Goal: Task Accomplishment & Management: Manage account settings

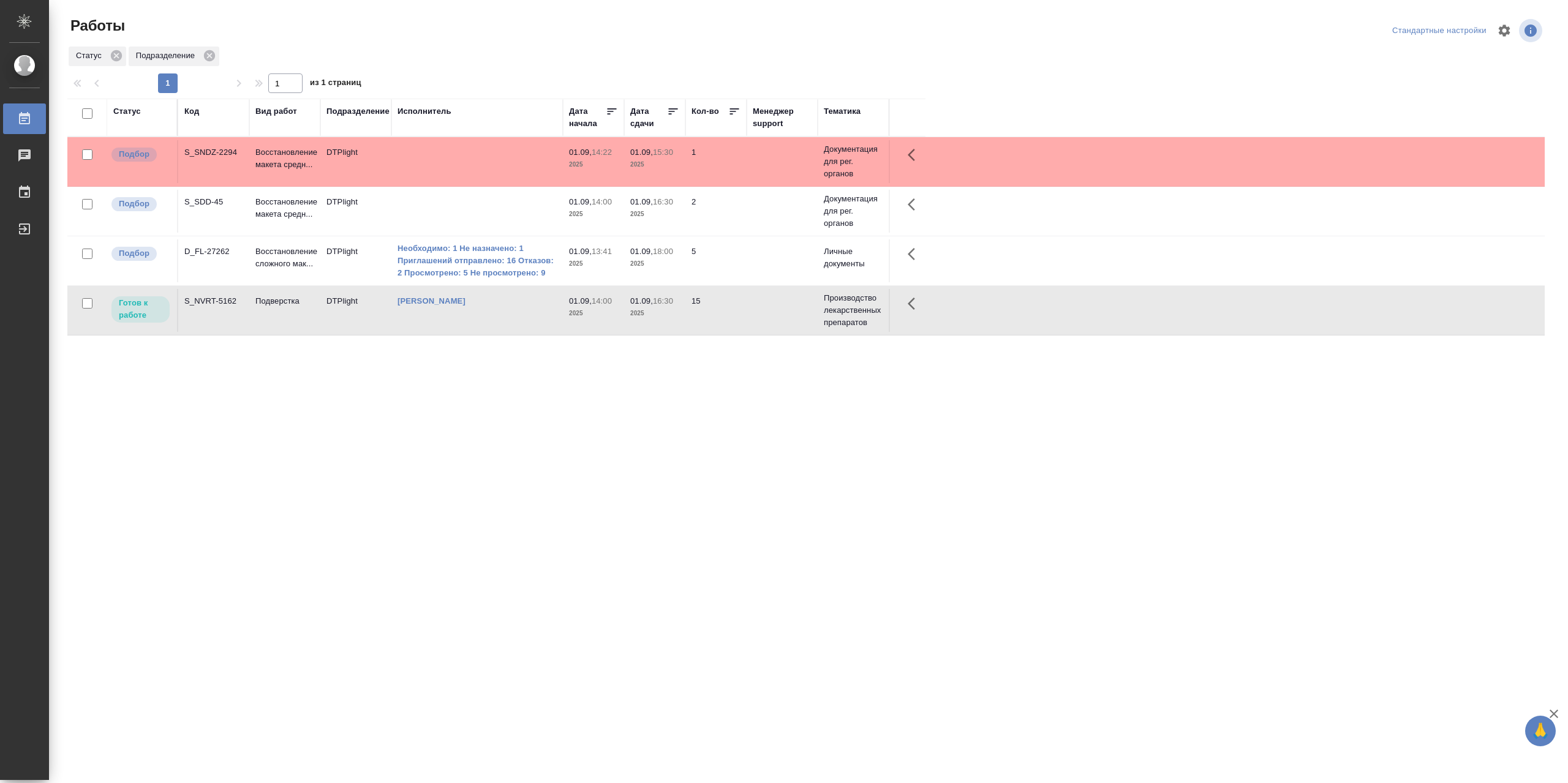
click at [530, 318] on td "[PERSON_NAME]" at bounding box center [477, 311] width 171 height 43
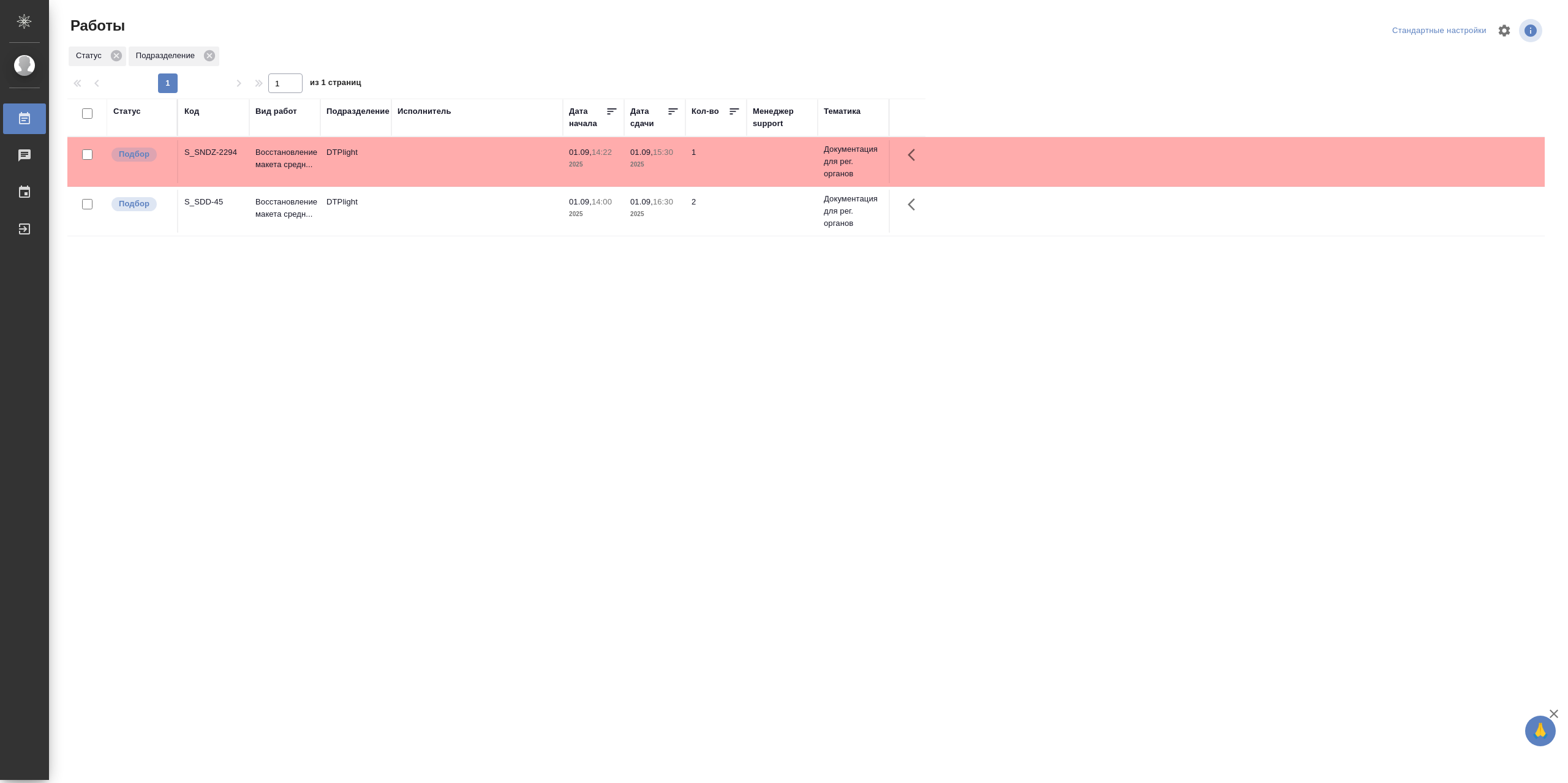
click at [515, 160] on td at bounding box center [477, 162] width 171 height 43
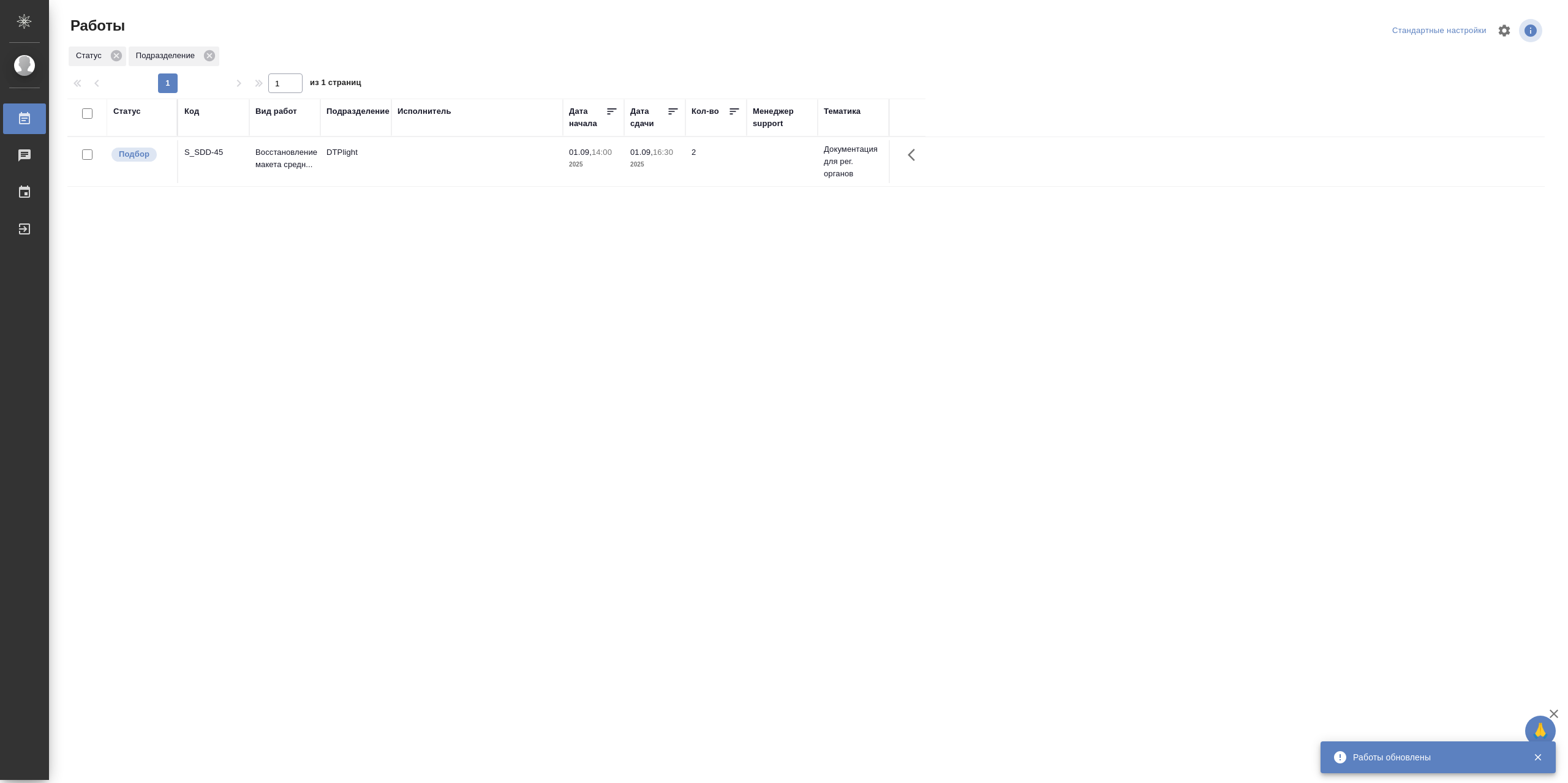
click at [440, 167] on td at bounding box center [477, 162] width 171 height 43
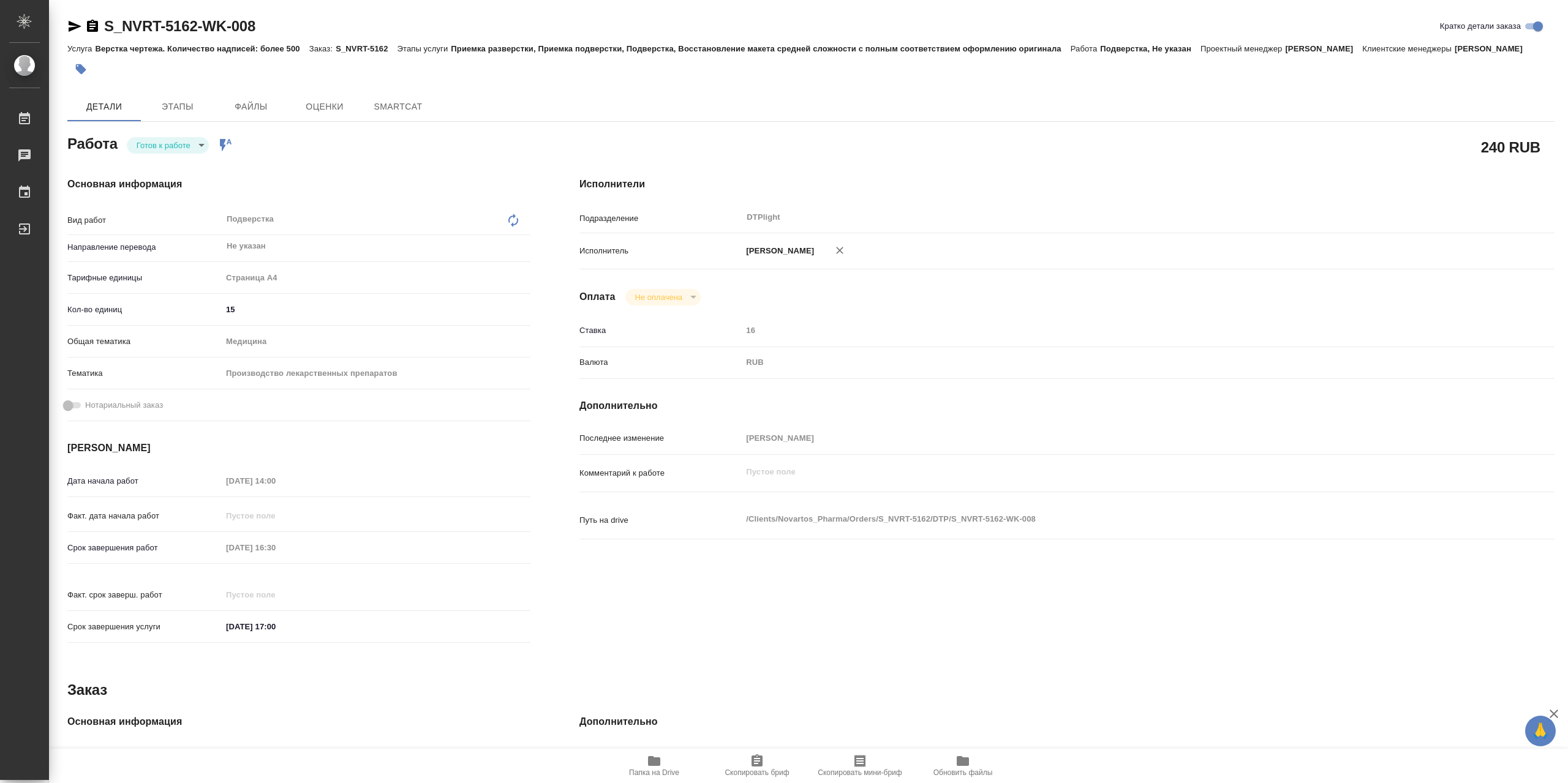
type textarea "x"
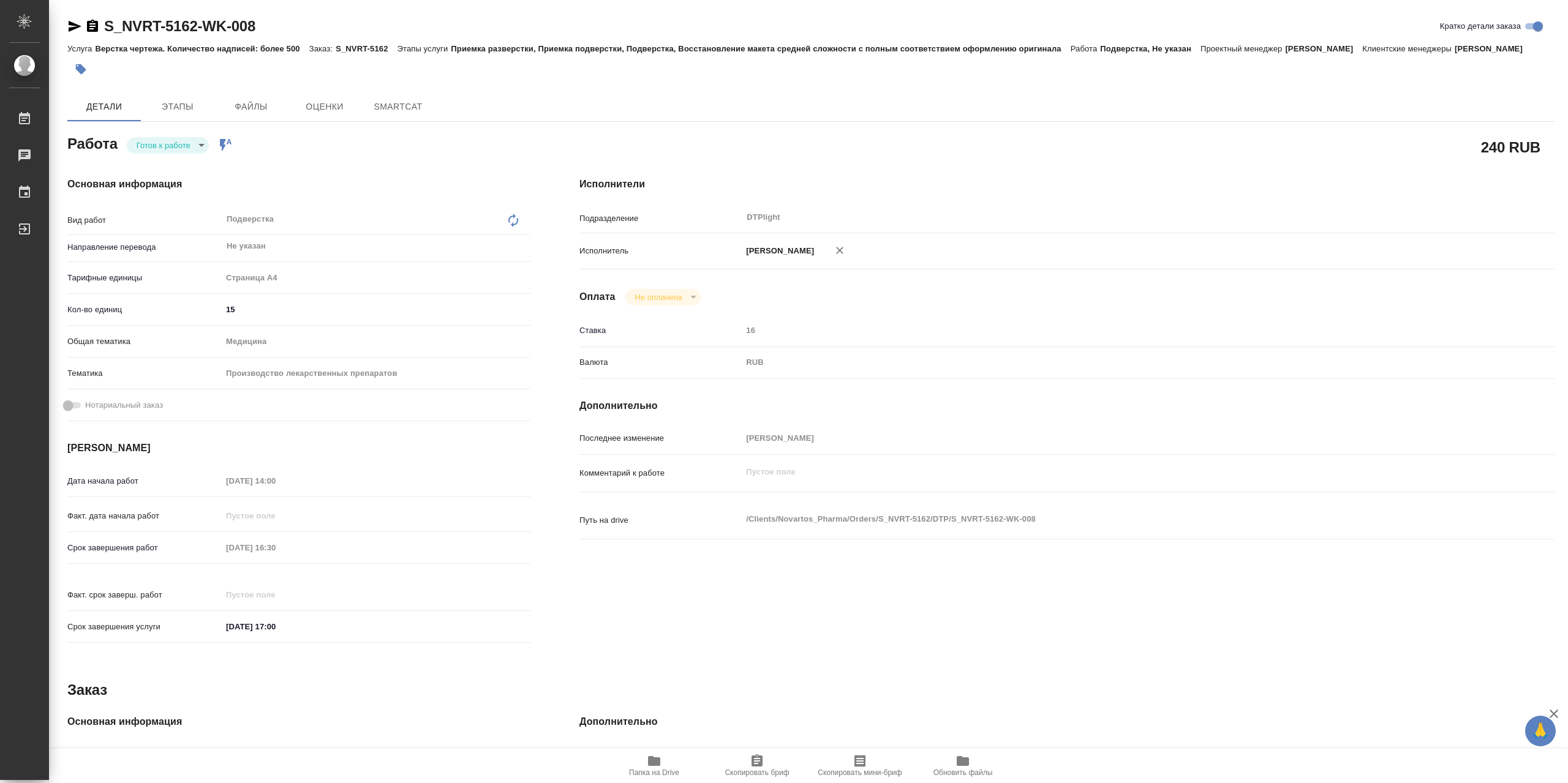
type textarea "x"
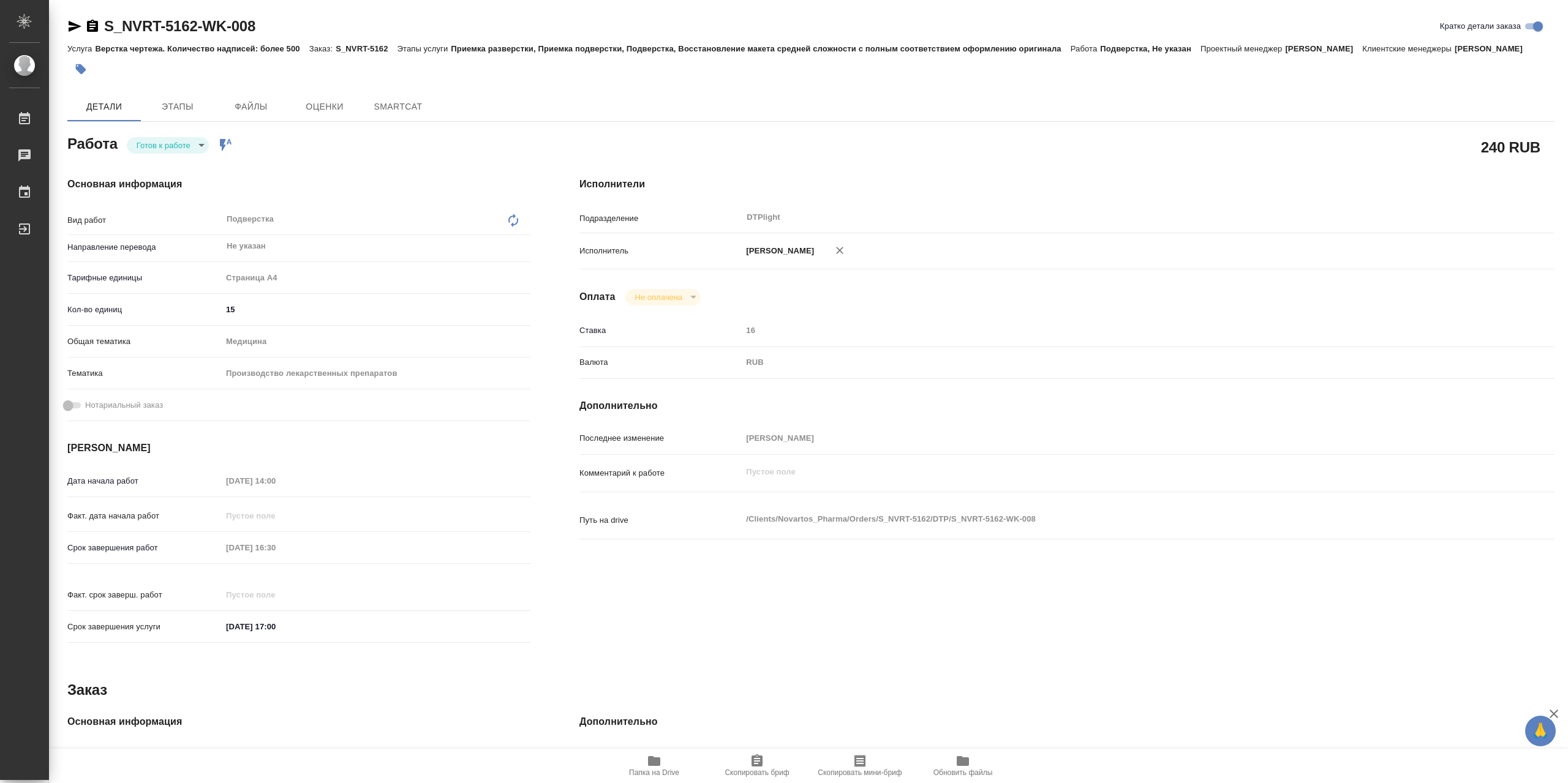
type textarea "x"
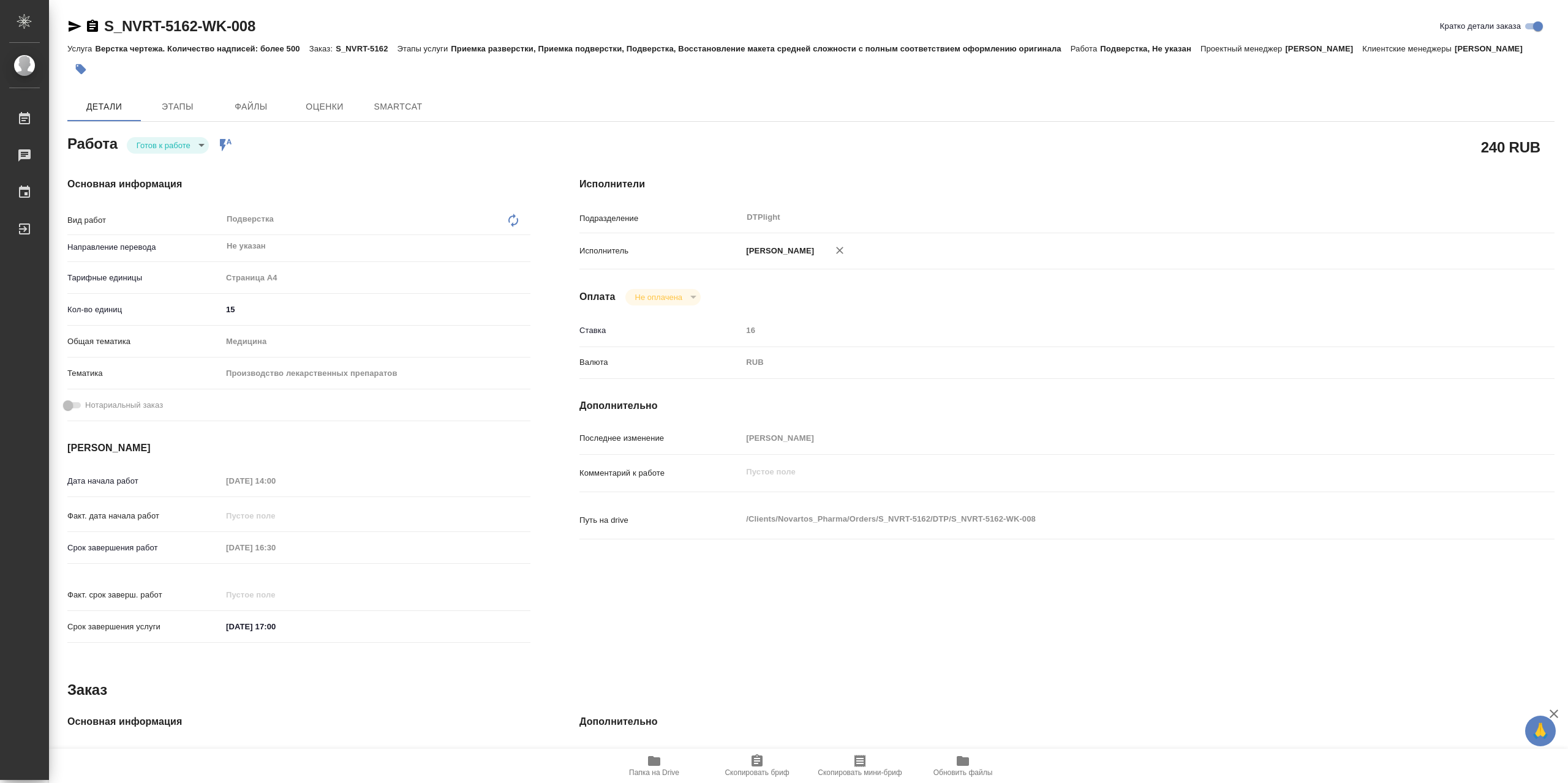
type textarea "x"
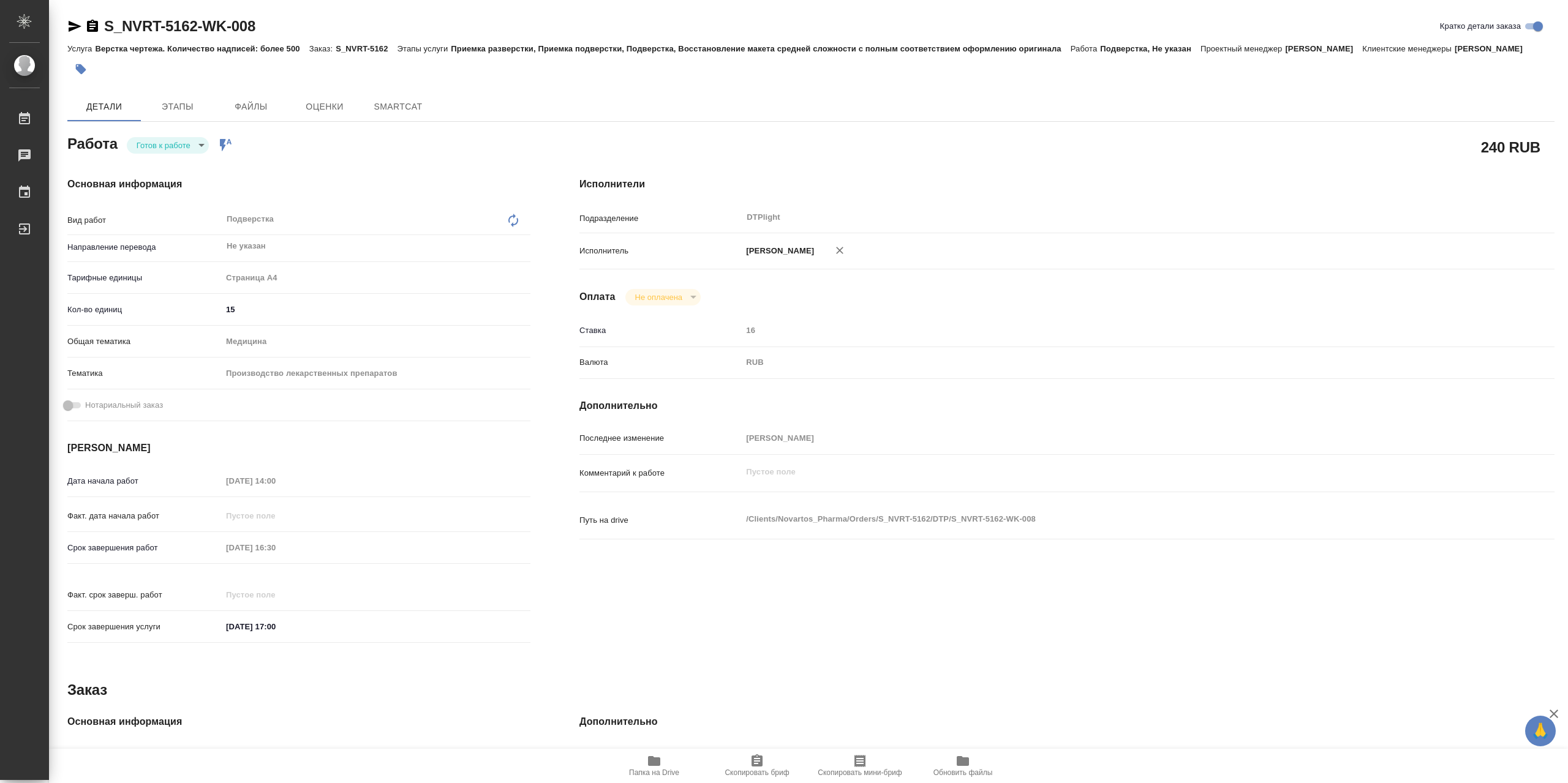
type textarea "x"
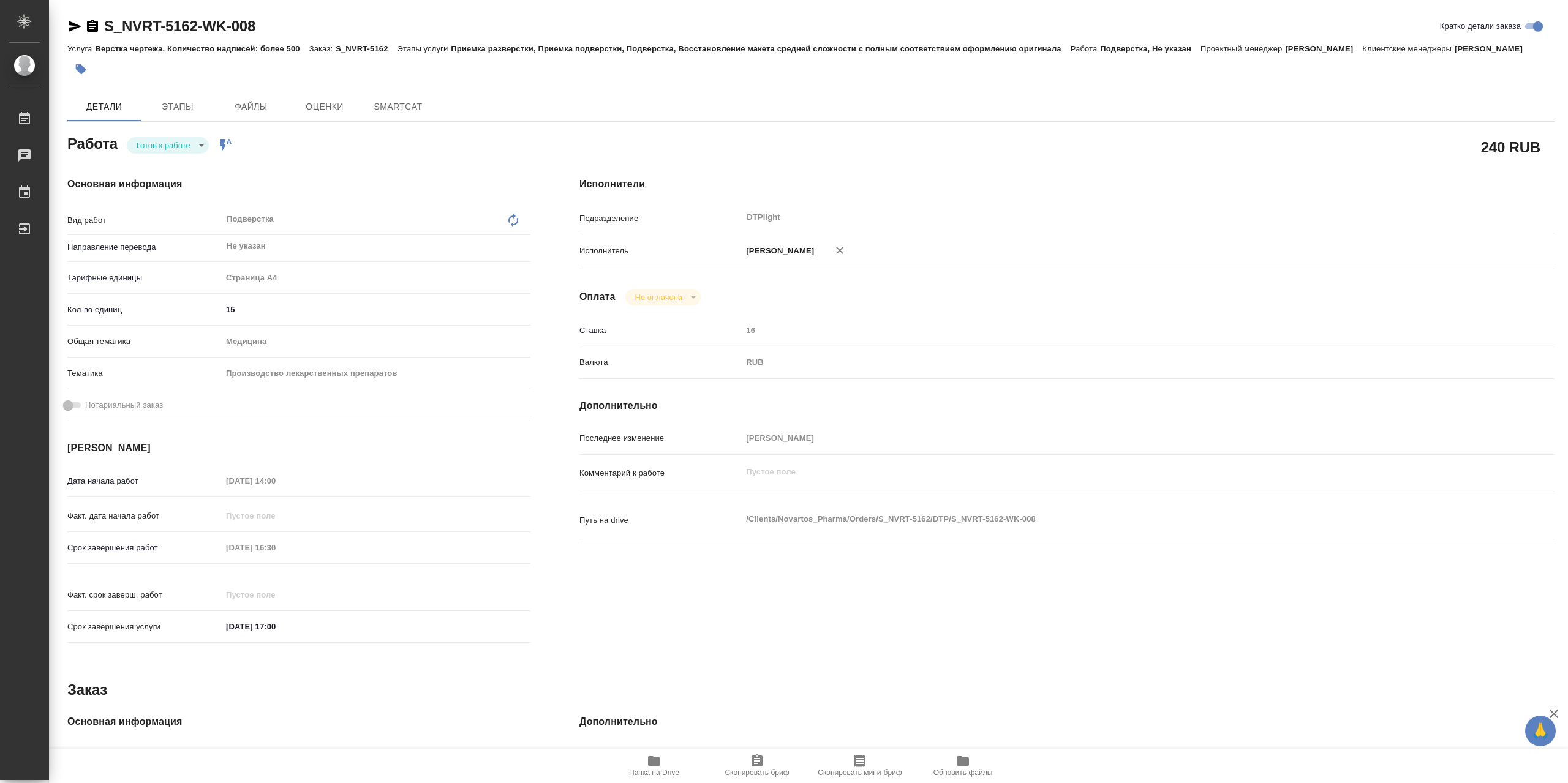
type textarea "x"
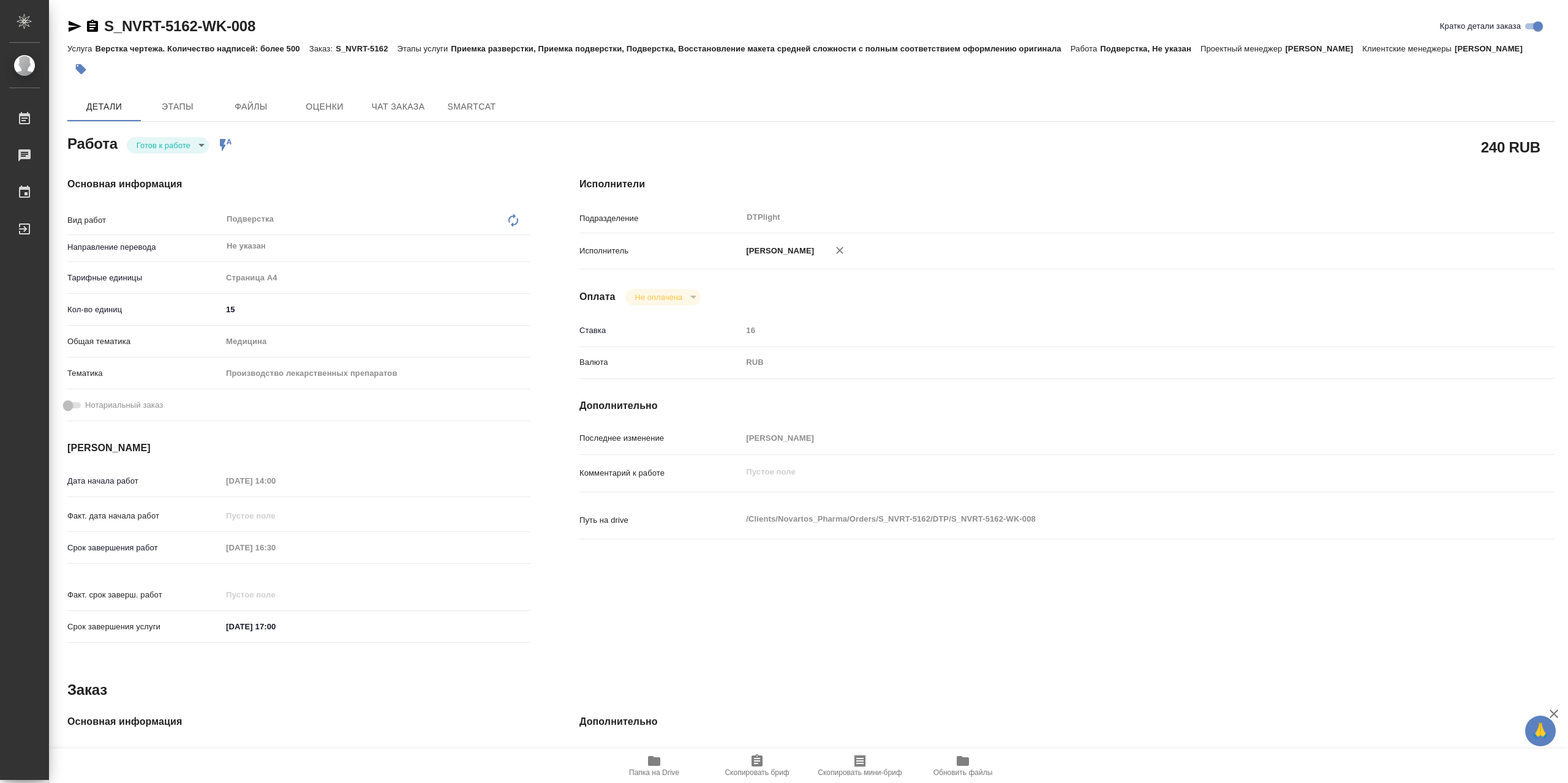
type textarea "x"
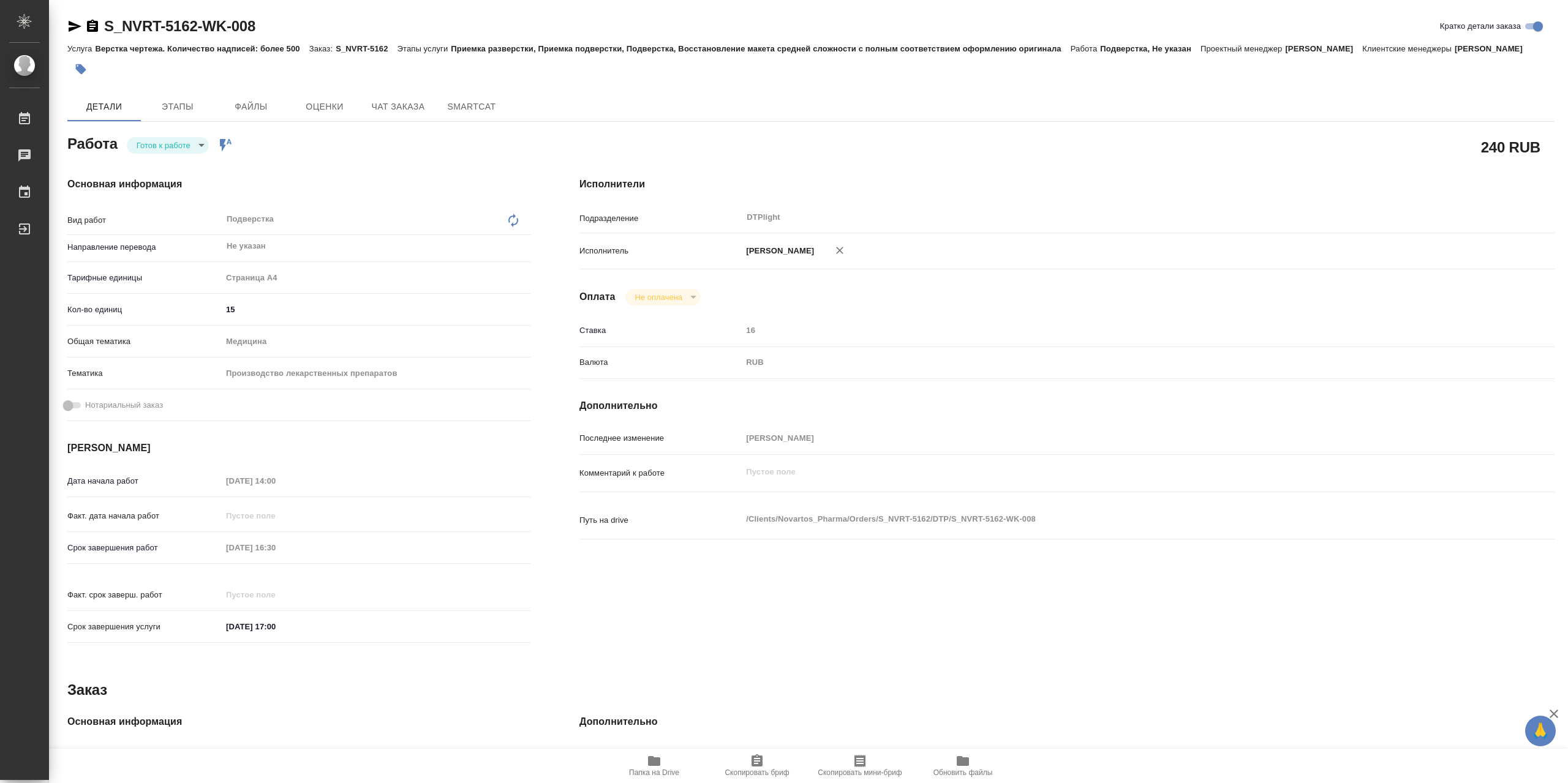
type textarea "x"
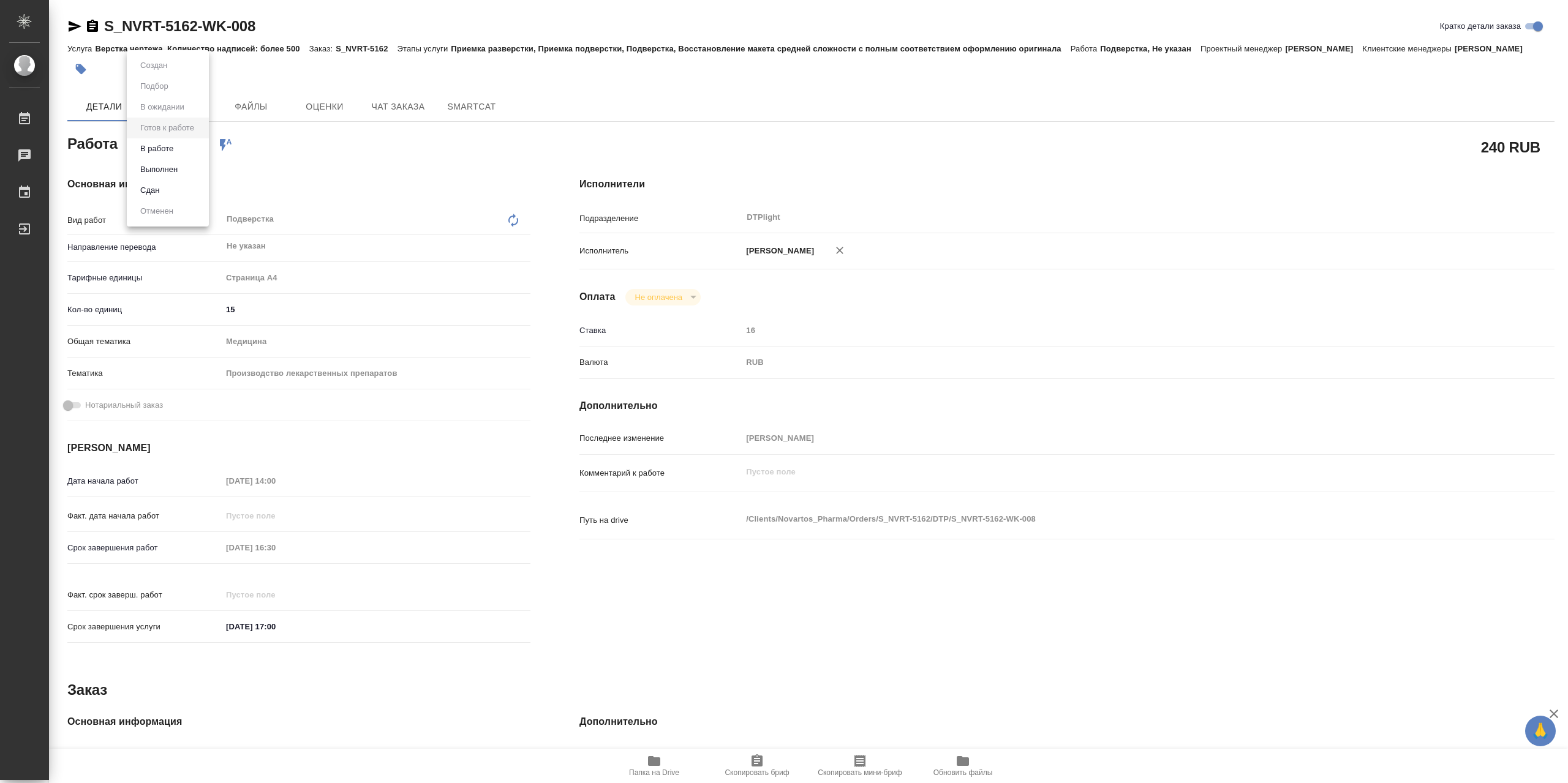
click at [183, 149] on body "🙏 .cls-1 fill:#fff; AWATERA Сархатов Руслан Работы Чаты График Выйти S_NVRT-516…" at bounding box center [784, 392] width 1568 height 783
click at [193, 150] on li "В работе" at bounding box center [167, 149] width 82 height 21
click at [659, 764] on icon "button" at bounding box center [654, 761] width 12 height 9
type textarea "x"
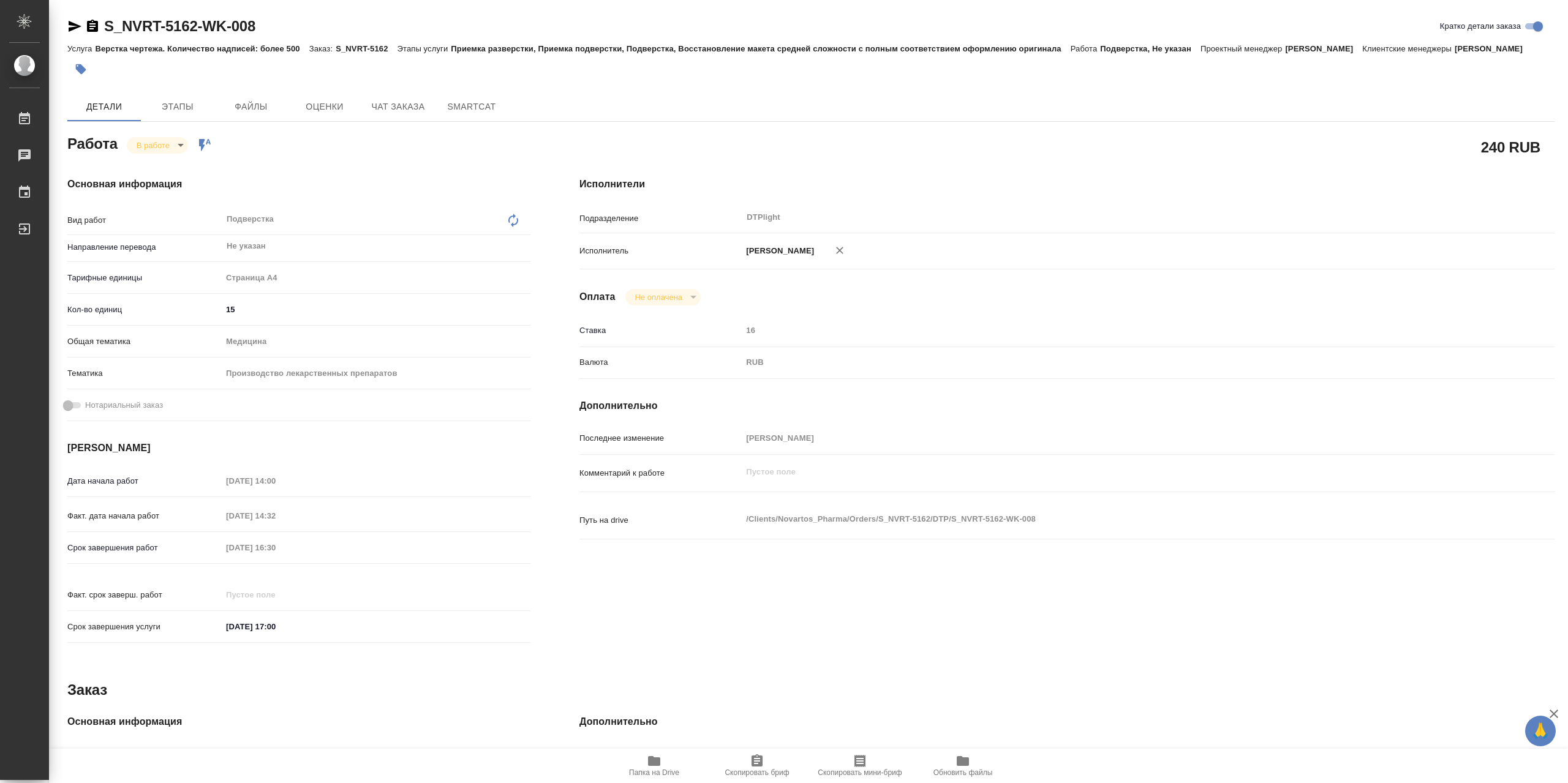
type textarea "x"
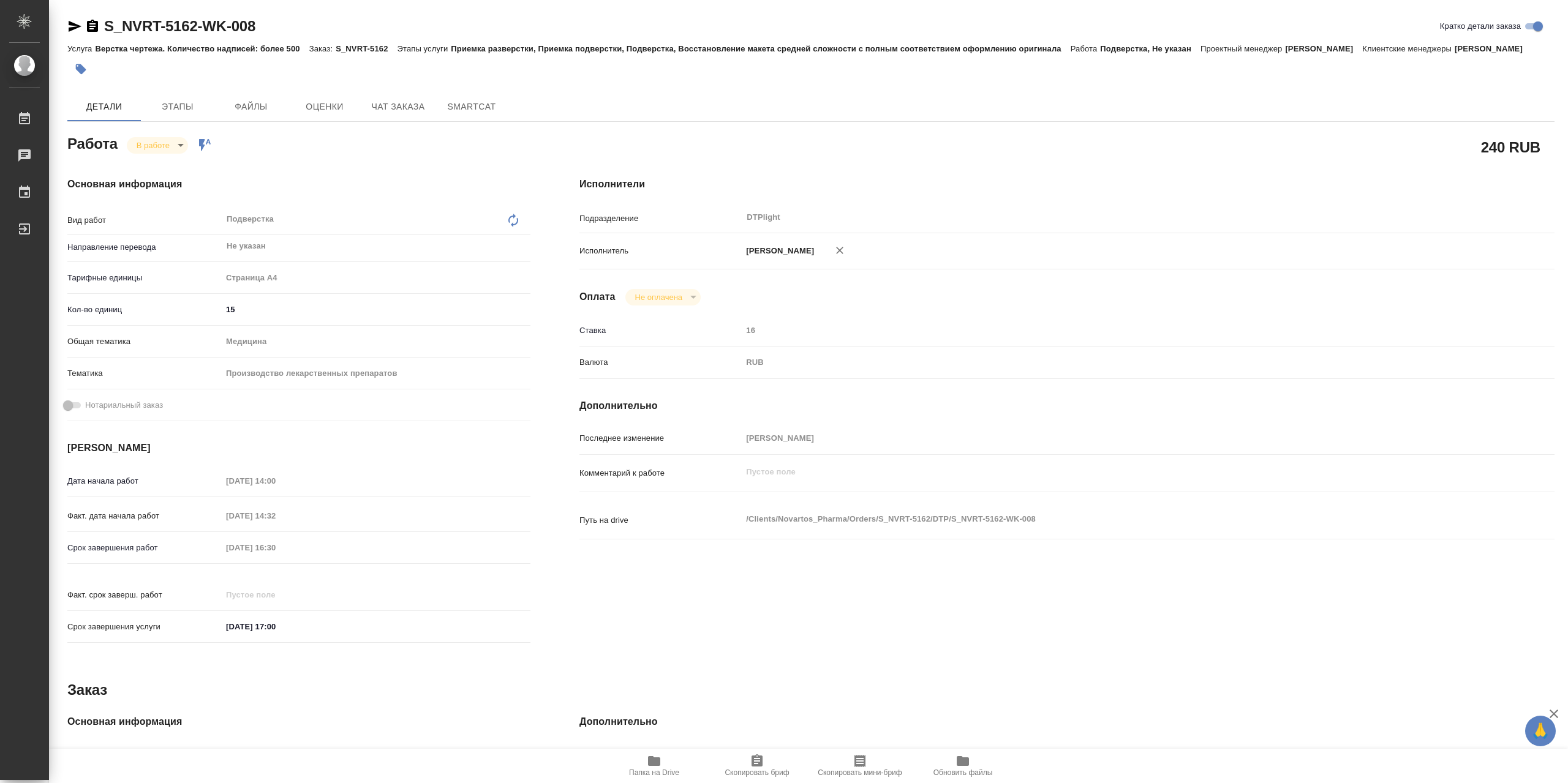
type textarea "x"
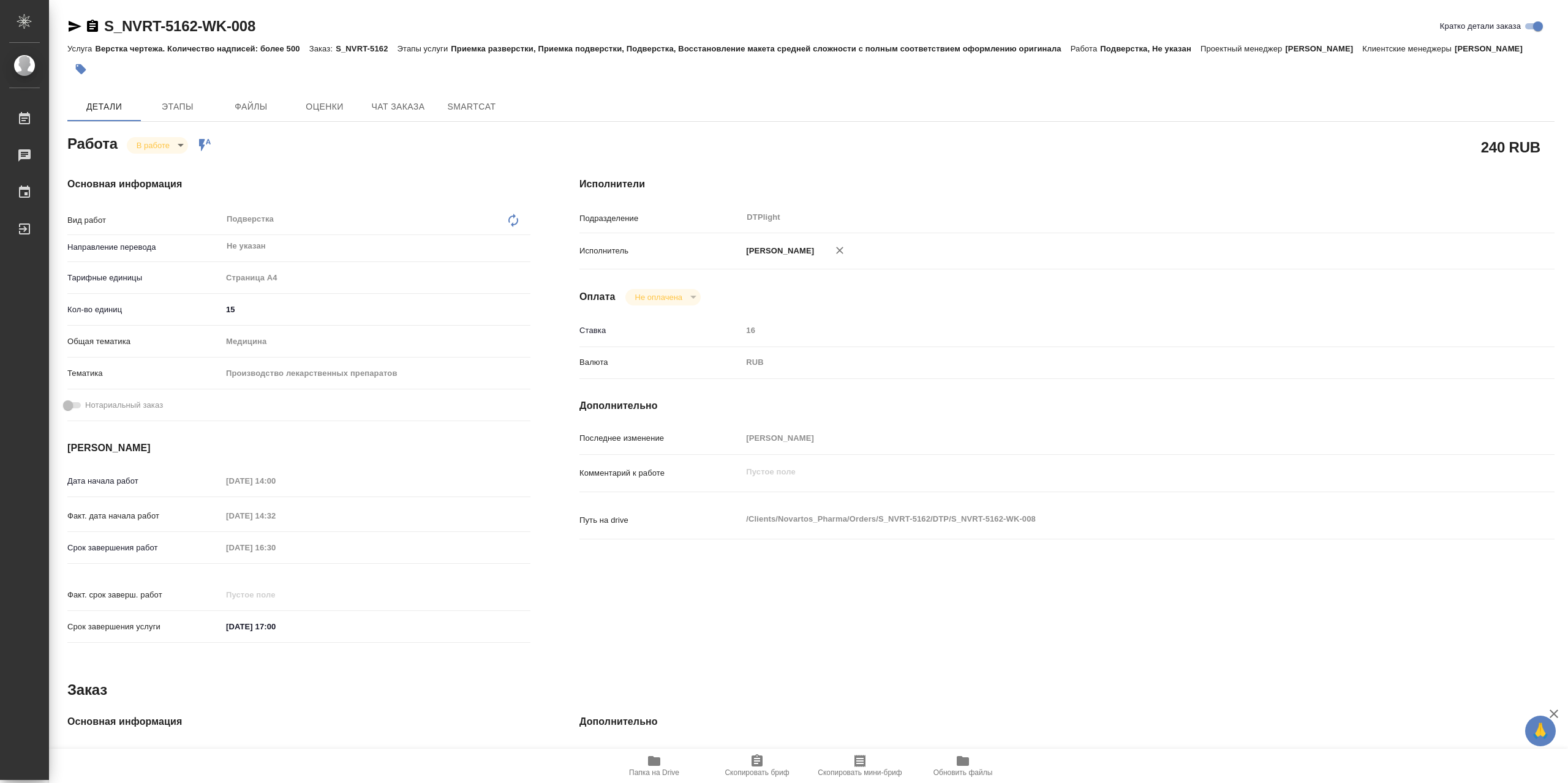
type textarea "x"
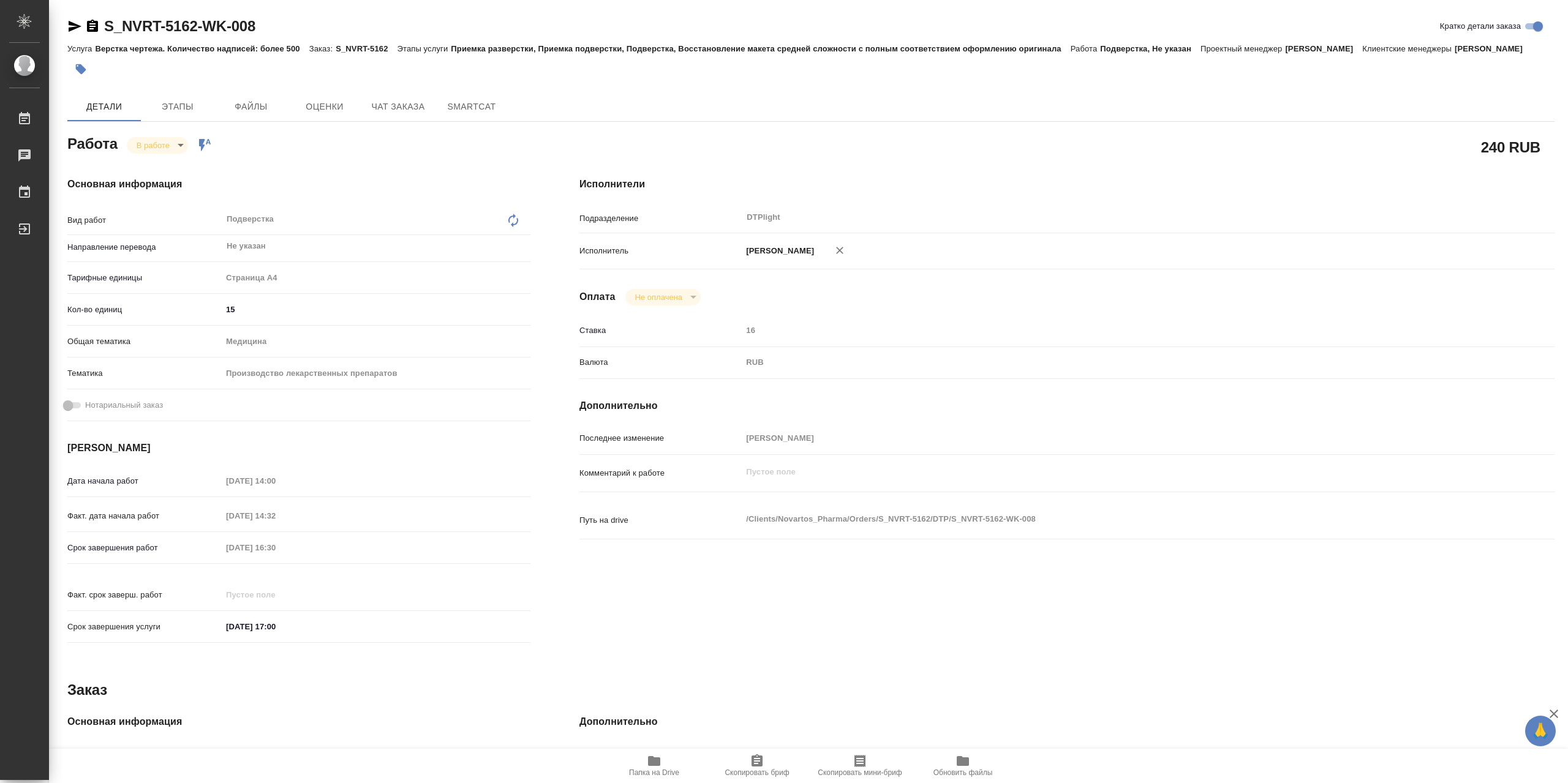
type textarea "x"
click at [674, 765] on span "Папка на Drive" at bounding box center [654, 765] width 88 height 23
click at [156, 147] on body "🙏 .cls-1 fill:#fff; AWATERA Сархатов Руслан Работы 0 Чаты График Выйти S_NVRT-5…" at bounding box center [784, 392] width 1568 height 783
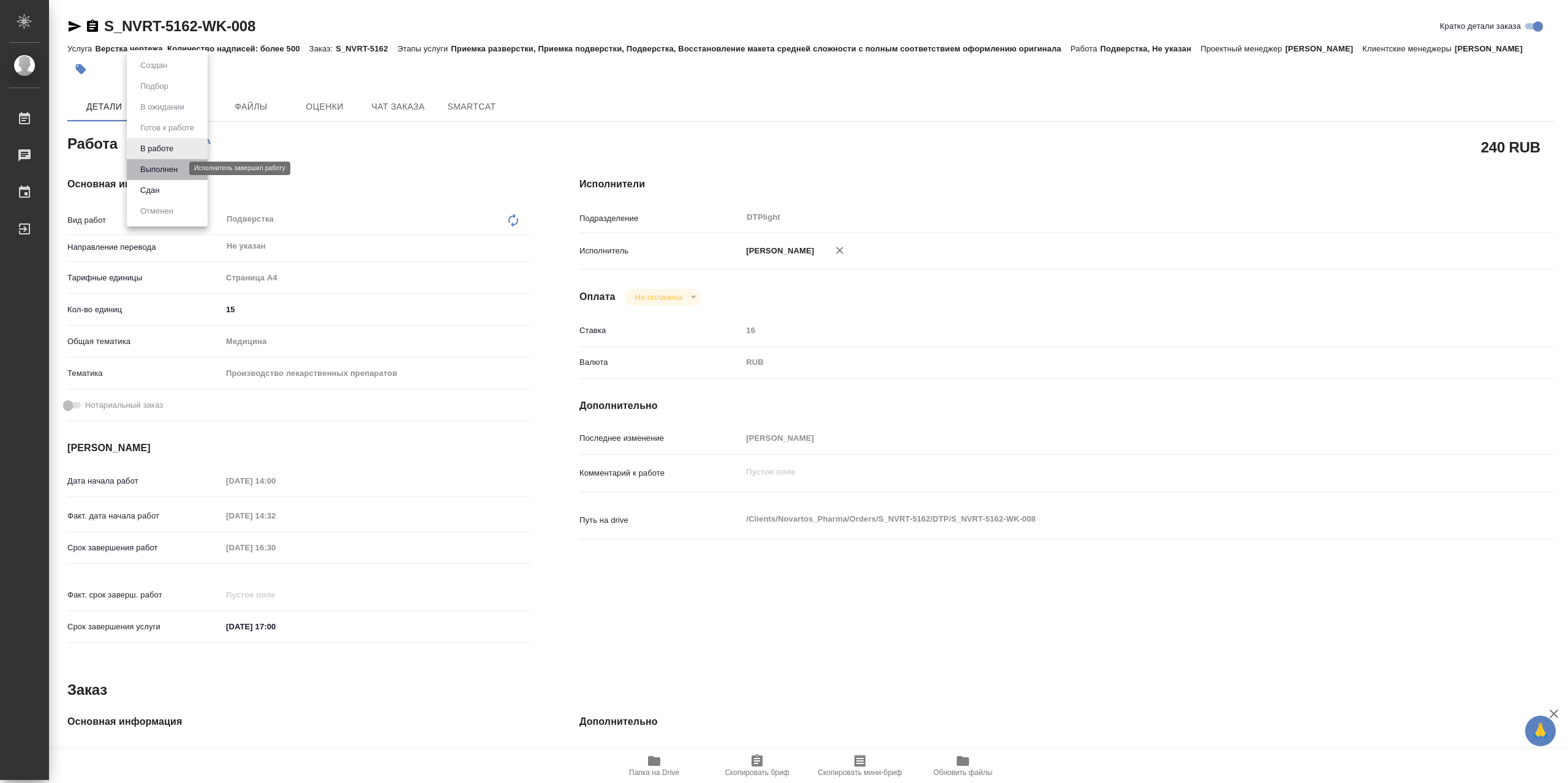
click at [180, 173] on button "Выполнен" at bounding box center [159, 170] width 45 height 14
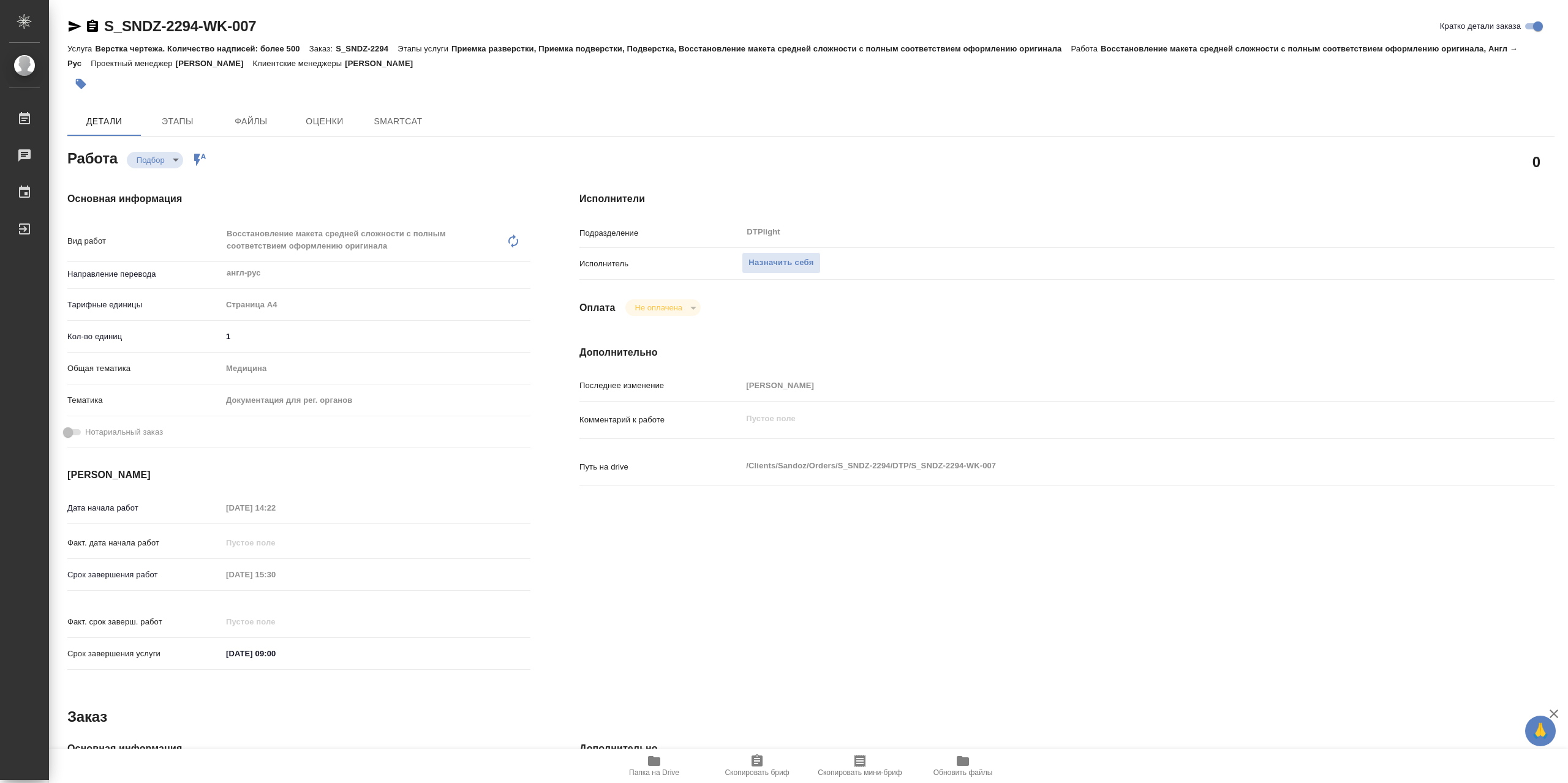
type textarea "x"
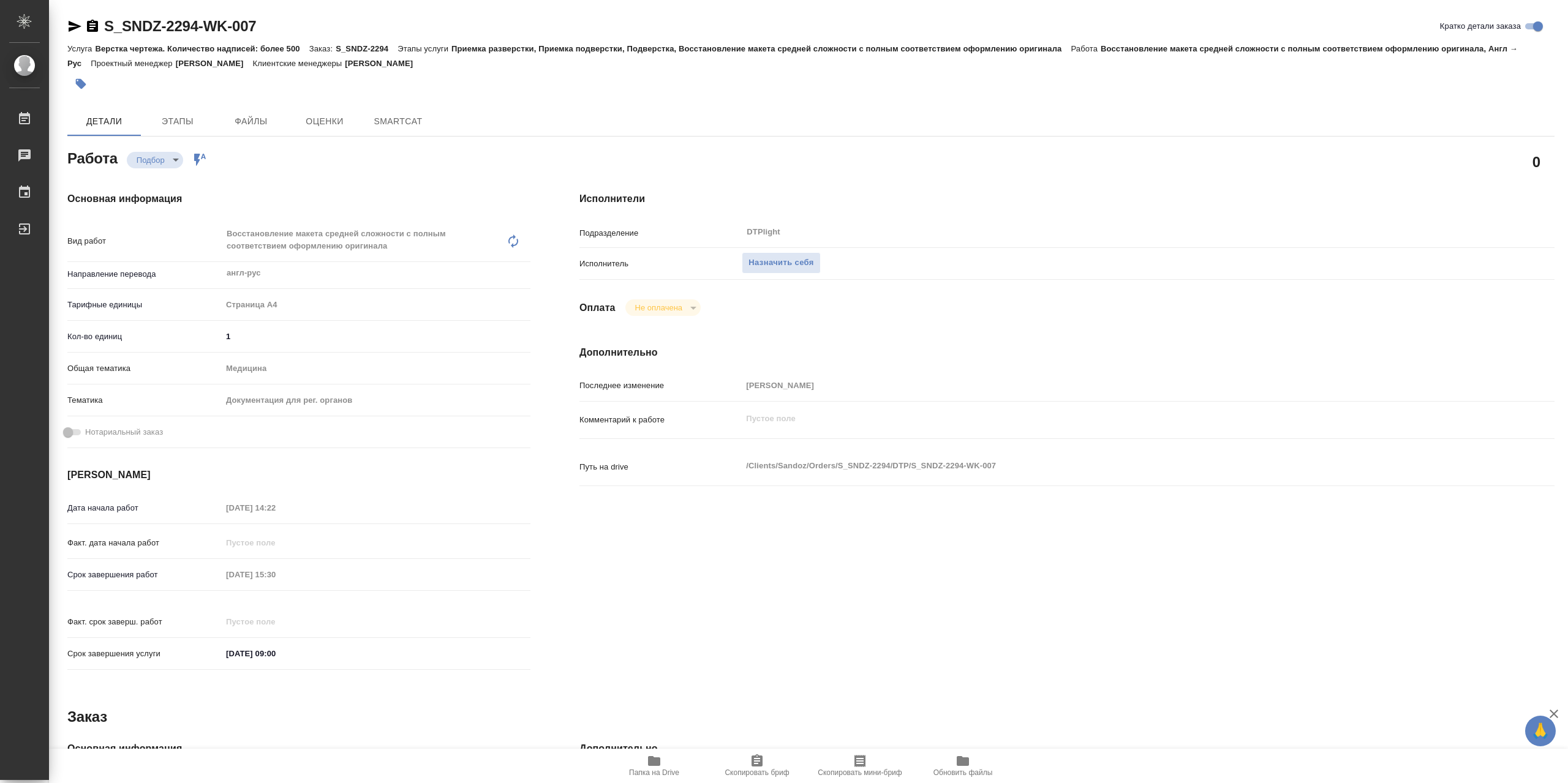
type textarea "x"
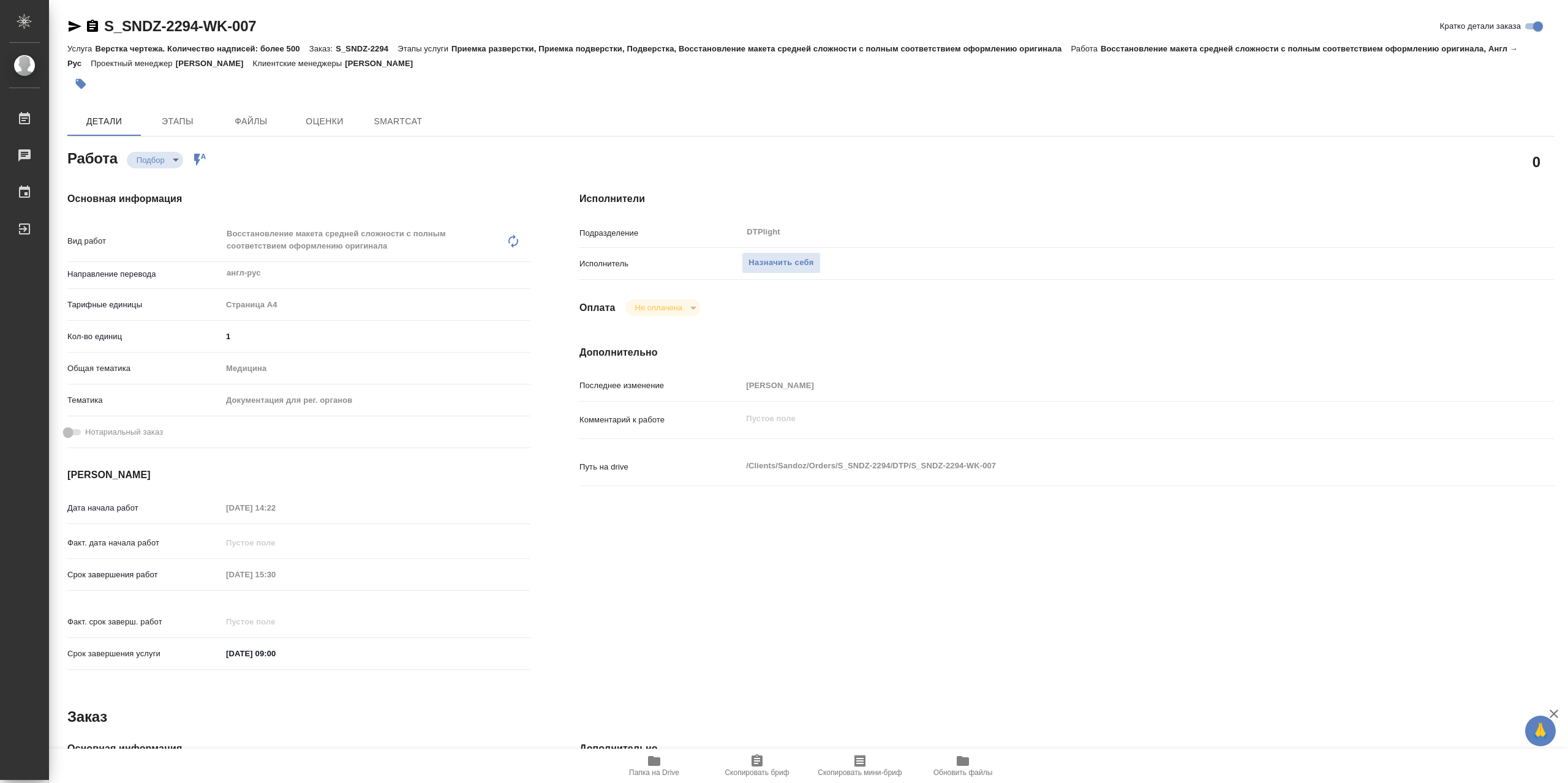
type textarea "x"
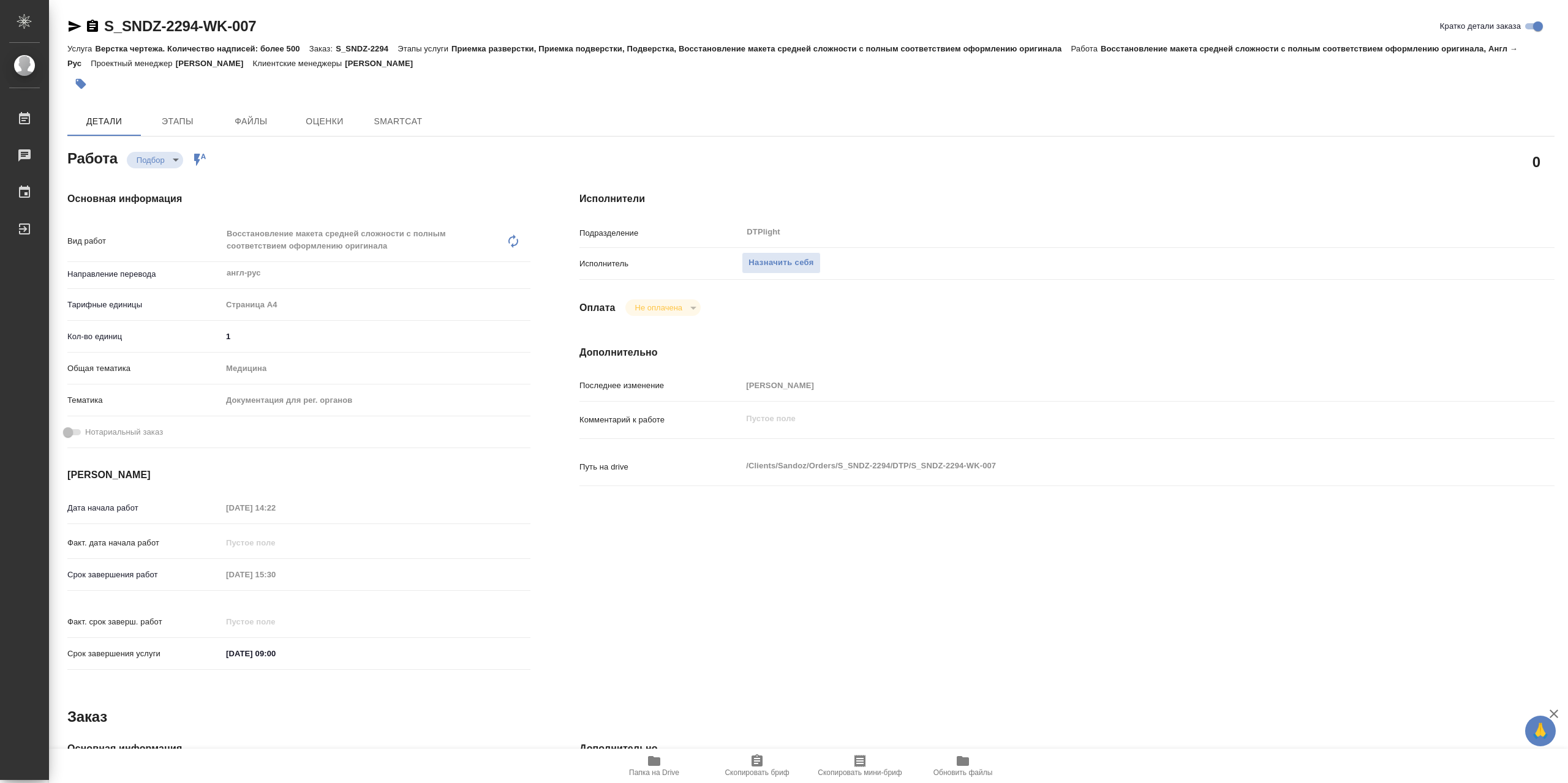
type textarea "x"
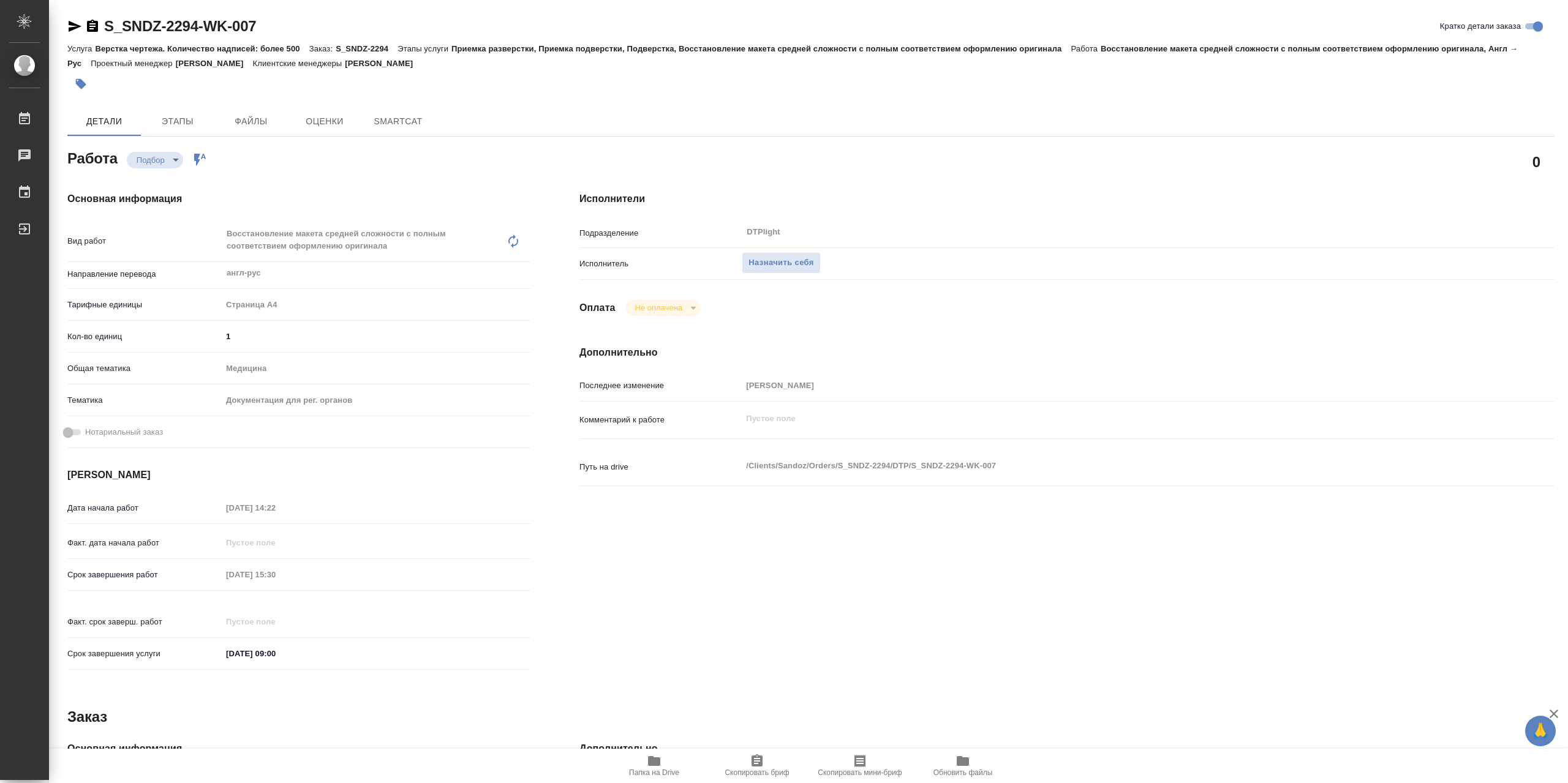
type textarea "x"
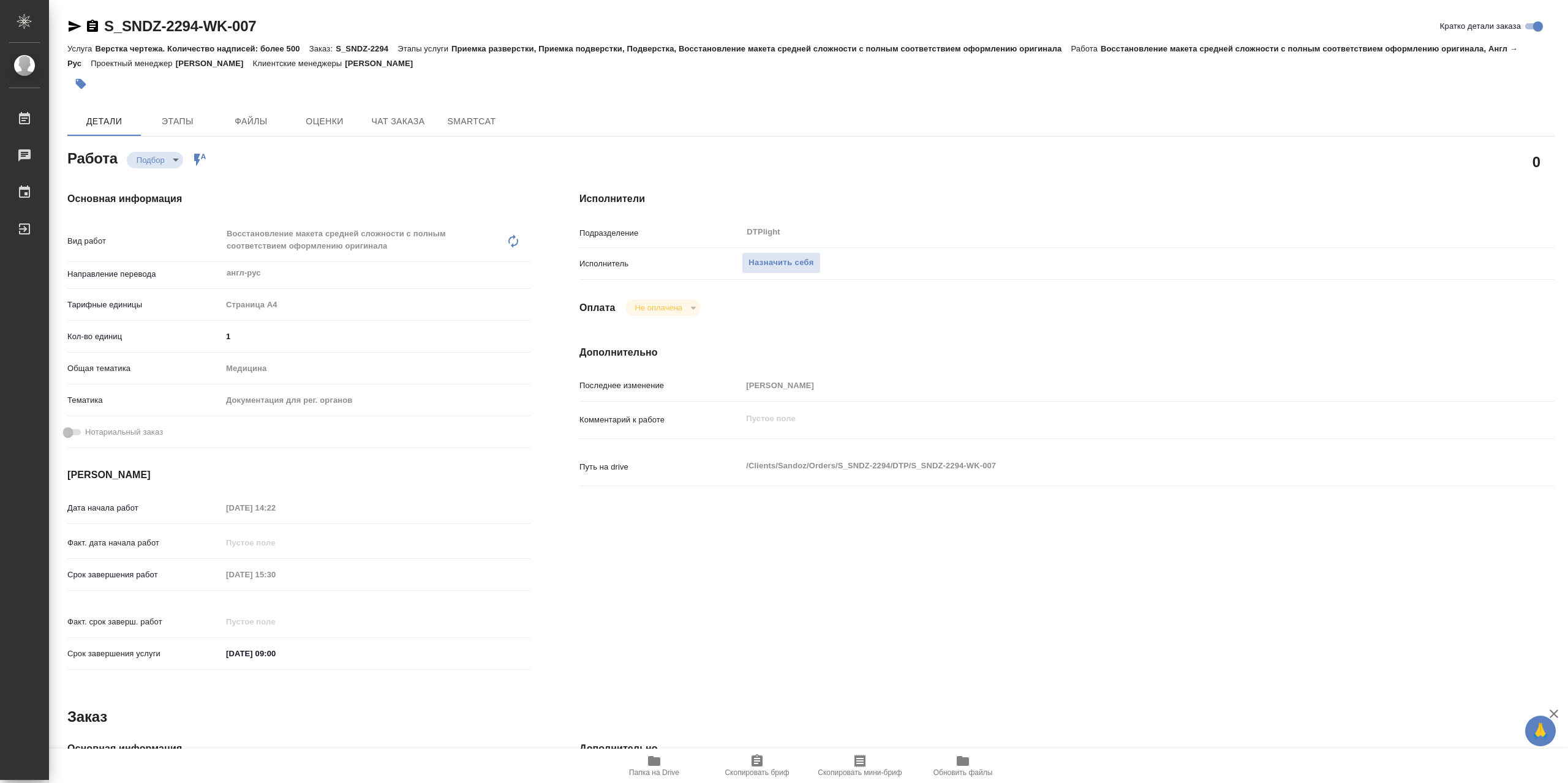
type textarea "x"
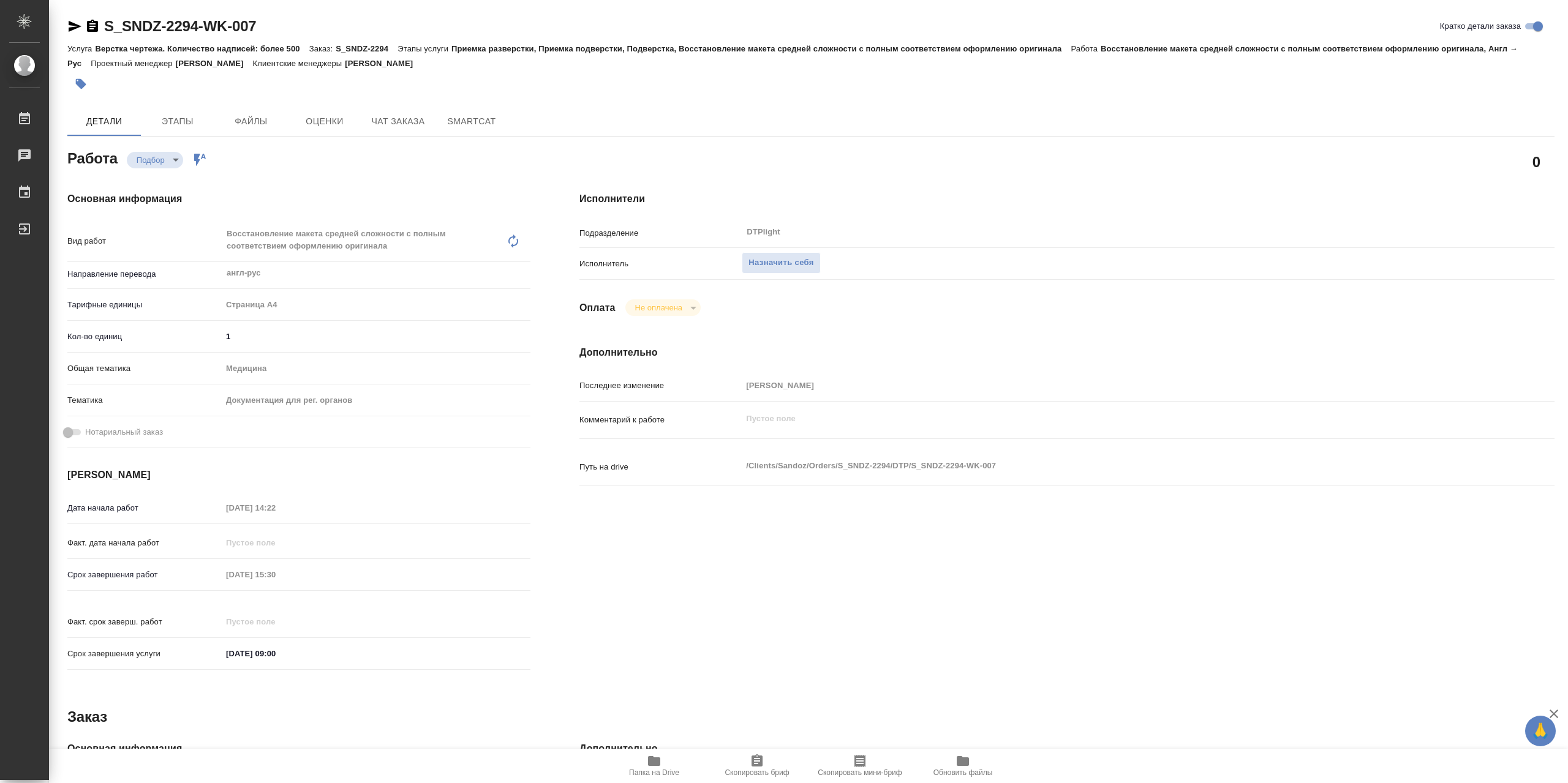
click at [661, 766] on icon "button" at bounding box center [653, 761] width 15 height 15
type textarea "x"
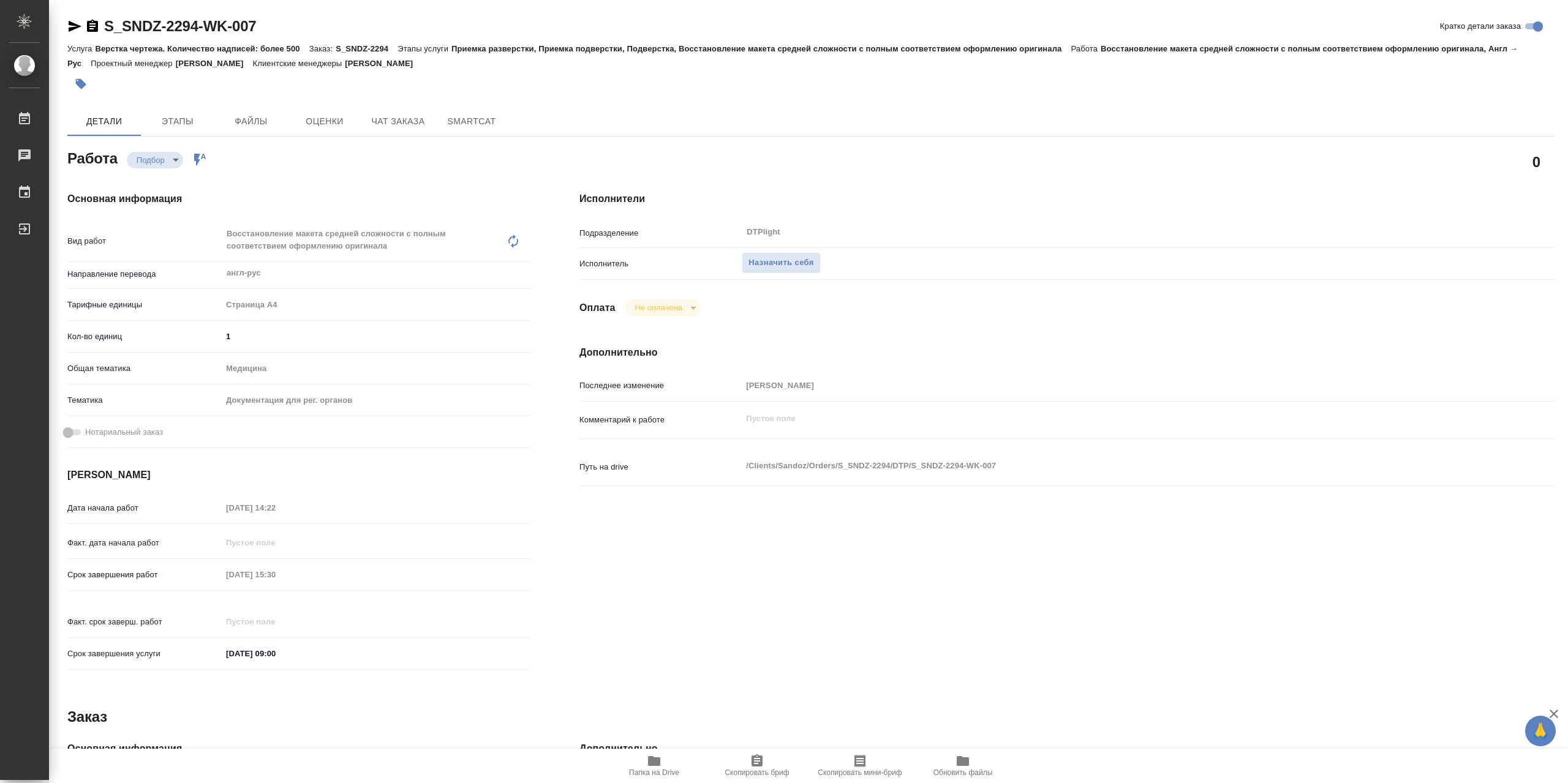
type textarea "x"
click at [787, 258] on span "Назначить себя" at bounding box center [780, 262] width 65 height 14
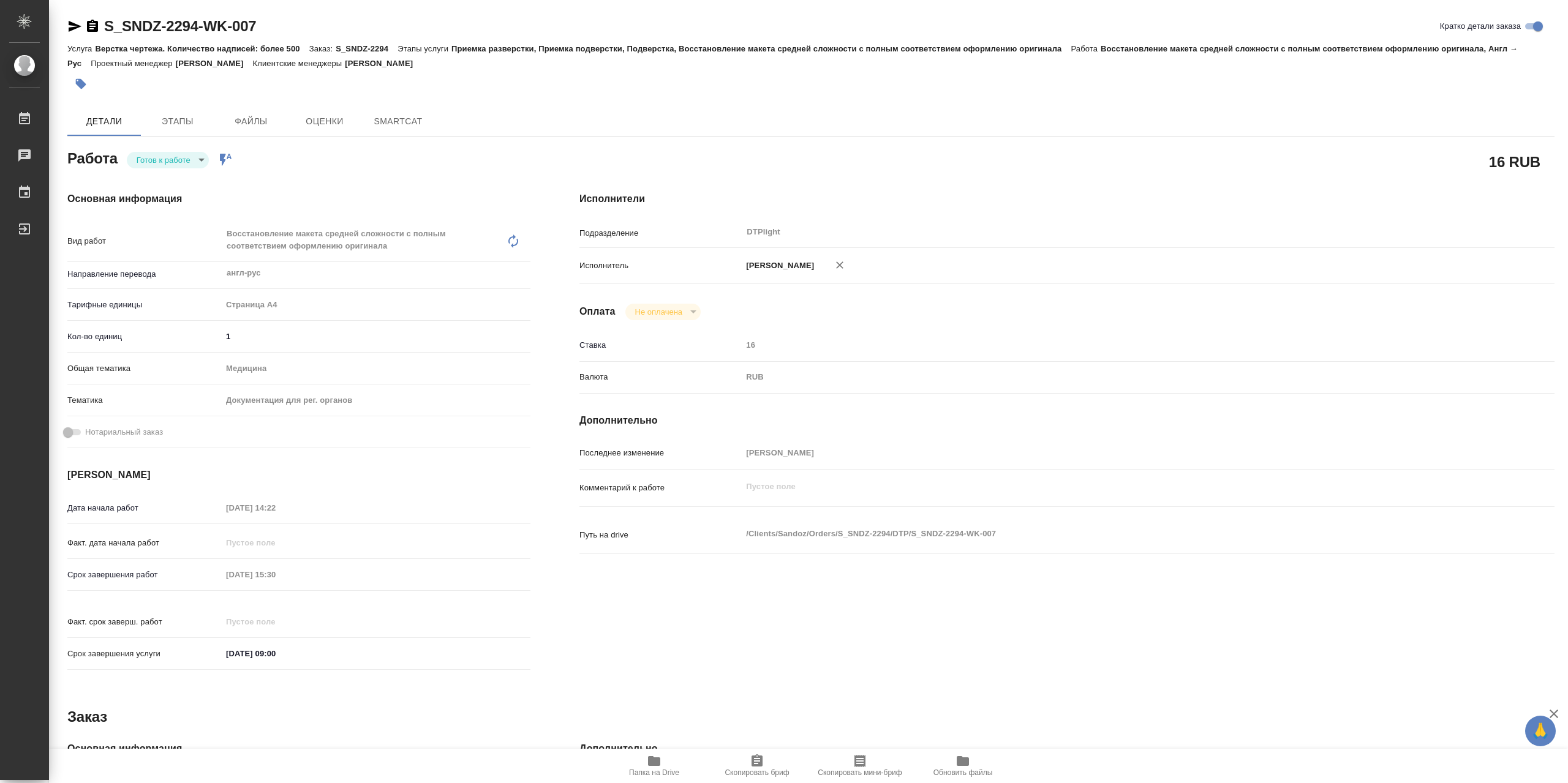
type textarea "x"
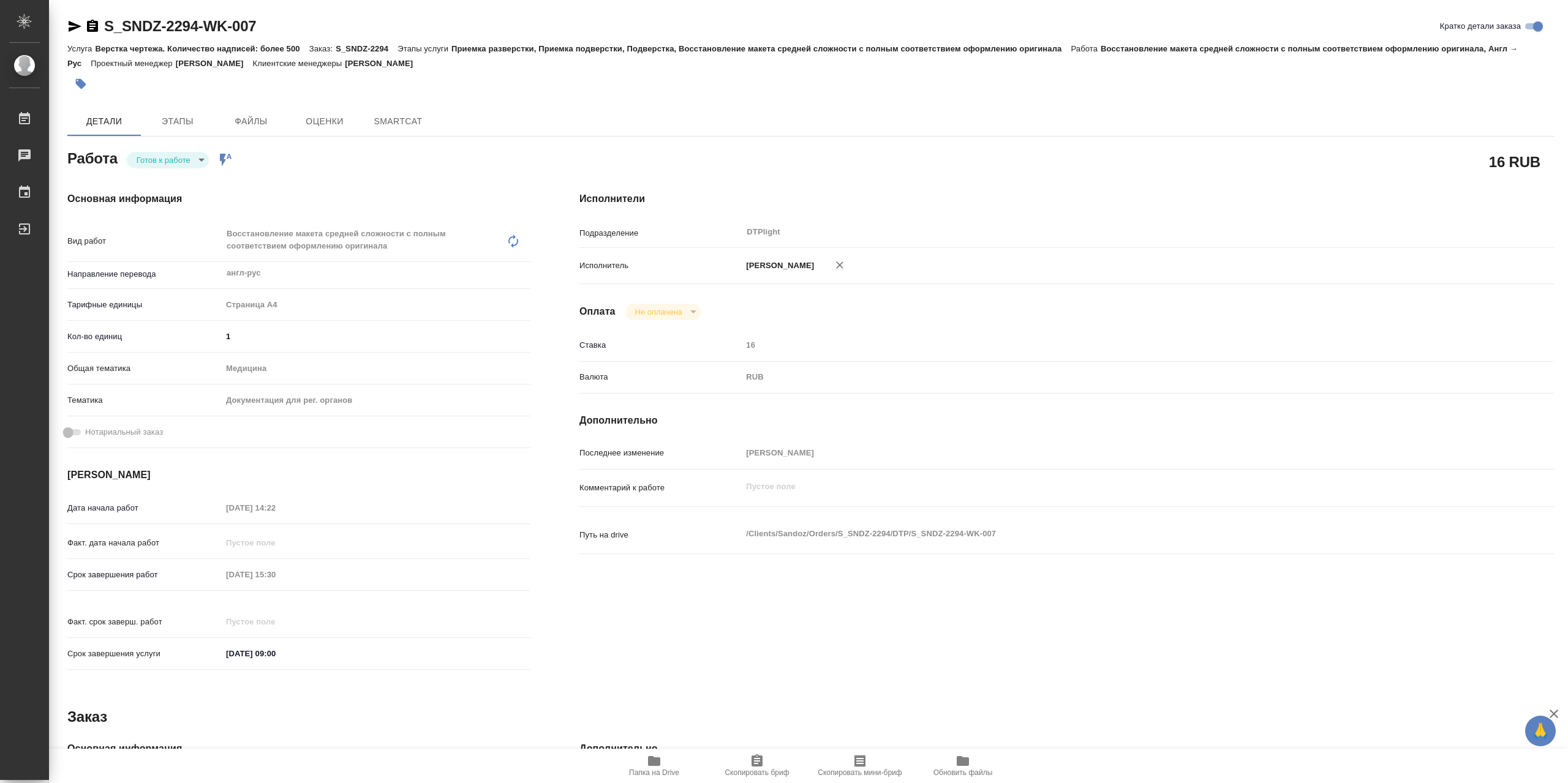
type textarea "x"
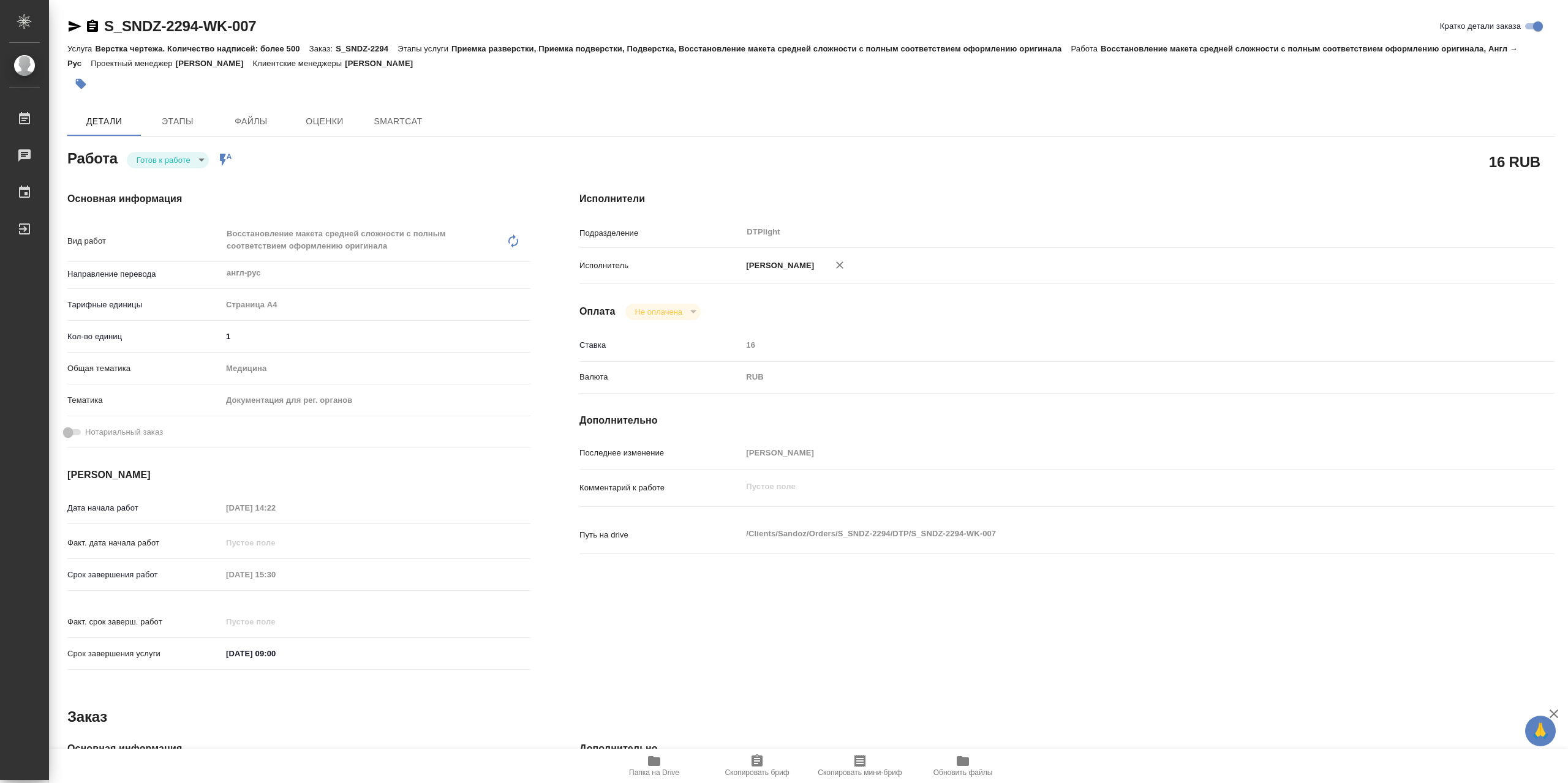
type textarea "x"
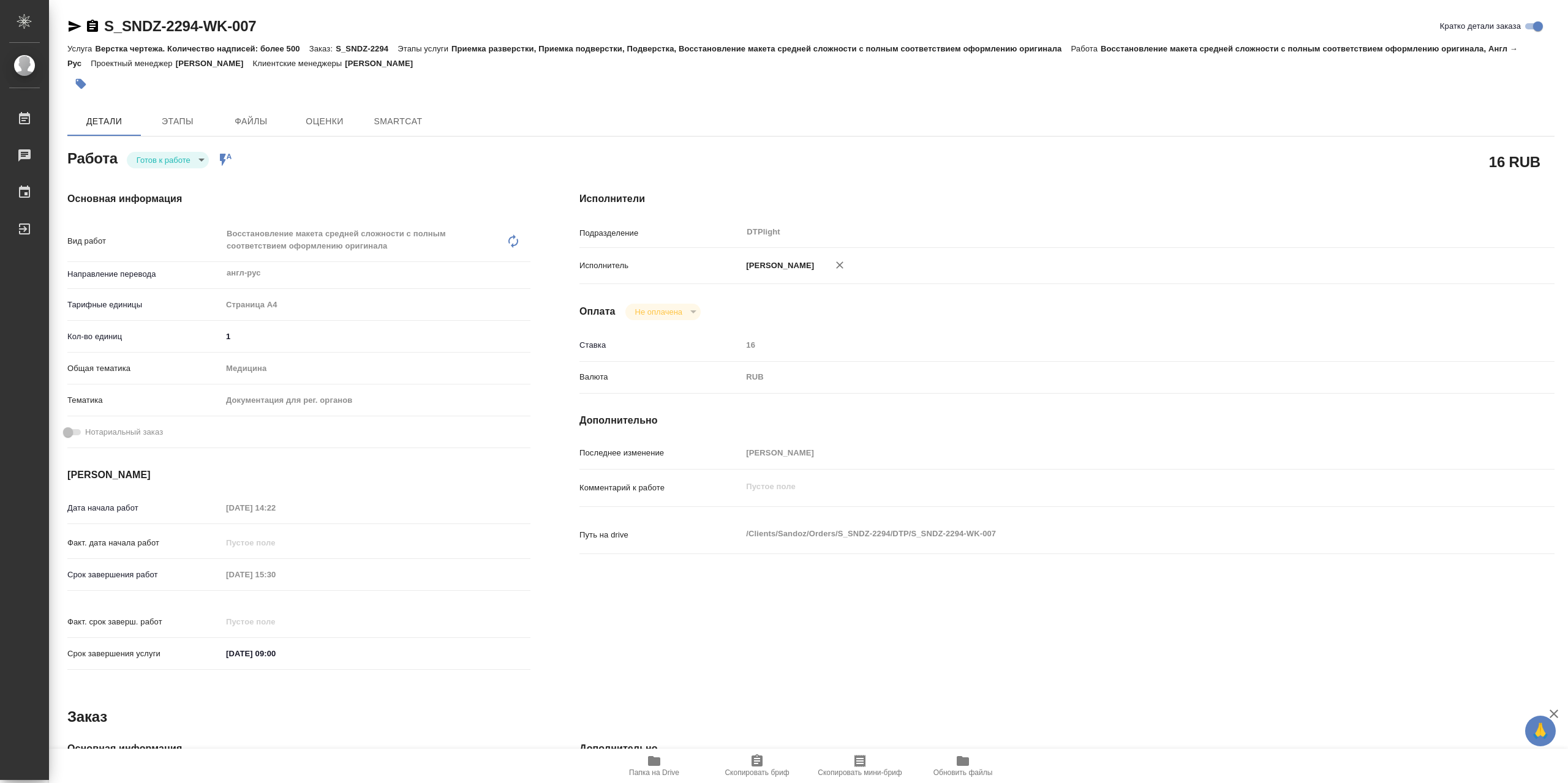
type textarea "x"
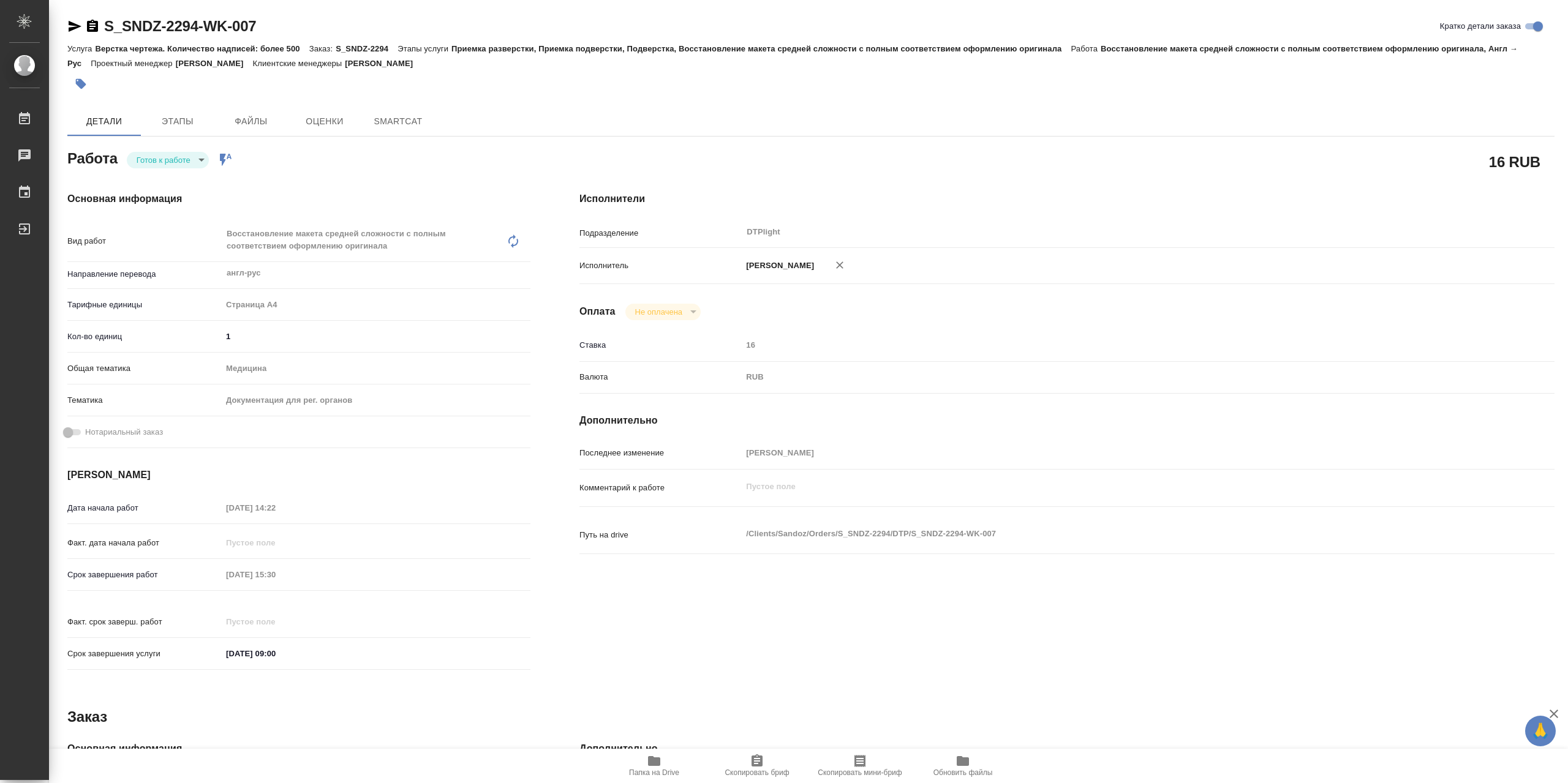
type textarea "x"
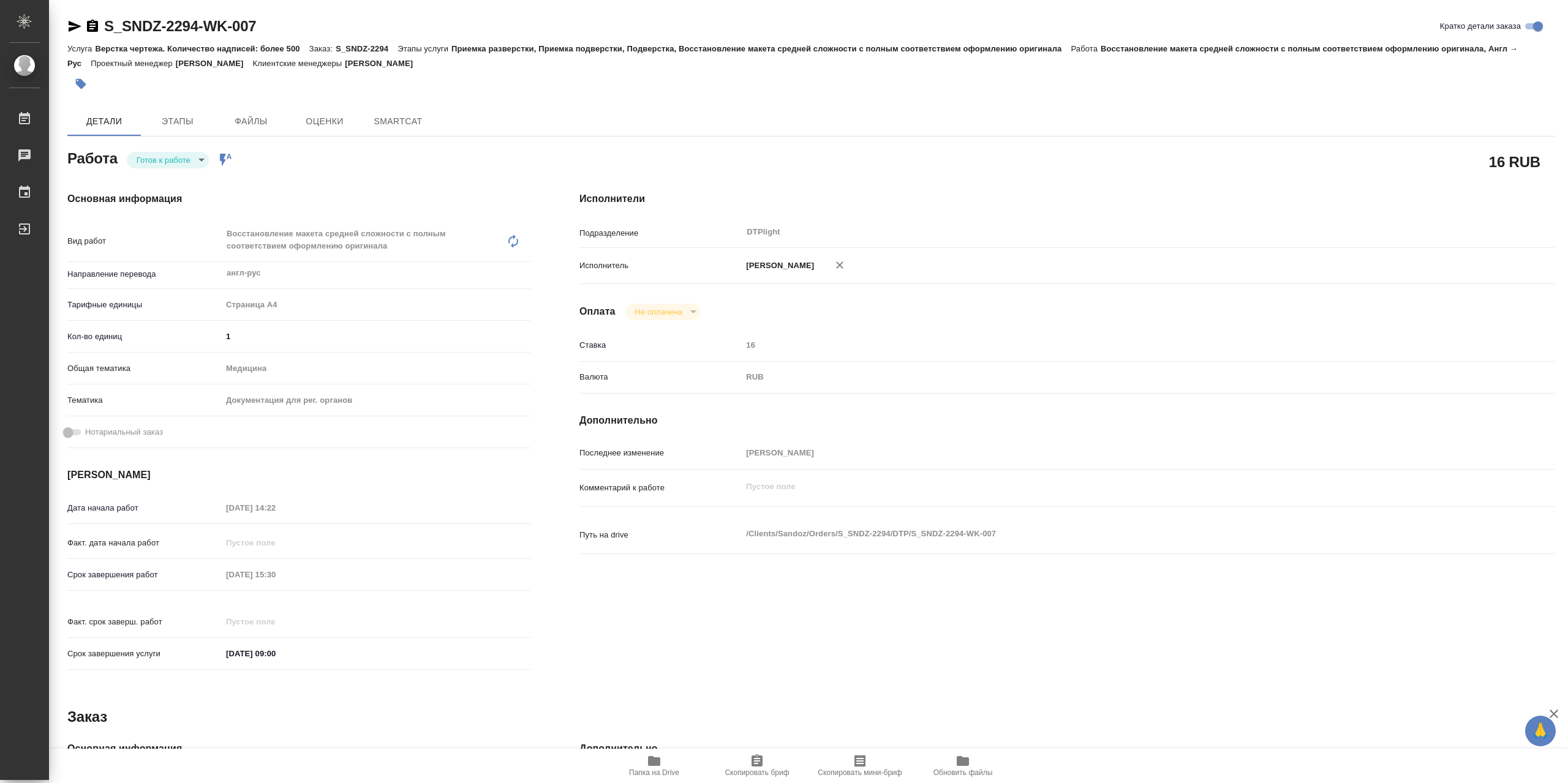
type textarea "x"
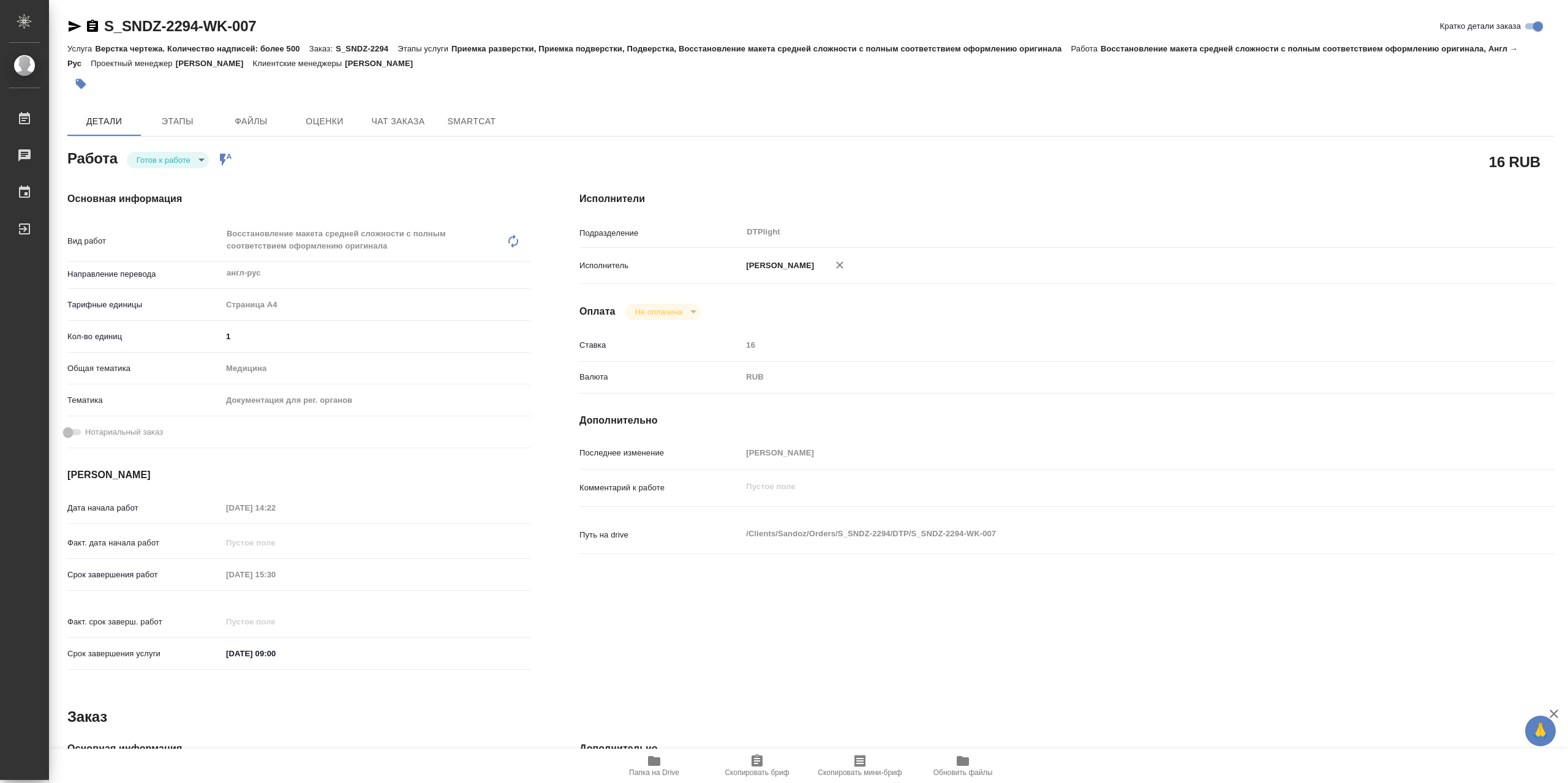
type textarea "x"
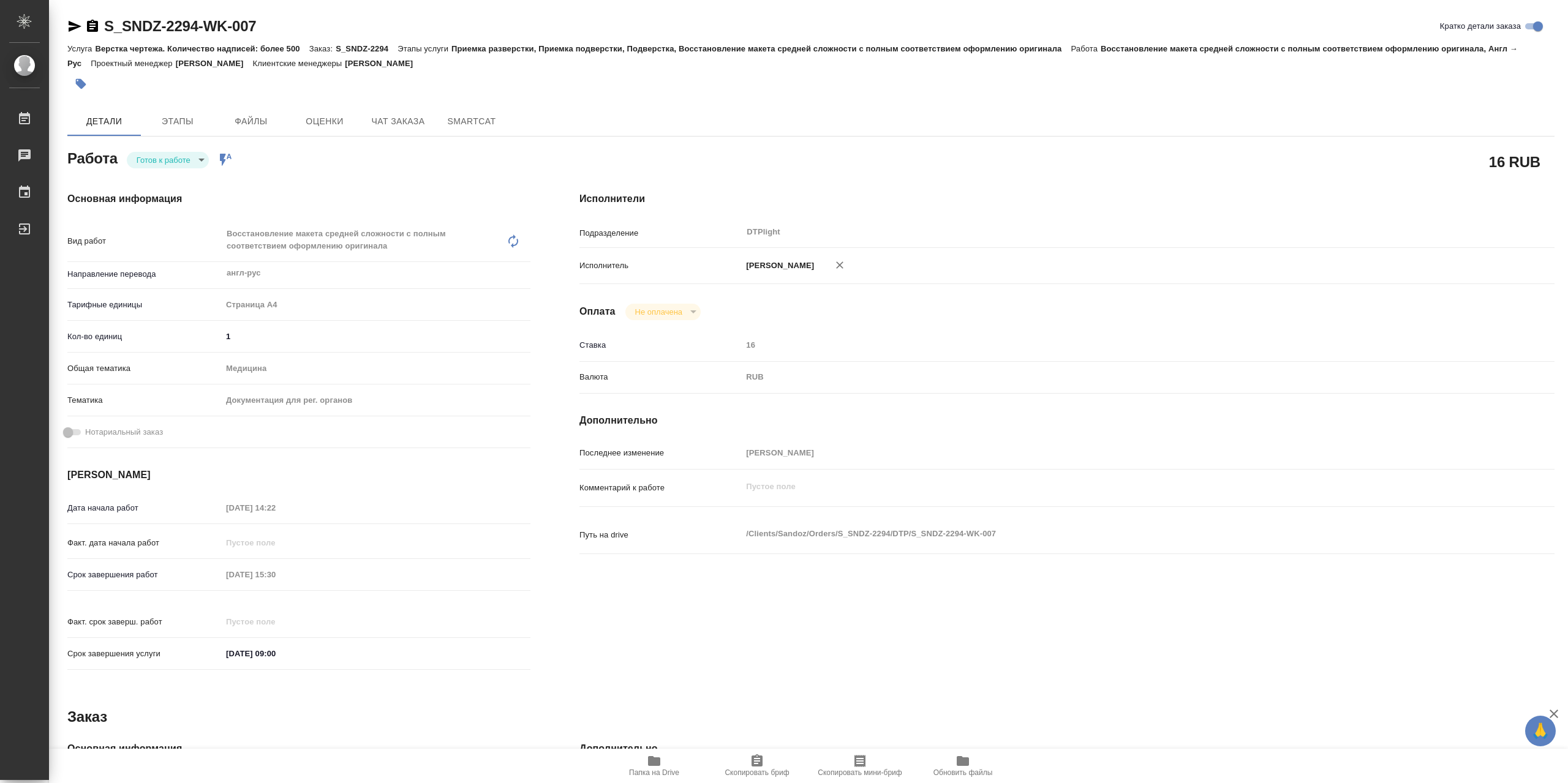
type textarea "x"
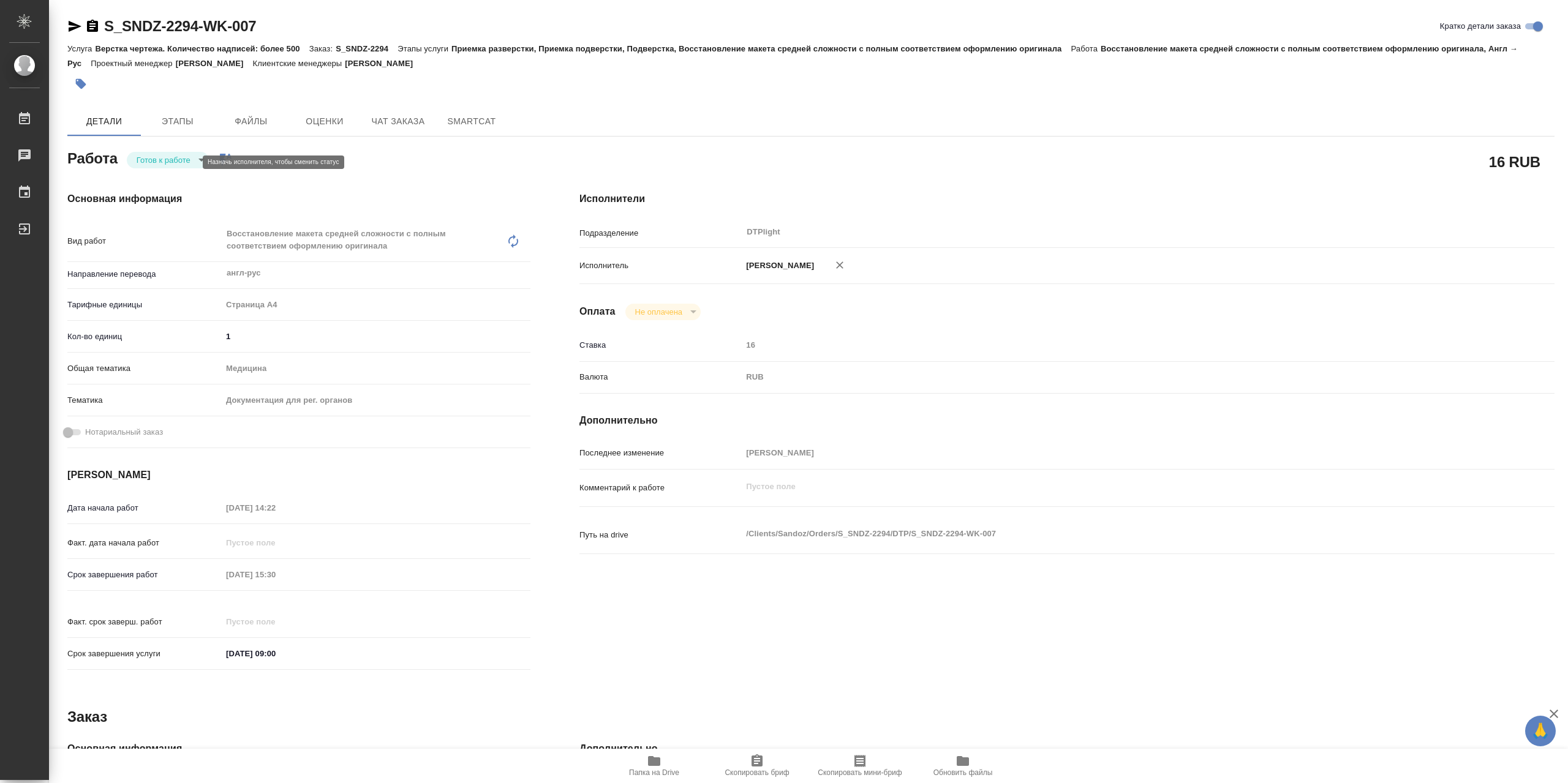
click at [188, 158] on body "🙏 .cls-1 fill:#fff; AWATERA Сархатов Руслан Работы 0 Чаты График Выйти S_SNDZ-2…" at bounding box center [784, 392] width 1568 height 783
drag, startPoint x: 186, startPoint y: 186, endPoint x: 254, endPoint y: 195, distance: 68.6
click at [185, 186] on li "Выполнен" at bounding box center [167, 184] width 82 height 21
type textarea "x"
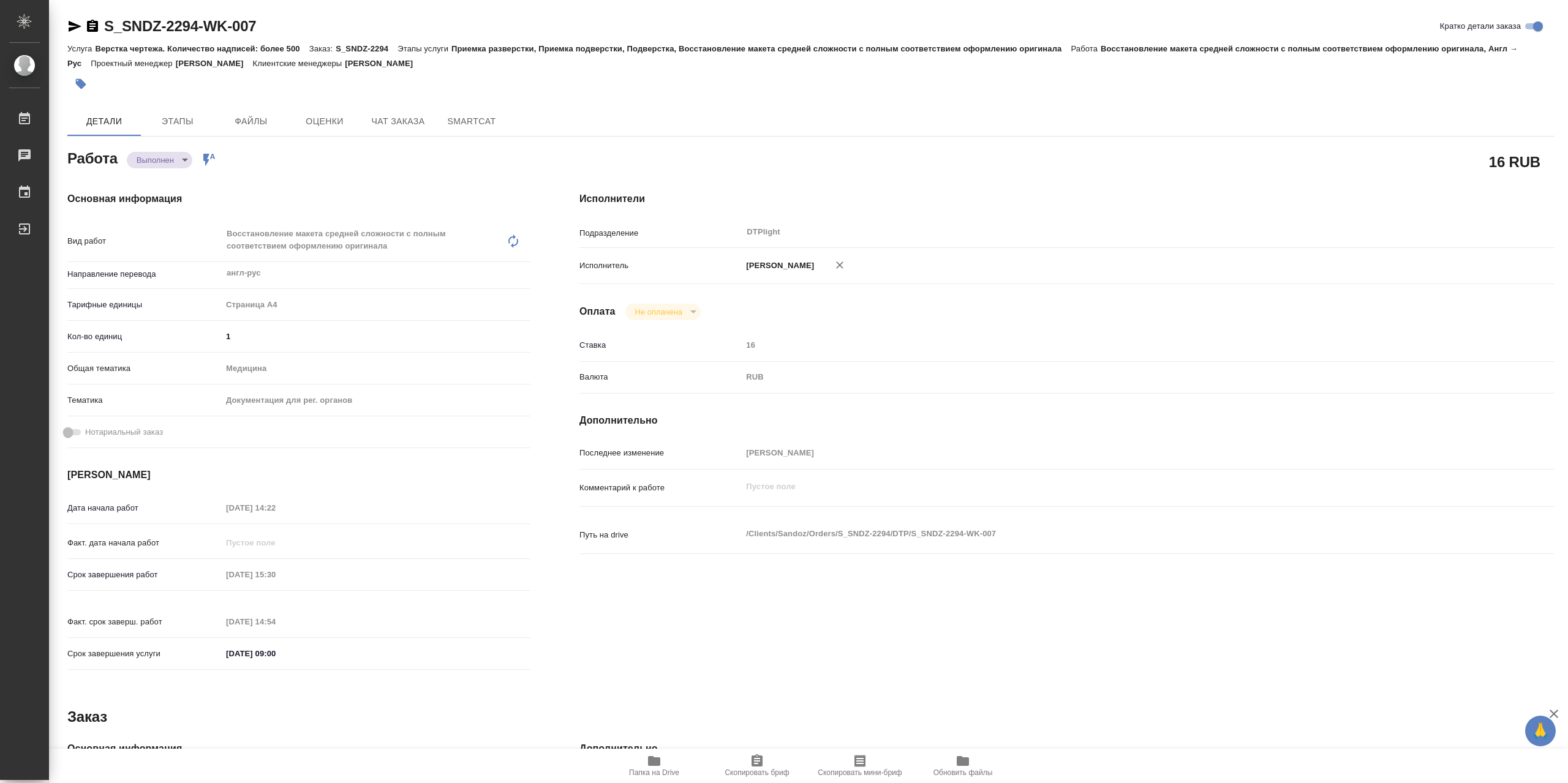
type textarea "x"
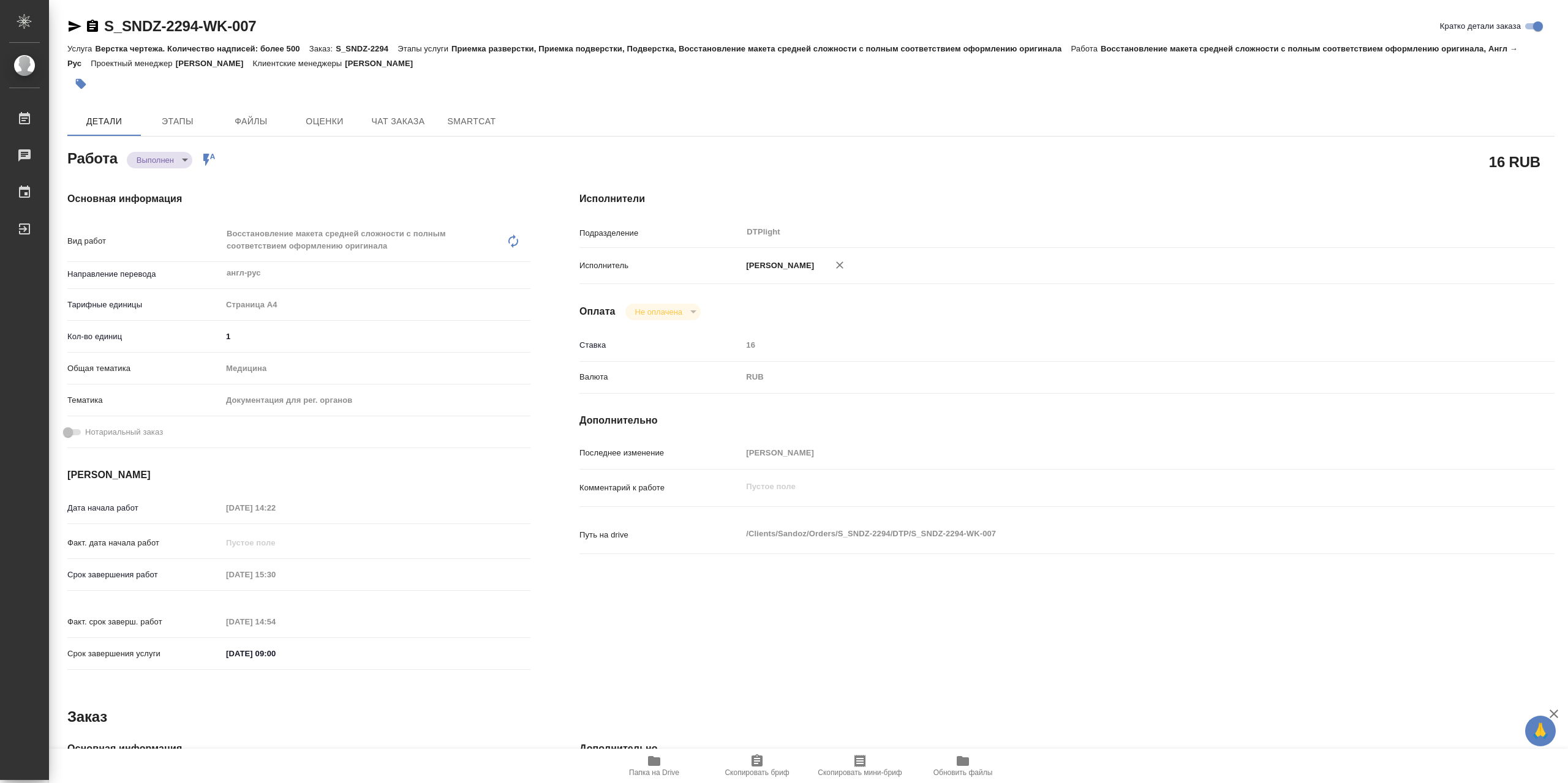
type textarea "x"
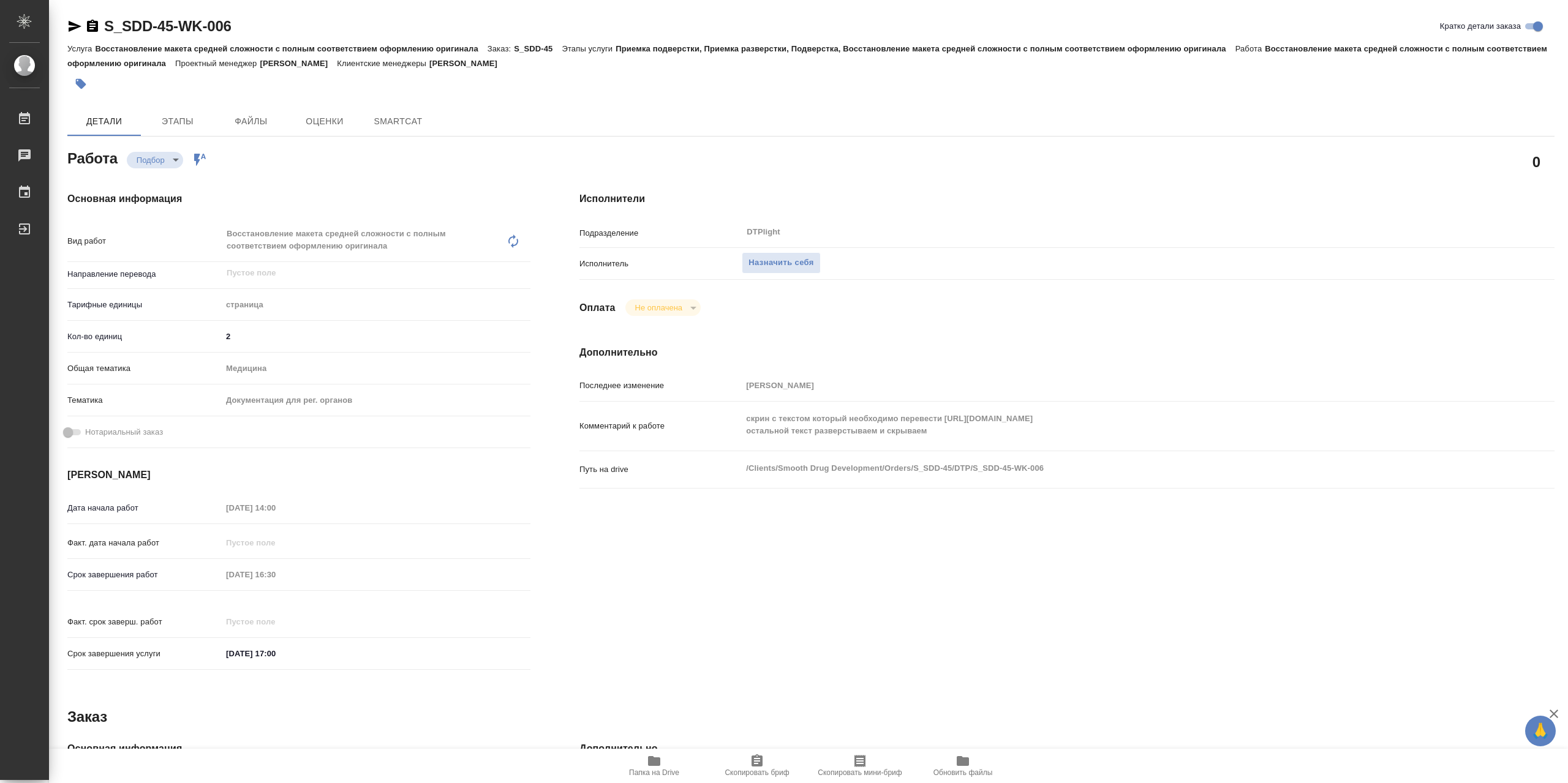
type textarea "x"
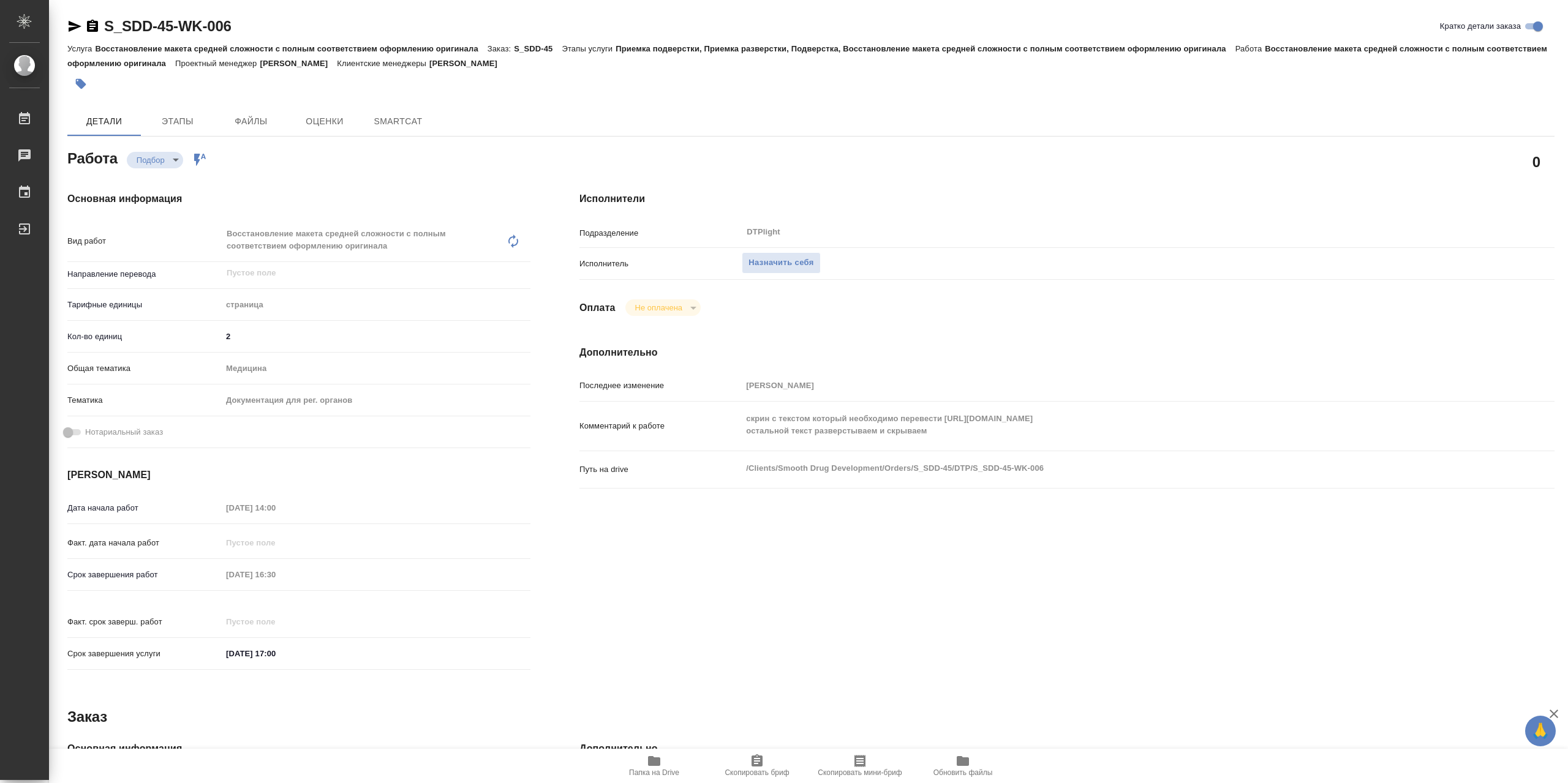
type textarea "x"
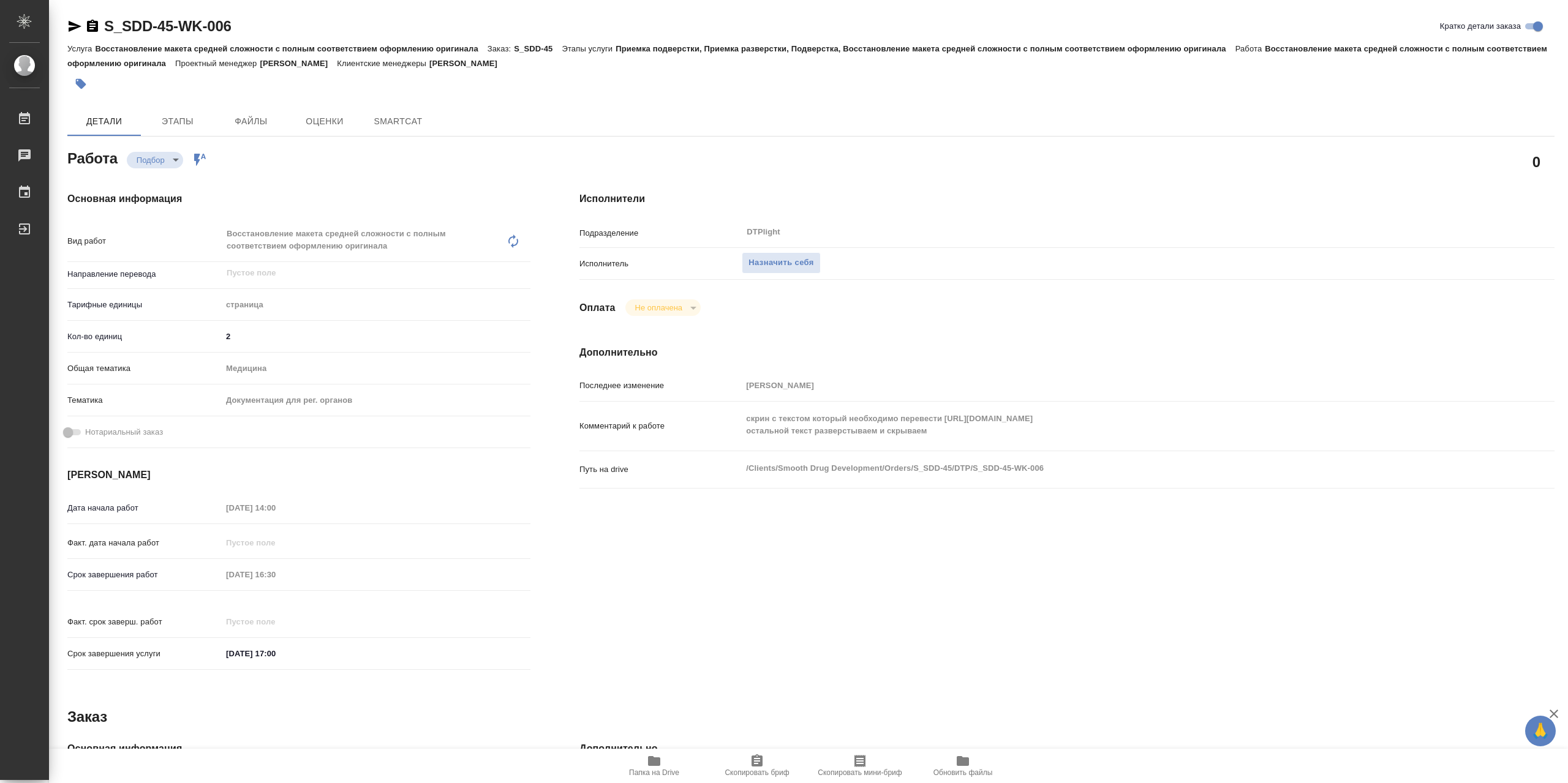
type textarea "x"
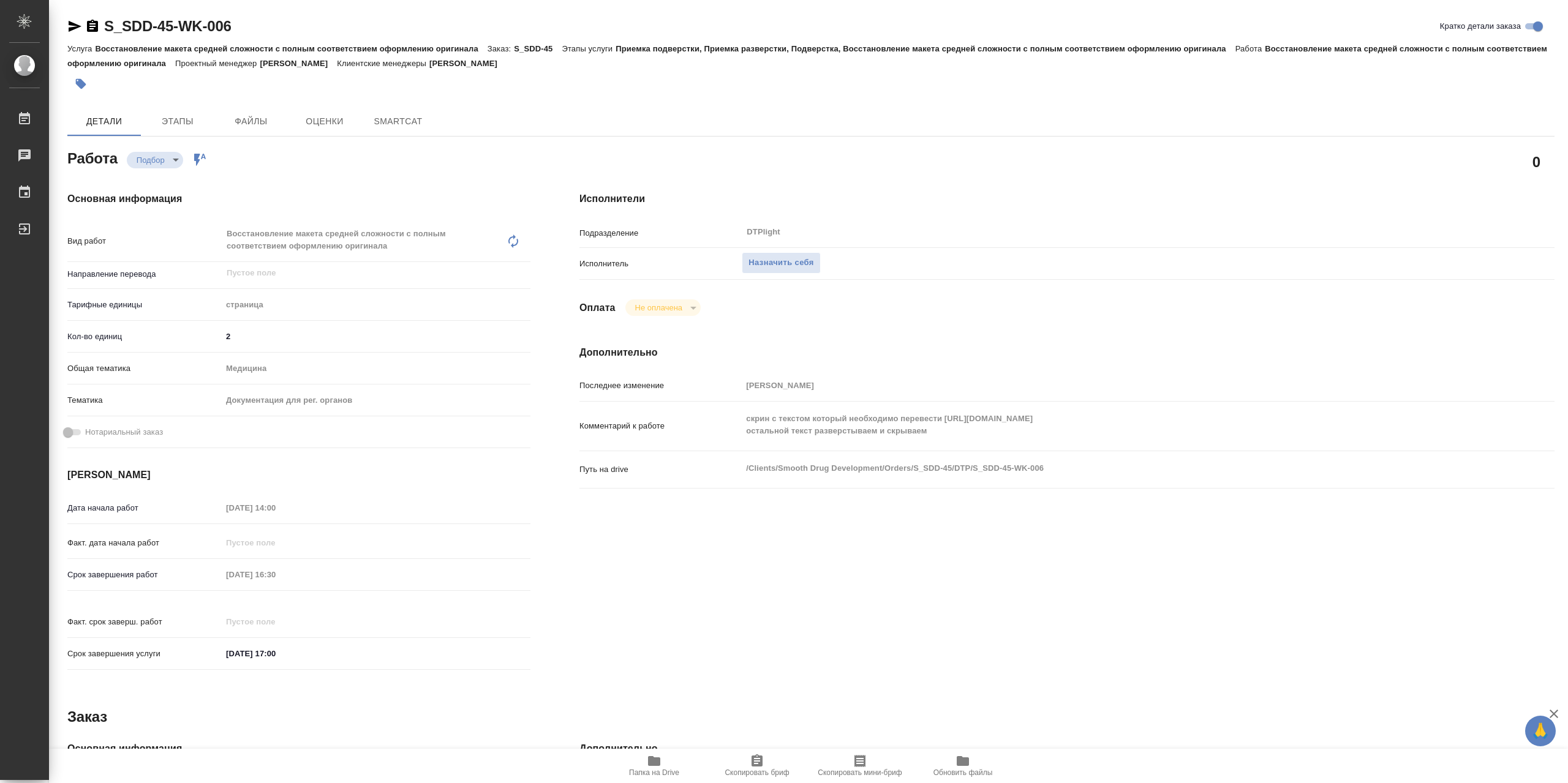
type textarea "x"
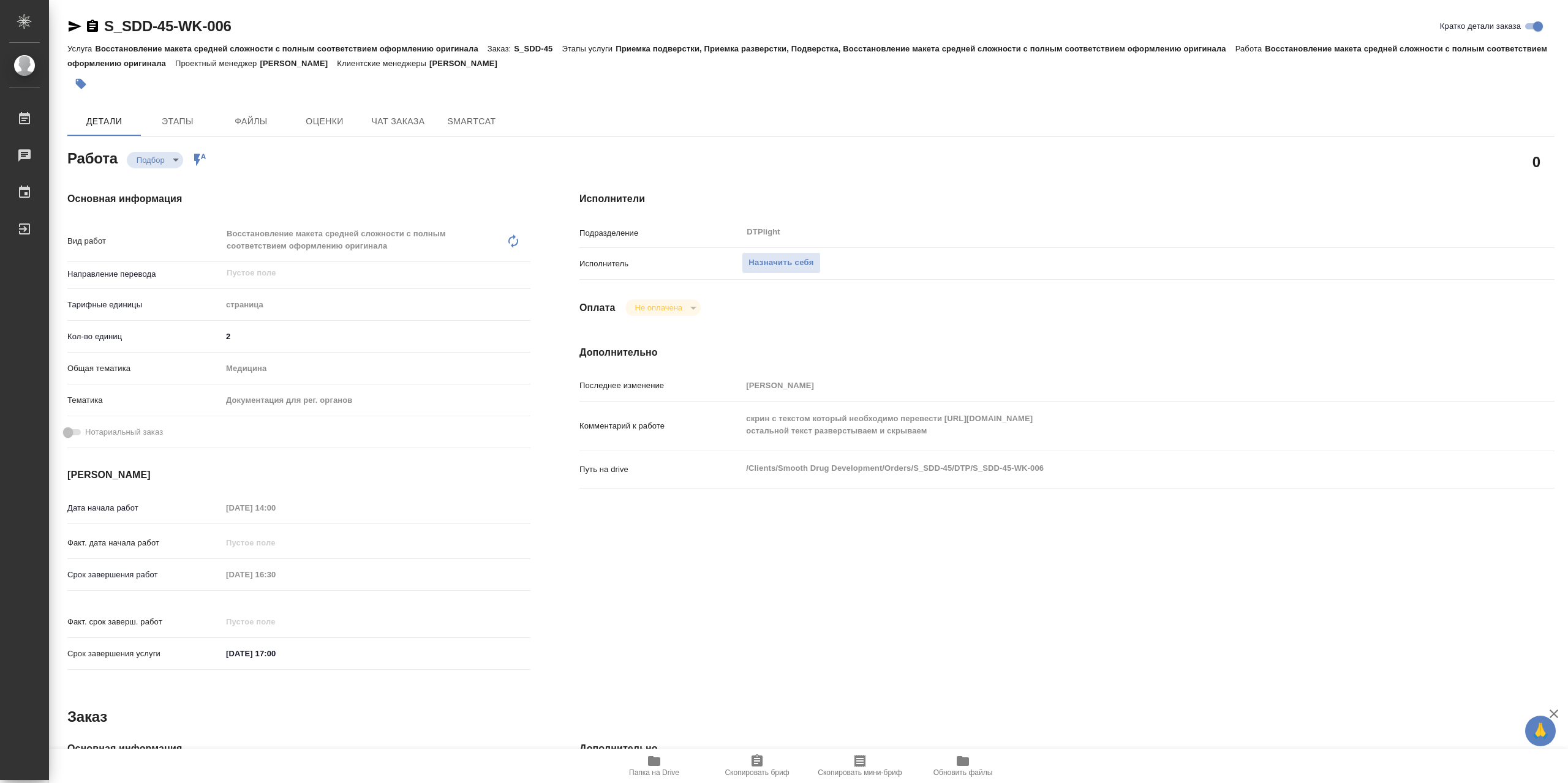
type textarea "x"
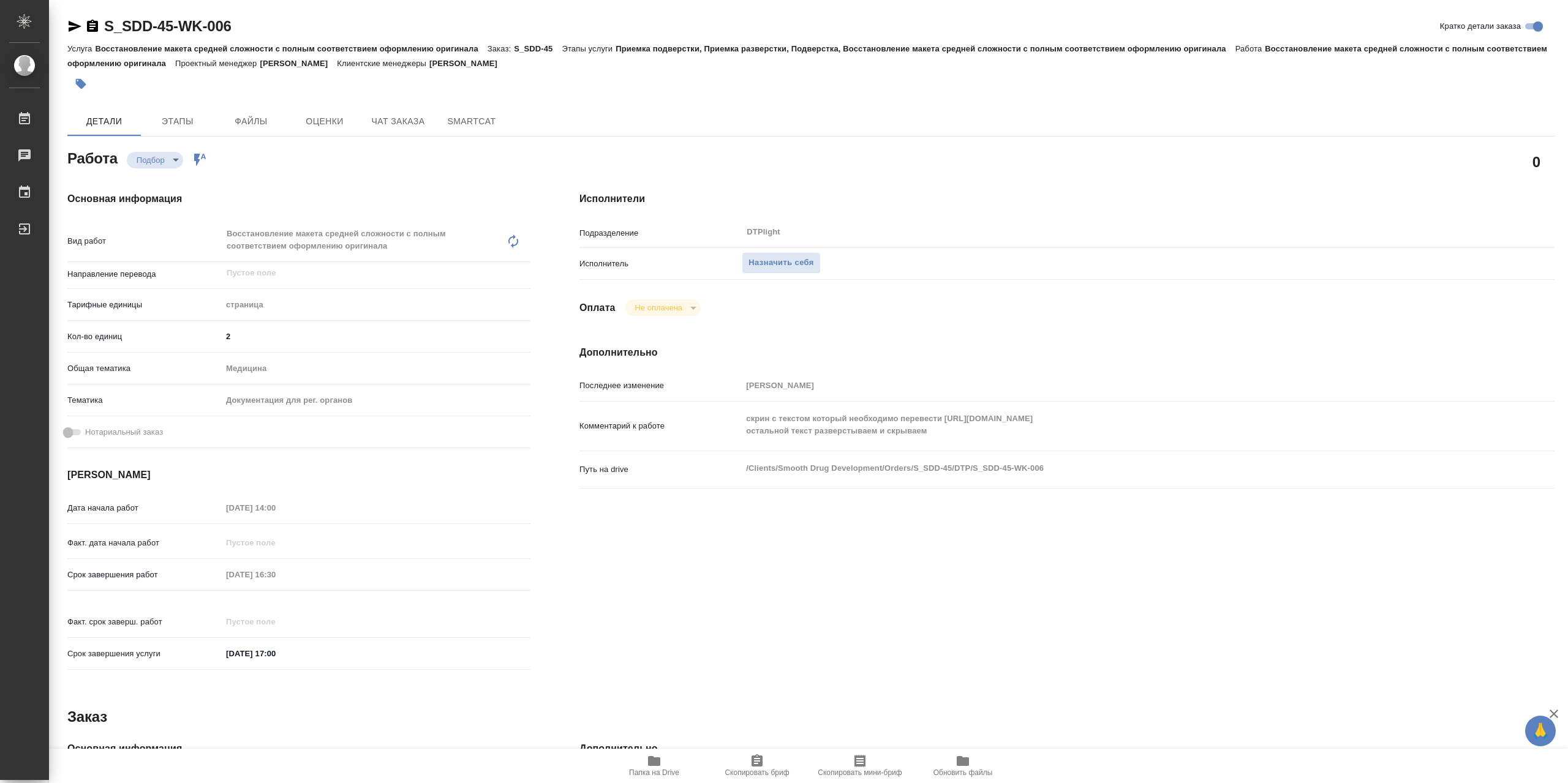
type textarea "x"
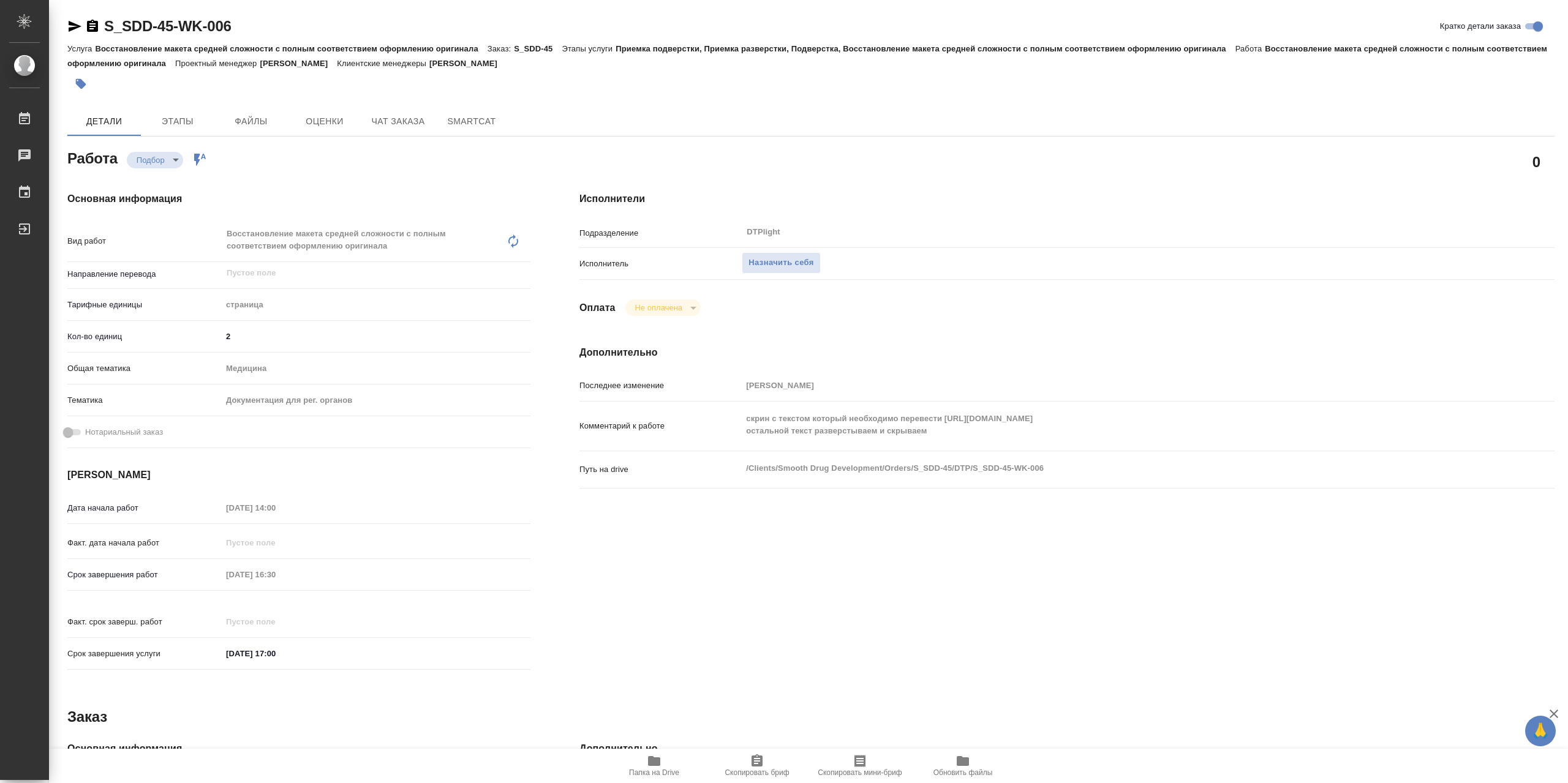
click at [642, 763] on span "Папка на Drive" at bounding box center [654, 765] width 88 height 23
type textarea "x"
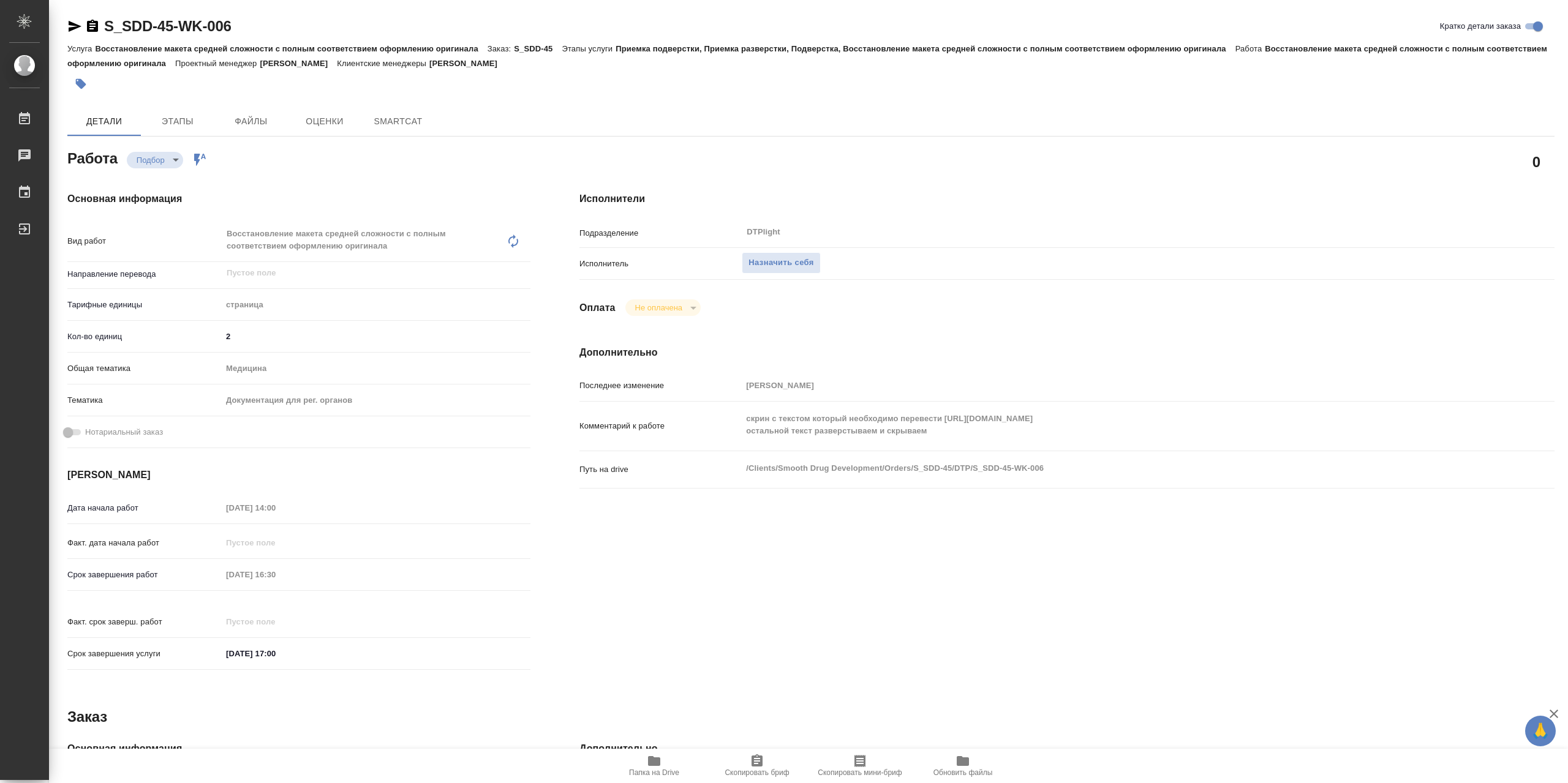
type textarea "x"
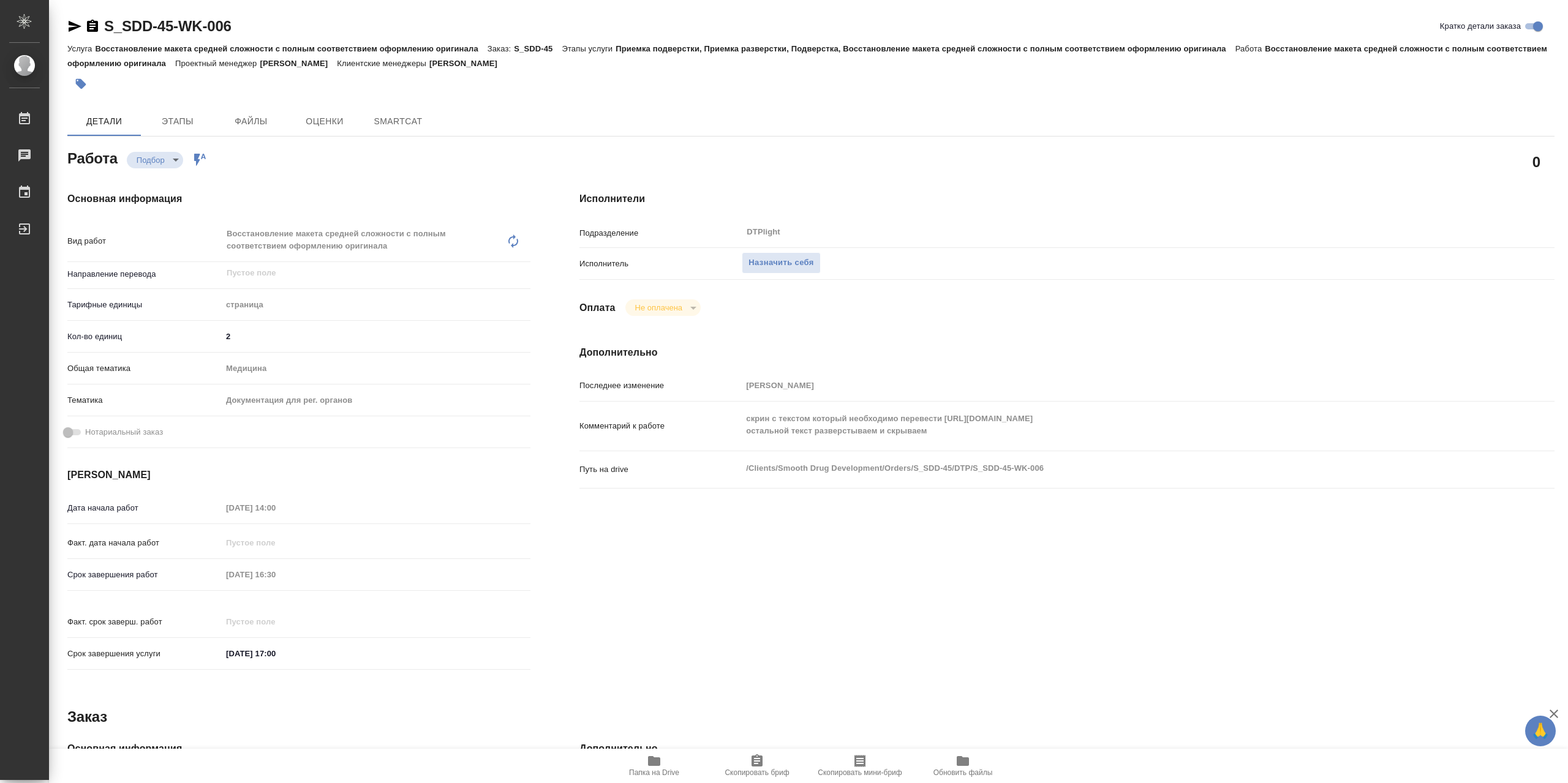
type textarea "x"
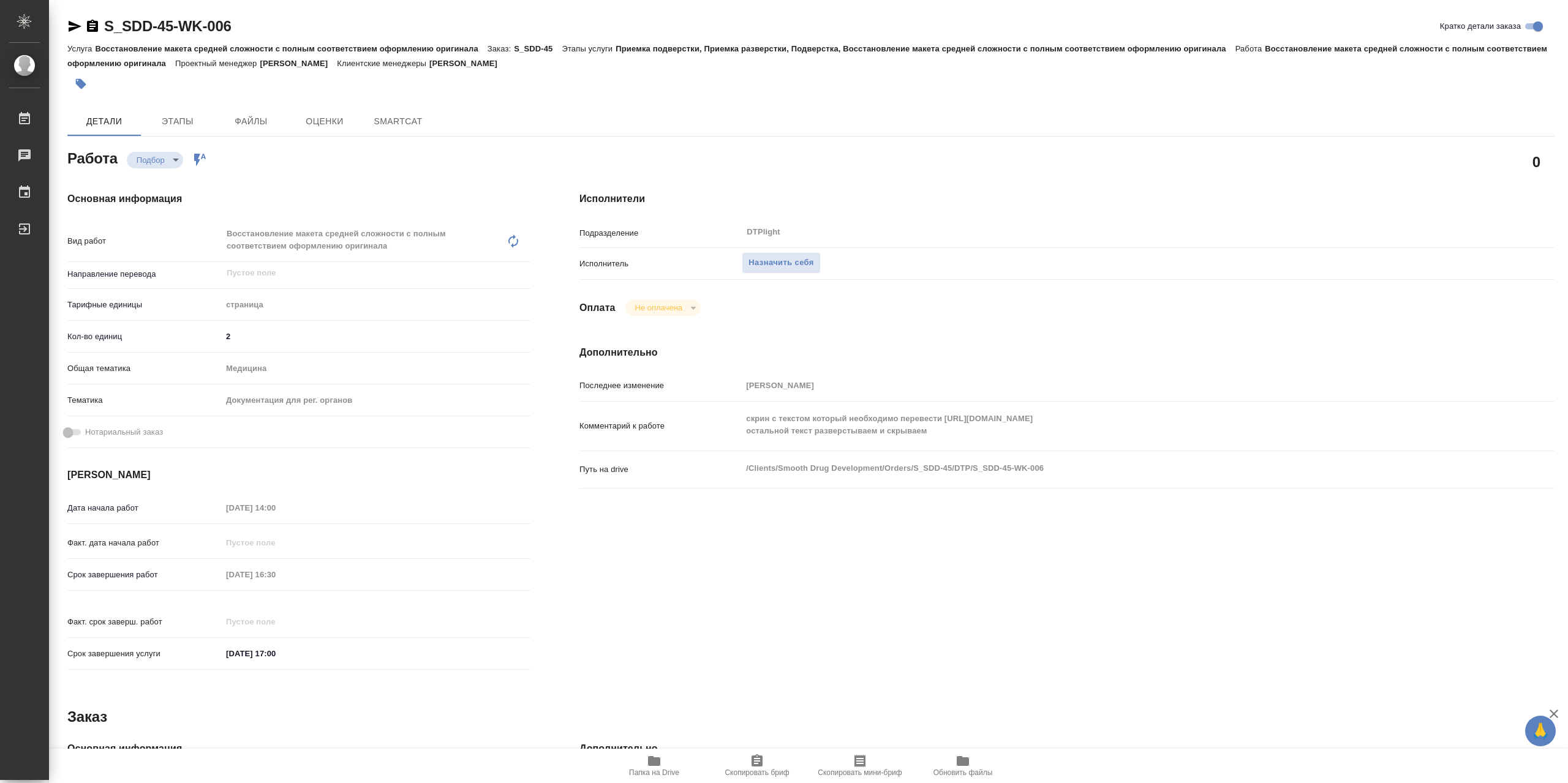
type textarea "x"
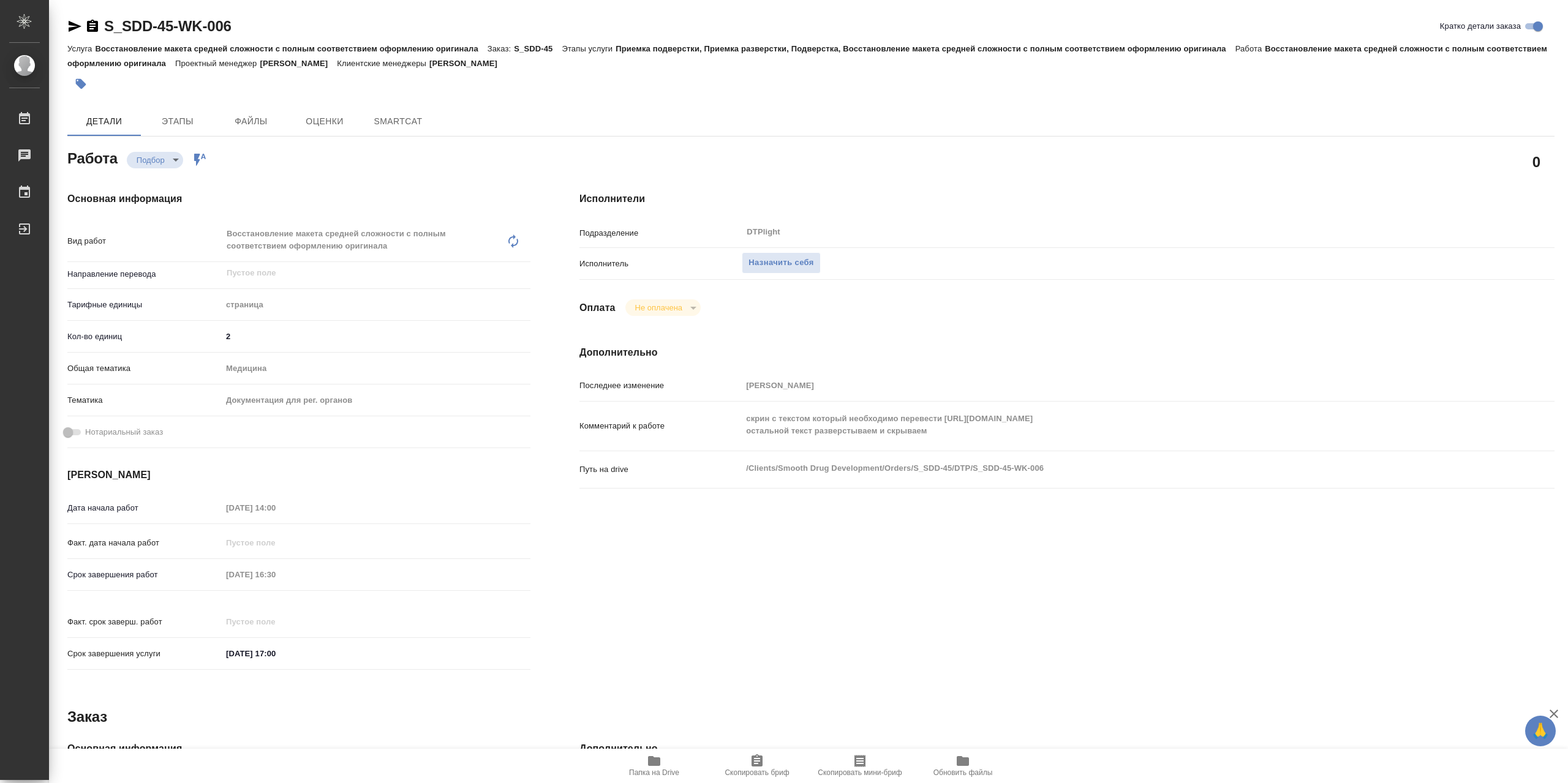
type textarea "x"
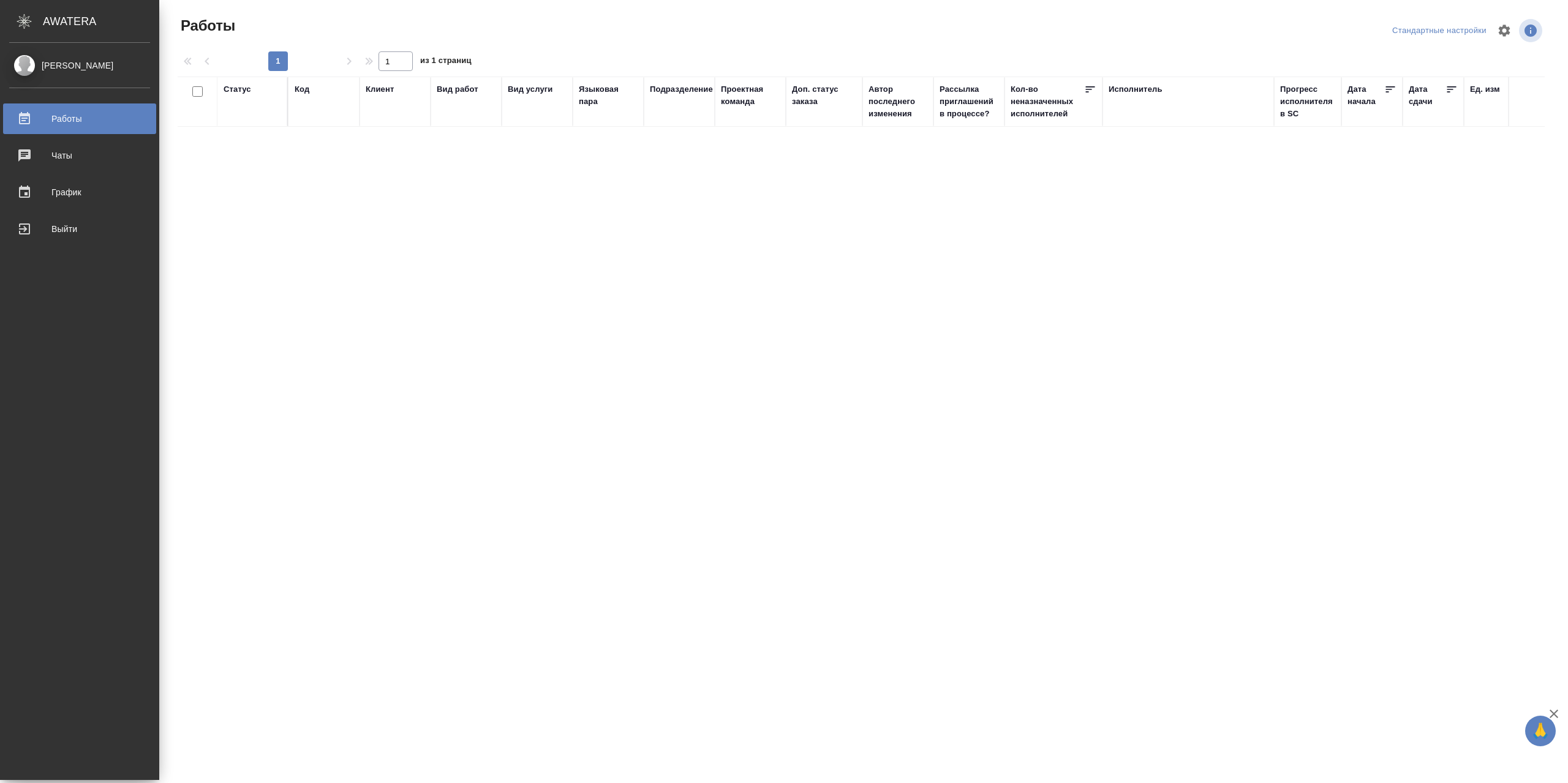
click at [59, 244] on div "Сархатов Руслан Работы Чаты График Выйти" at bounding box center [79, 411] width 159 height 737
click at [56, 238] on link "Выйти" at bounding box center [80, 229] width 153 height 31
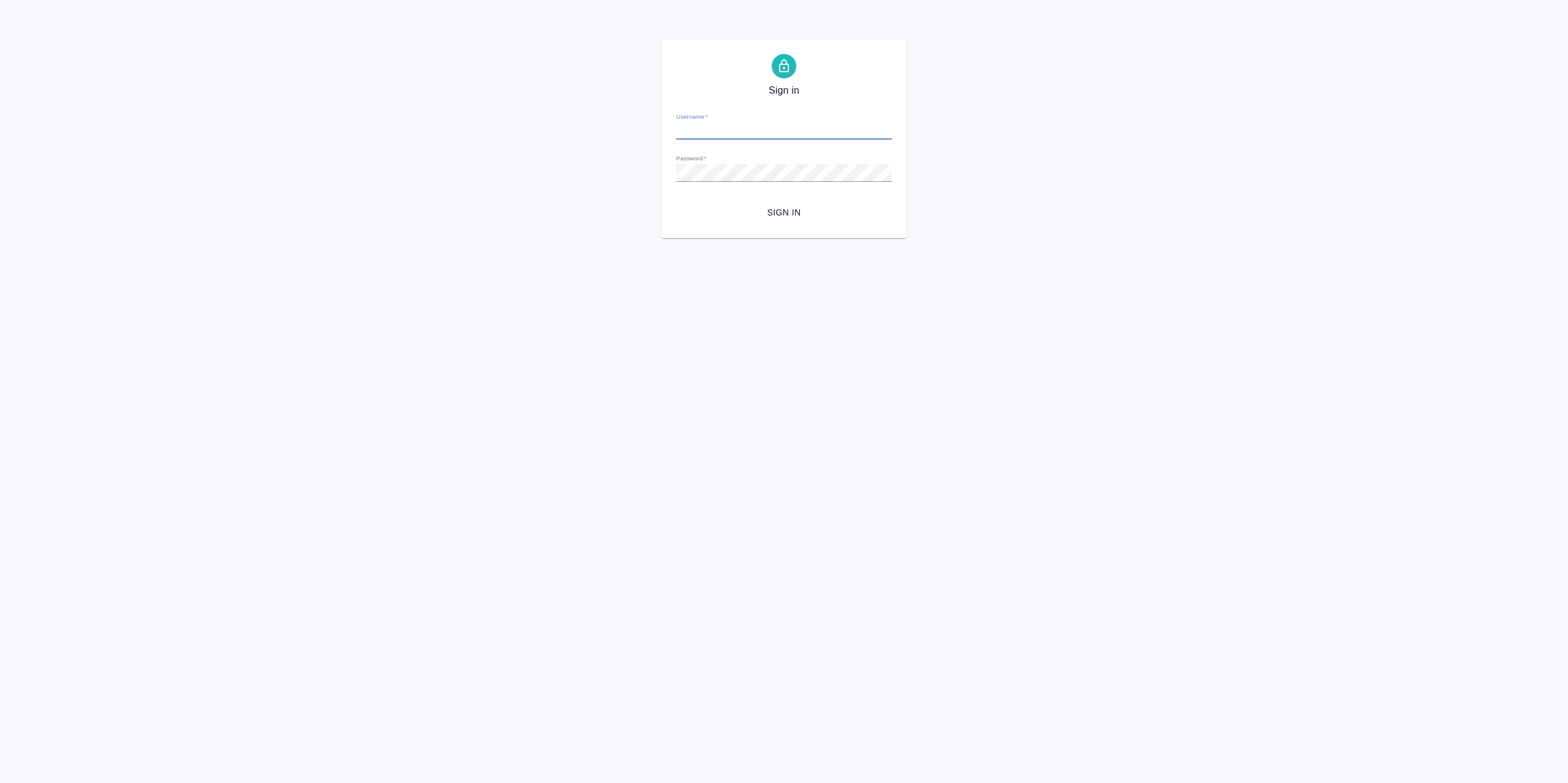
type input "[EMAIL_ADDRESS][DOMAIN_NAME]"
click at [769, 215] on span "Sign in" at bounding box center [784, 213] width 196 height 15
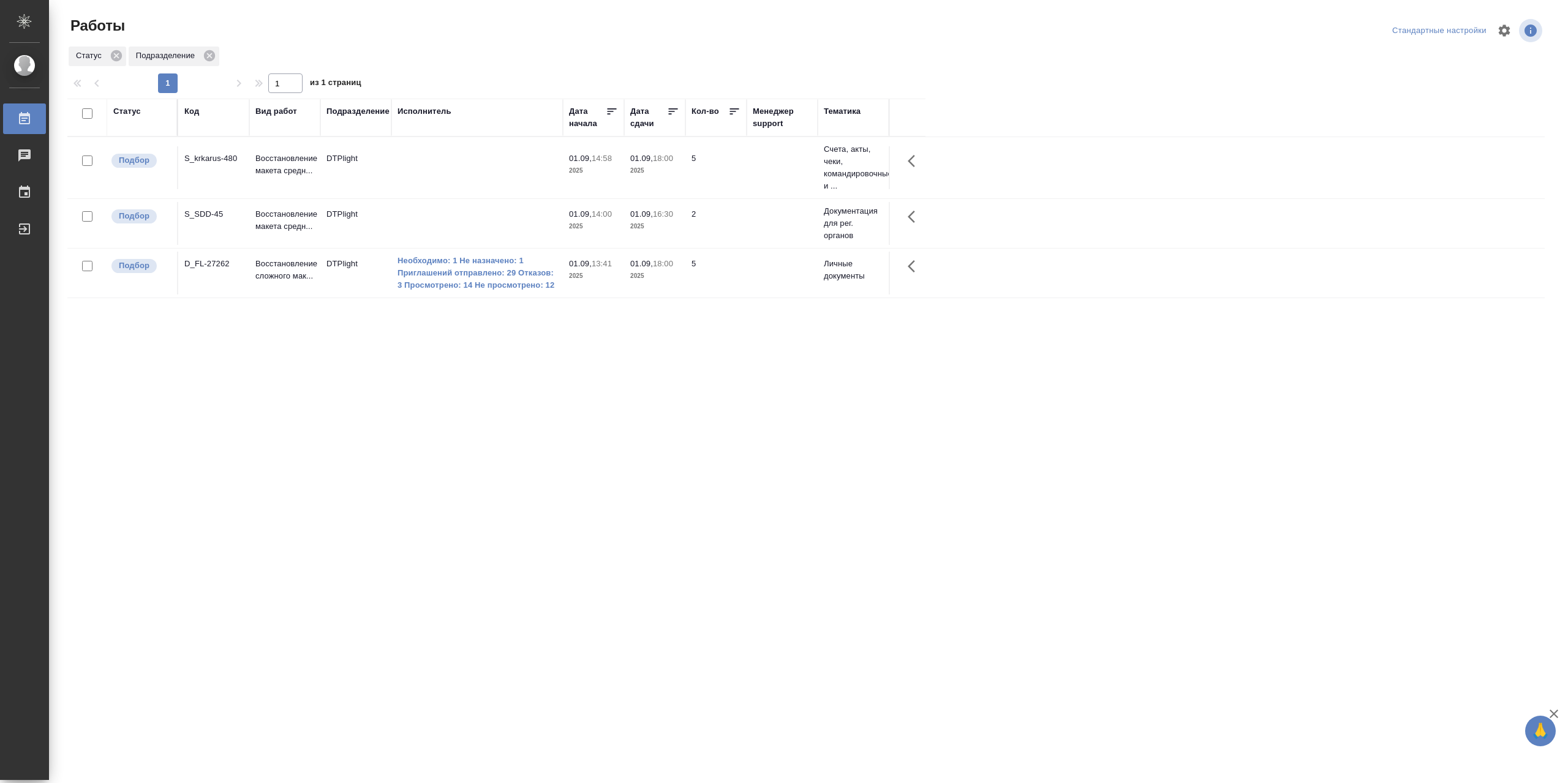
click at [464, 163] on td at bounding box center [477, 168] width 171 height 43
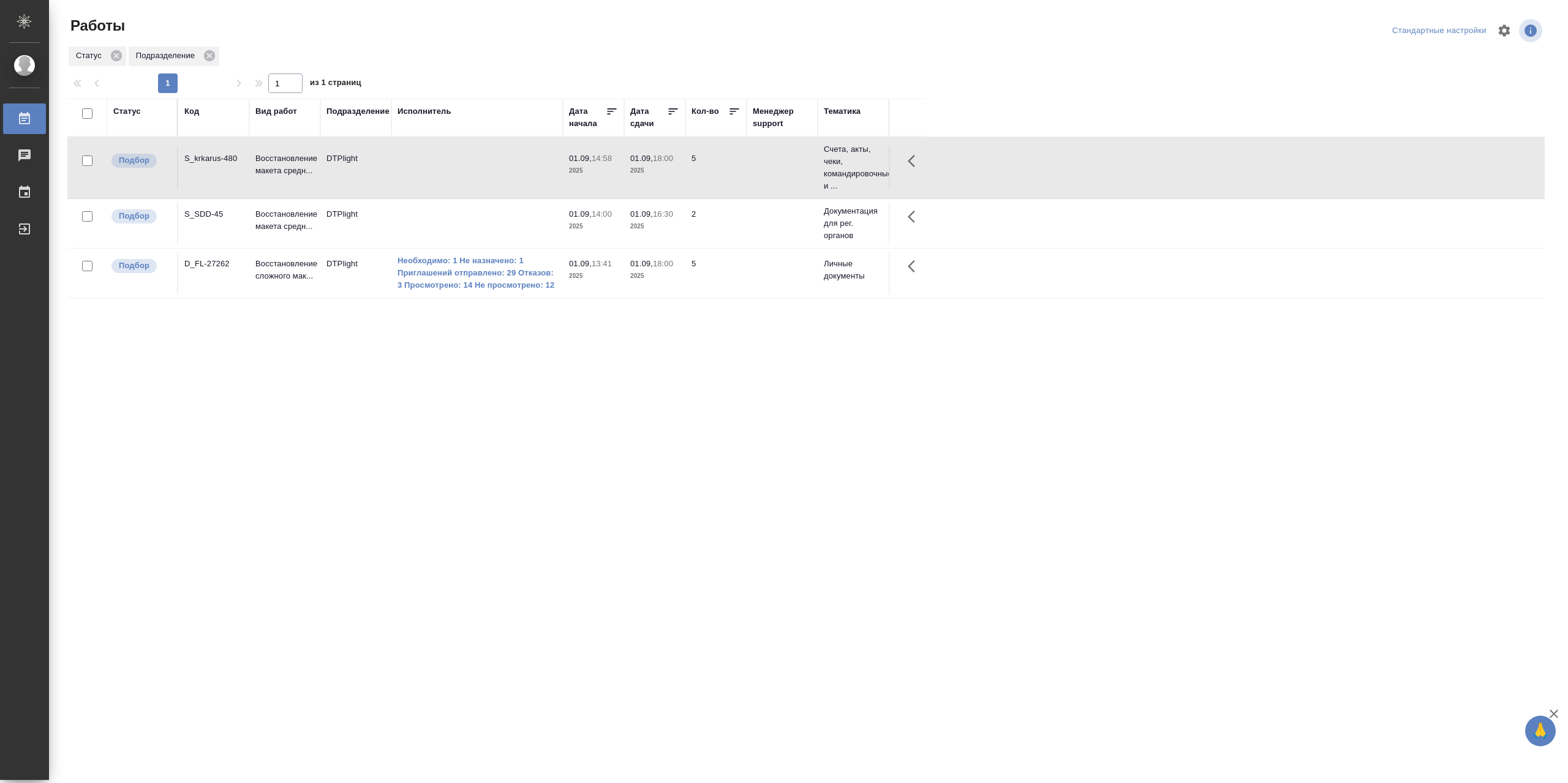
click at [464, 163] on td at bounding box center [477, 168] width 171 height 43
click at [373, 283] on td "DTPlight" at bounding box center [355, 273] width 71 height 43
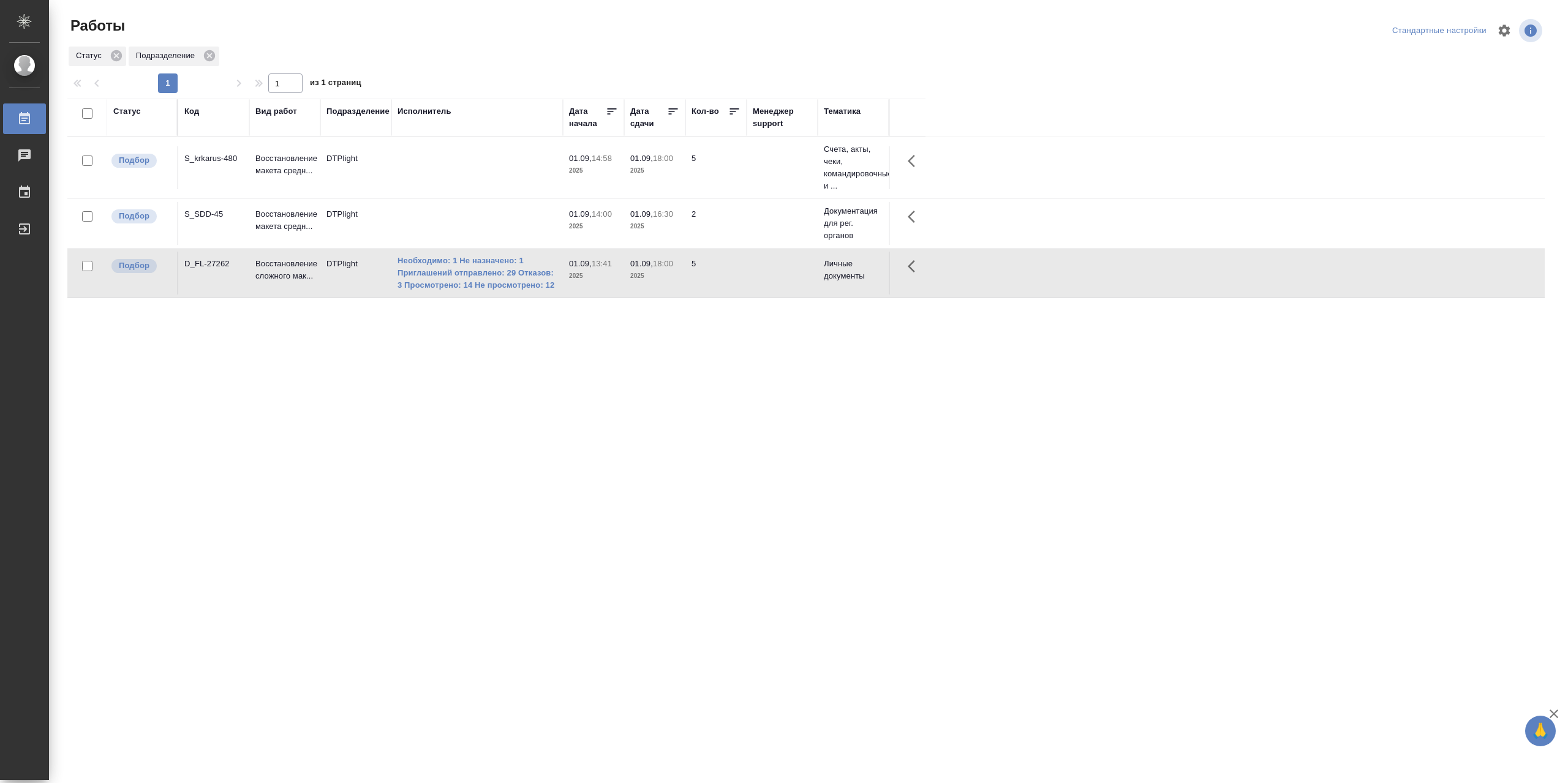
click at [373, 283] on td "DTPlight" at bounding box center [355, 273] width 71 height 43
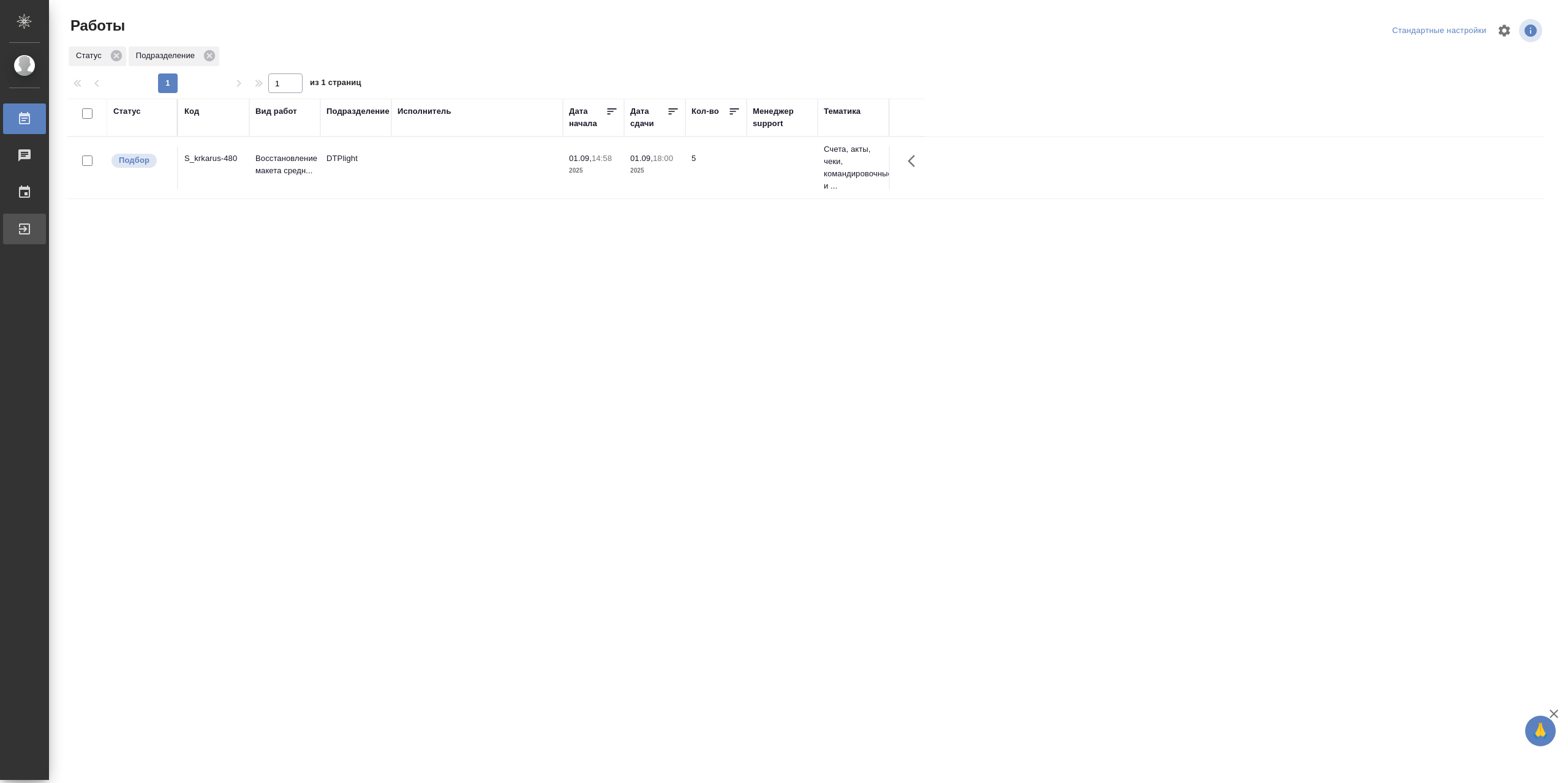
click at [24, 226] on div "Выйти" at bounding box center [9, 228] width 31 height 18
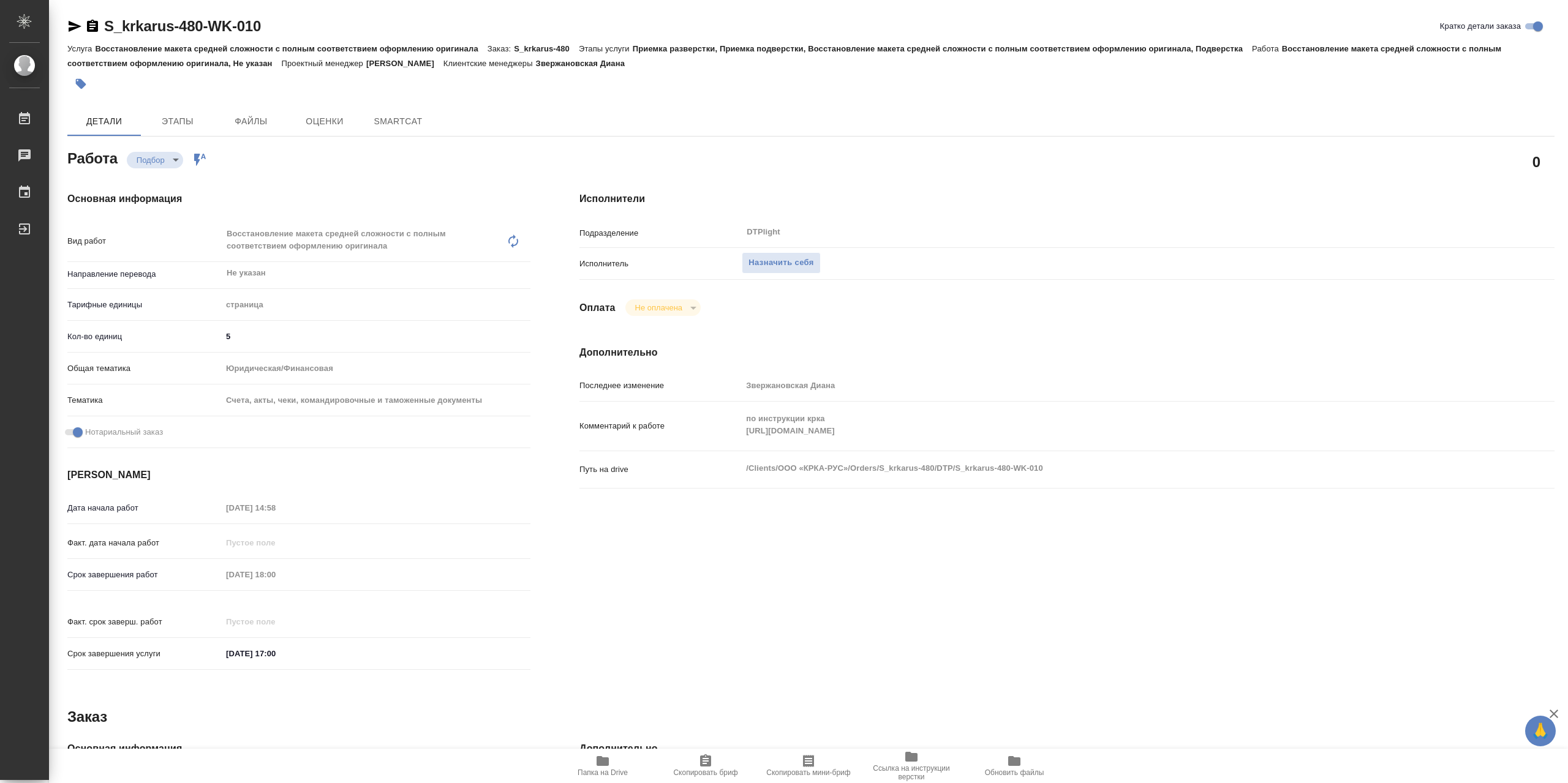
type textarea "x"
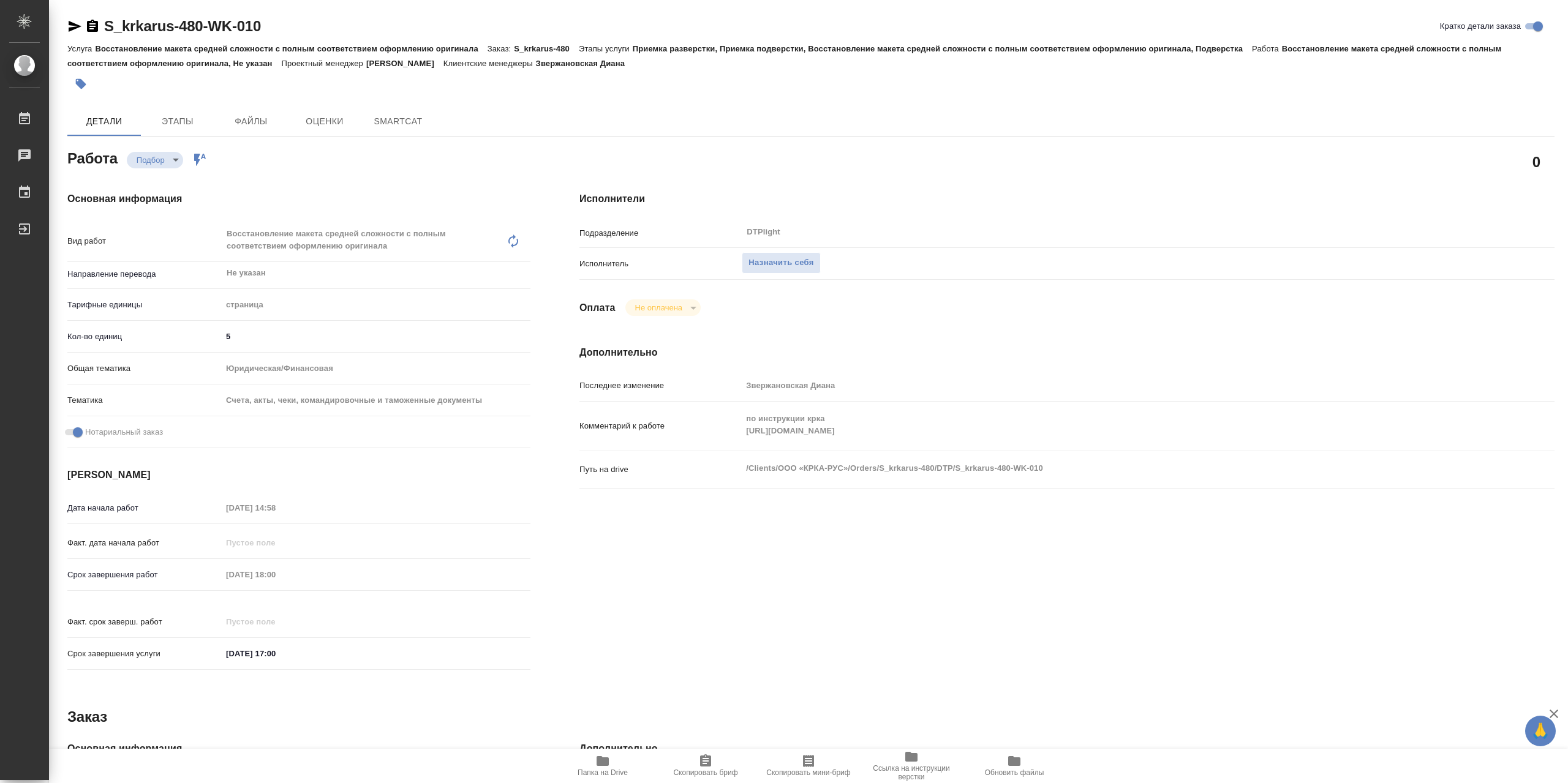
type textarea "x"
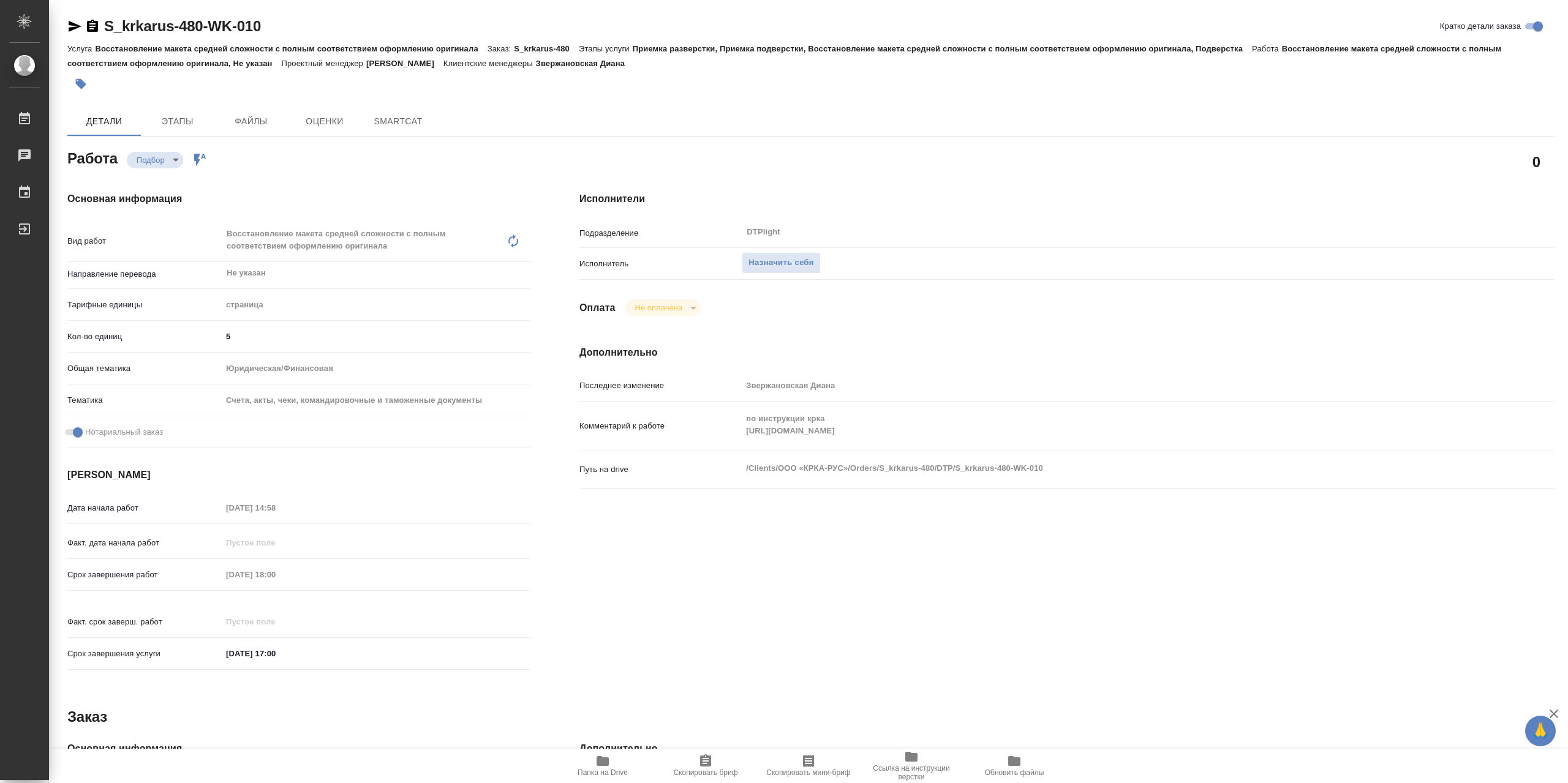
type textarea "x"
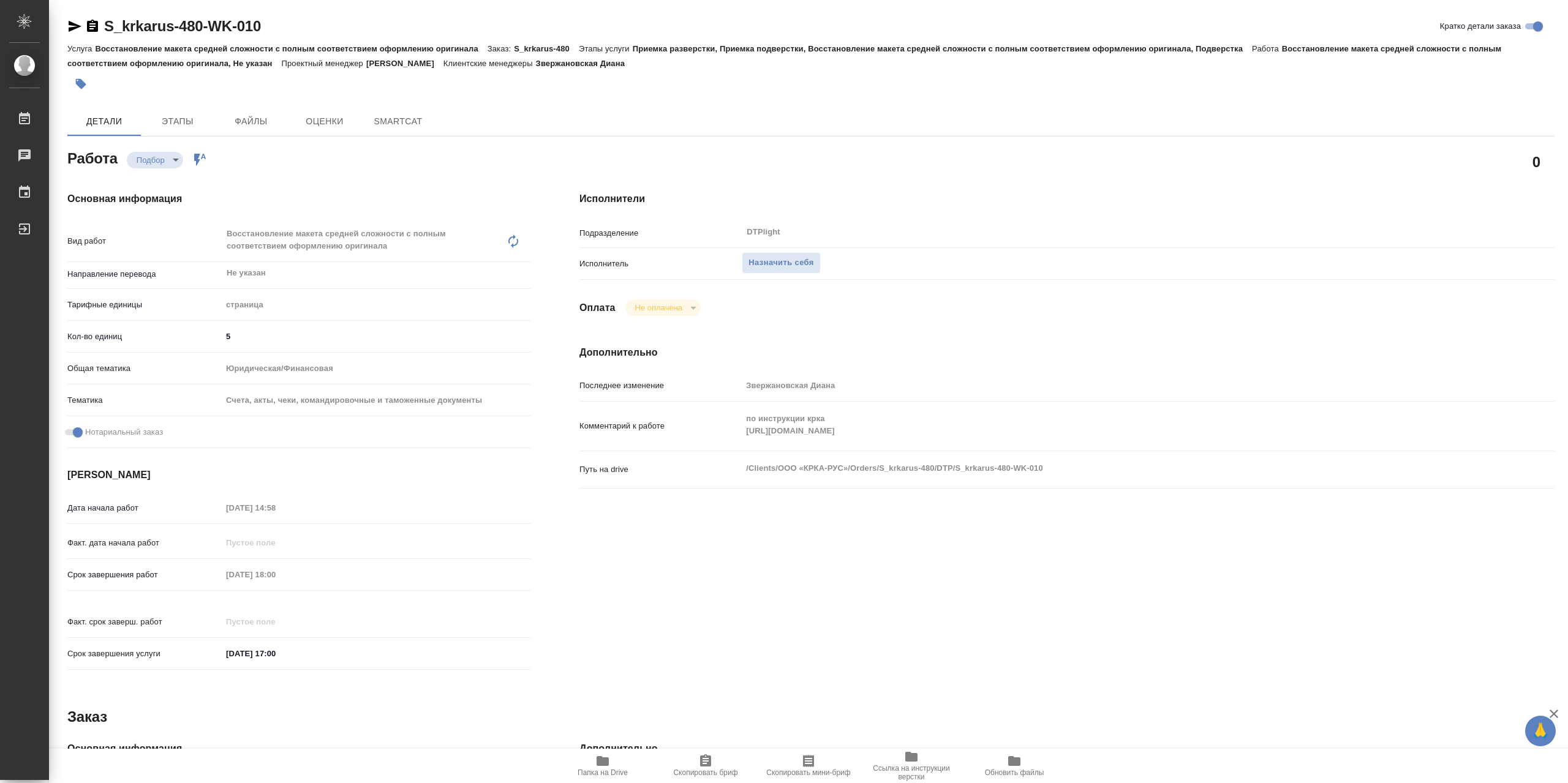
type textarea "x"
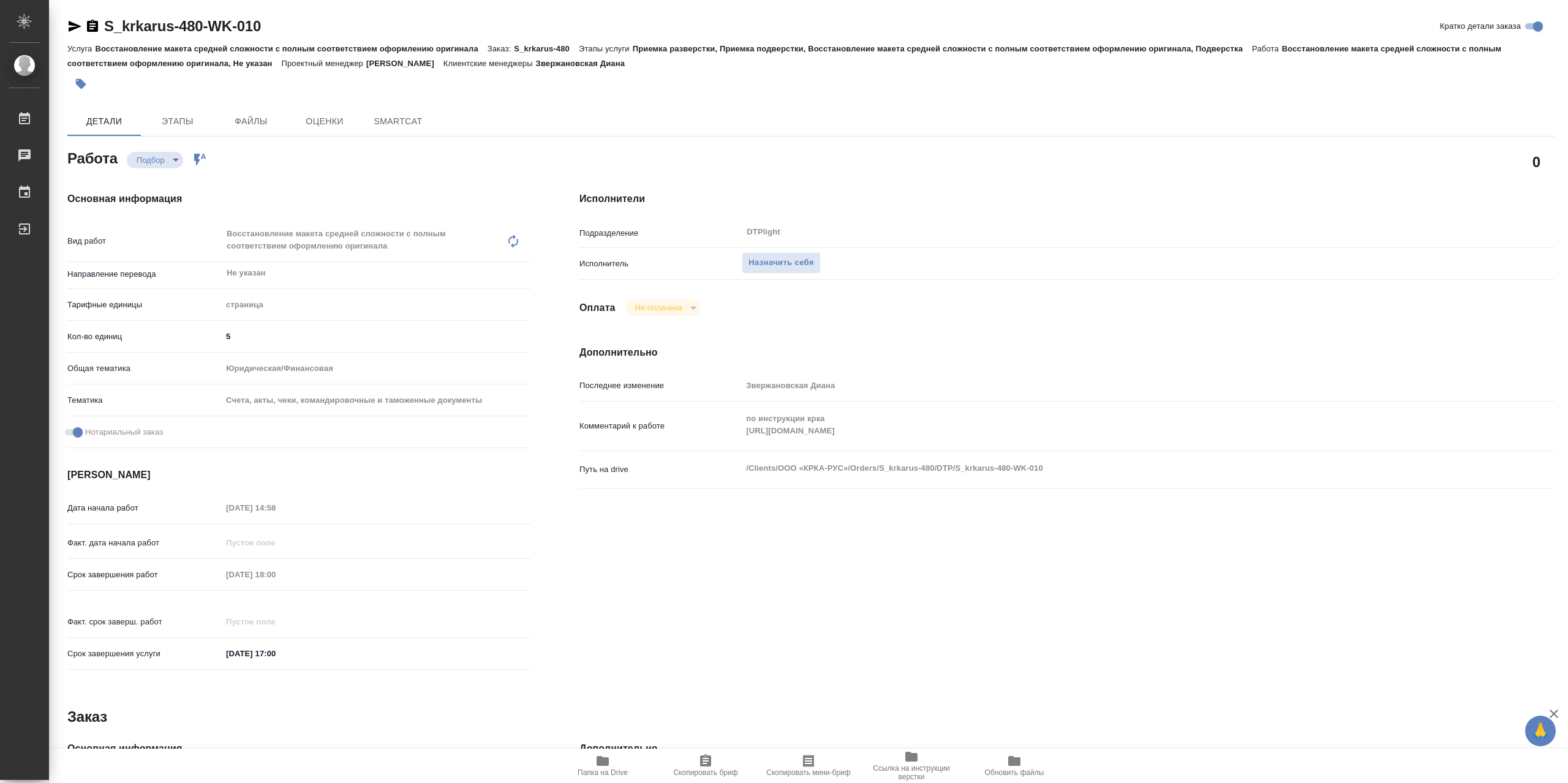
type textarea "x"
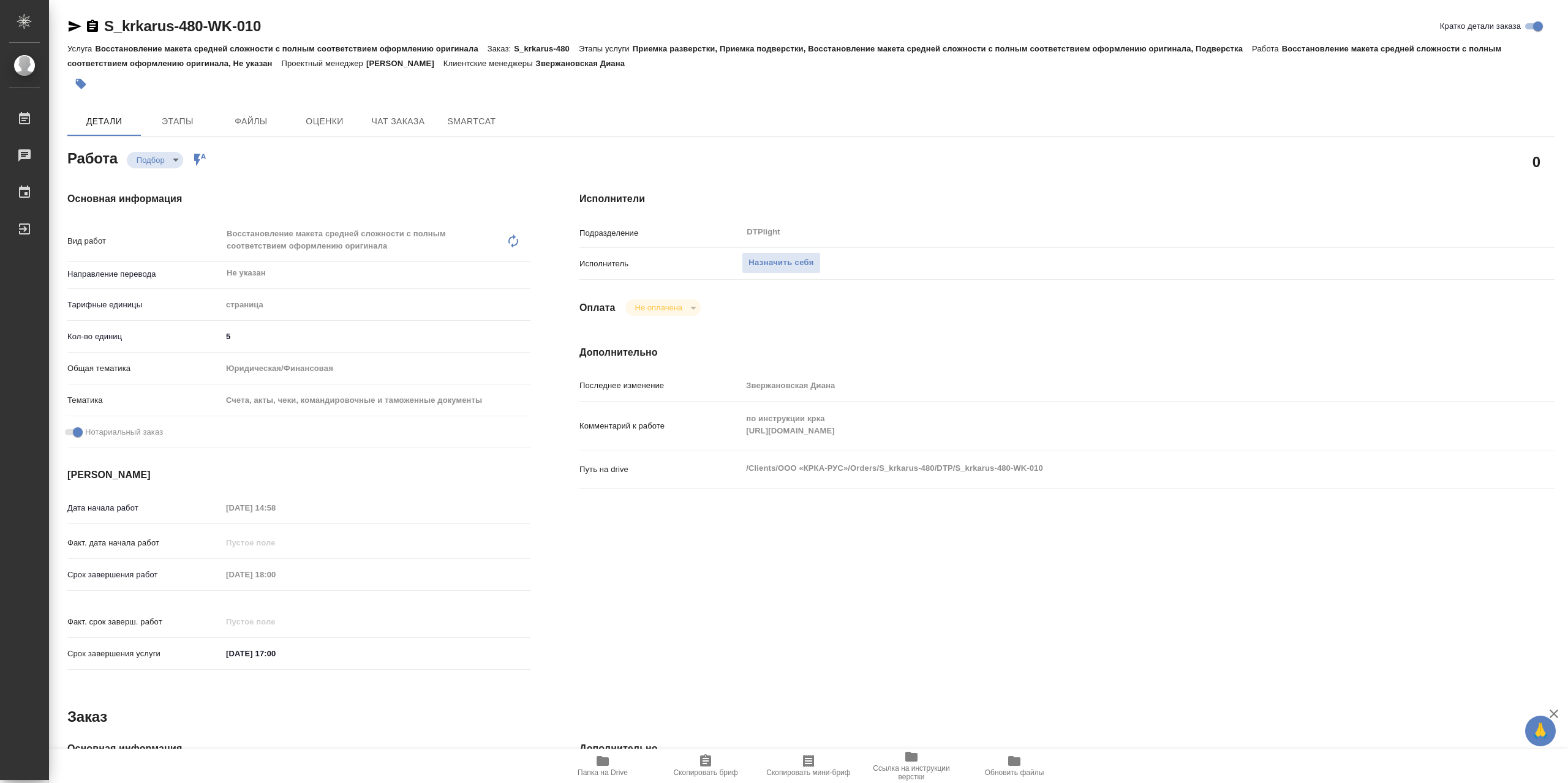
type textarea "x"
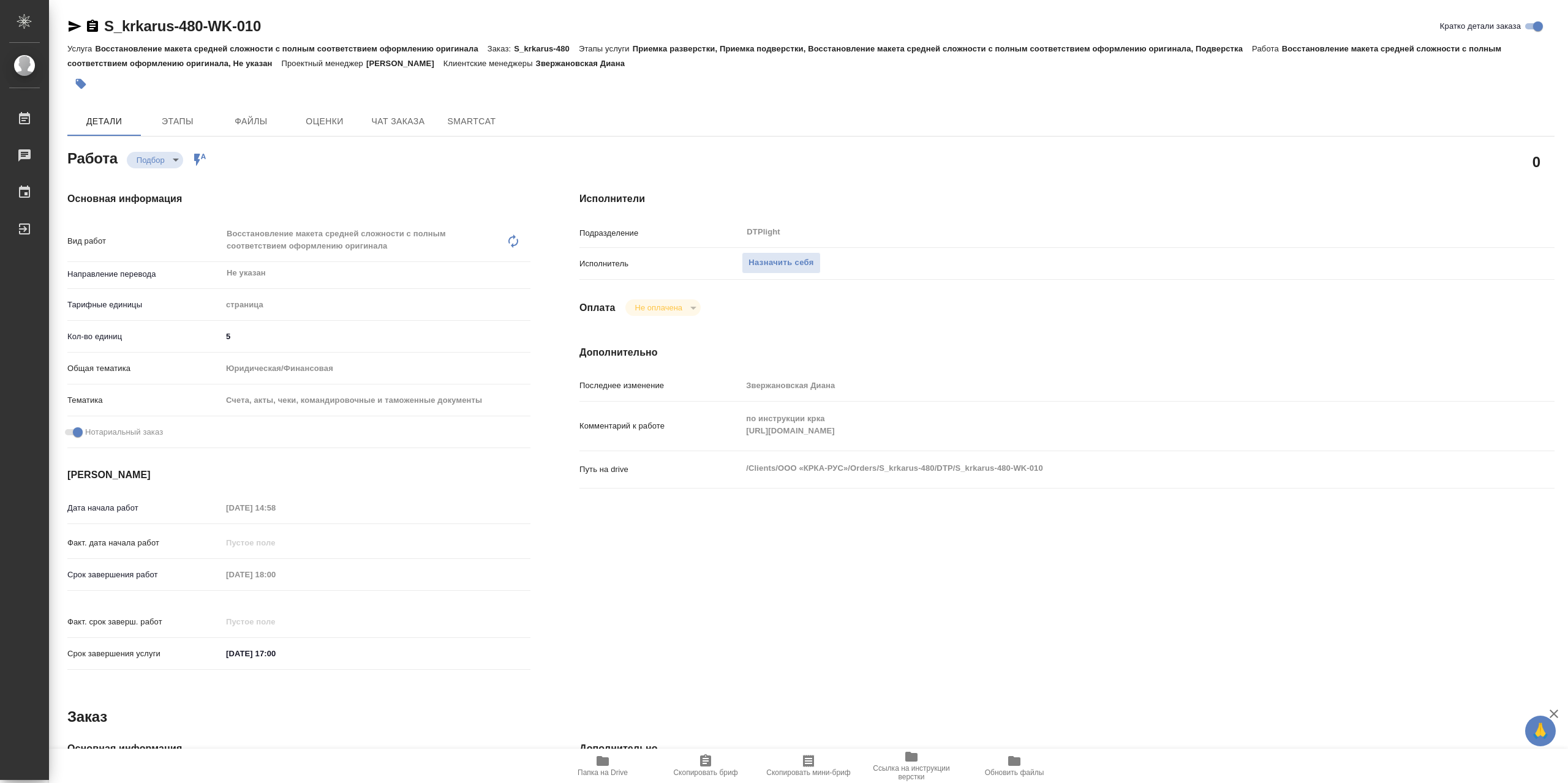
type textarea "x"
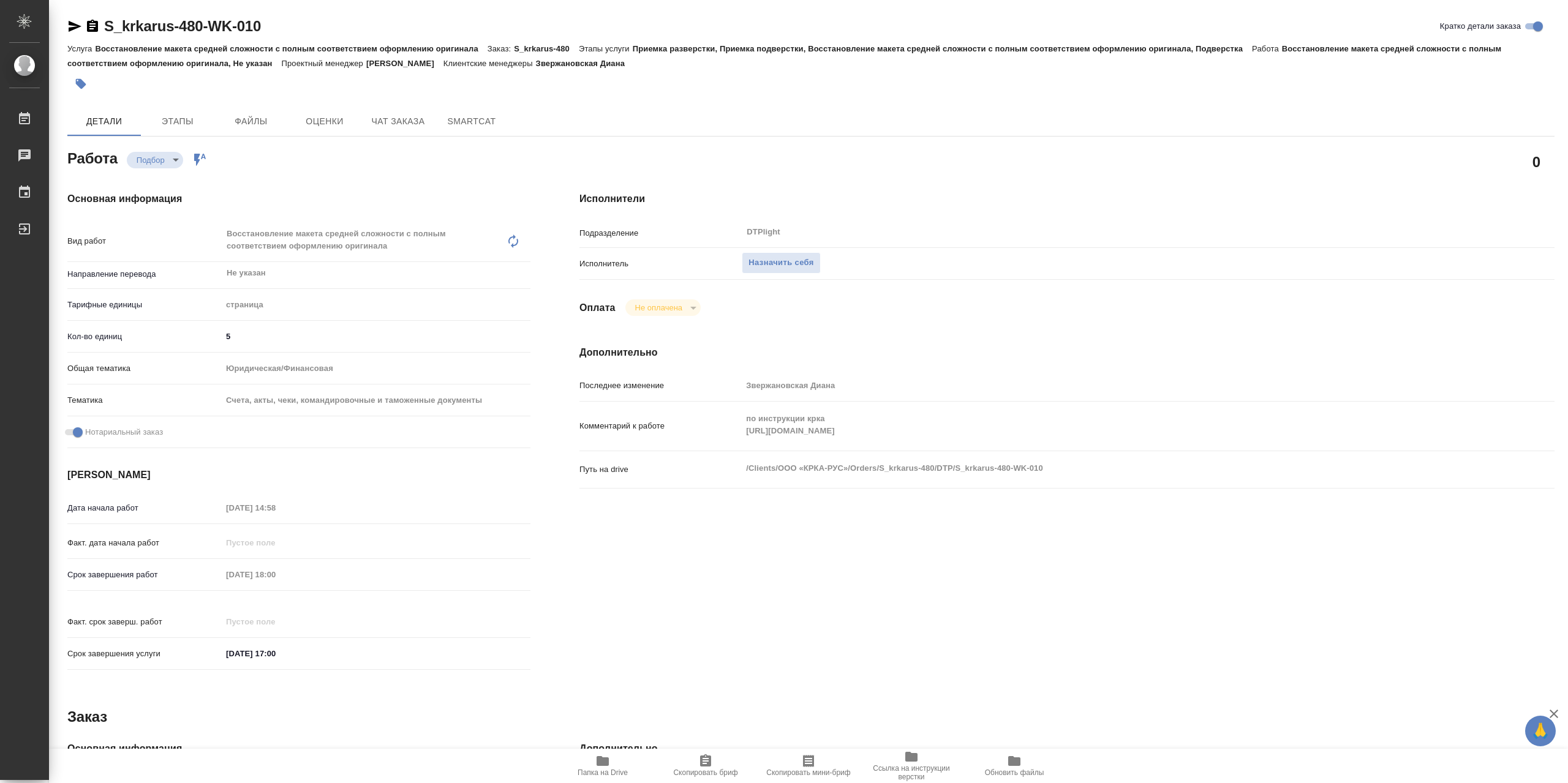
click at [596, 762] on icon "button" at bounding box center [602, 761] width 15 height 15
click at [712, 483] on div "Путь на drive /Clients/ООО «КРКА-РУС»/Orders/S_krkarus-480/DTP/S_krkarus-480-WK…" at bounding box center [1066, 469] width 975 height 27
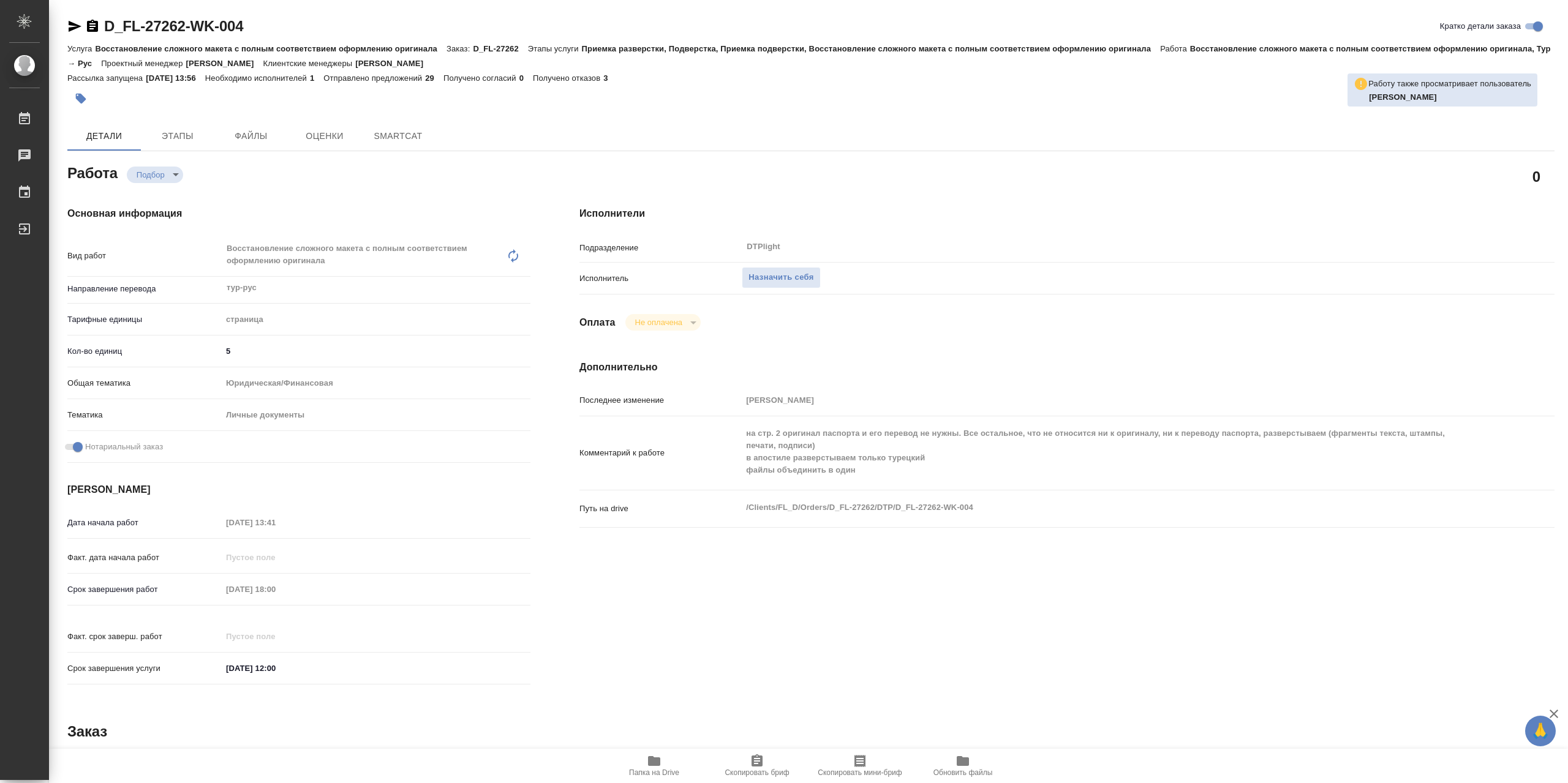
type textarea "x"
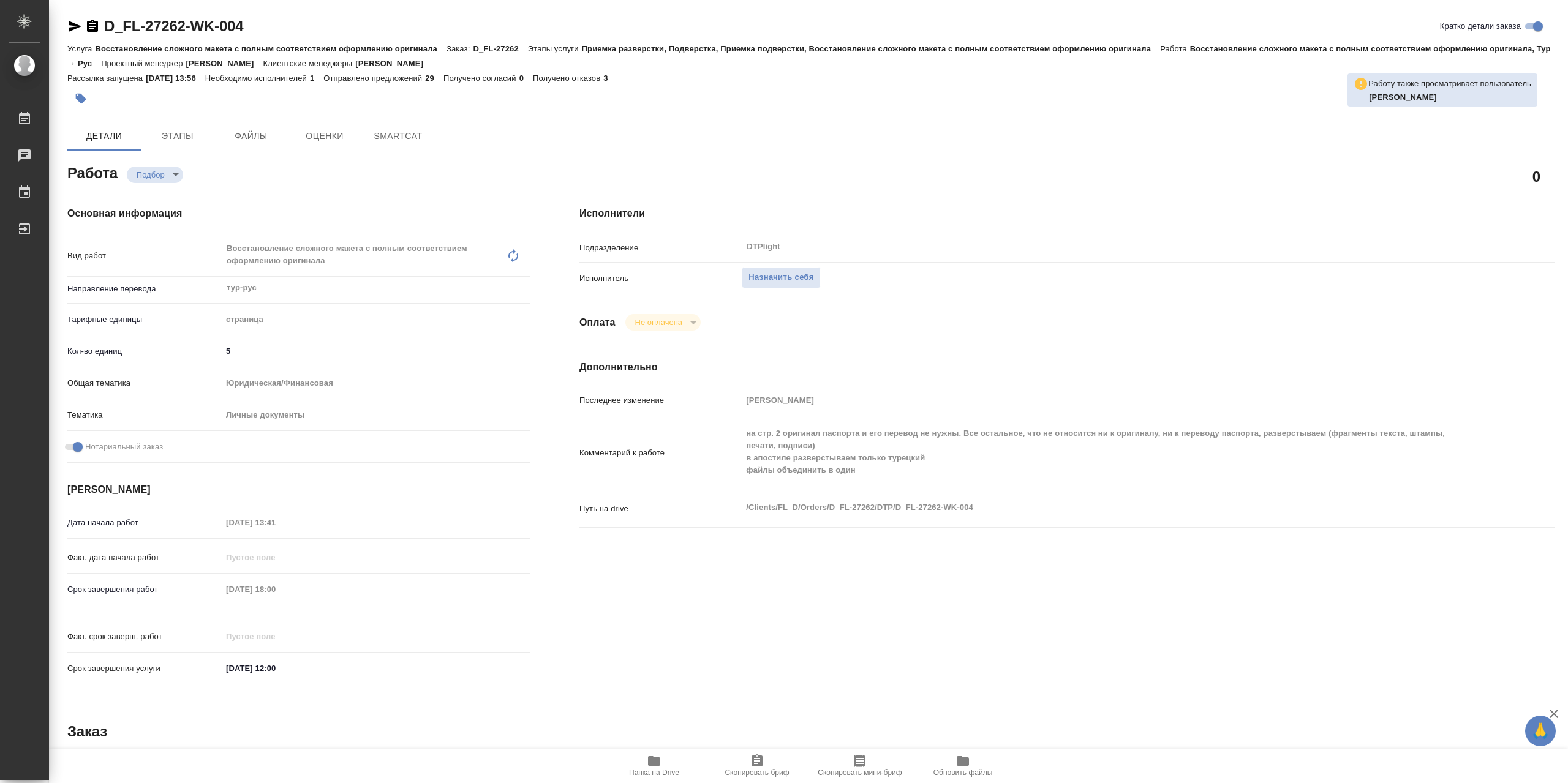
type textarea "x"
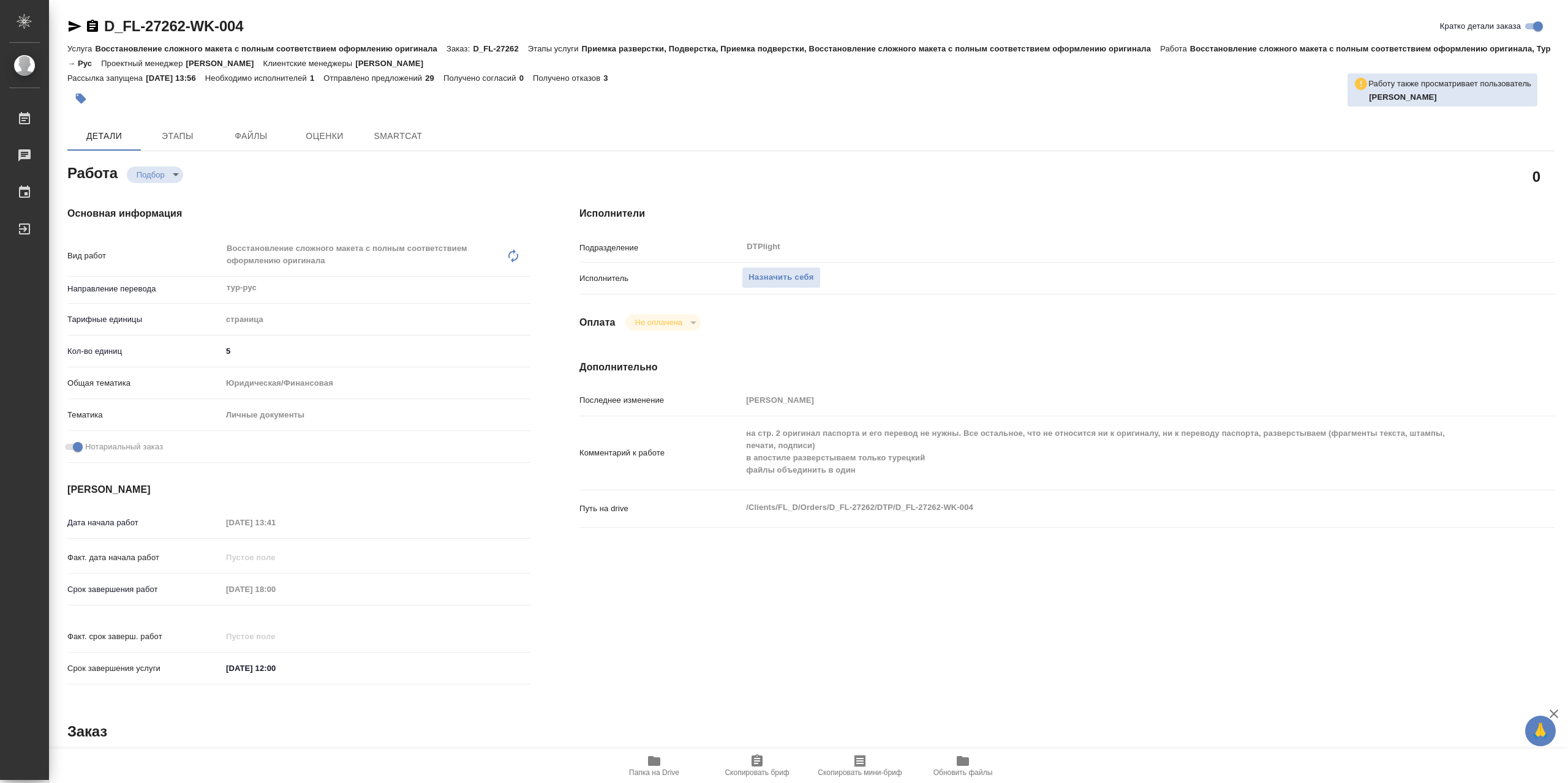
type textarea "x"
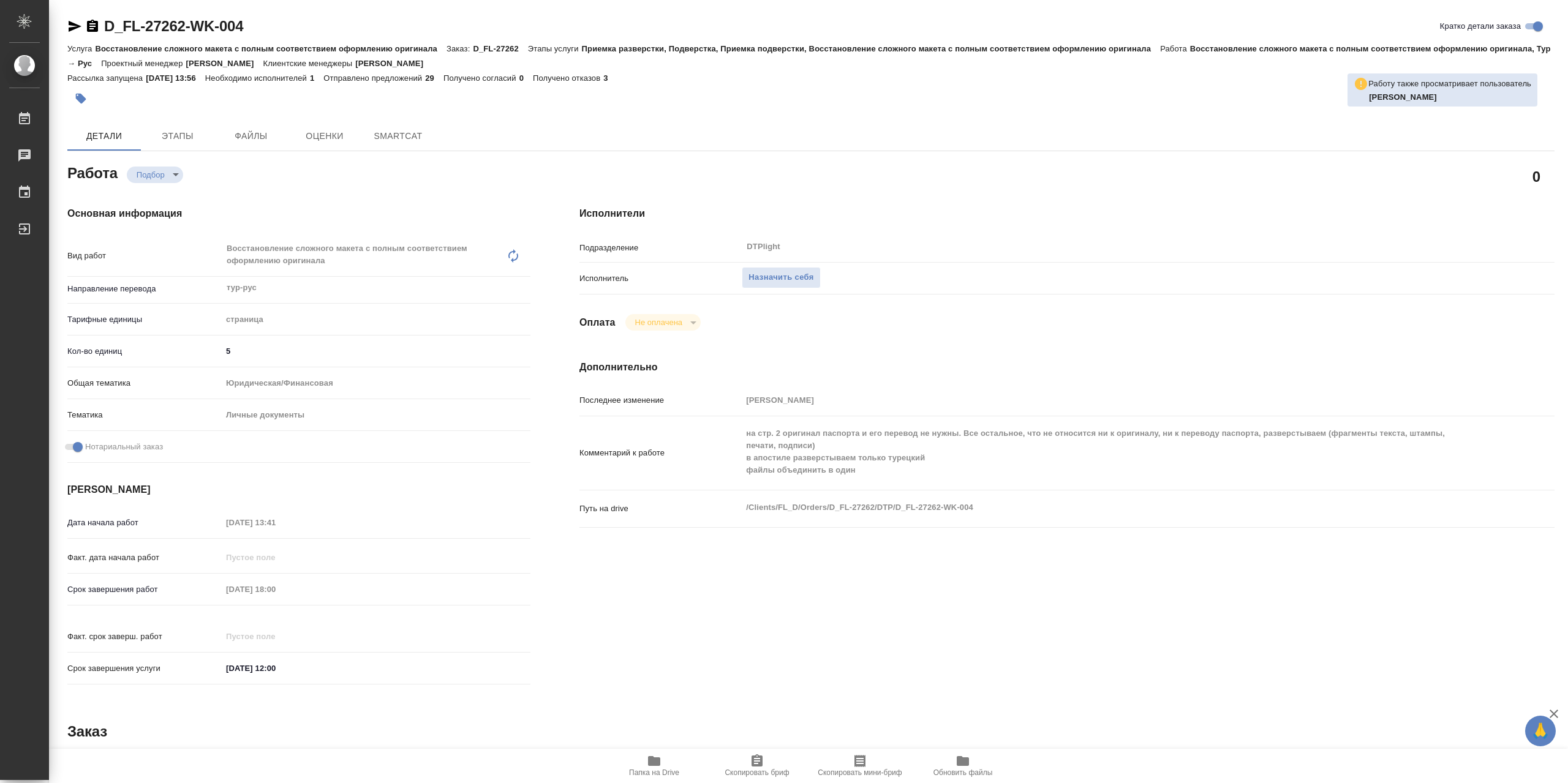
type textarea "x"
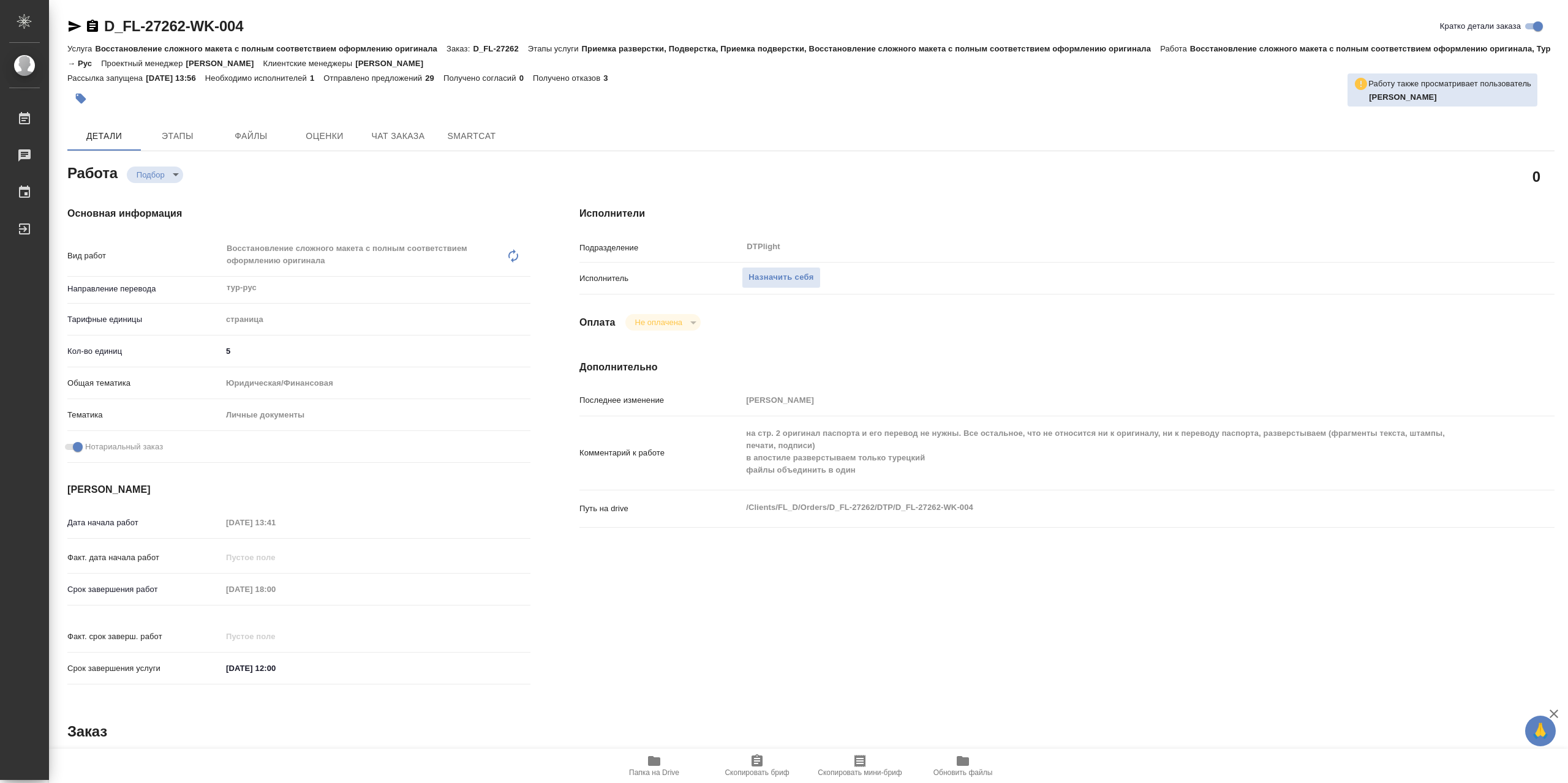
type textarea "x"
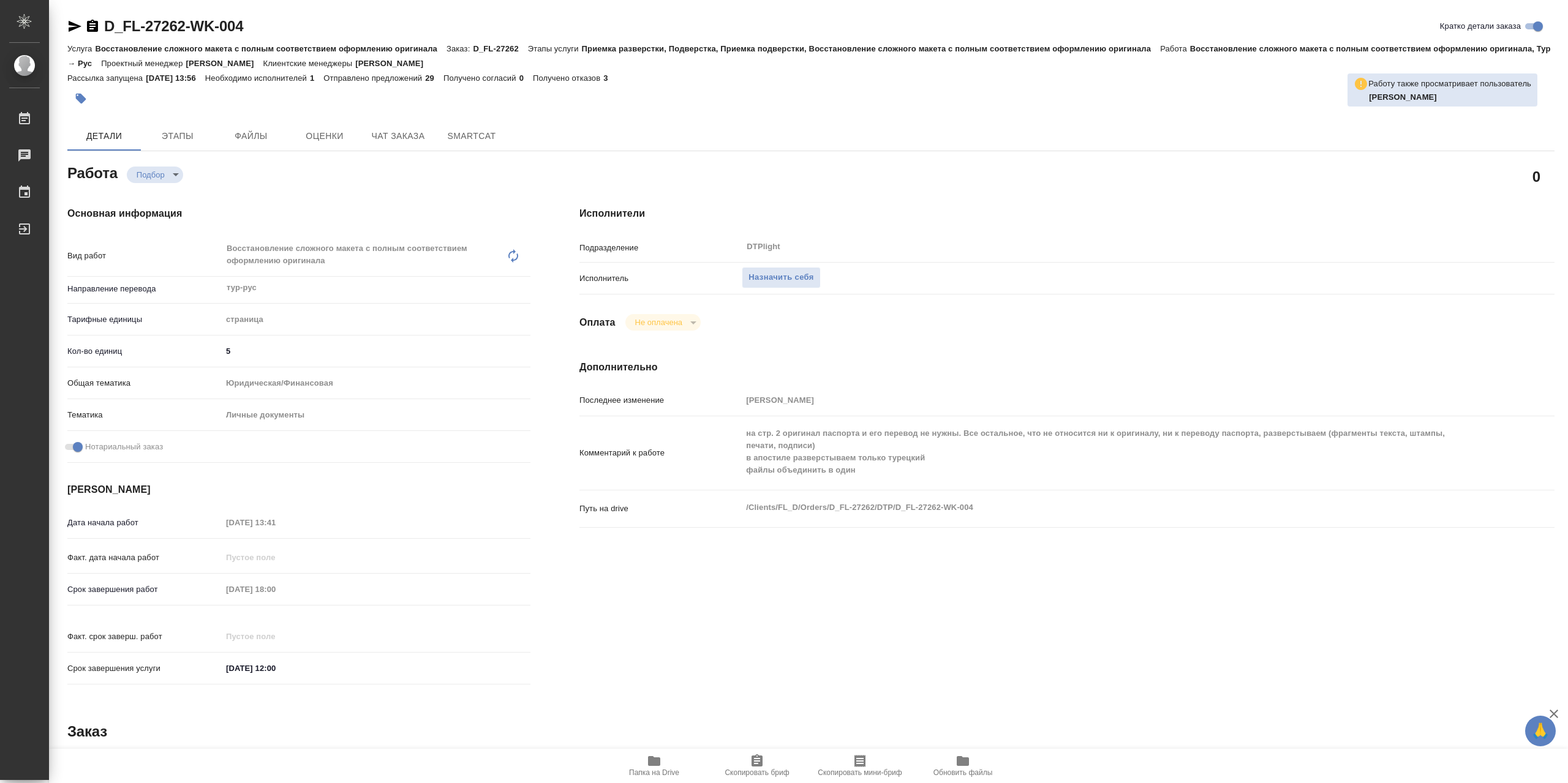
type textarea "x"
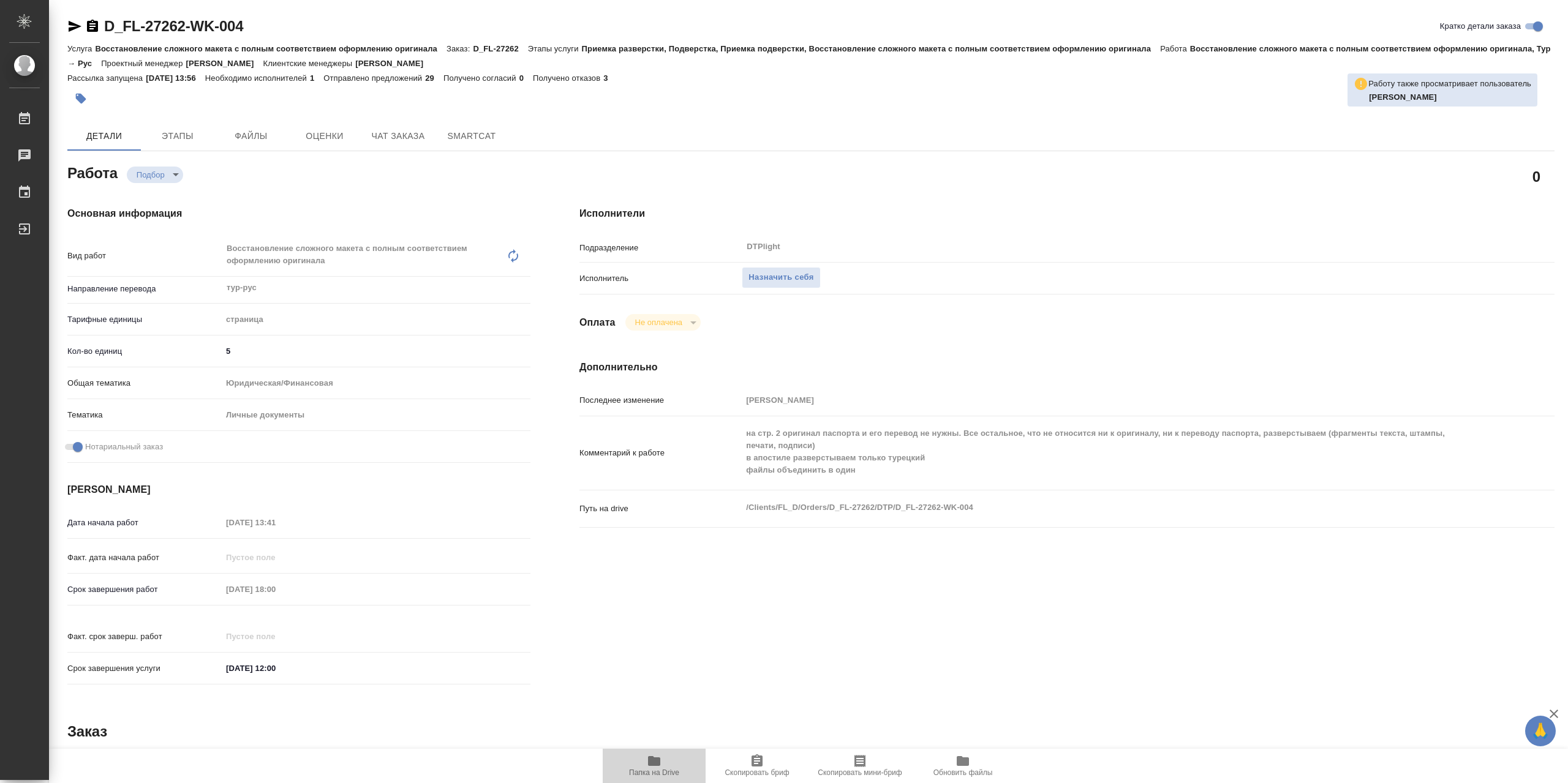
click at [643, 756] on span "Папка на Drive" at bounding box center [654, 765] width 88 height 23
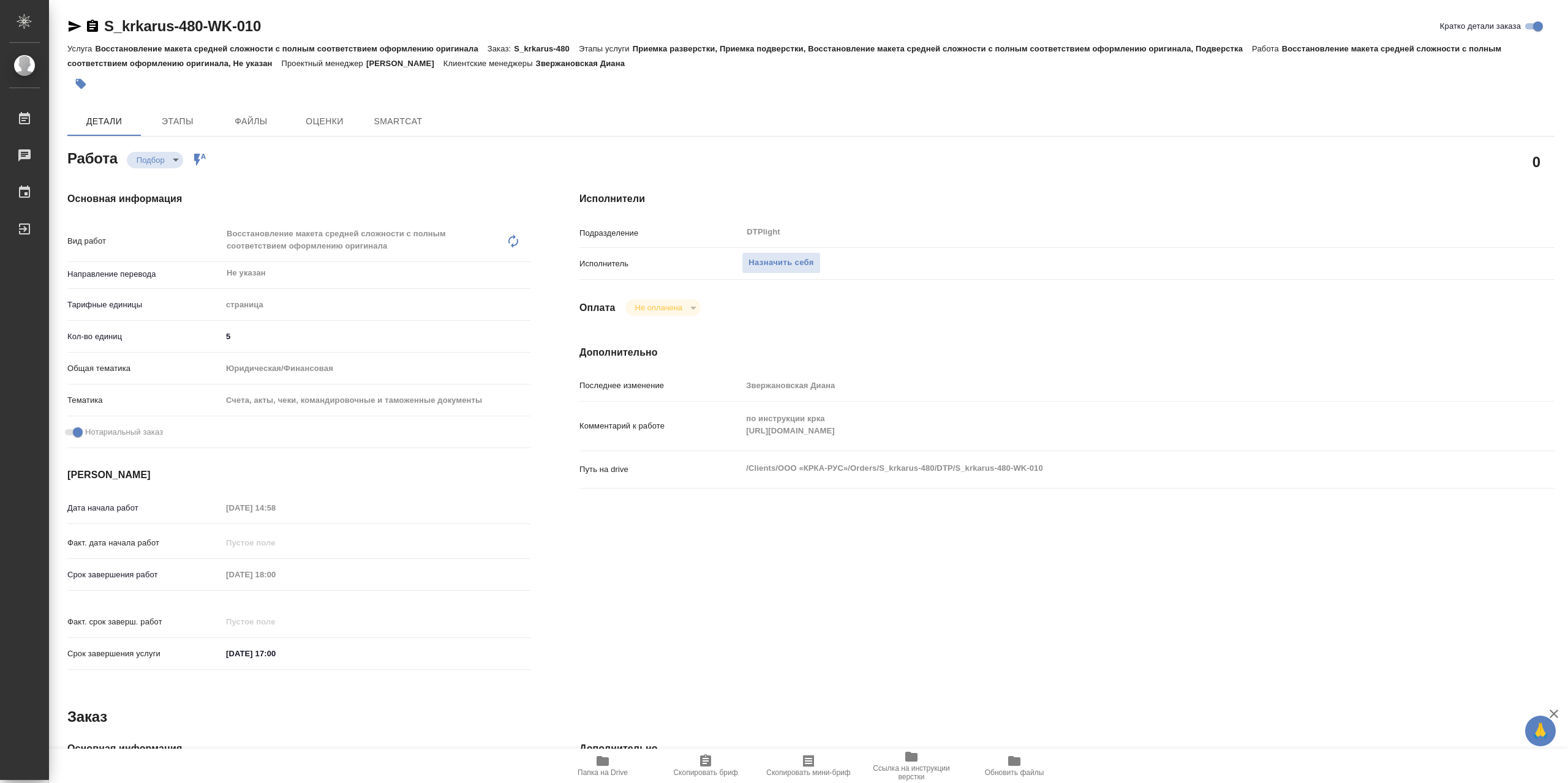
type textarea "x"
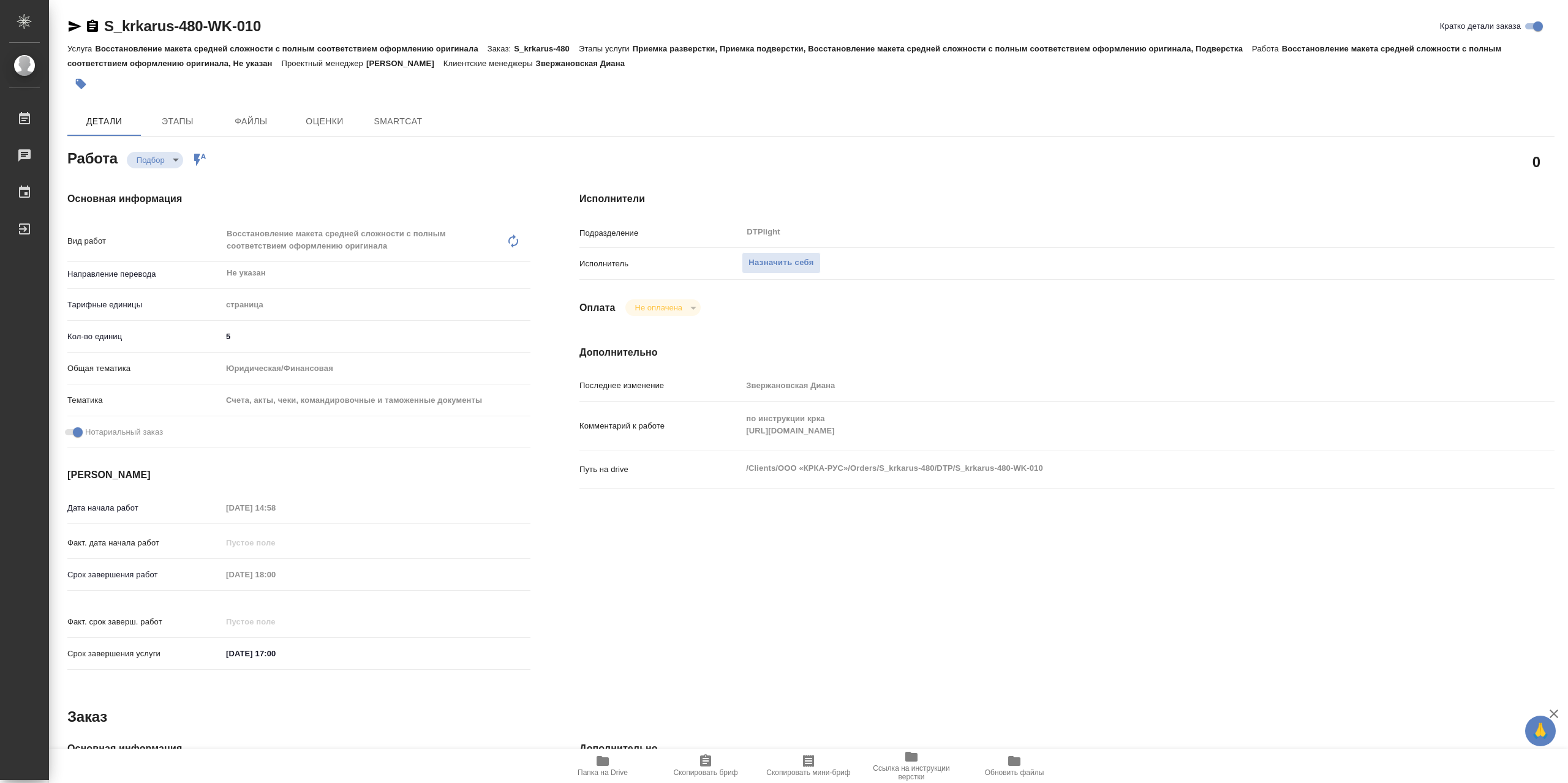
type textarea "x"
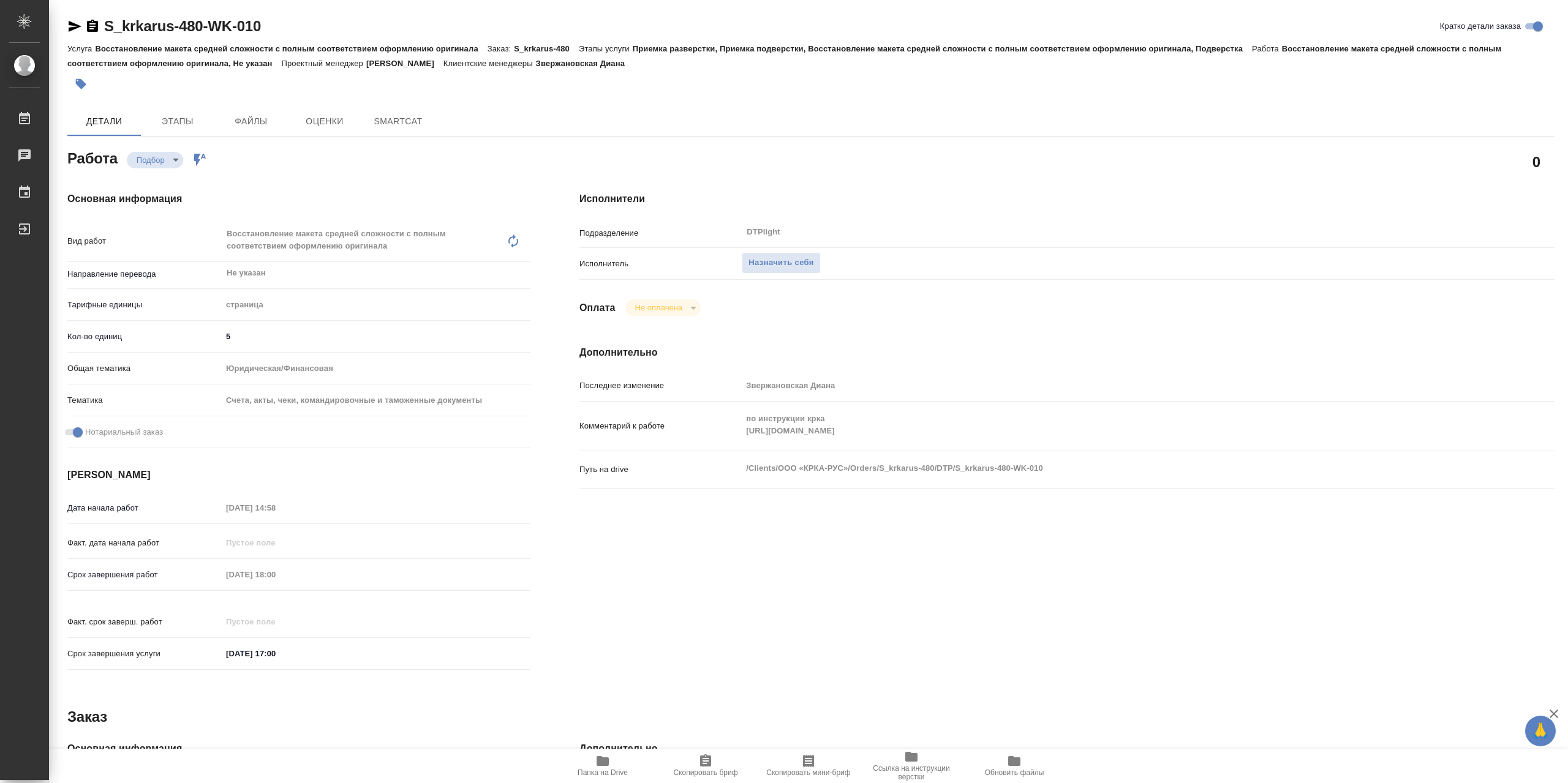
type textarea "x"
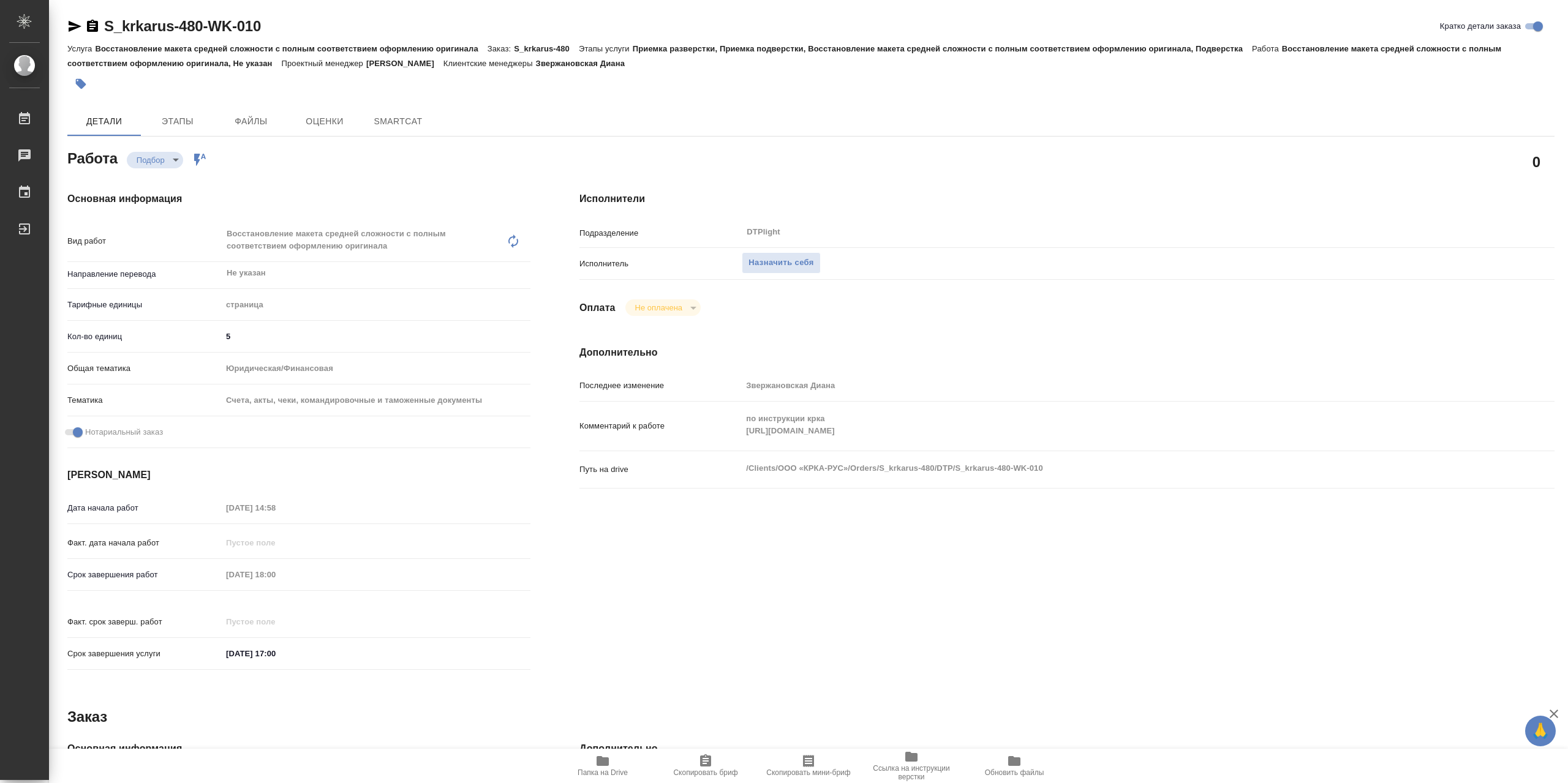
type textarea "x"
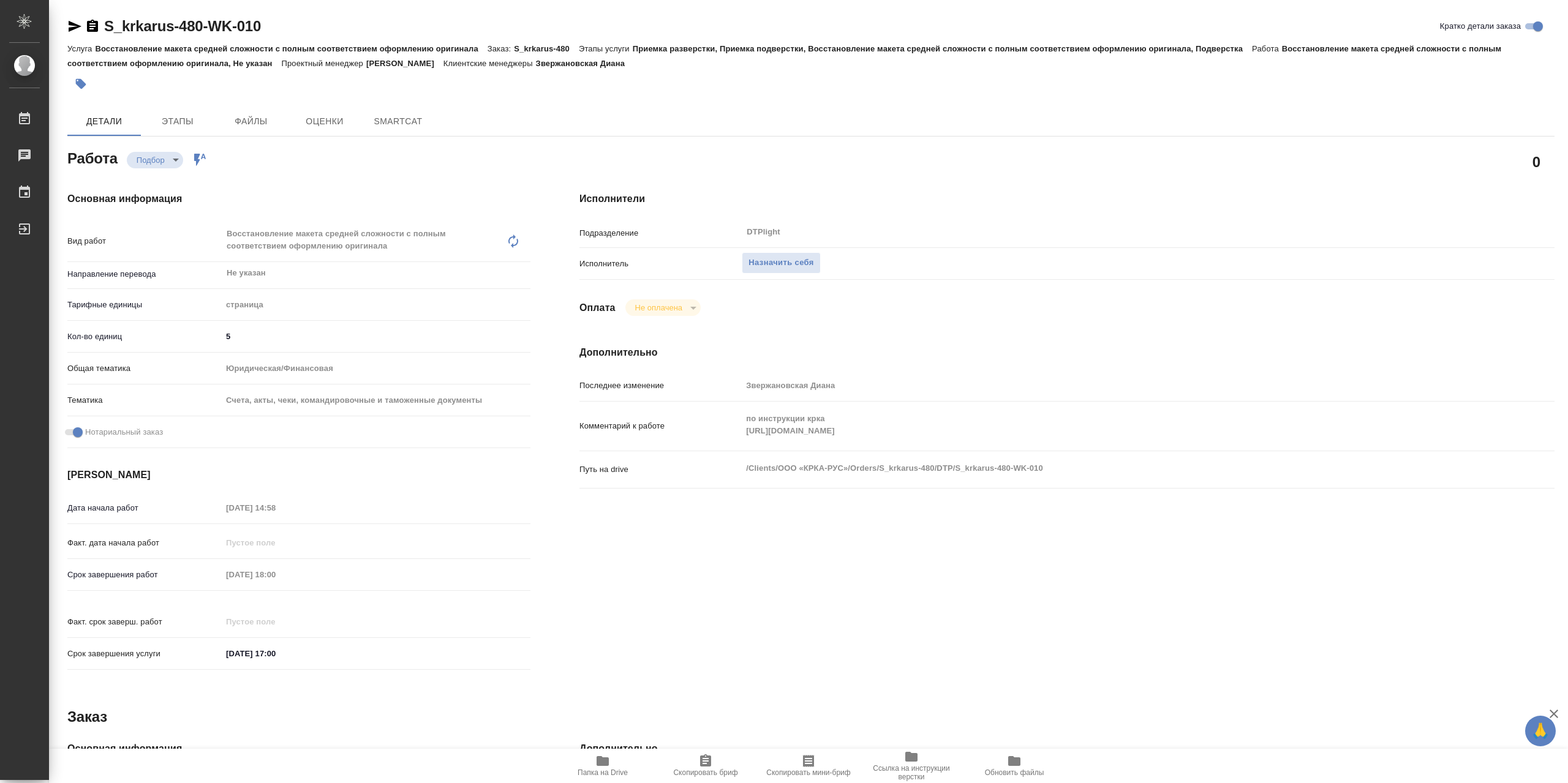
type textarea "x"
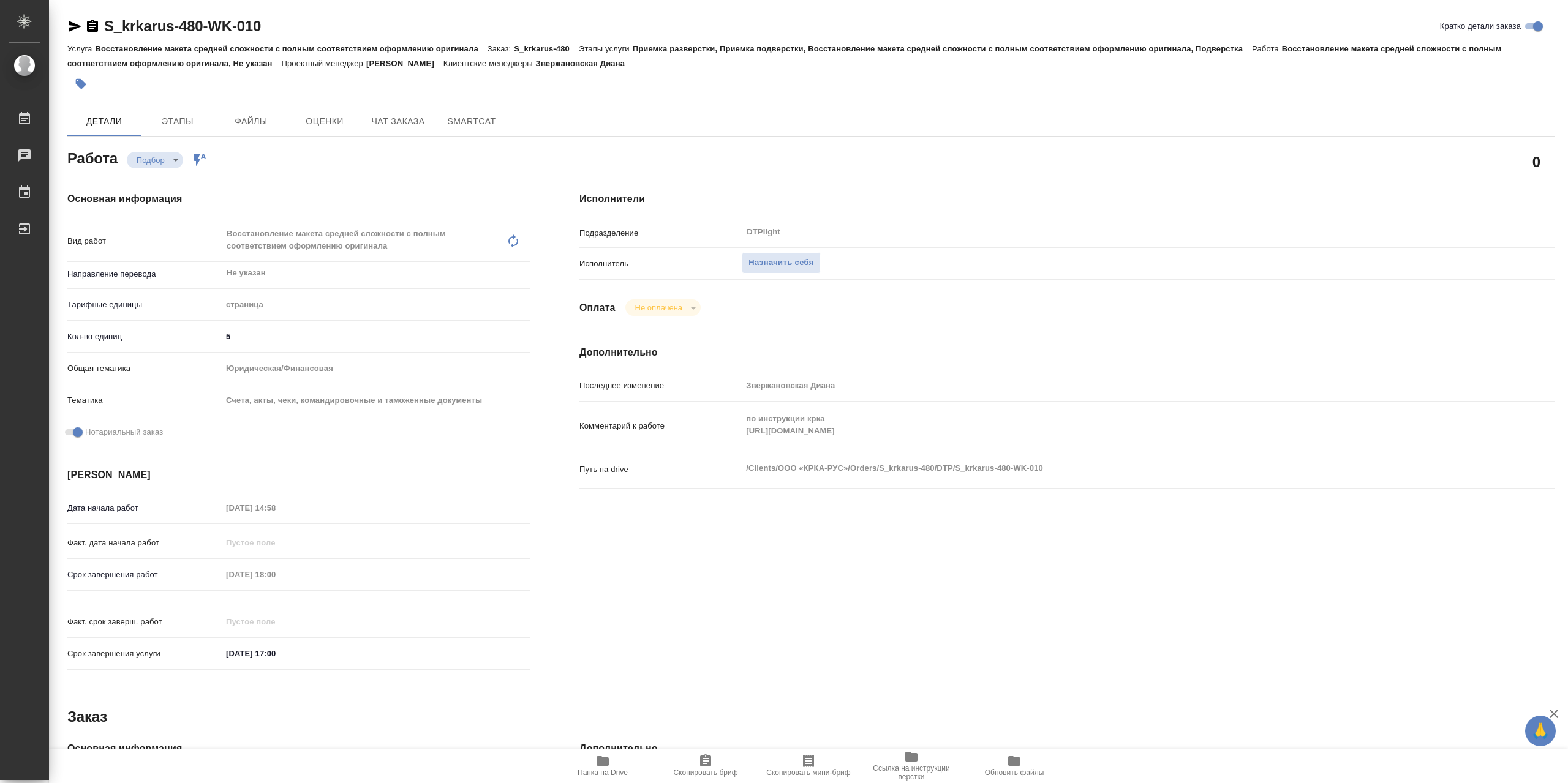
type textarea "x"
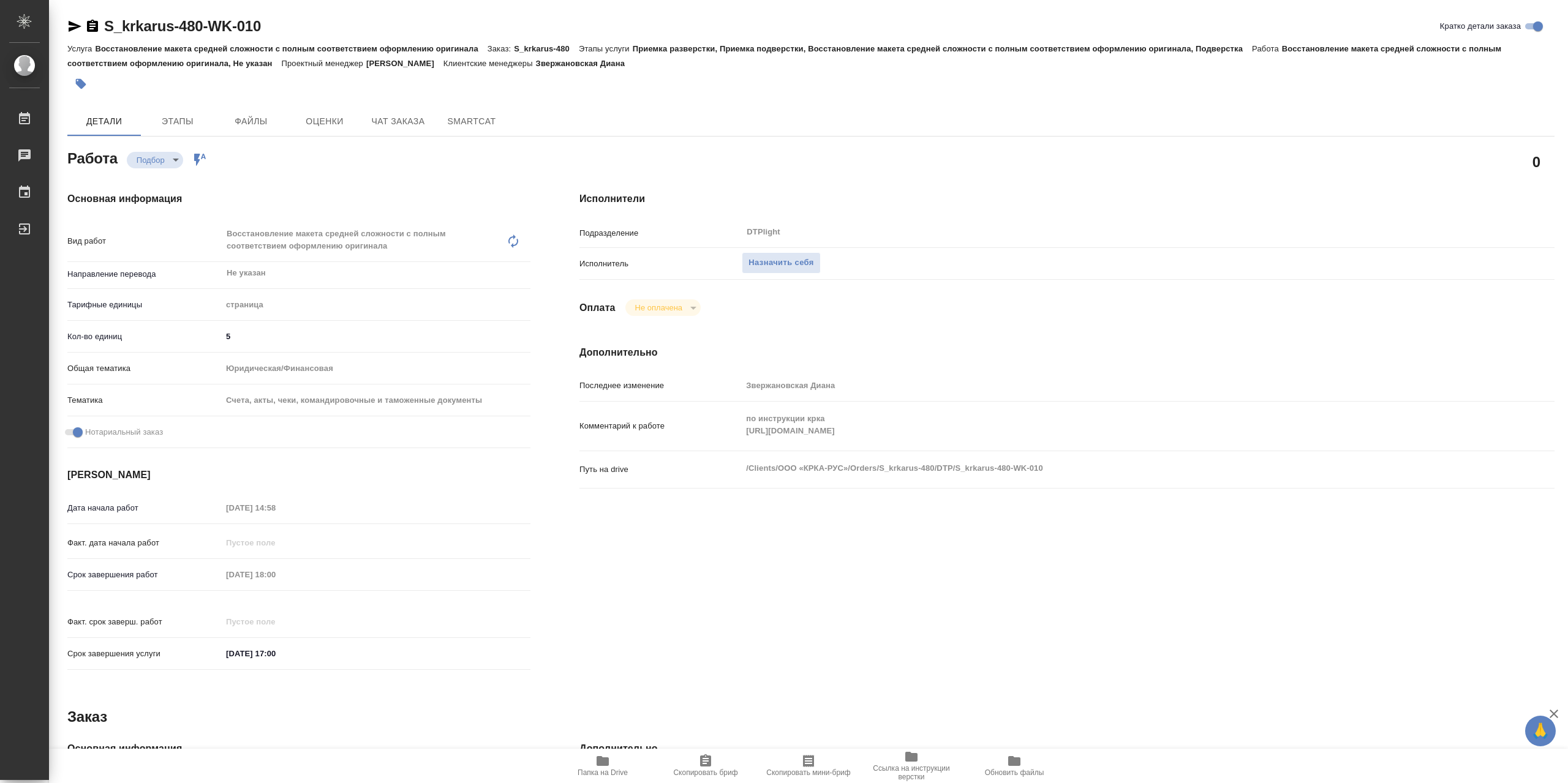
type textarea "x"
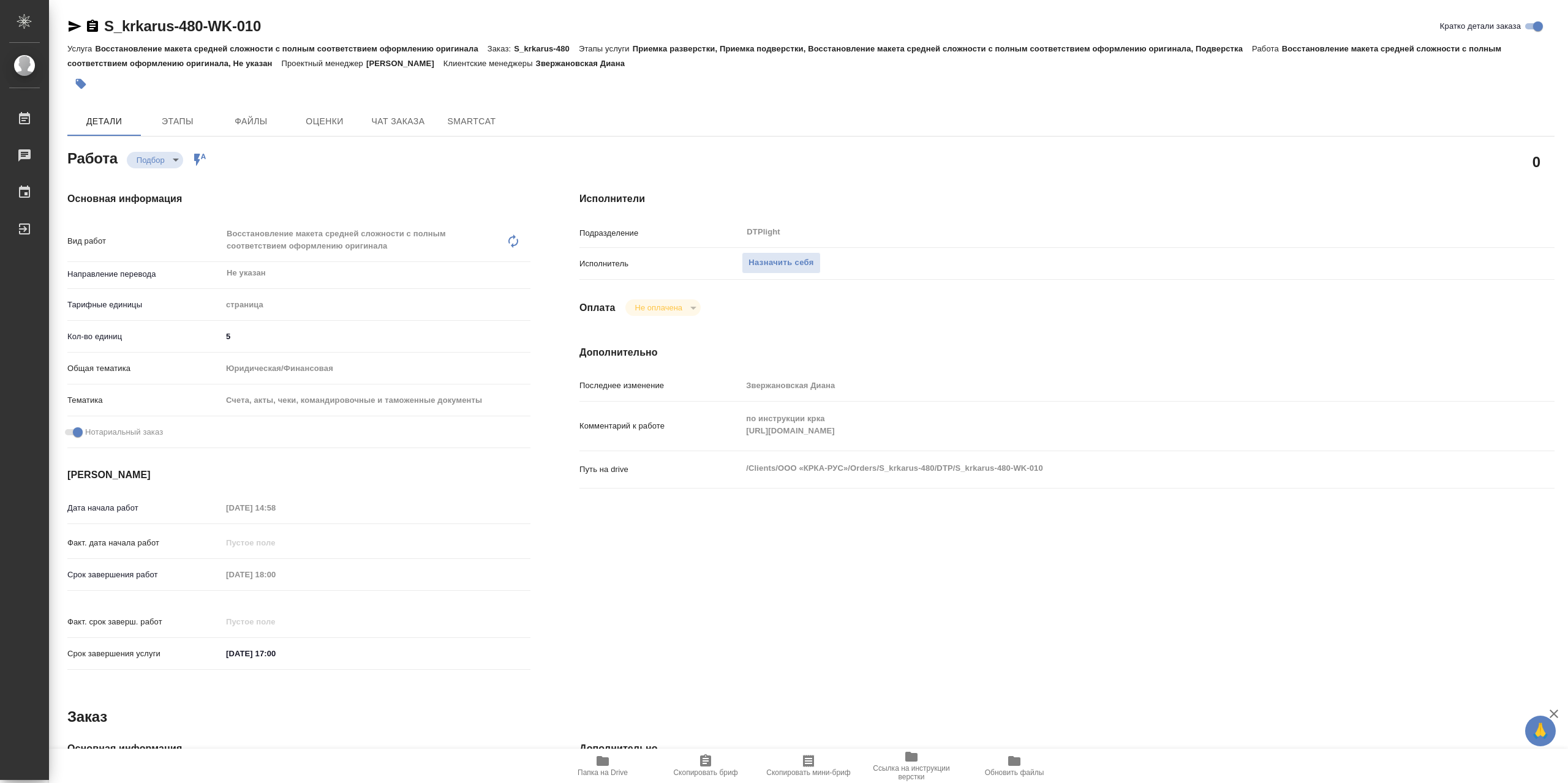
click at [655, 439] on div "Комментарий к работе по инструкции крка https://drive.awatera.com/s/fY3WXL4bbfw…" at bounding box center [1066, 426] width 975 height 40
click at [614, 759] on span "Папка на Drive" at bounding box center [602, 765] width 88 height 23
type textarea "x"
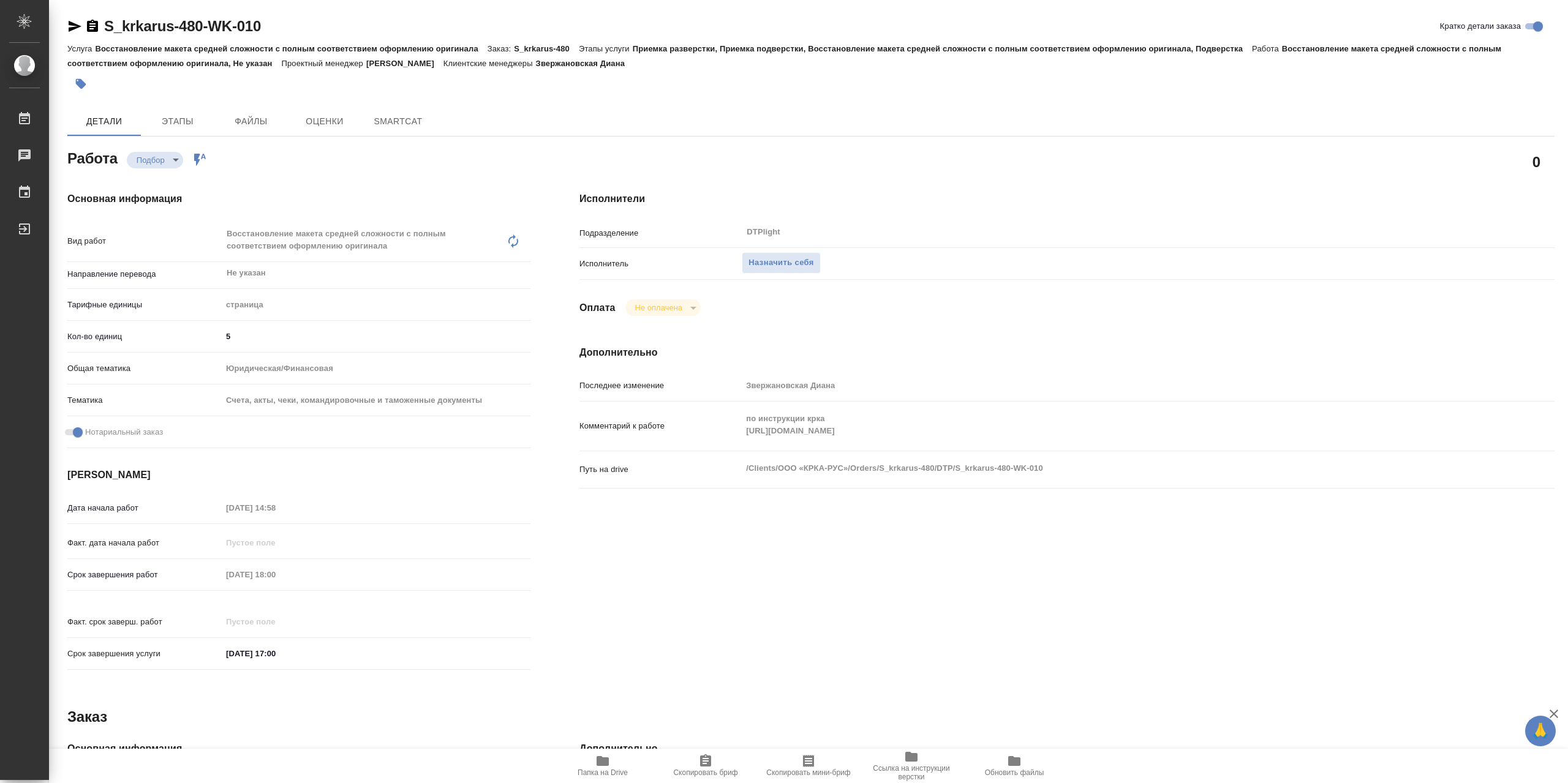
type textarea "x"
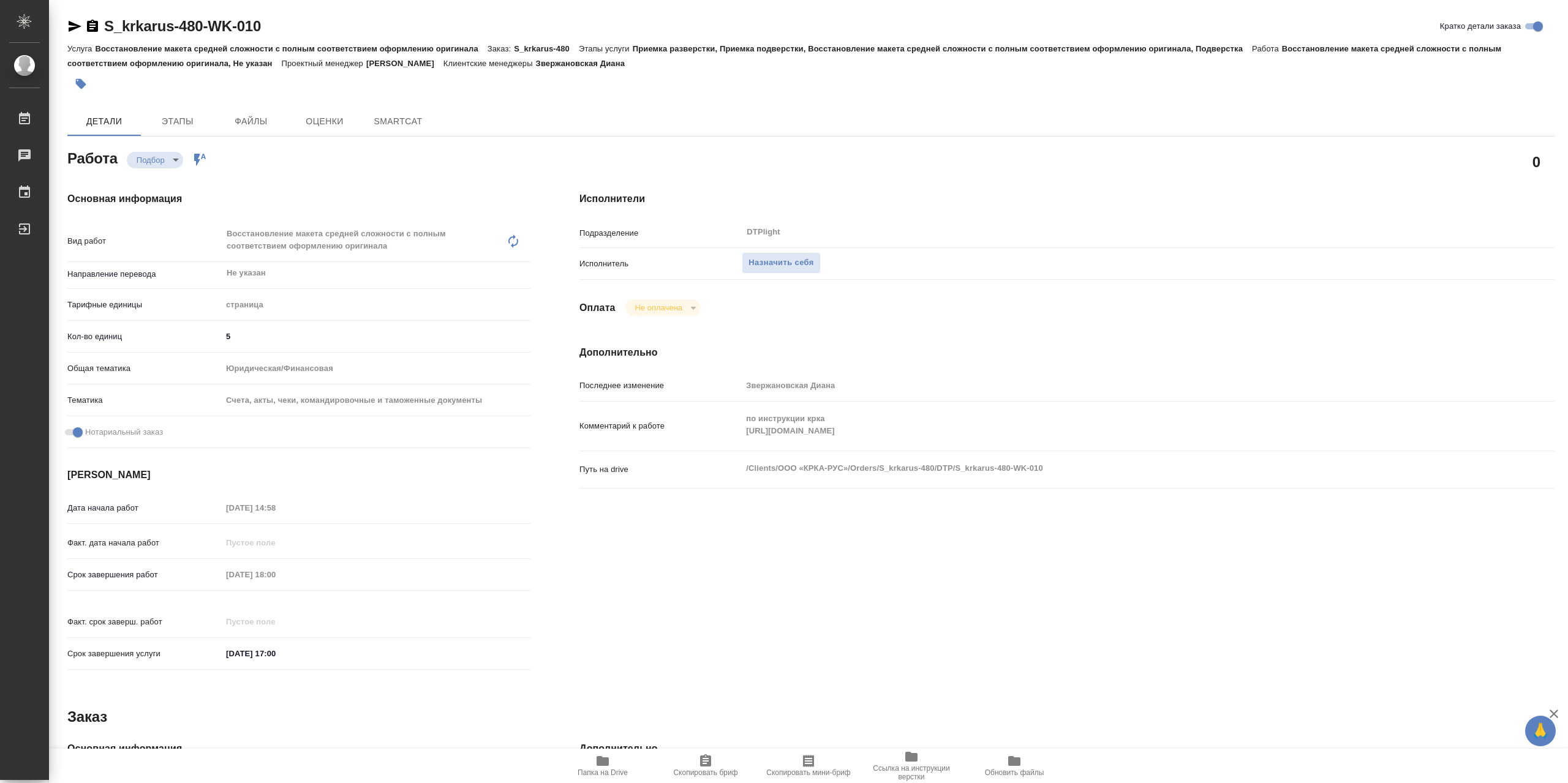
type textarea "x"
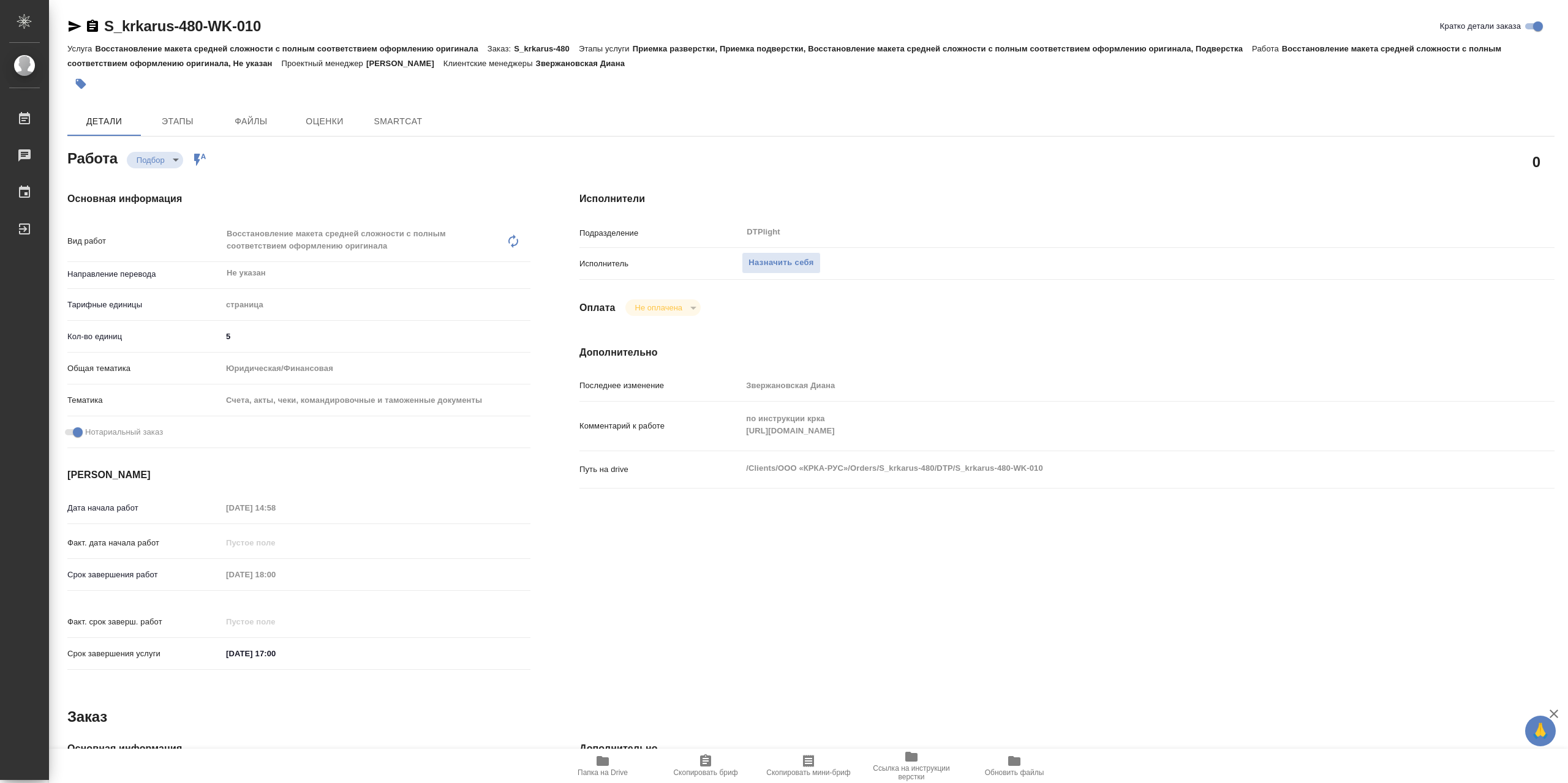
type textarea "x"
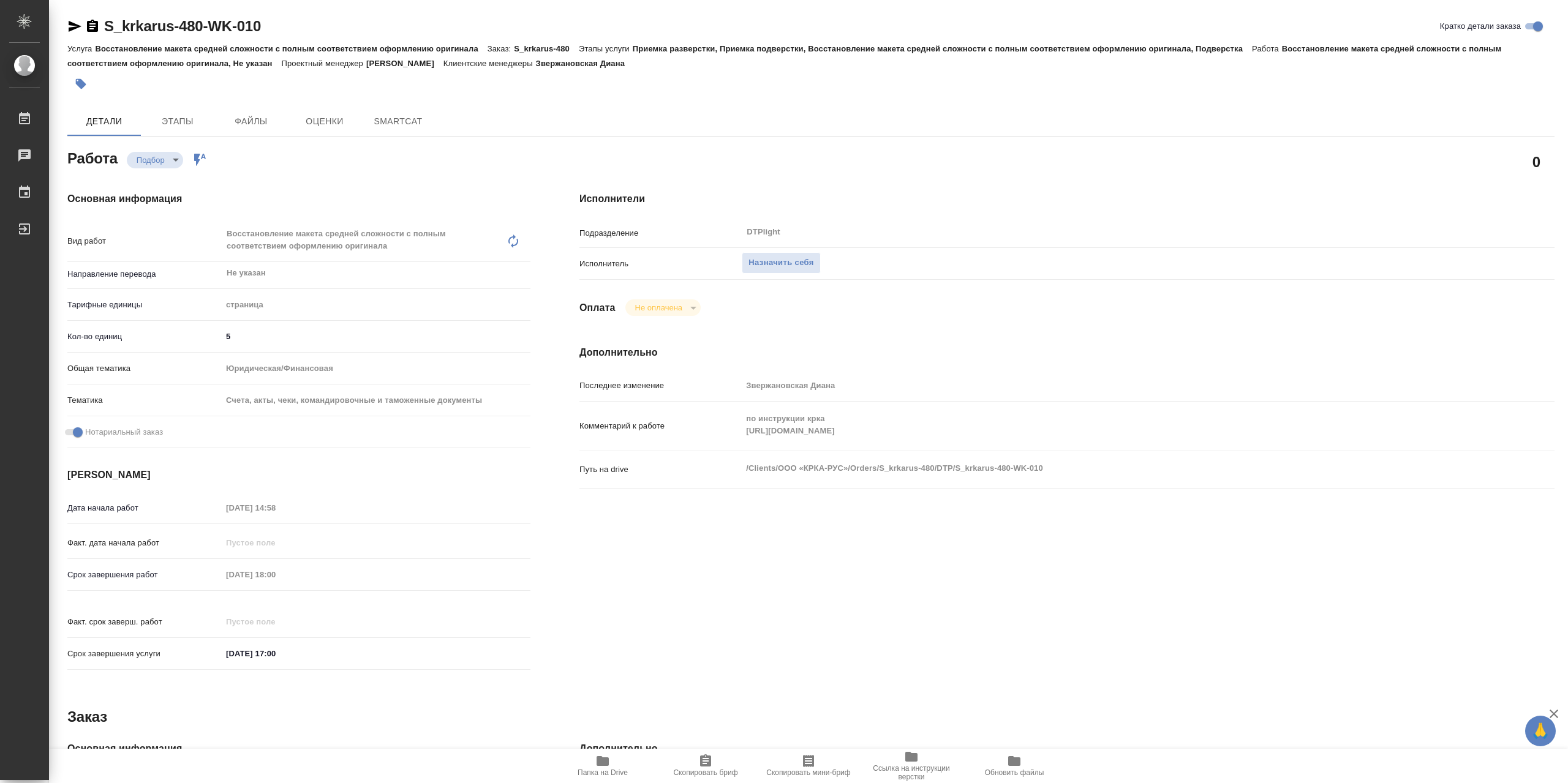
type textarea "x"
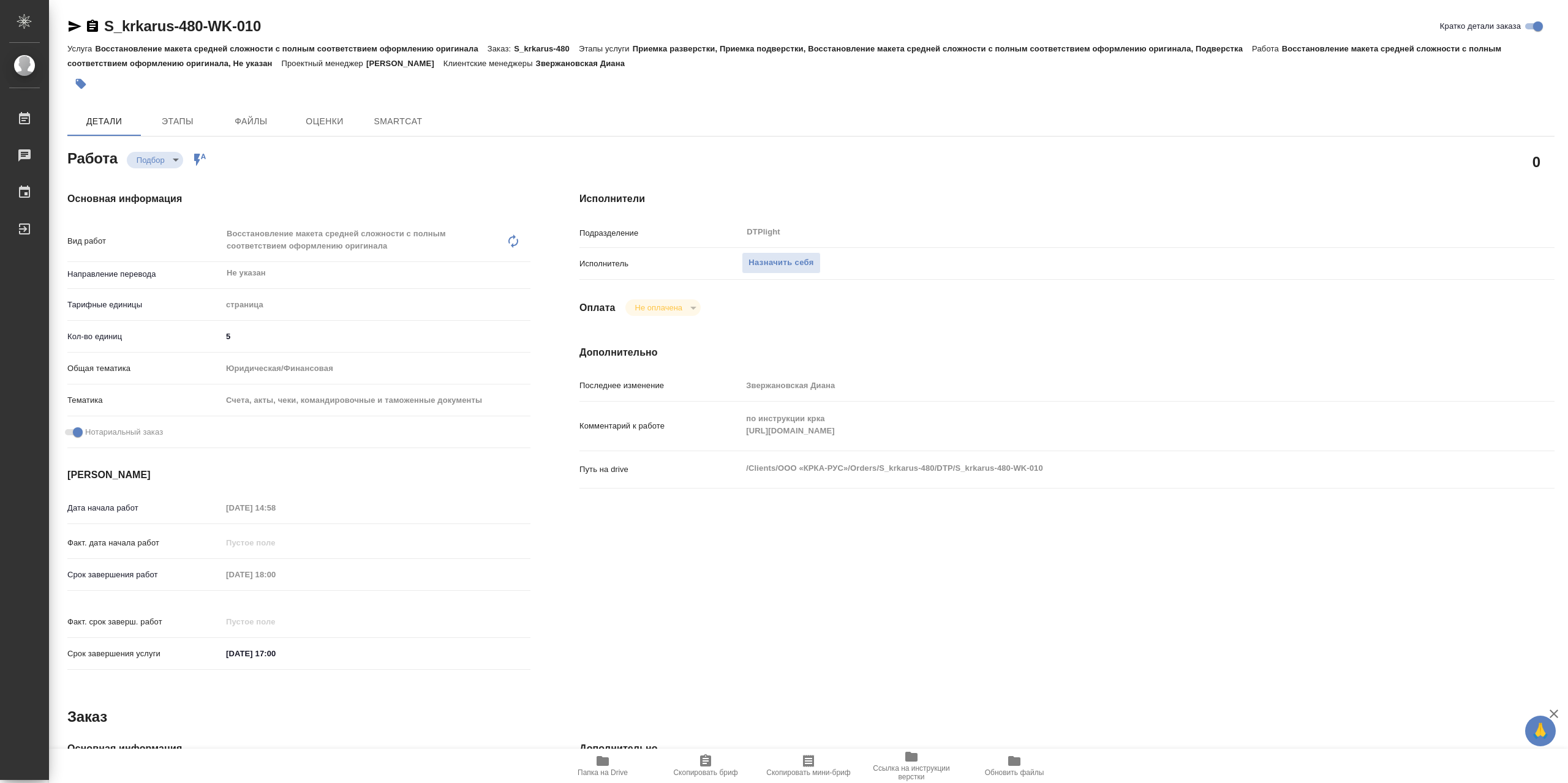
type textarea "x"
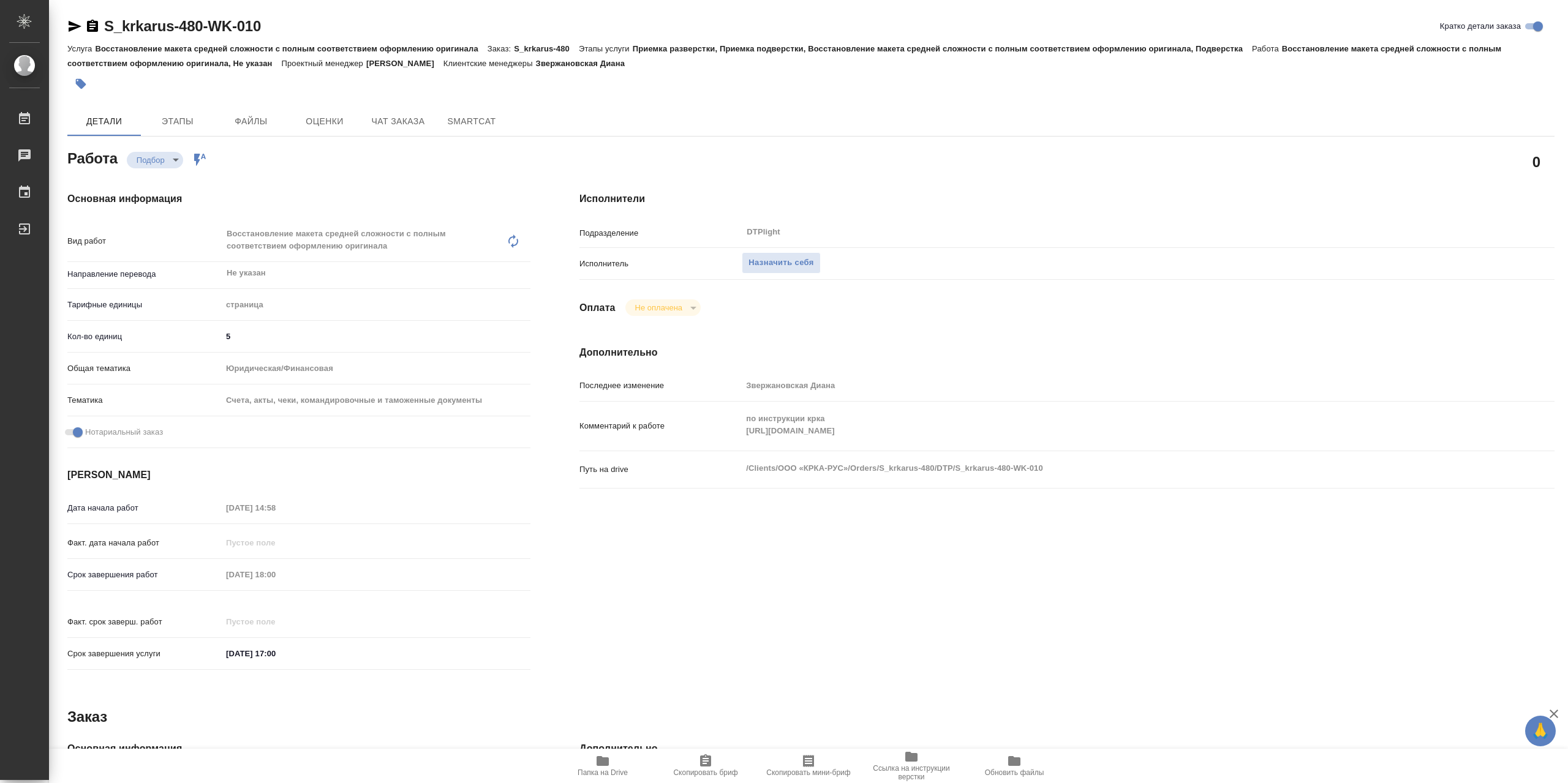
type textarea "x"
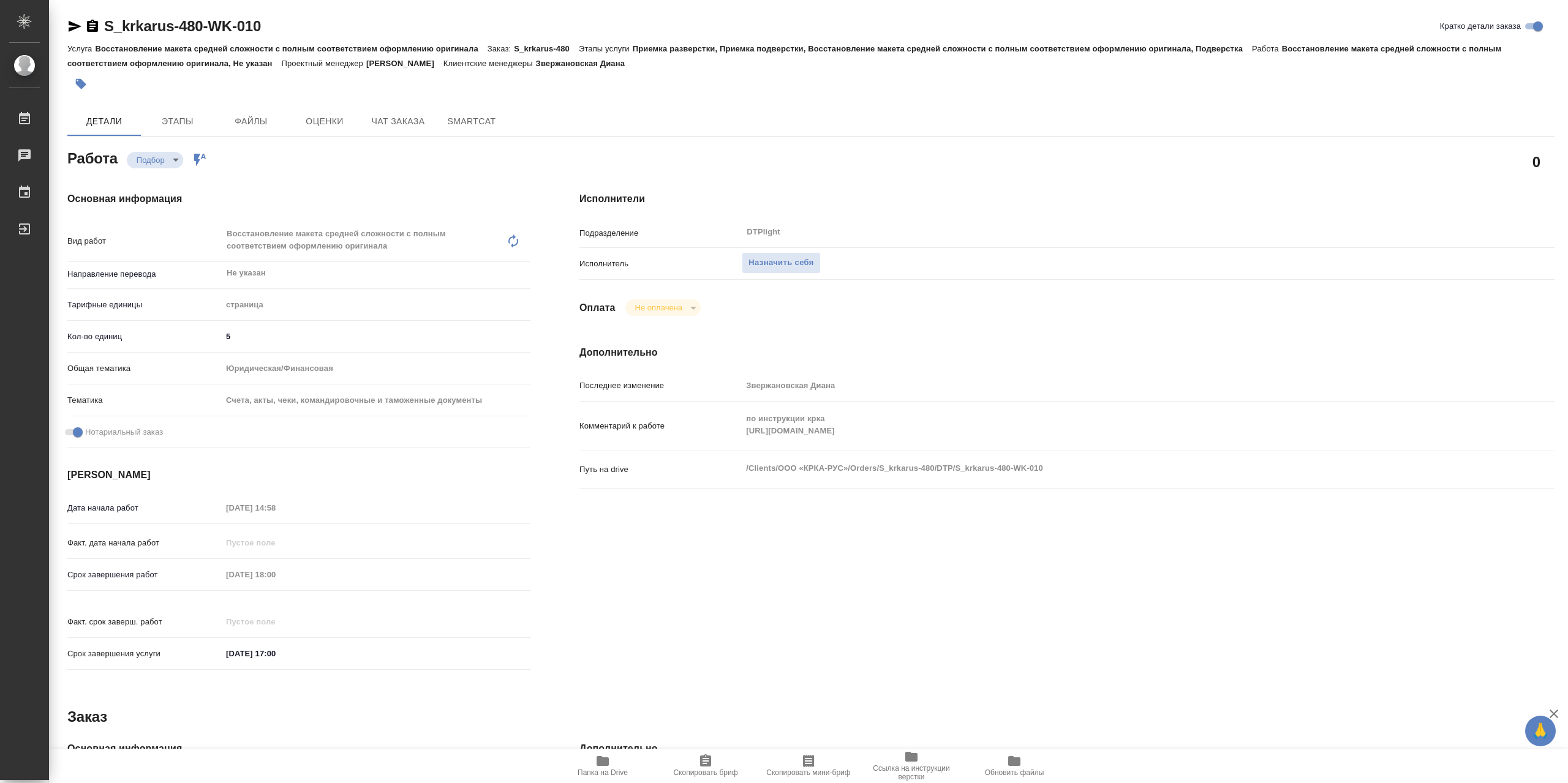
type textarea "x"
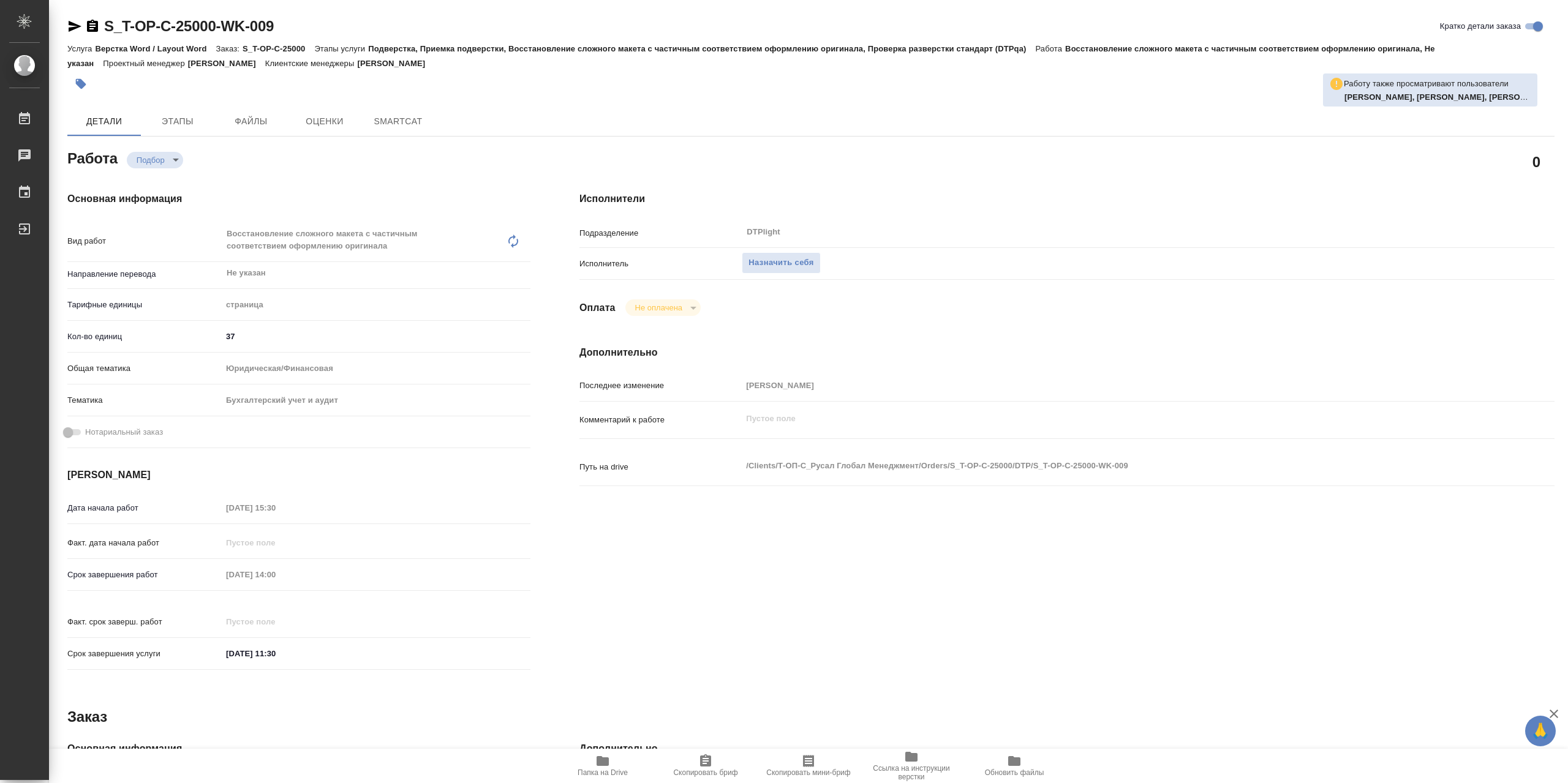
type textarea "x"
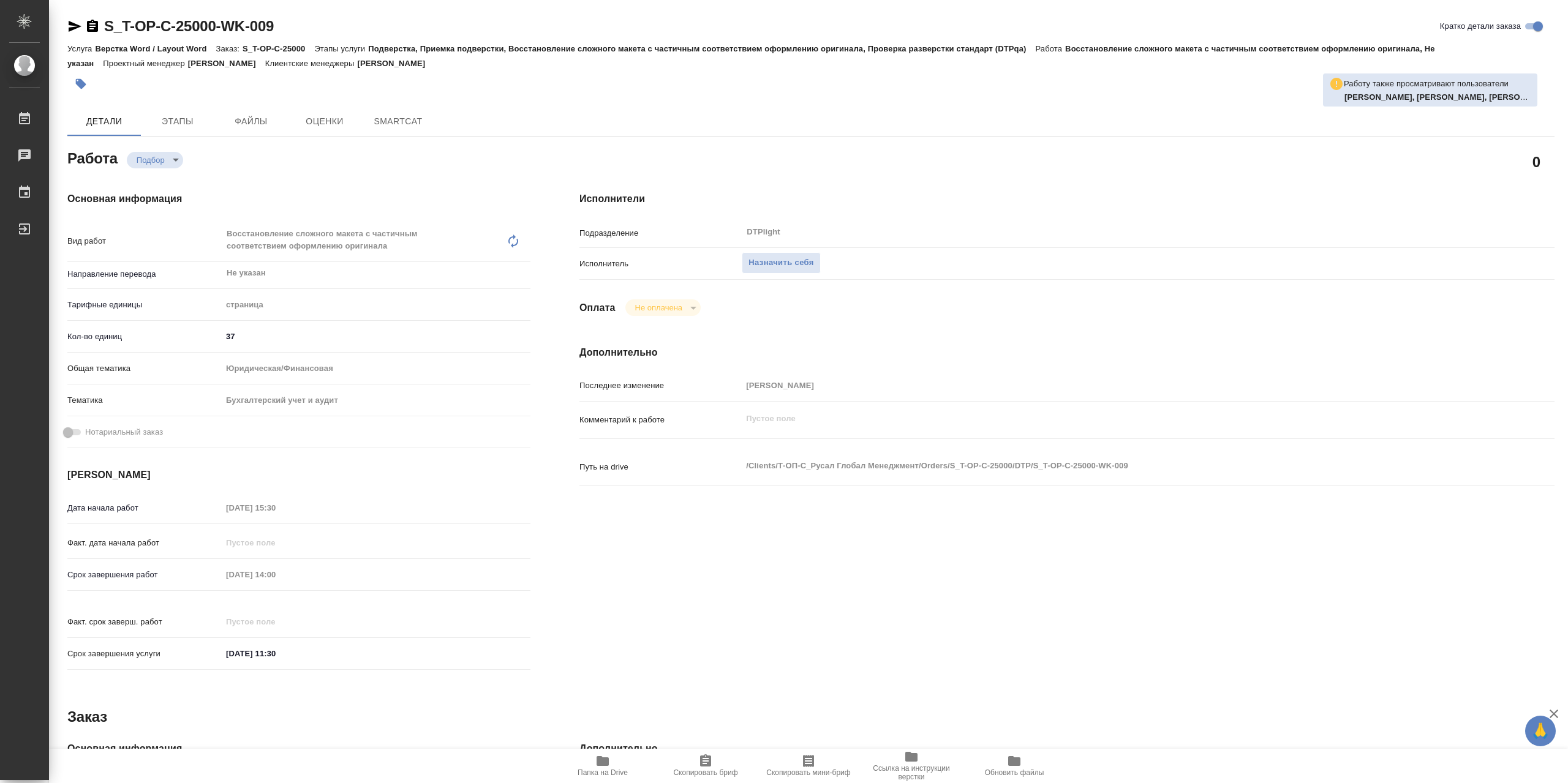
type textarea "x"
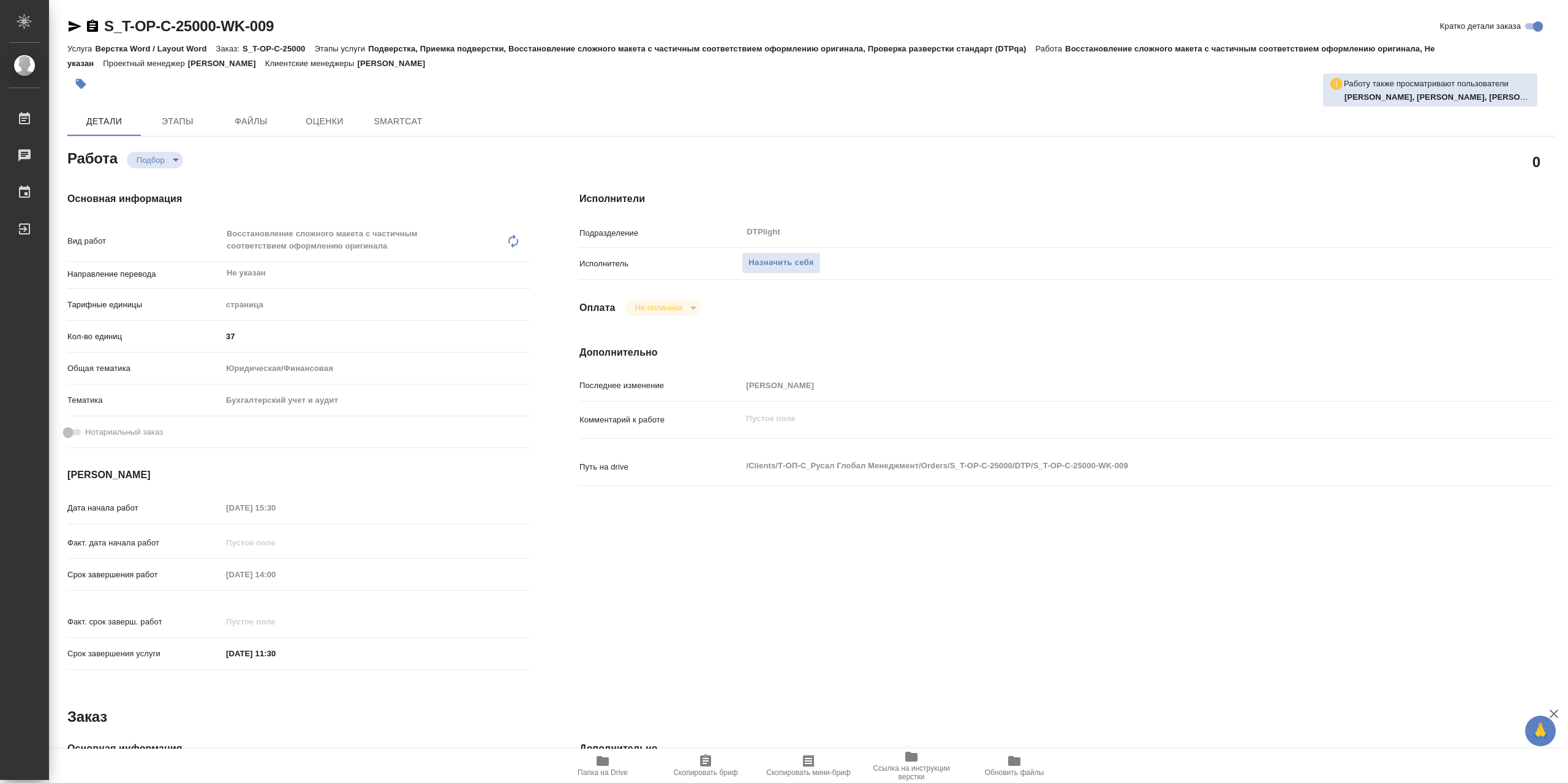
type textarea "x"
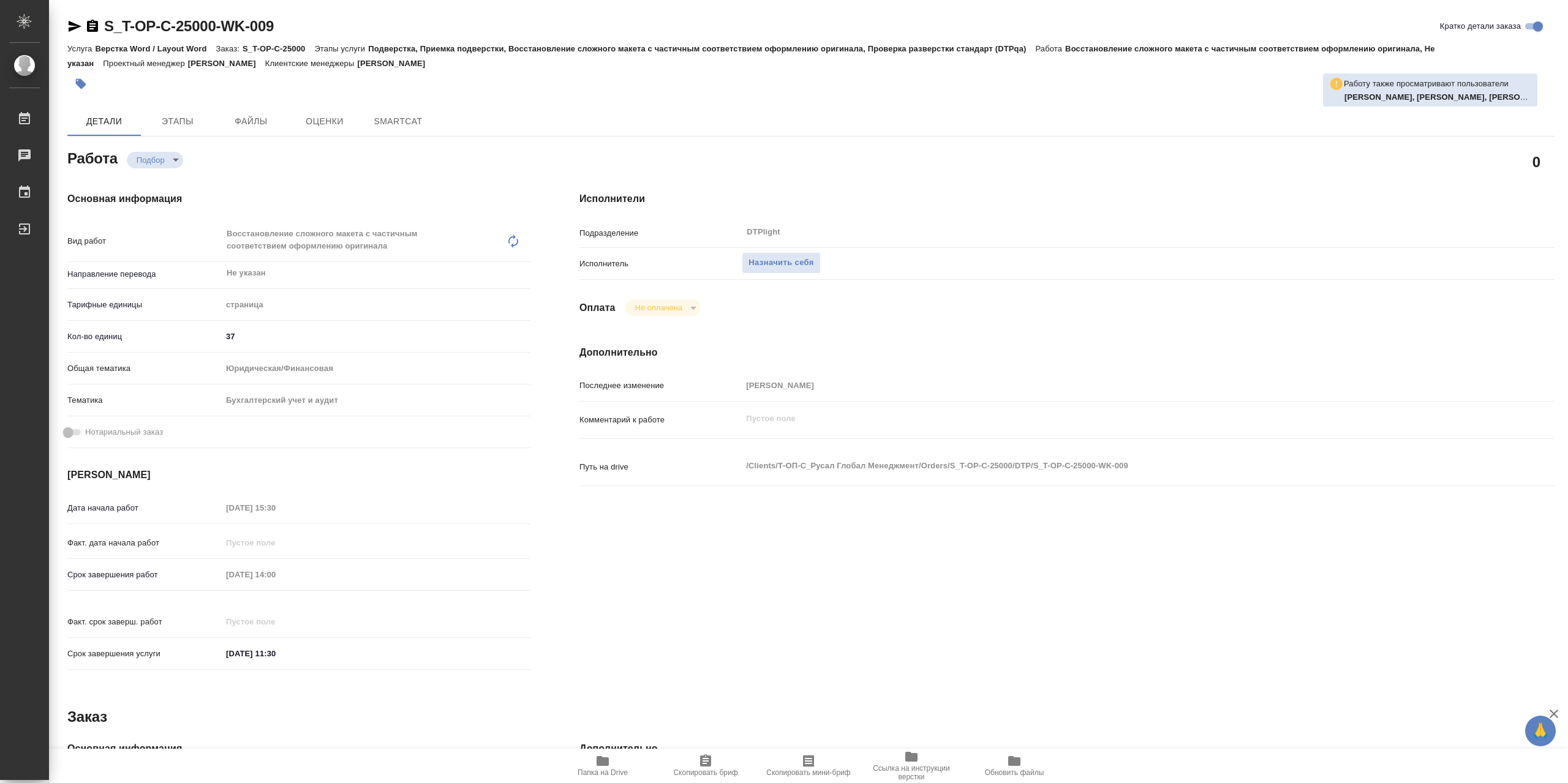
type textarea "x"
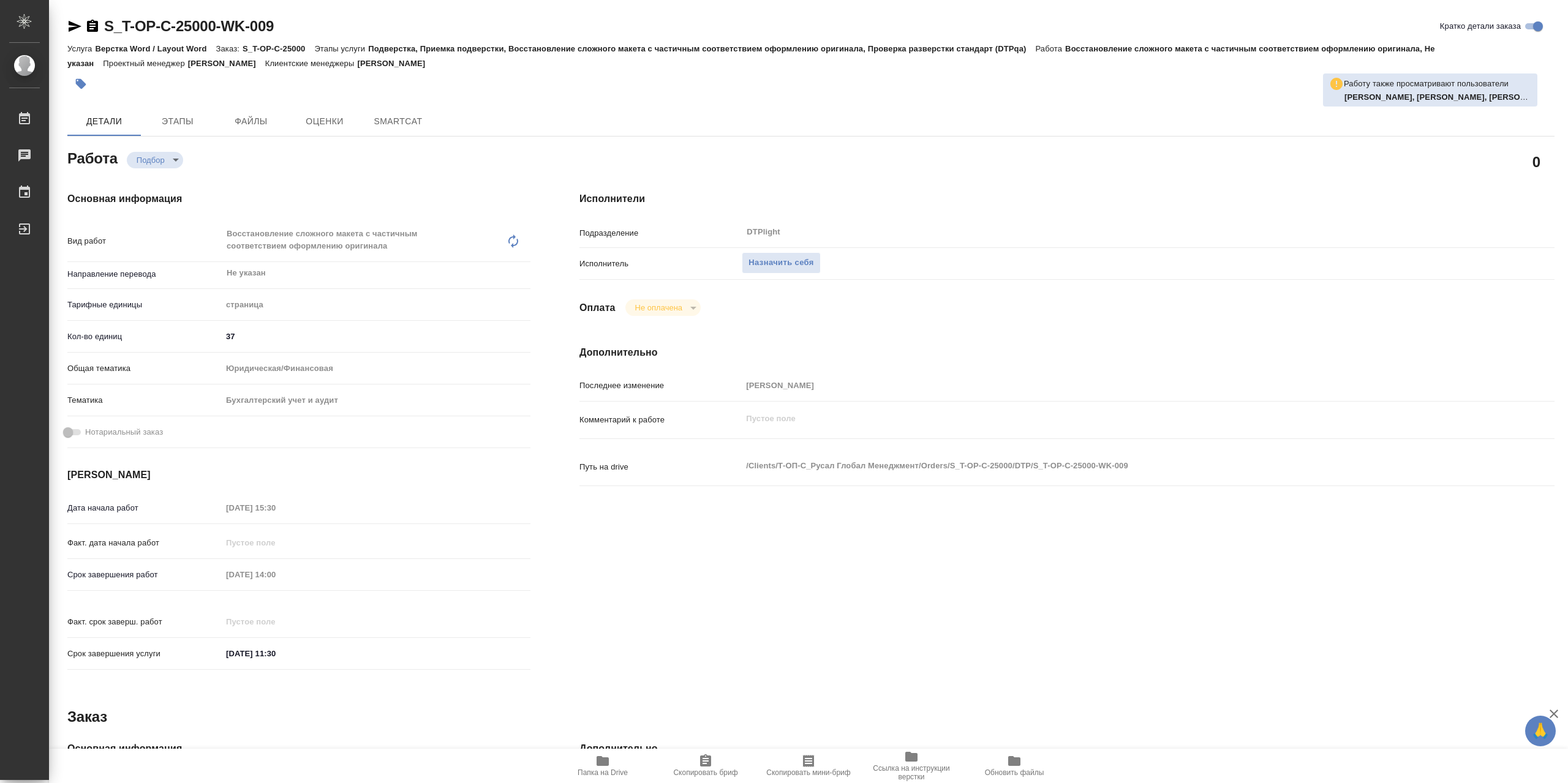
type textarea "x"
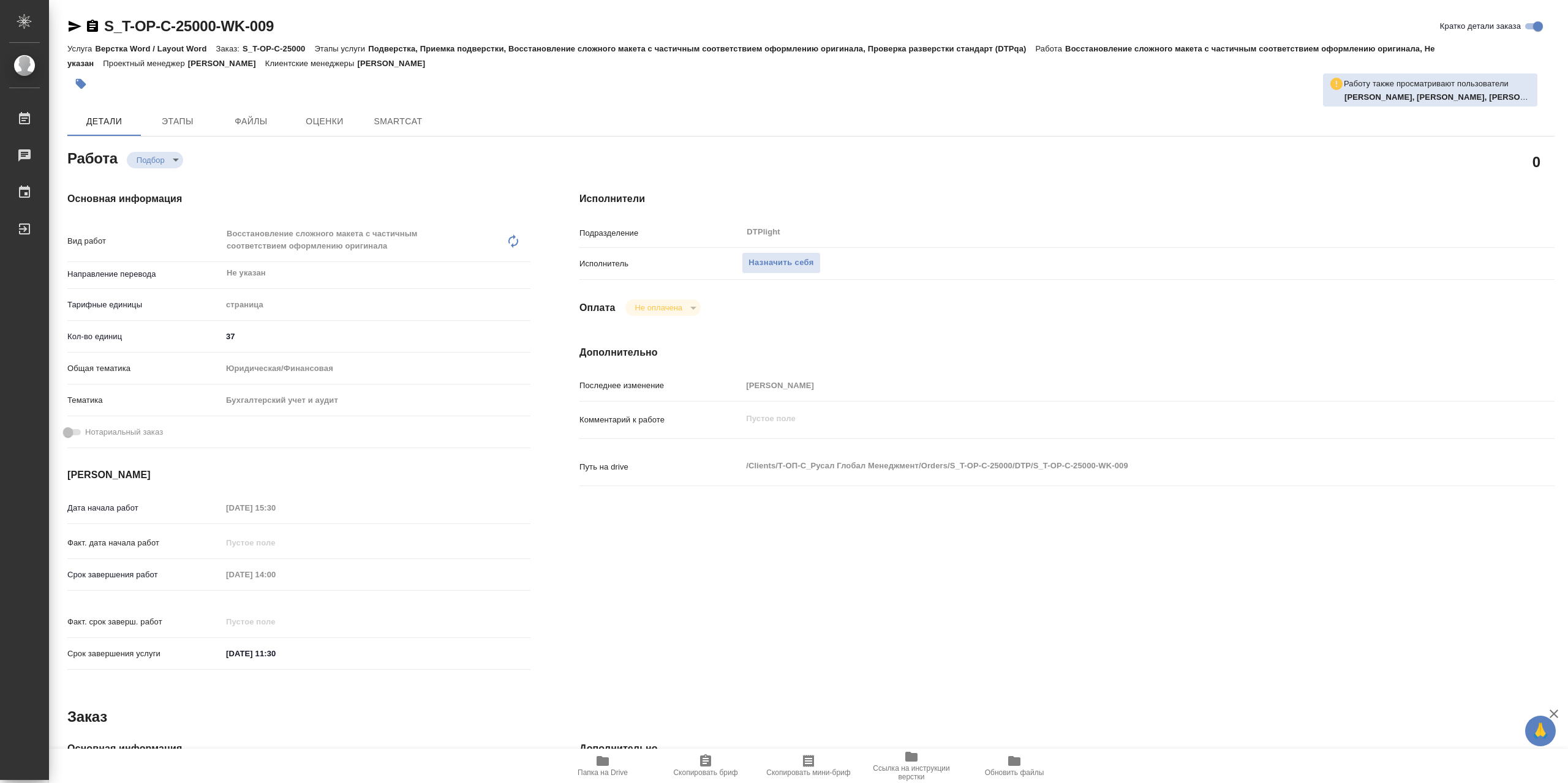
type textarea "x"
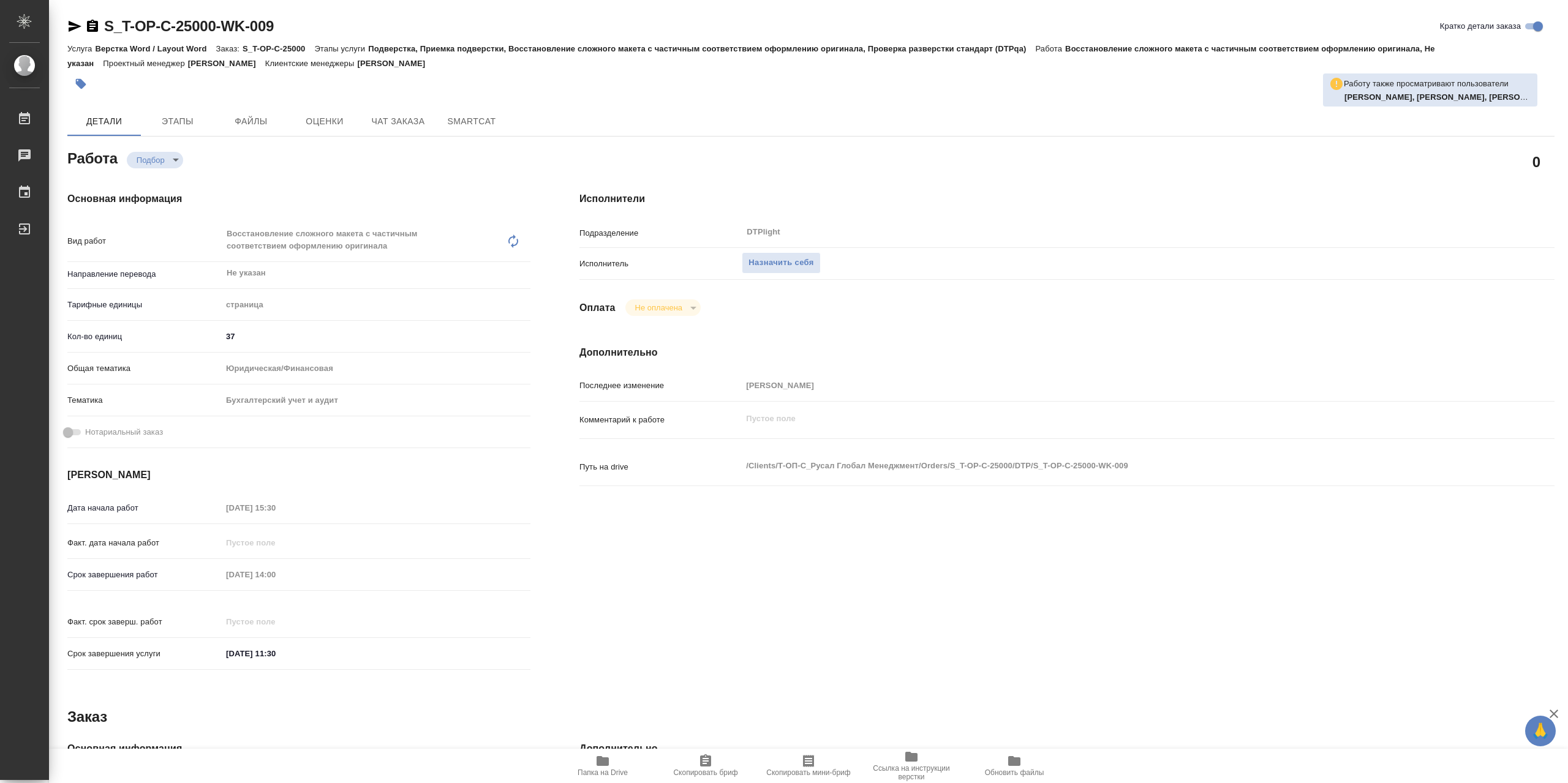
click at [617, 769] on span "Папка на Drive" at bounding box center [602, 773] width 50 height 9
type textarea "x"
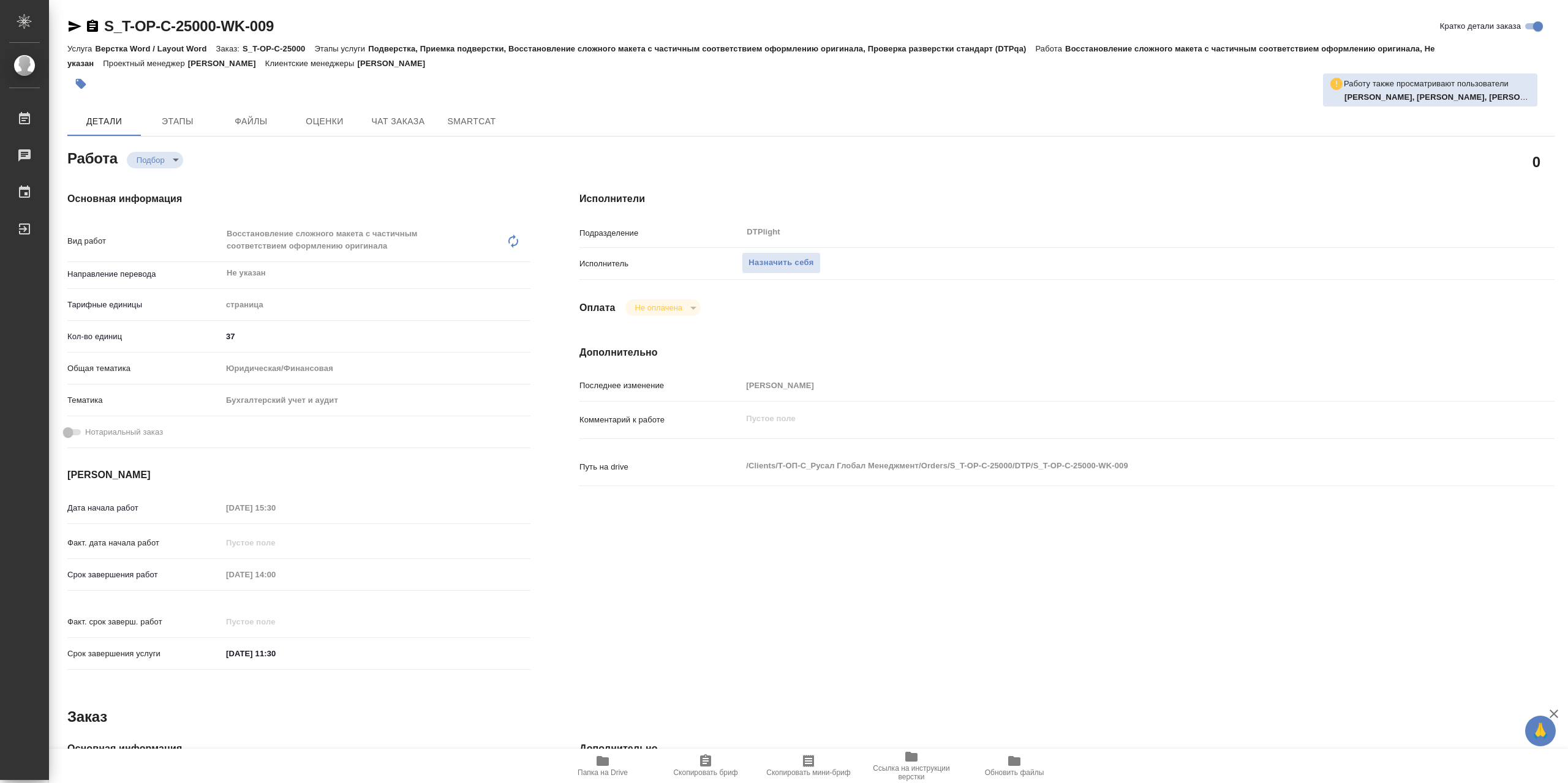
type textarea "x"
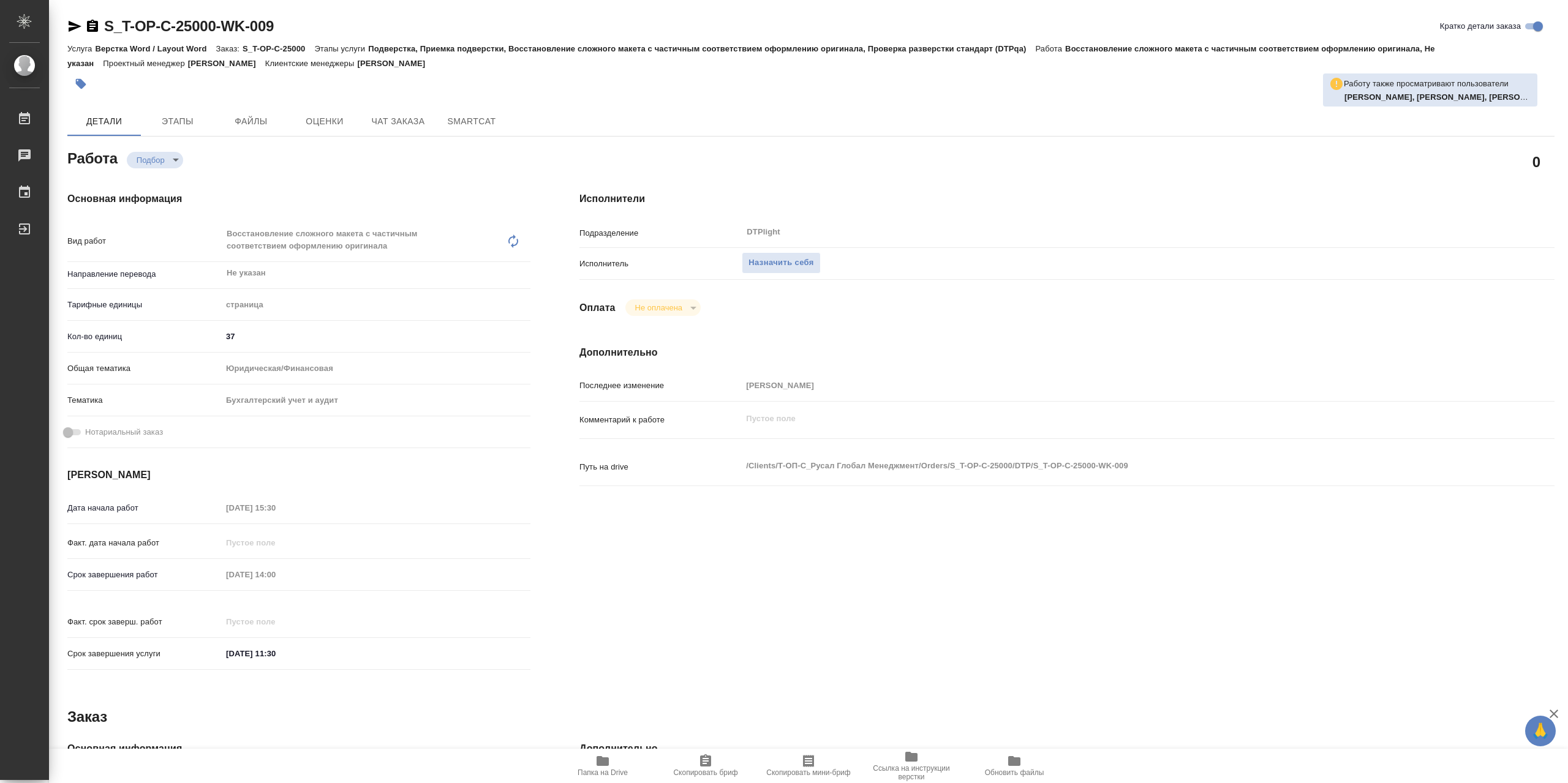
type textarea "x"
drag, startPoint x: 818, startPoint y: 263, endPoint x: 906, endPoint y: 270, distance: 88.3
click at [813, 263] on span "Назначить себя" at bounding box center [780, 262] width 65 height 14
type textarea "x"
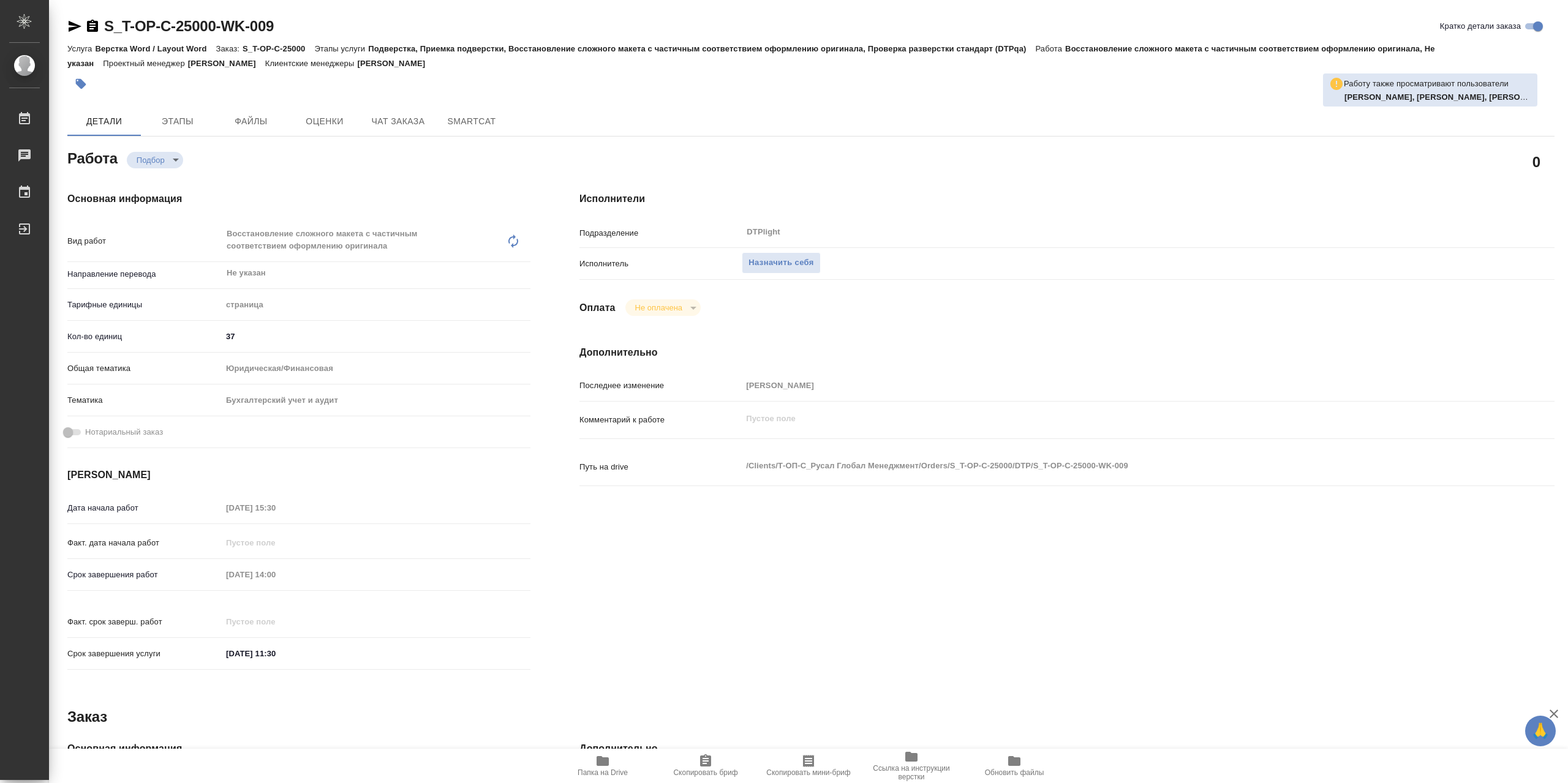
type textarea "x"
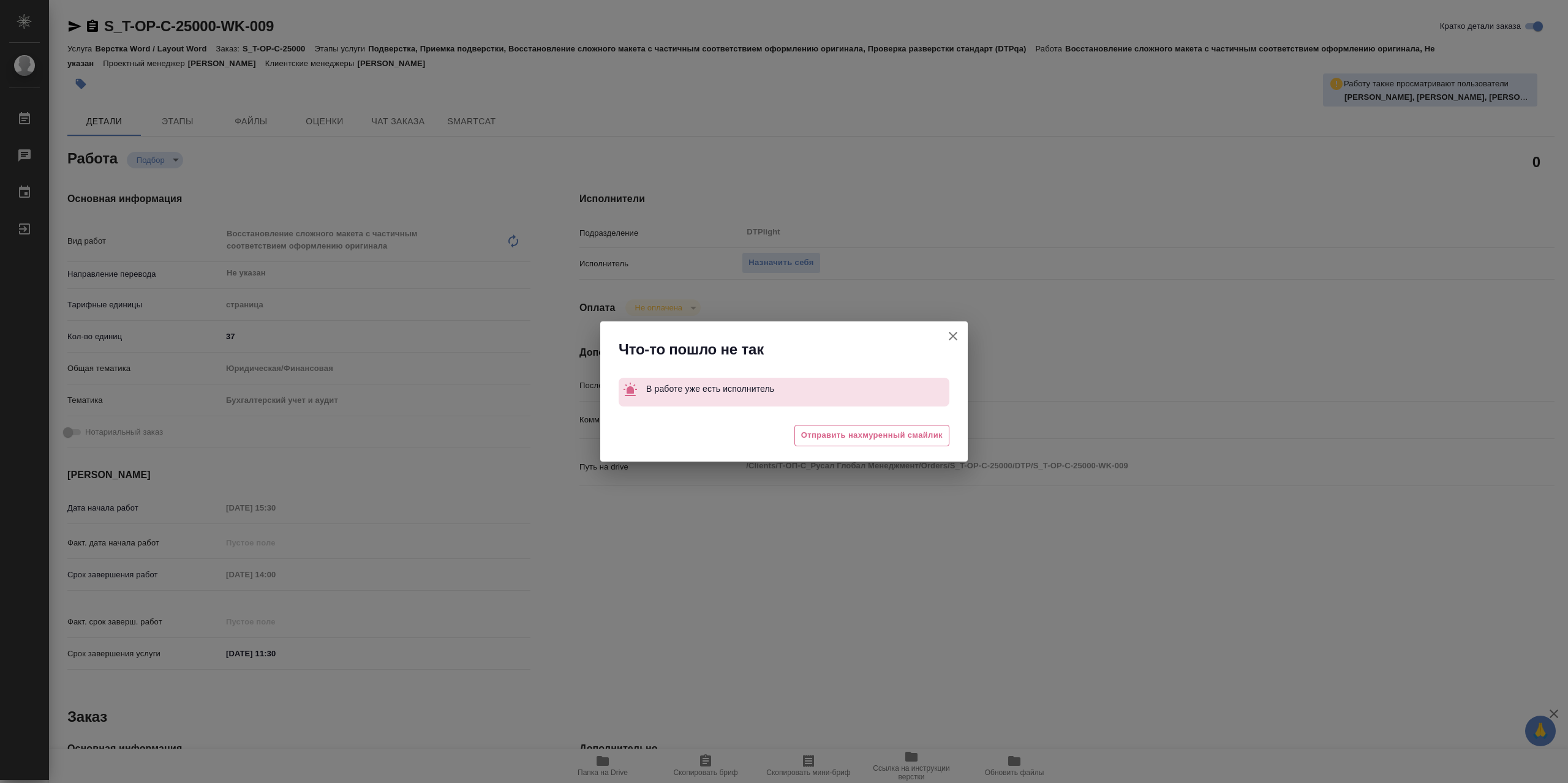
click at [956, 343] on icon "button" at bounding box center [953, 336] width 15 height 15
type textarea "x"
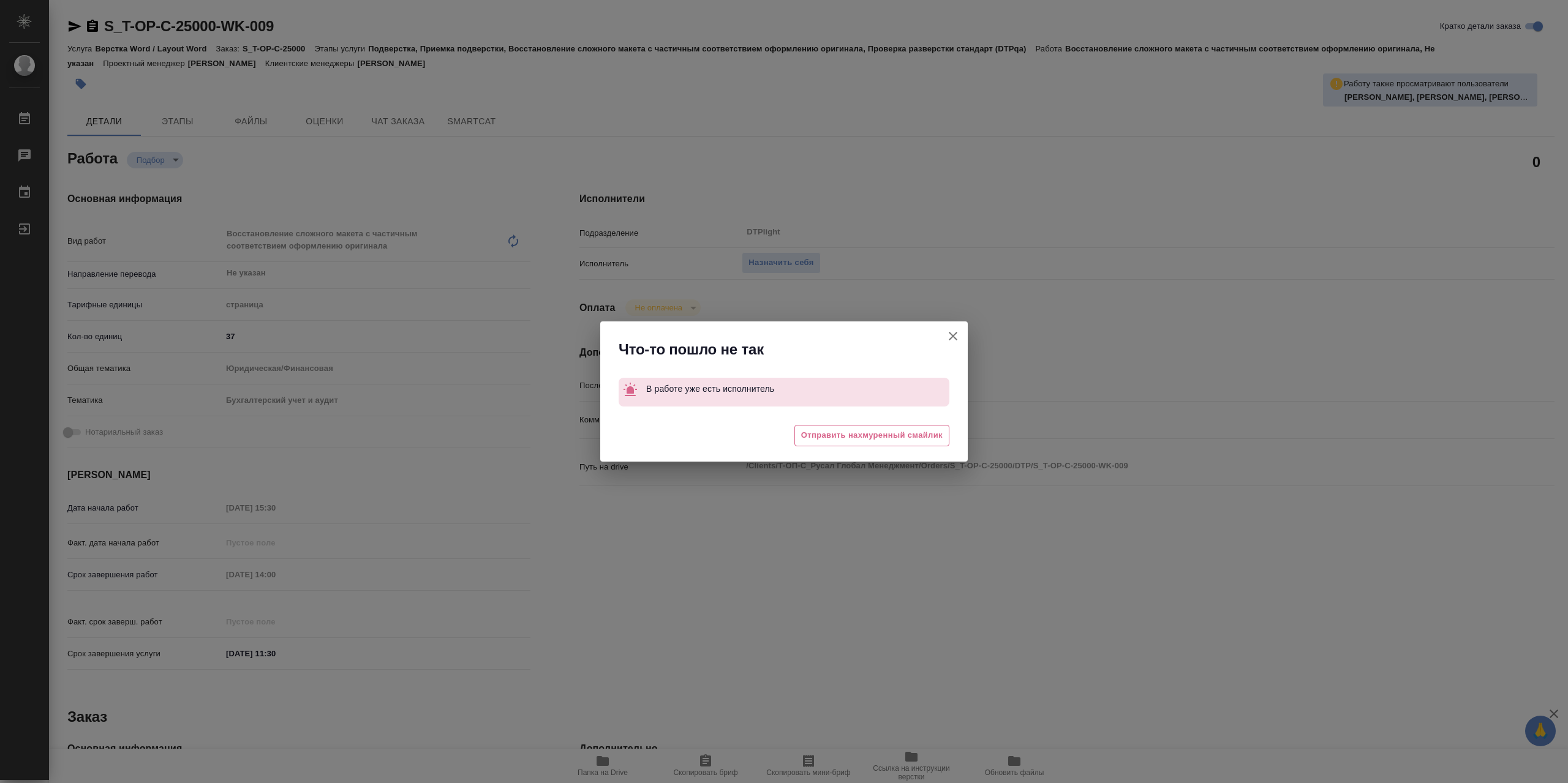
type textarea "x"
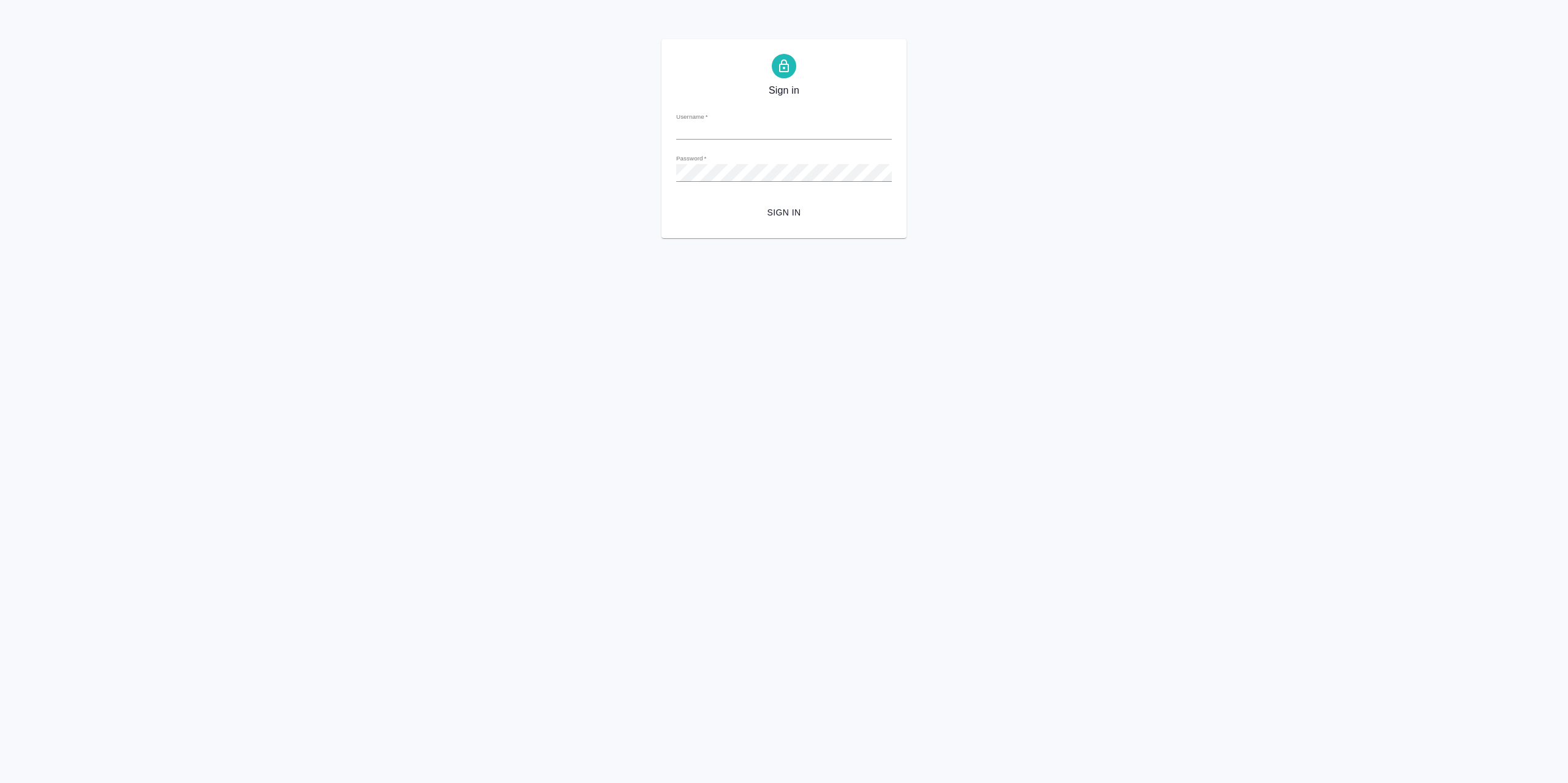
type input "[EMAIL_ADDRESS][DOMAIN_NAME]"
click at [837, 220] on span "Sign in" at bounding box center [784, 213] width 196 height 15
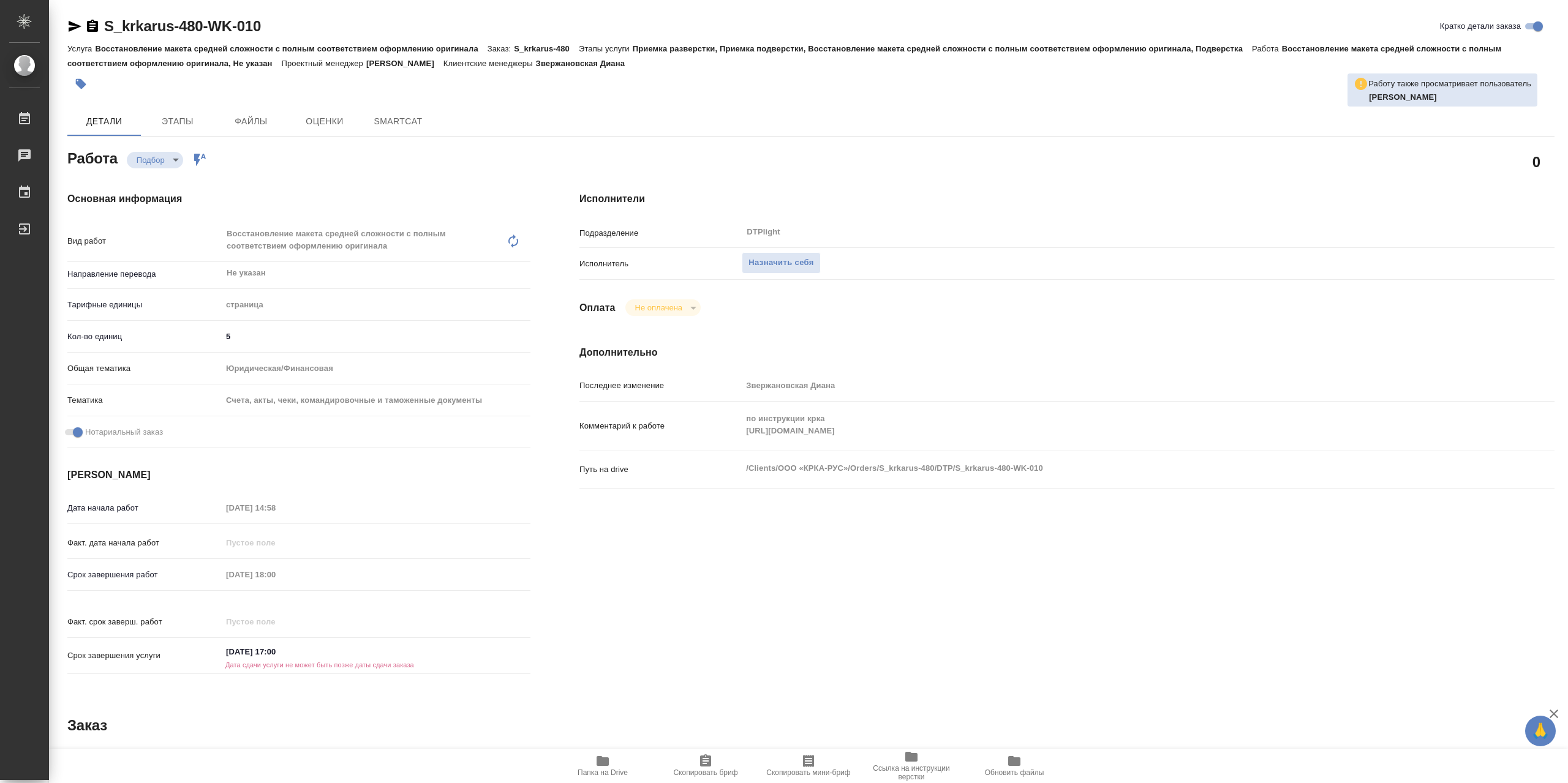
type textarea "x"
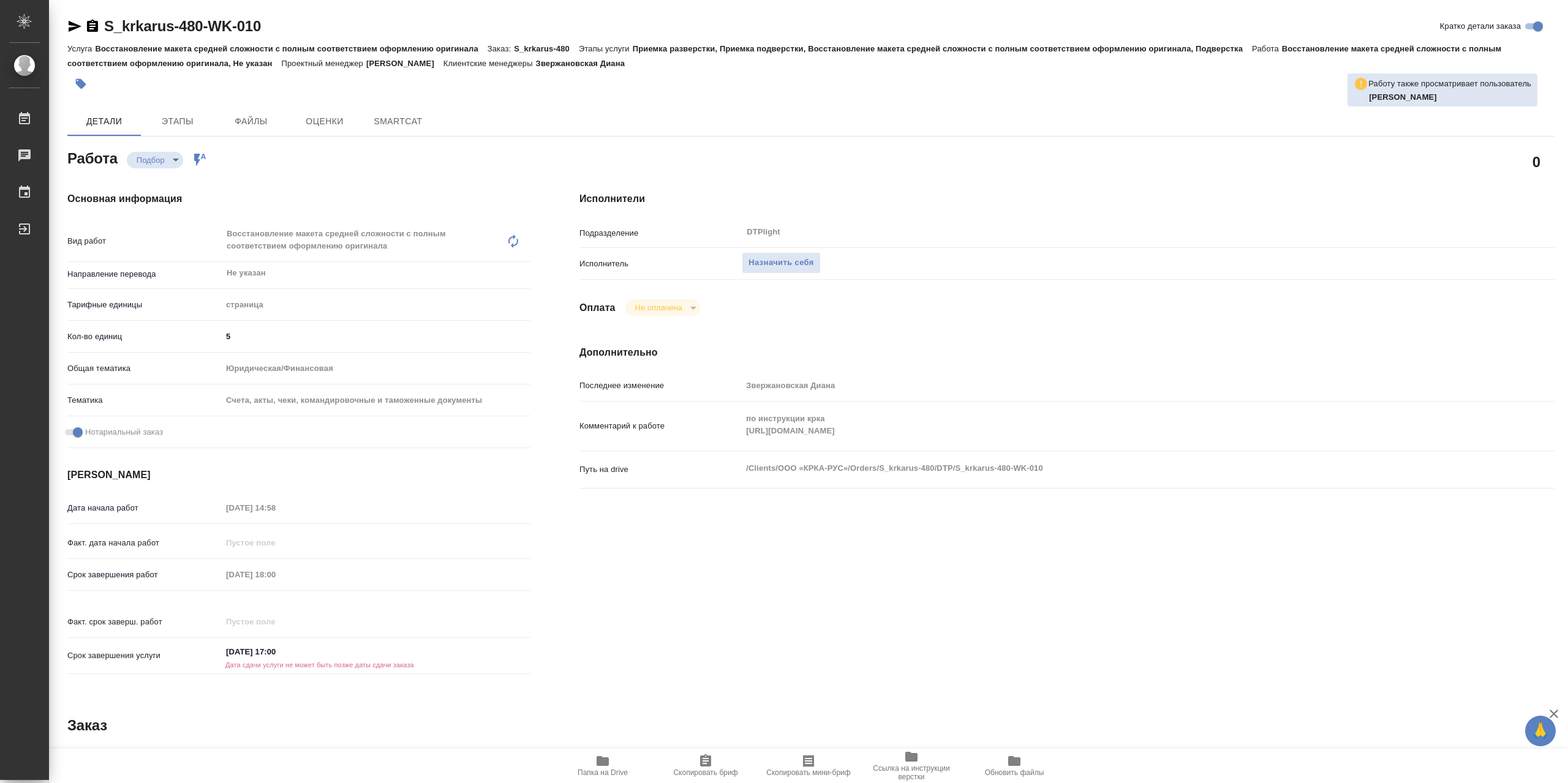
type textarea "x"
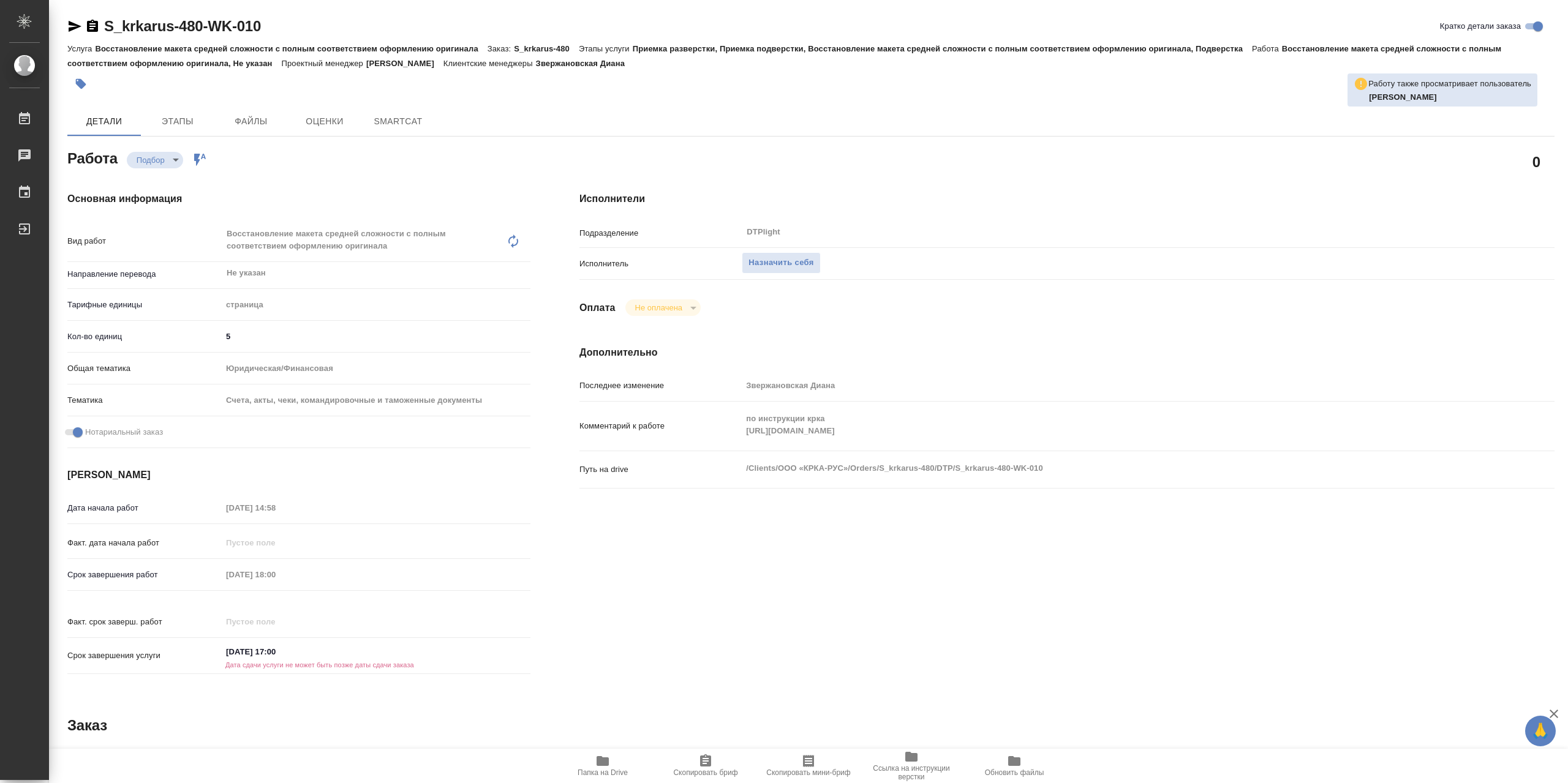
type textarea "x"
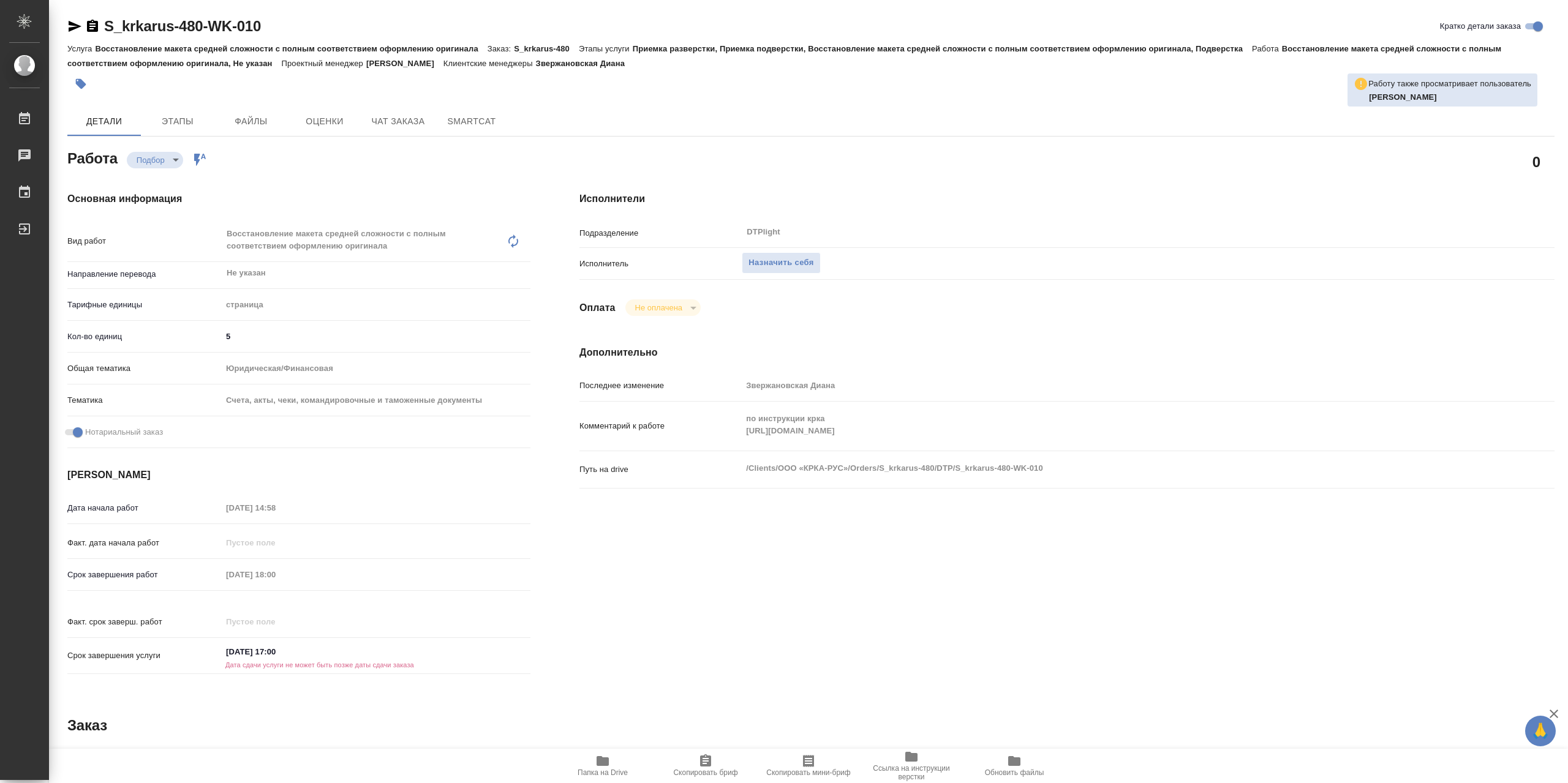
click at [606, 762] on icon "button" at bounding box center [602, 761] width 12 height 9
type textarea "x"
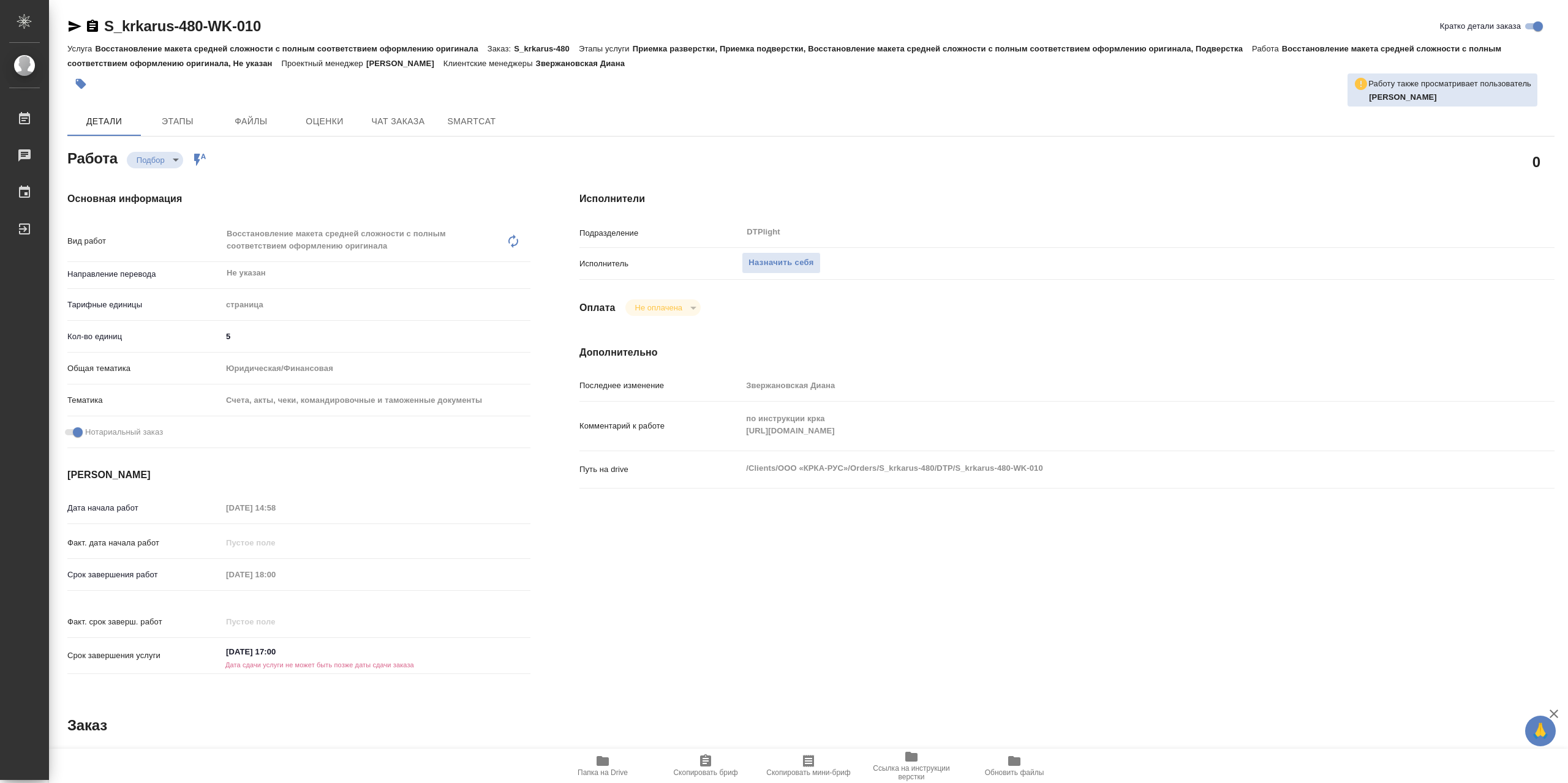
type textarea "x"
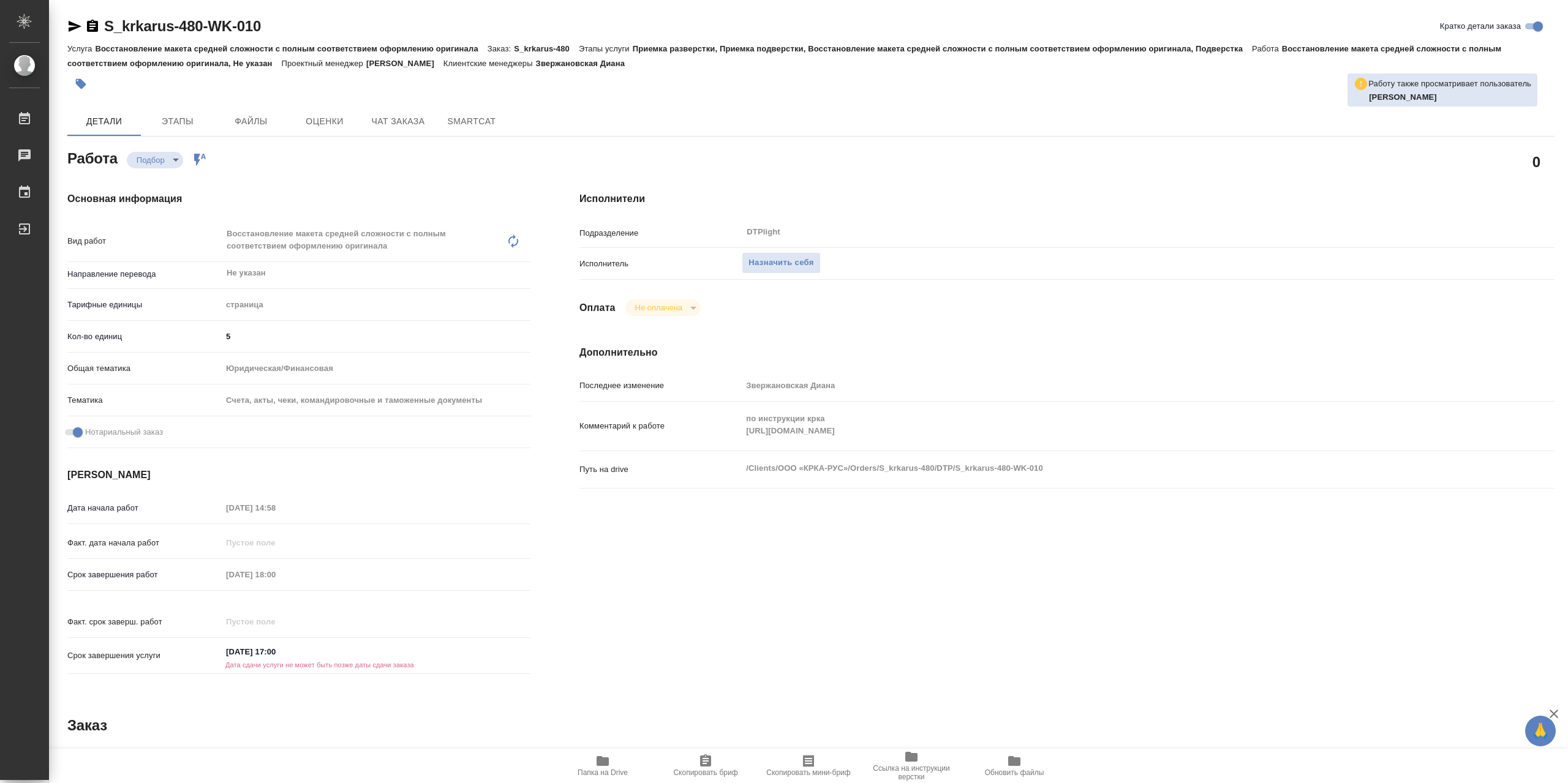
type textarea "x"
click at [732, 435] on div "Комментарий к работе по инструкции крка https://drive.awatera.com/s/fY3WXL4bbfw…" at bounding box center [1066, 426] width 975 height 40
click at [813, 269] on span "Назначить себя" at bounding box center [780, 262] width 65 height 14
type textarea "x"
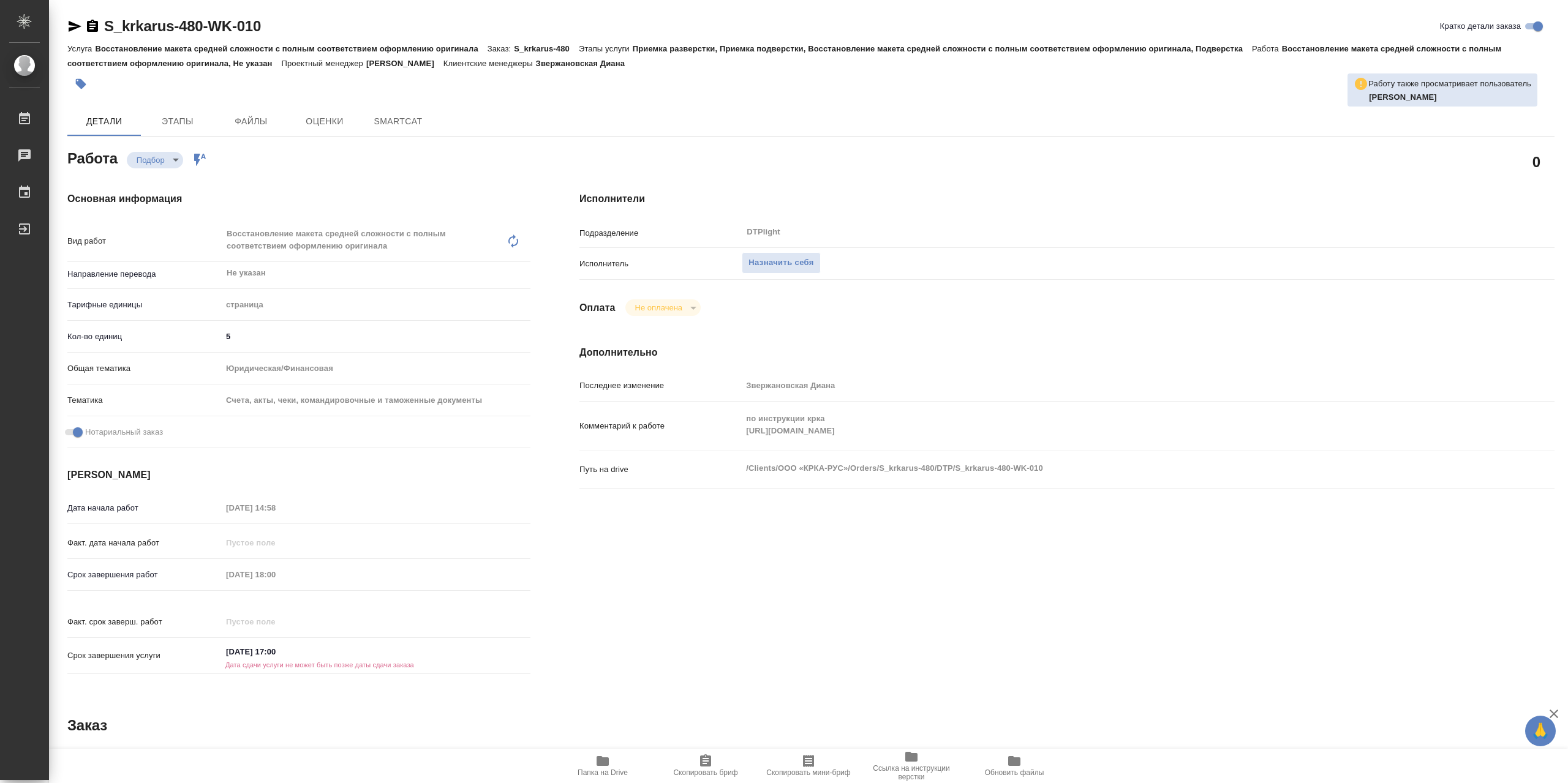
type textarea "x"
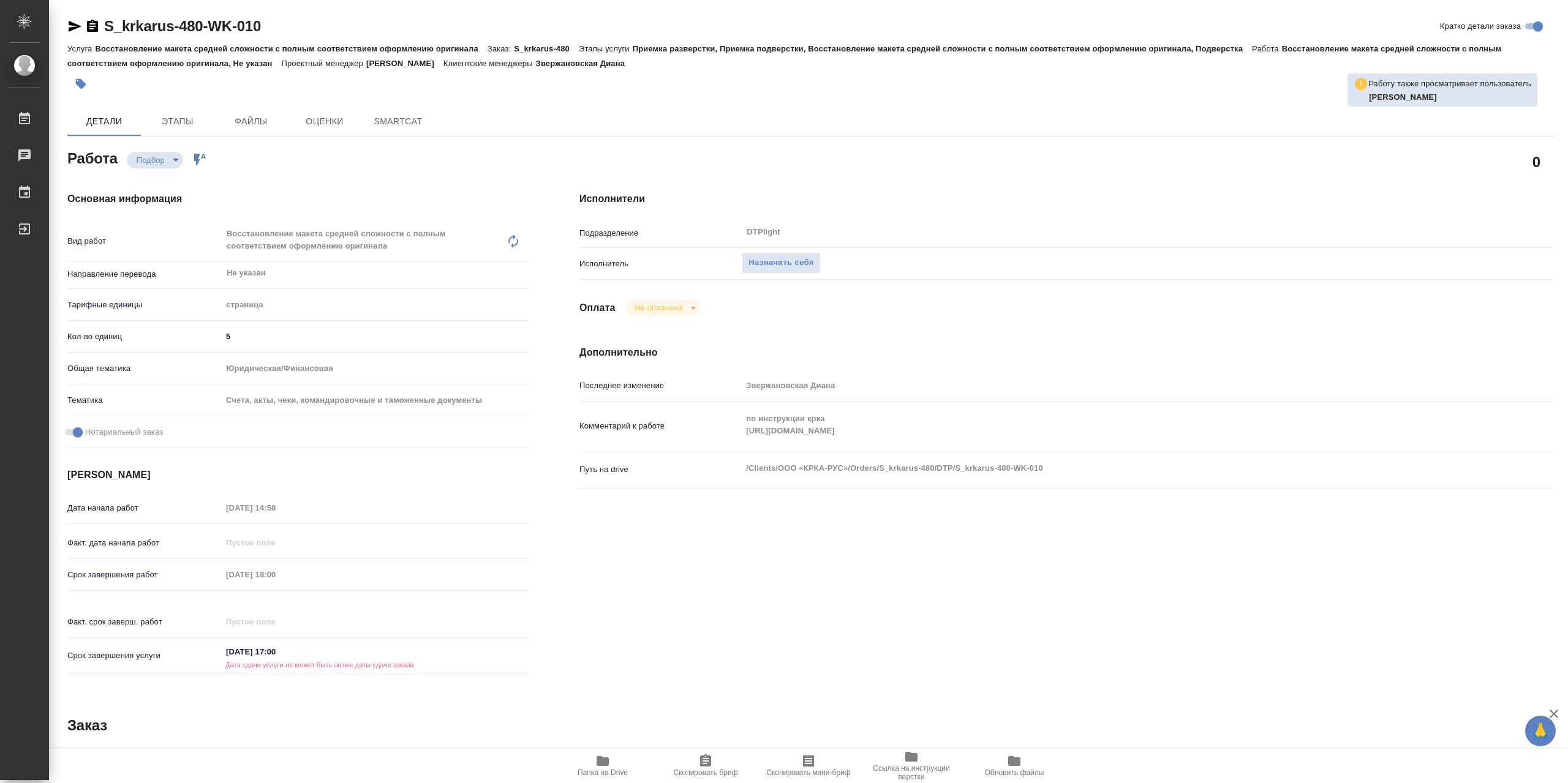
type textarea "x"
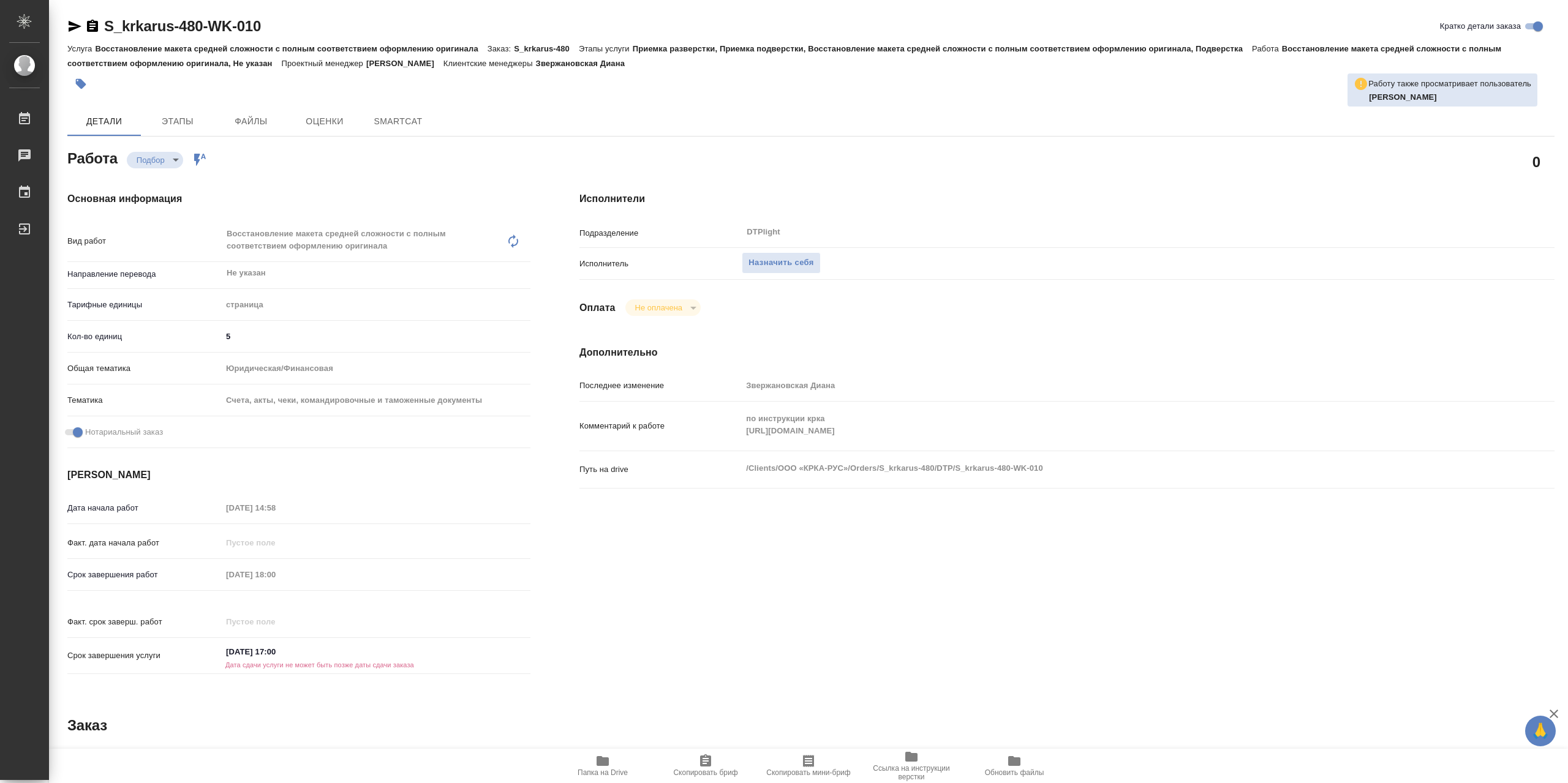
type textarea "x"
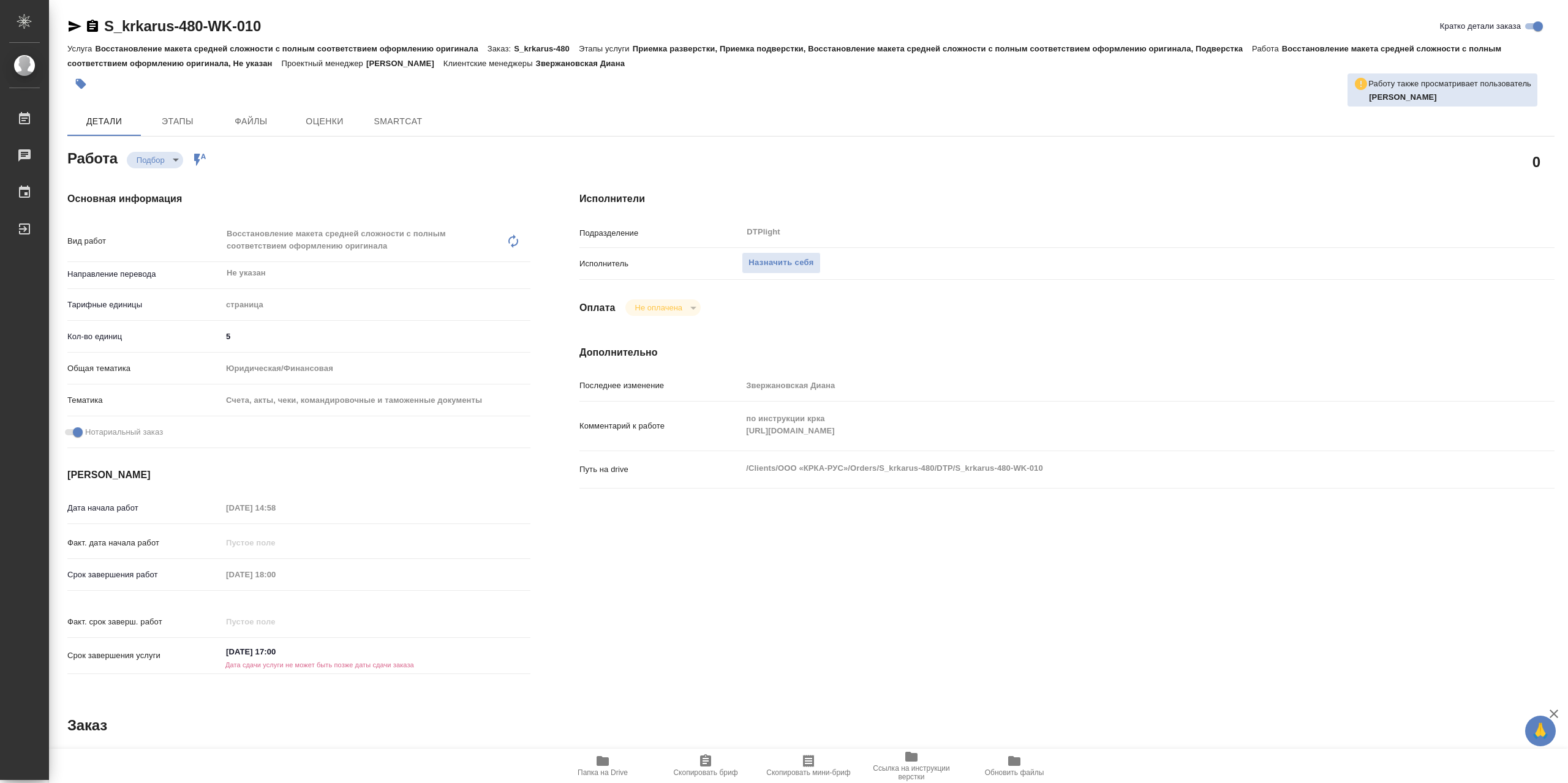
type textarea "x"
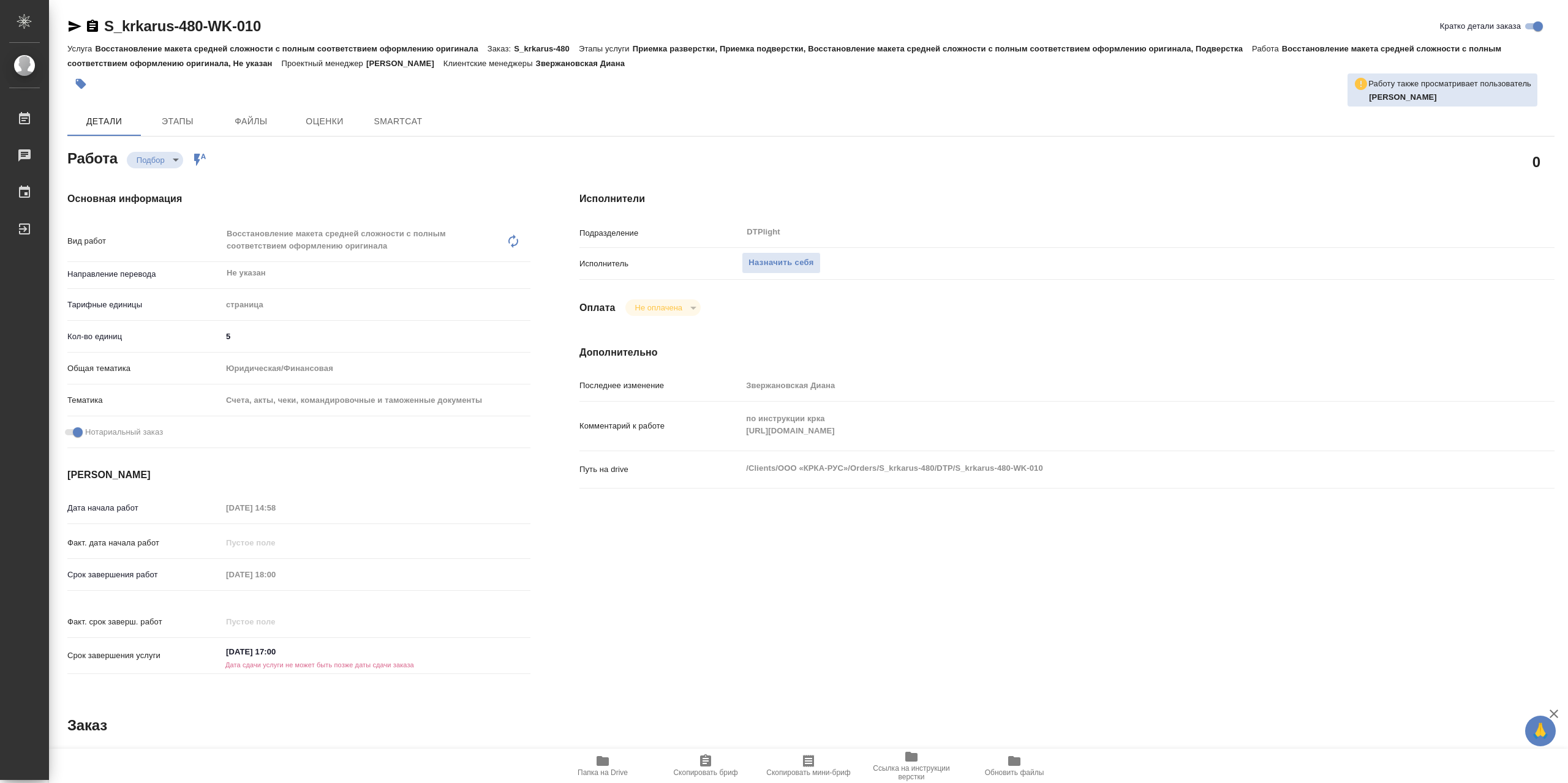
type textarea "x"
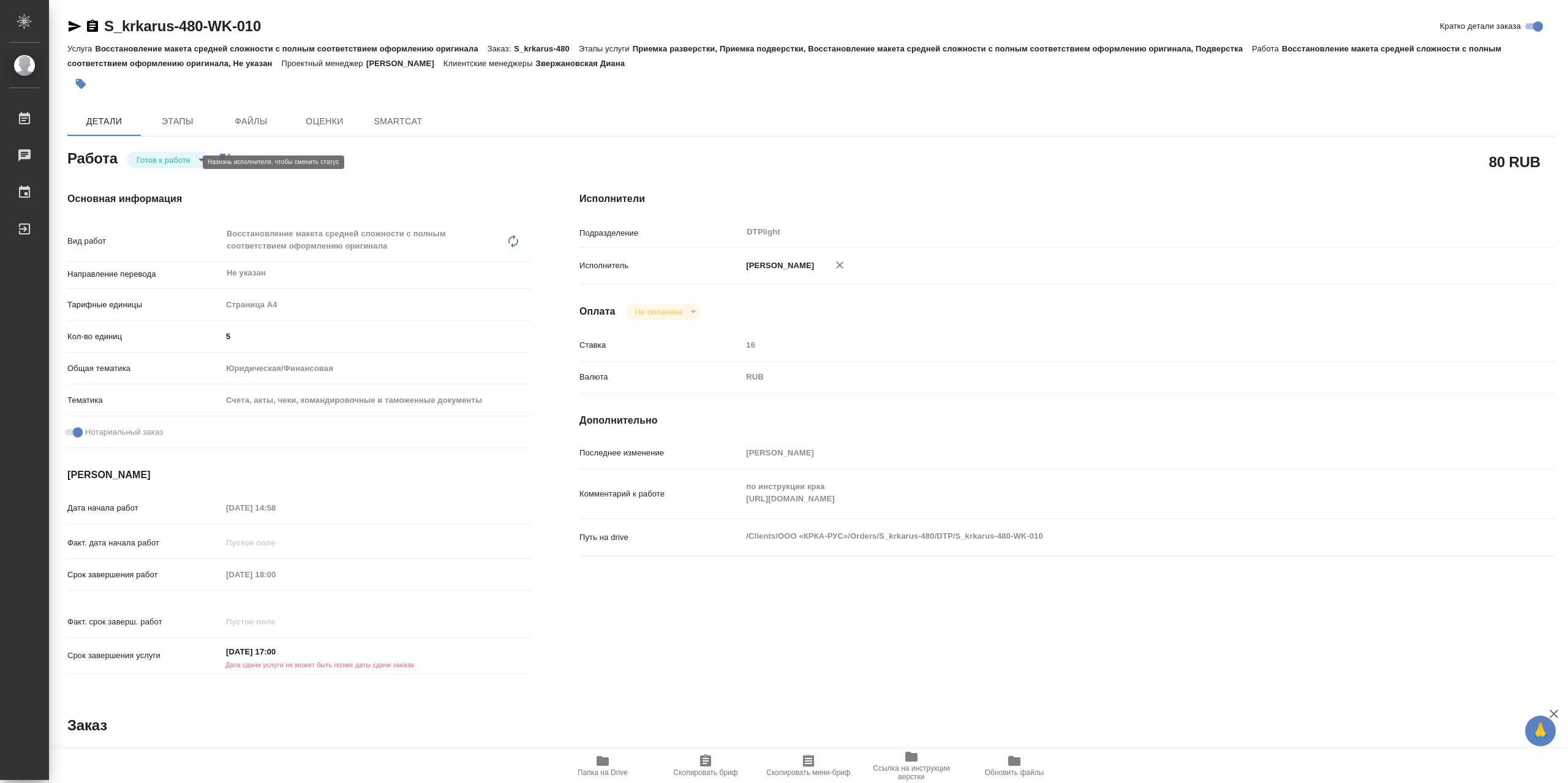
type textarea "x"
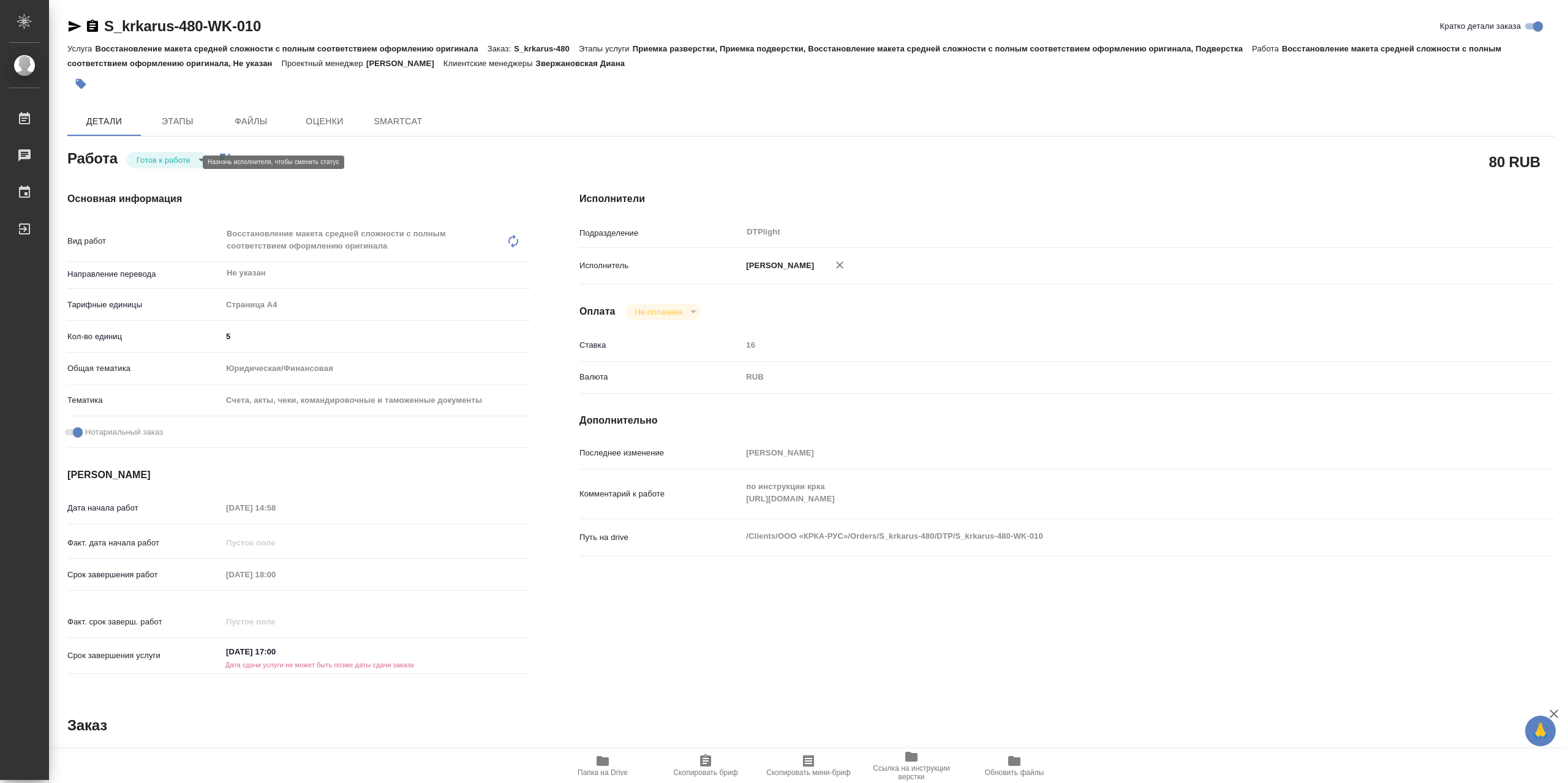
type textarea "x"
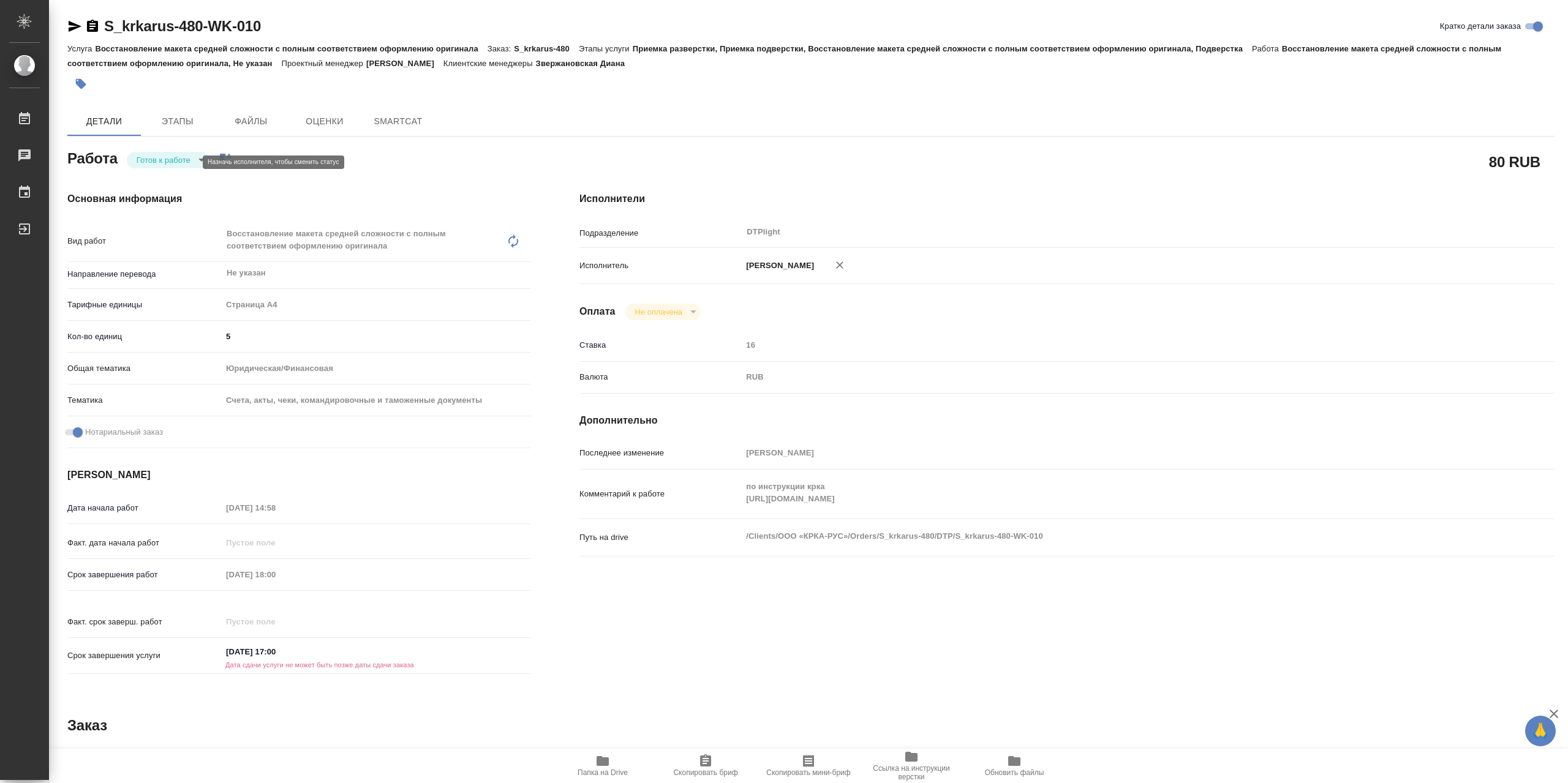
click at [174, 169] on body "🙏 .cls-1 fill:#fff; AWATERA Сархатов Руслан Работы Чаты График Выйти S_krkarus-…" at bounding box center [784, 392] width 1568 height 783
type textarea "x"
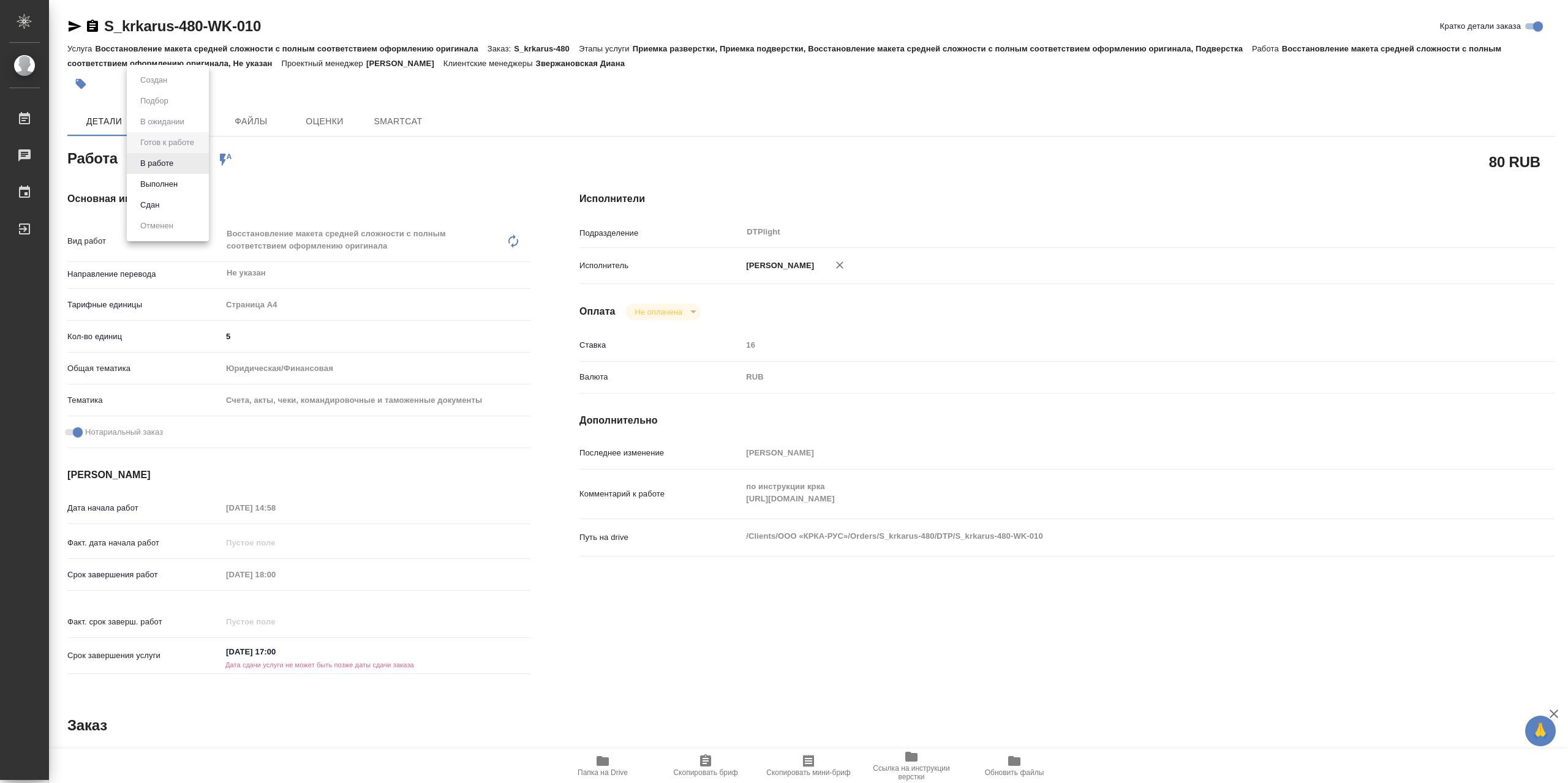
type textarea "x"
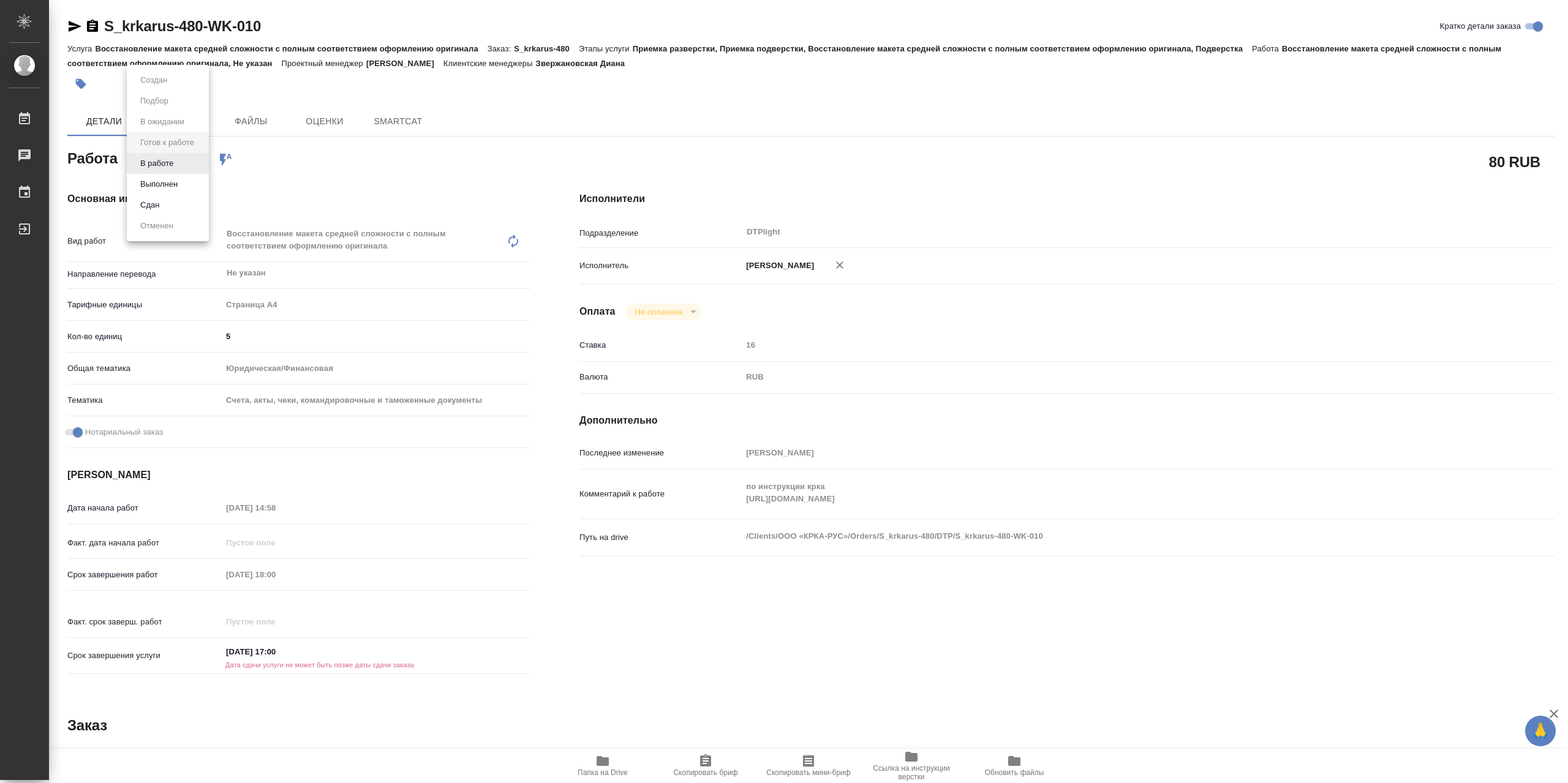
type textarea "x"
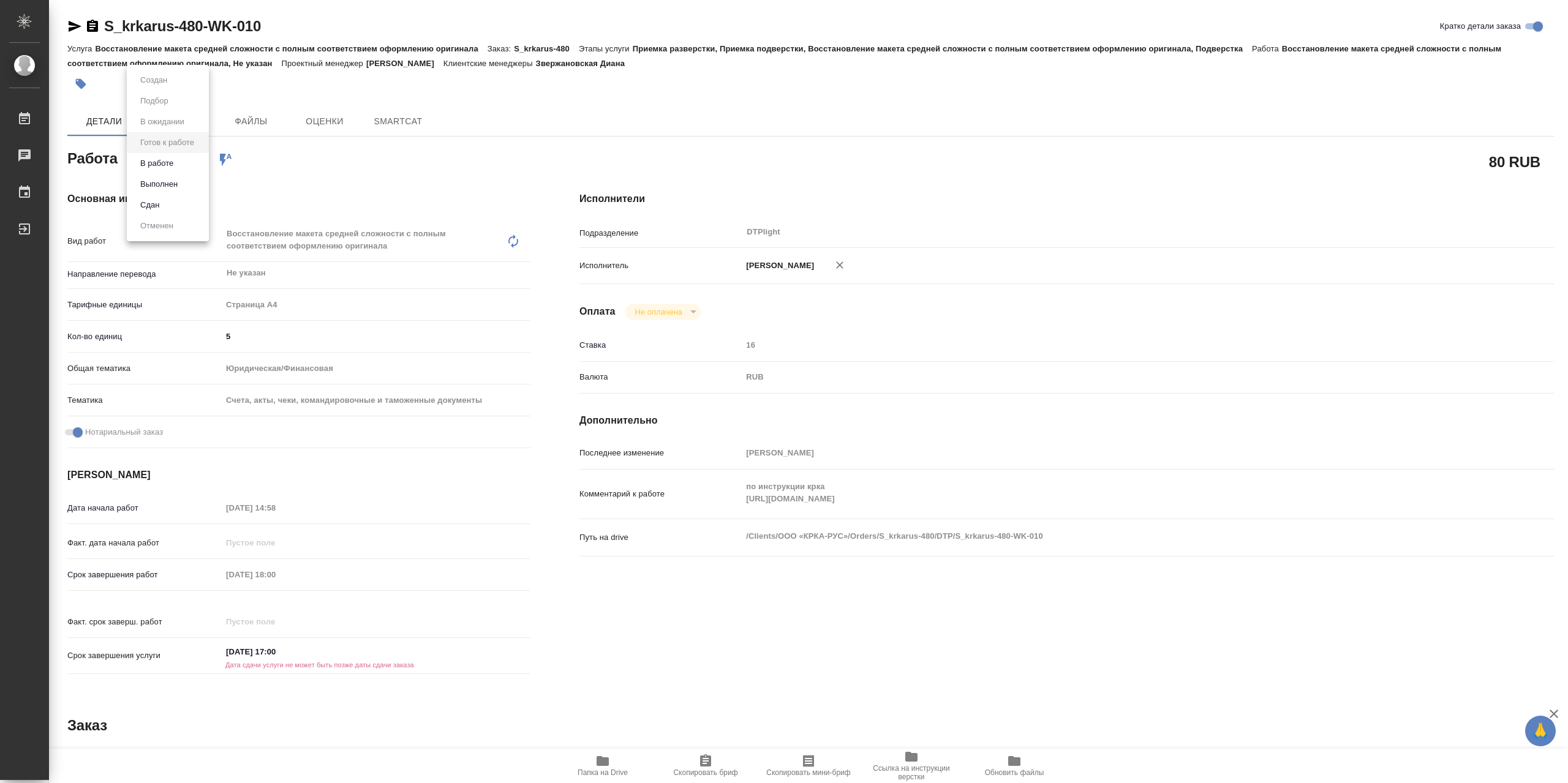
type textarea "x"
click at [182, 168] on li "В работе" at bounding box center [167, 163] width 82 height 21
type textarea "x"
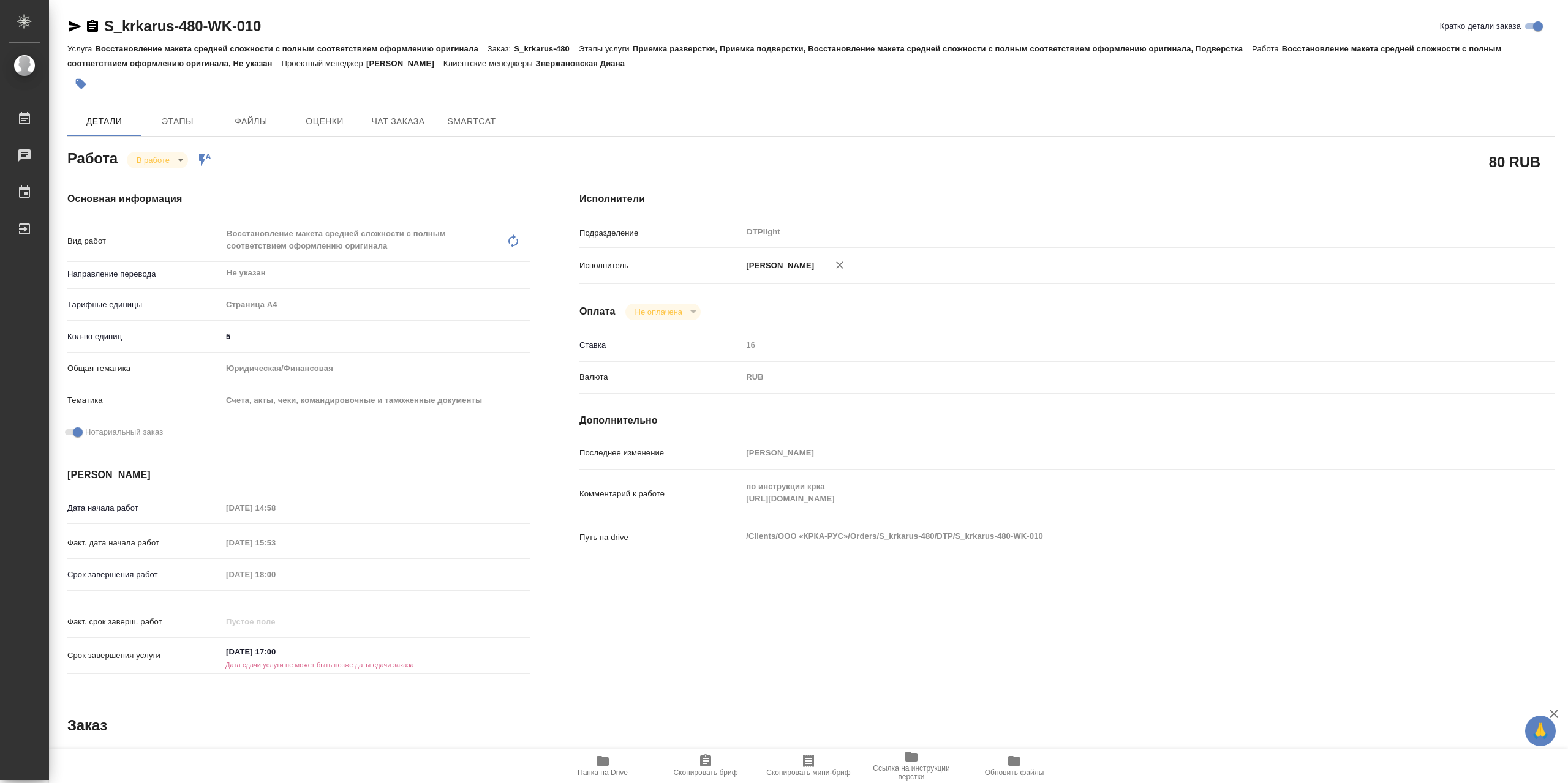
type textarea "x"
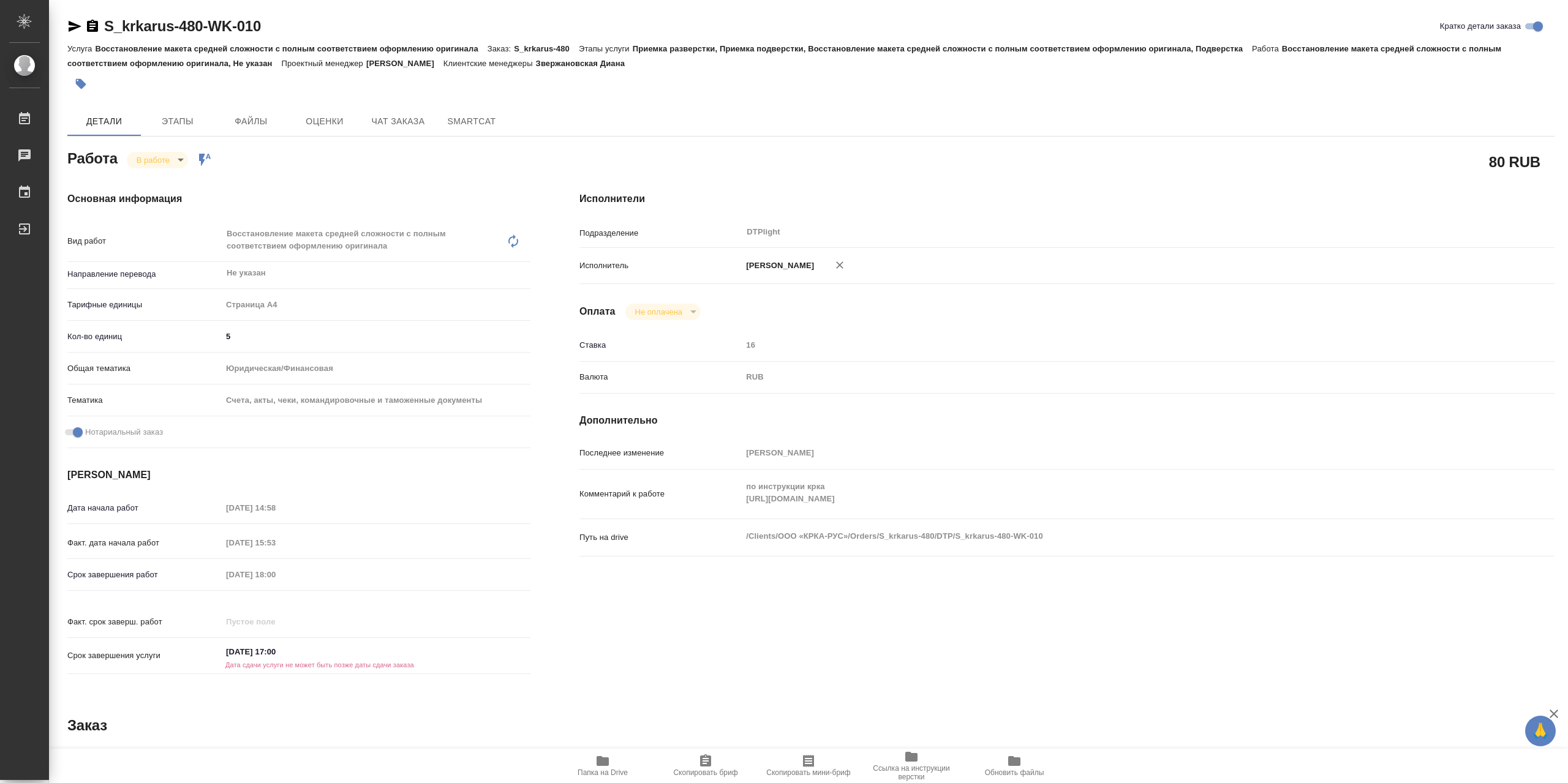
type textarea "x"
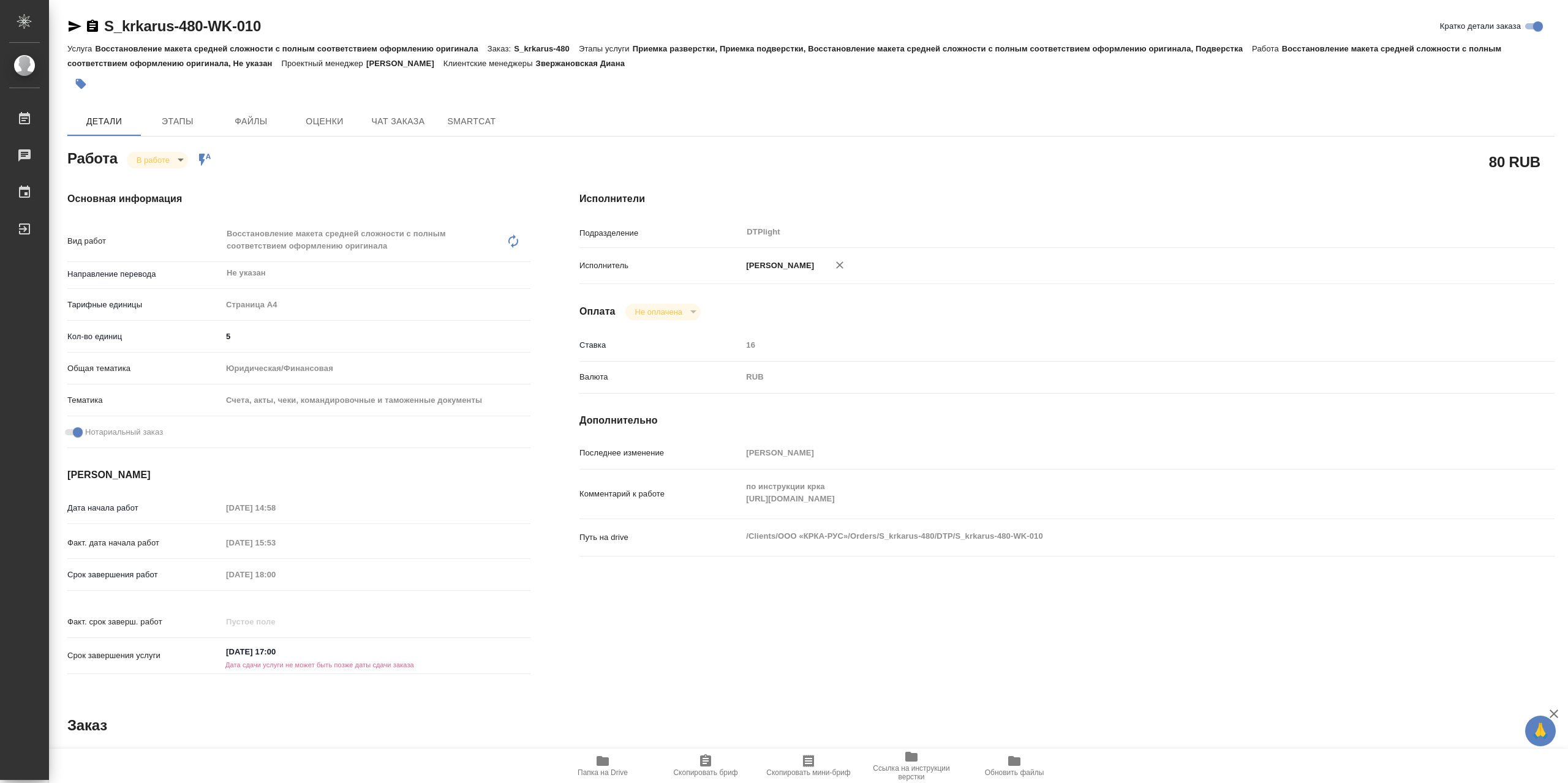
type textarea "x"
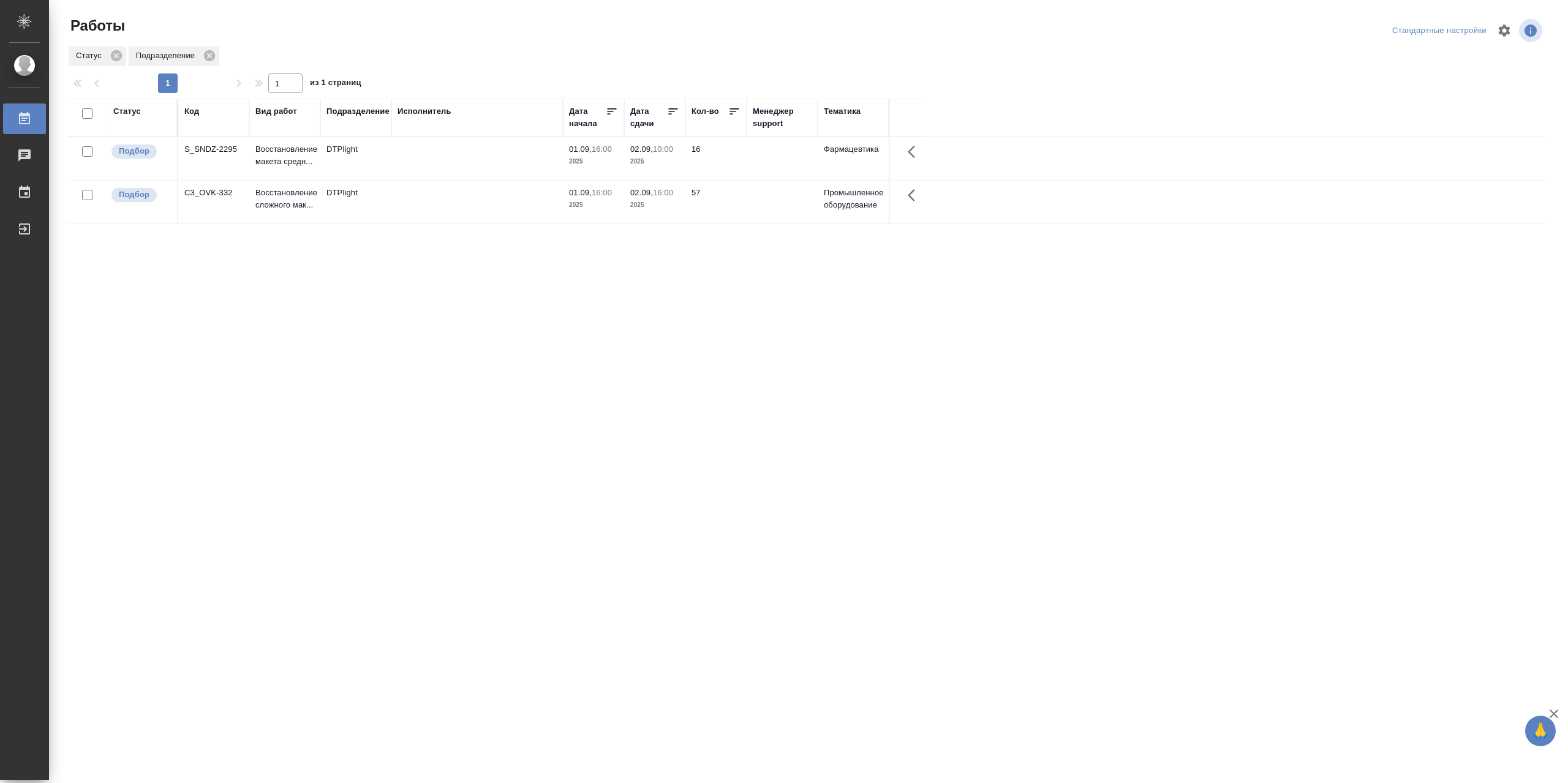
click at [461, 199] on td at bounding box center [477, 202] width 171 height 43
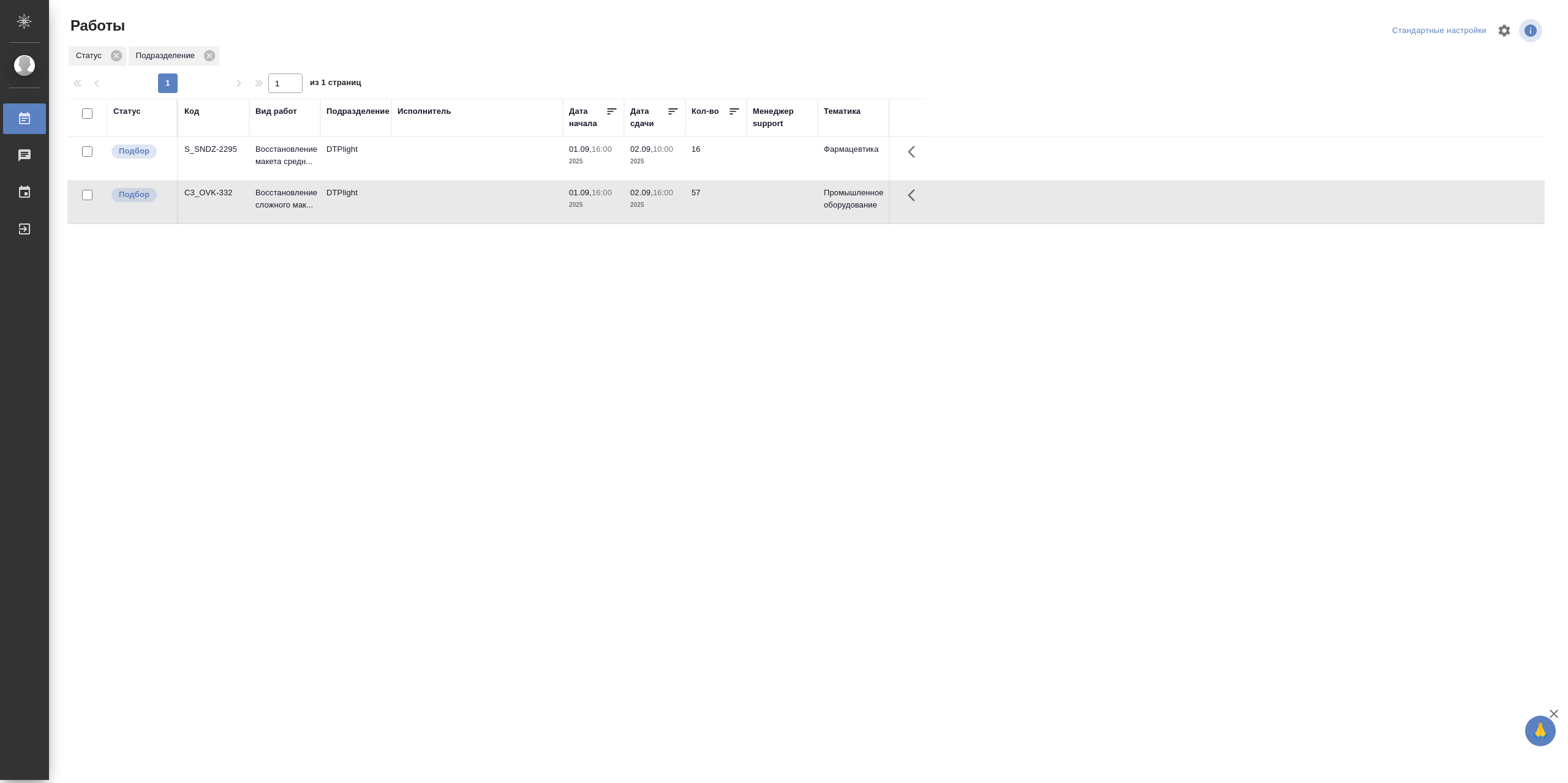
click at [461, 199] on td at bounding box center [477, 202] width 171 height 43
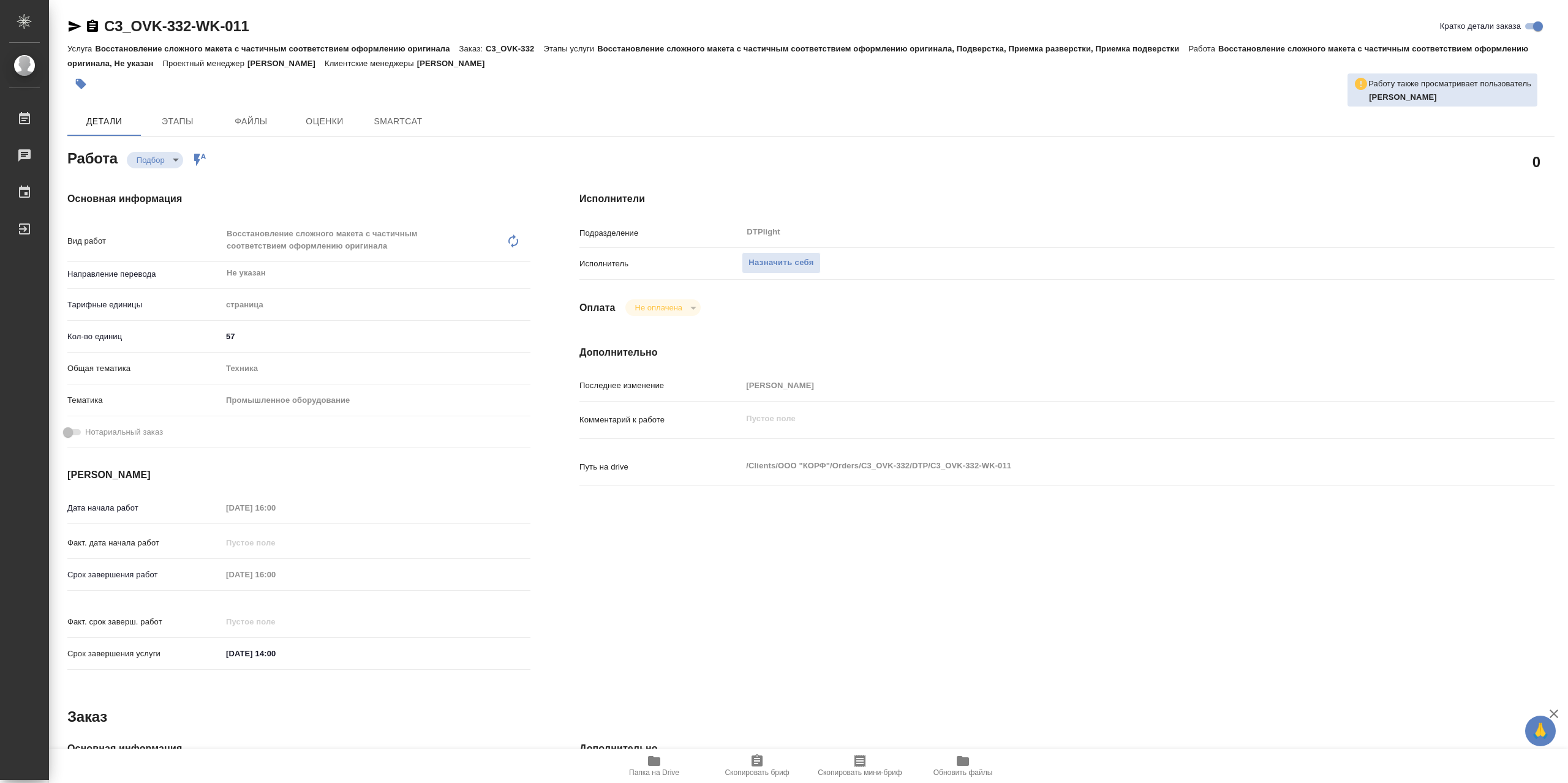
type textarea "x"
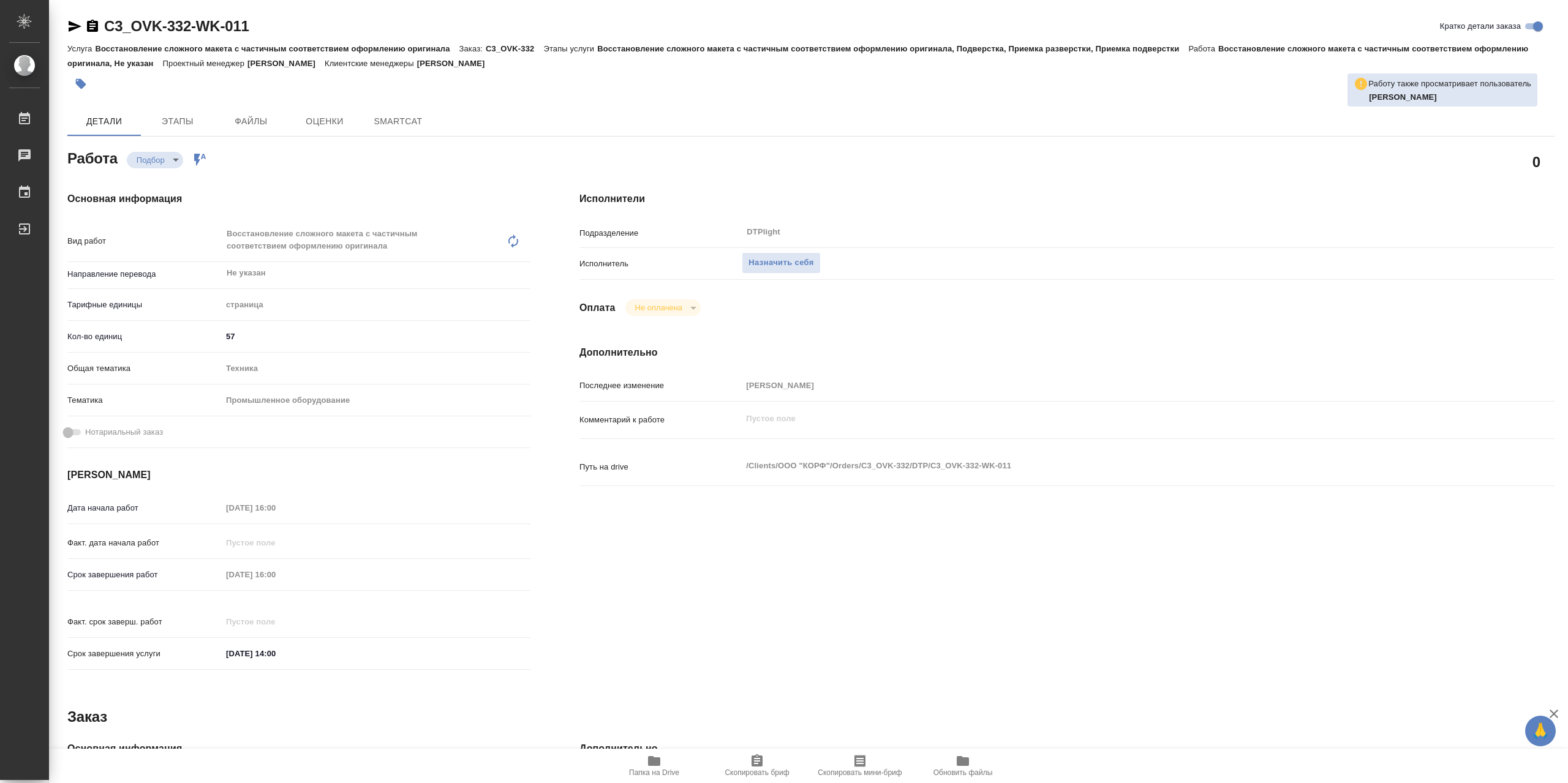
type textarea "x"
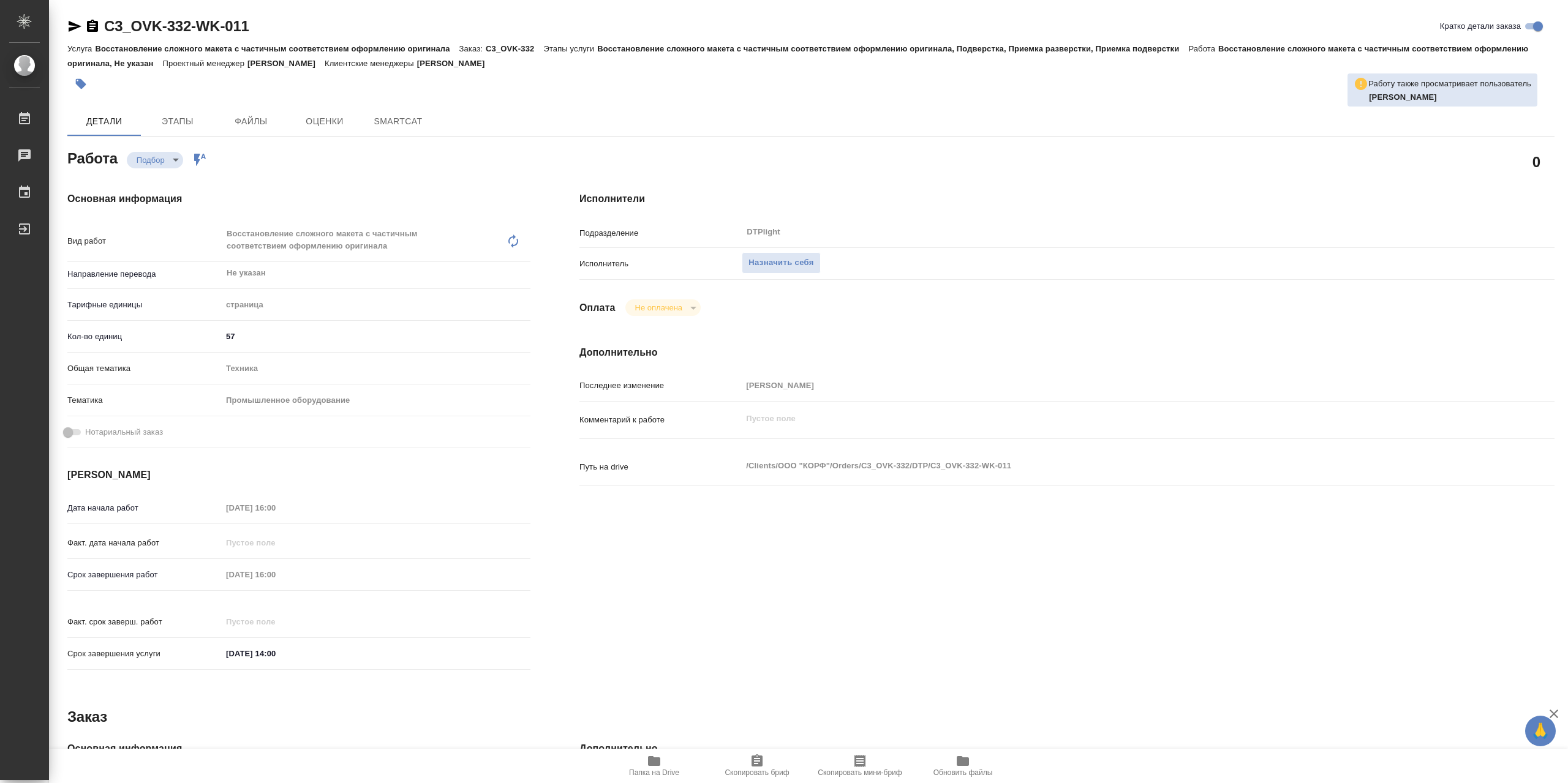
type textarea "x"
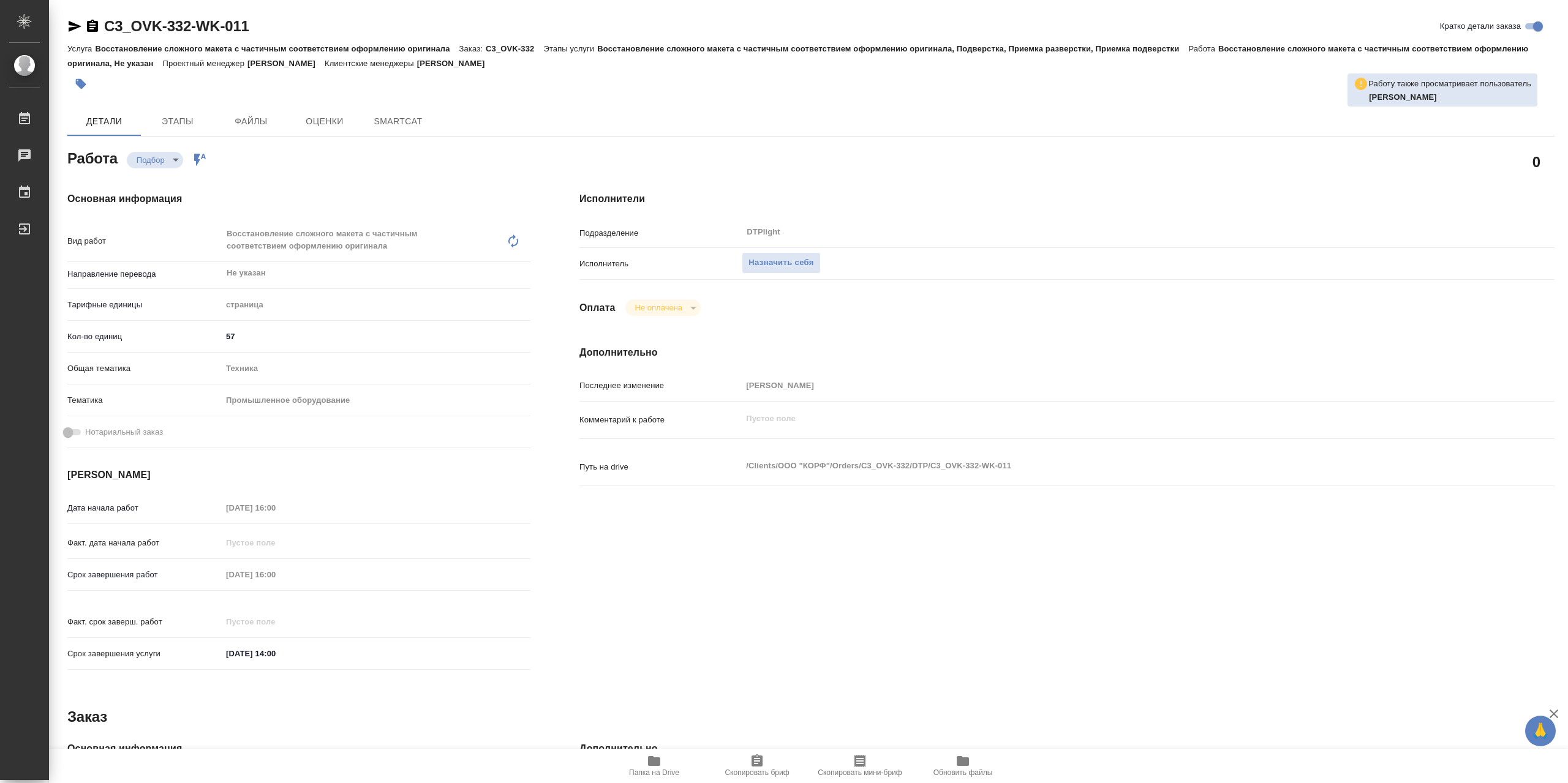
type textarea "x"
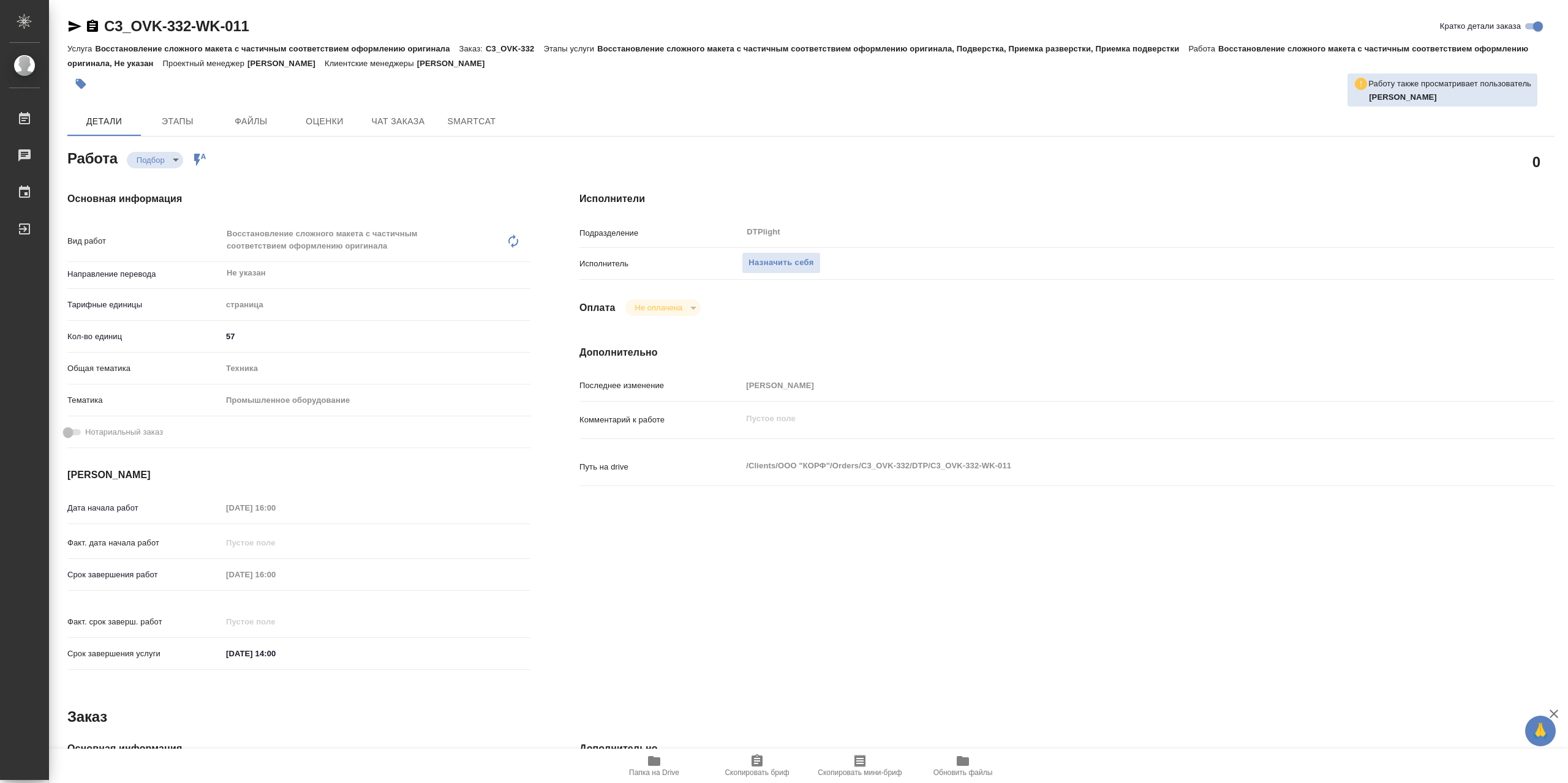
click at [648, 763] on icon "button" at bounding box center [654, 761] width 12 height 9
type textarea "x"
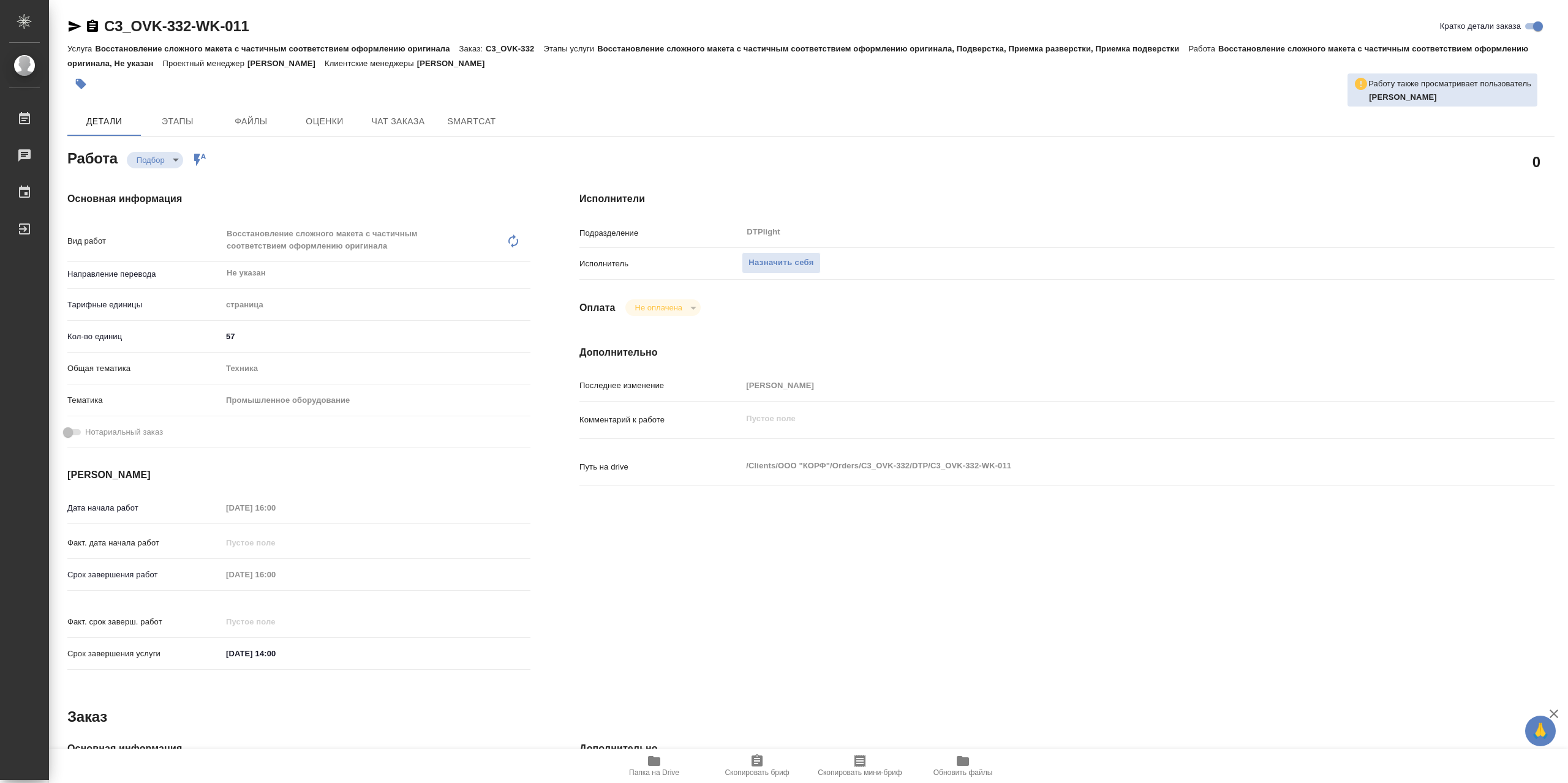
type textarea "x"
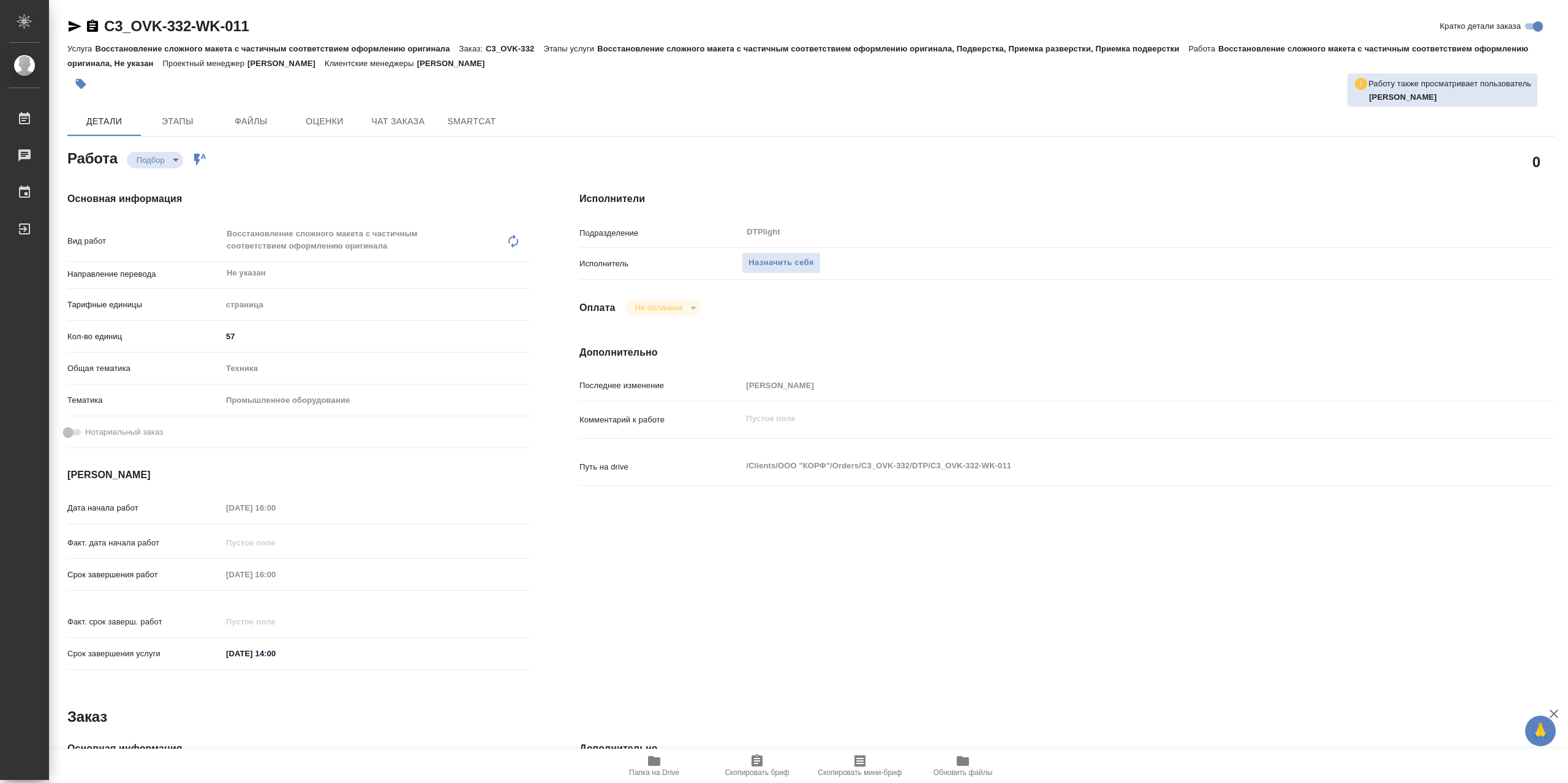
type textarea "x"
click at [804, 258] on span "Назначить себя" at bounding box center [780, 262] width 65 height 14
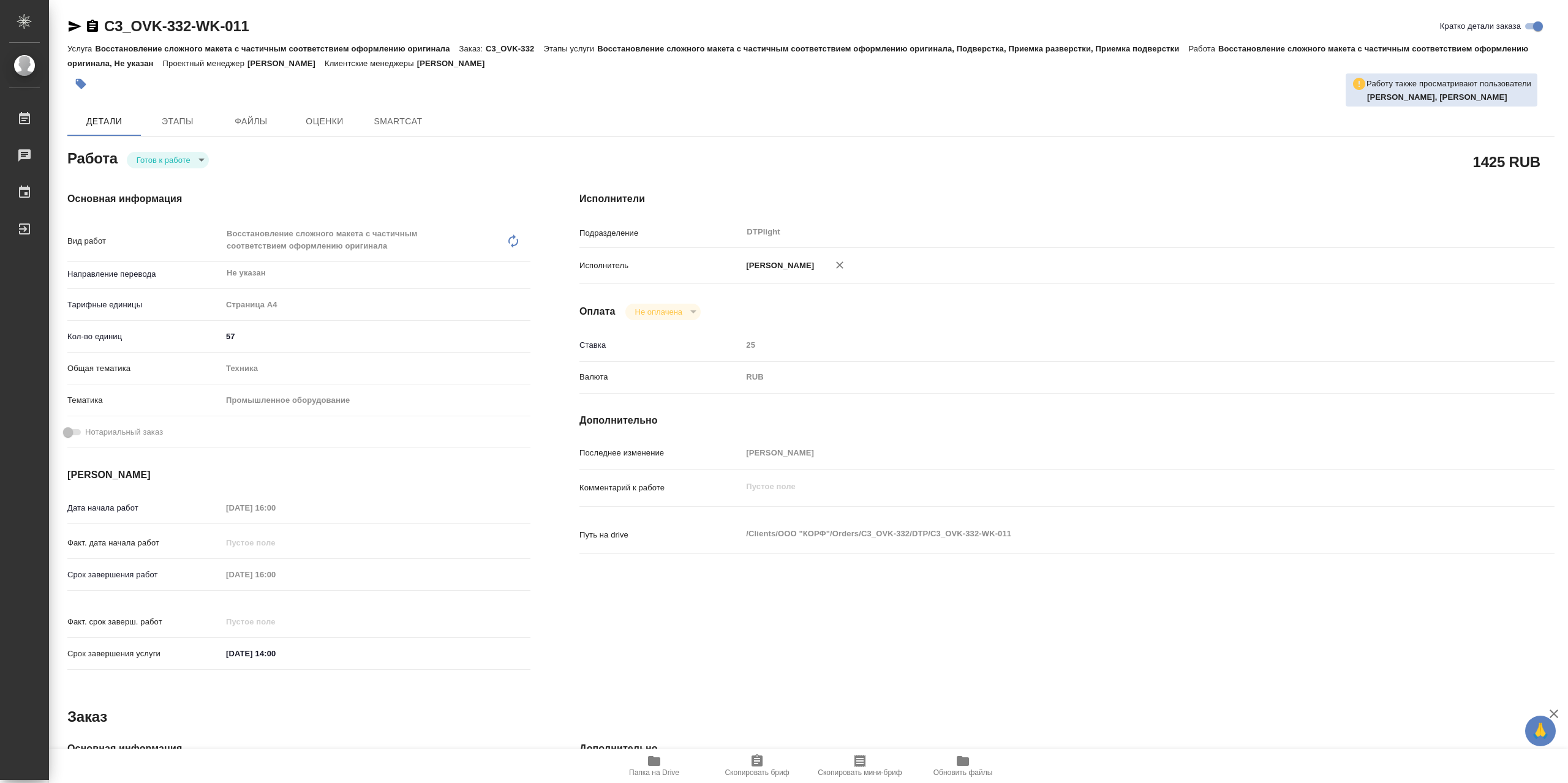
type textarea "x"
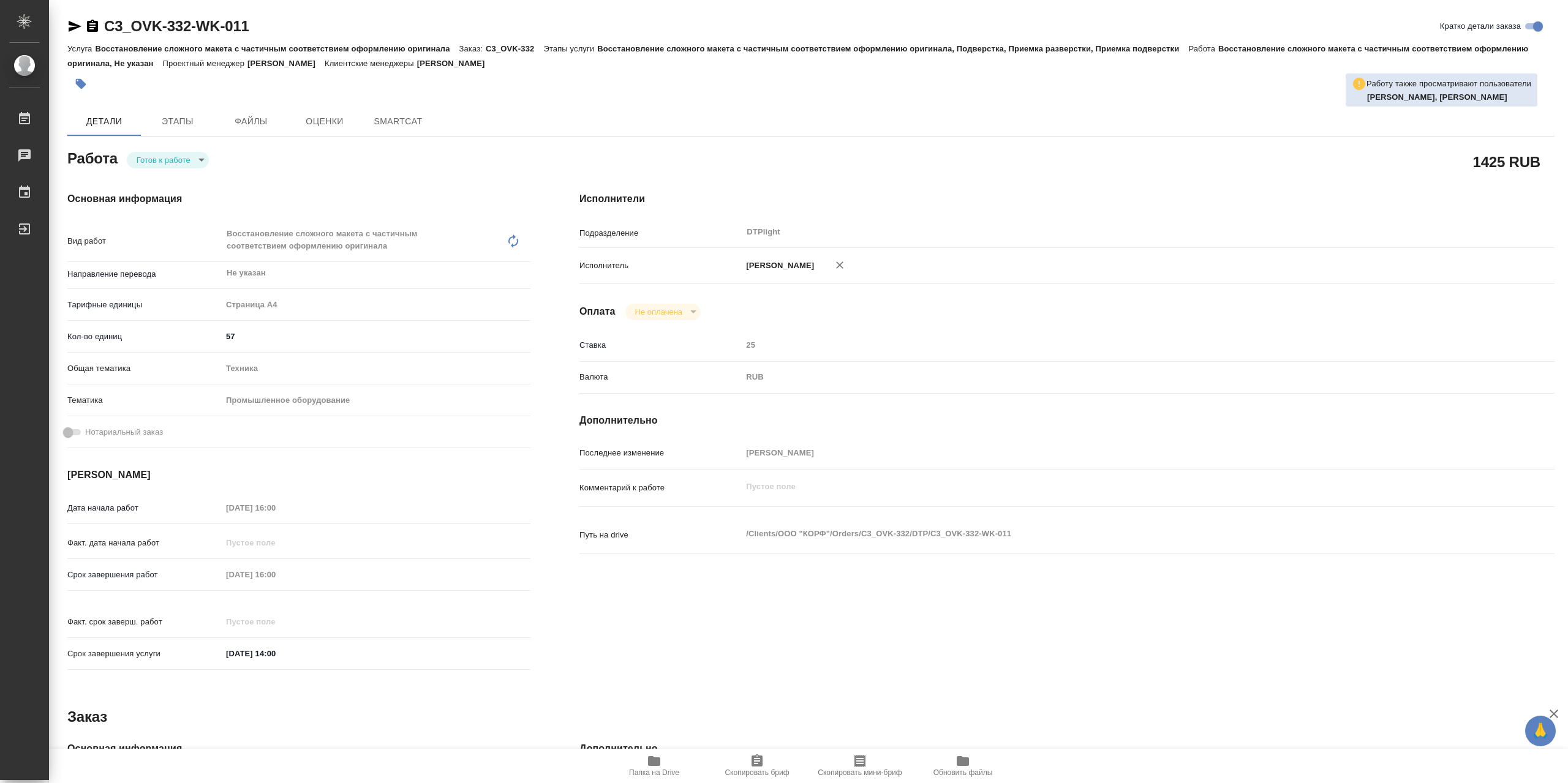
type textarea "x"
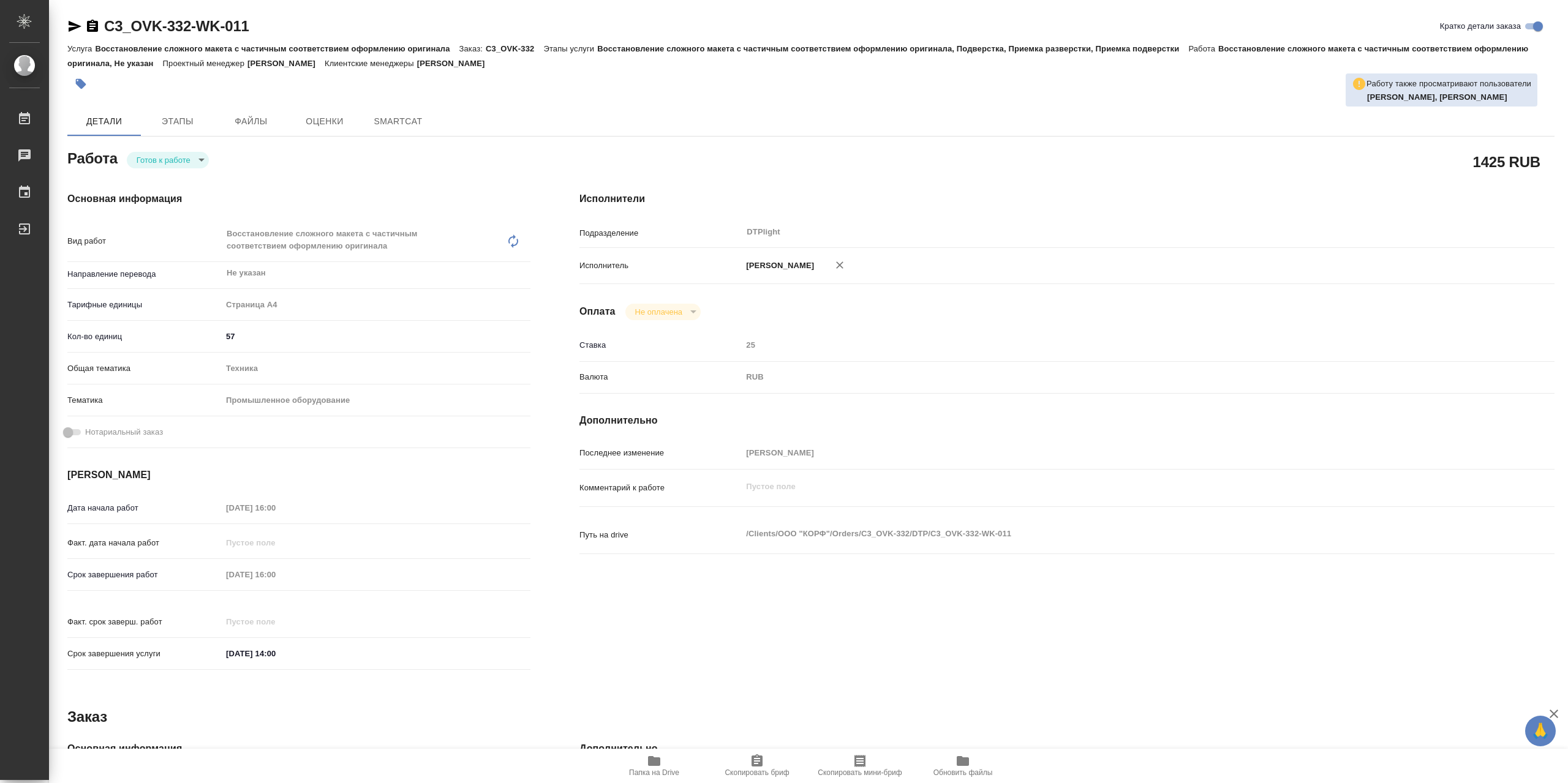
type textarea "x"
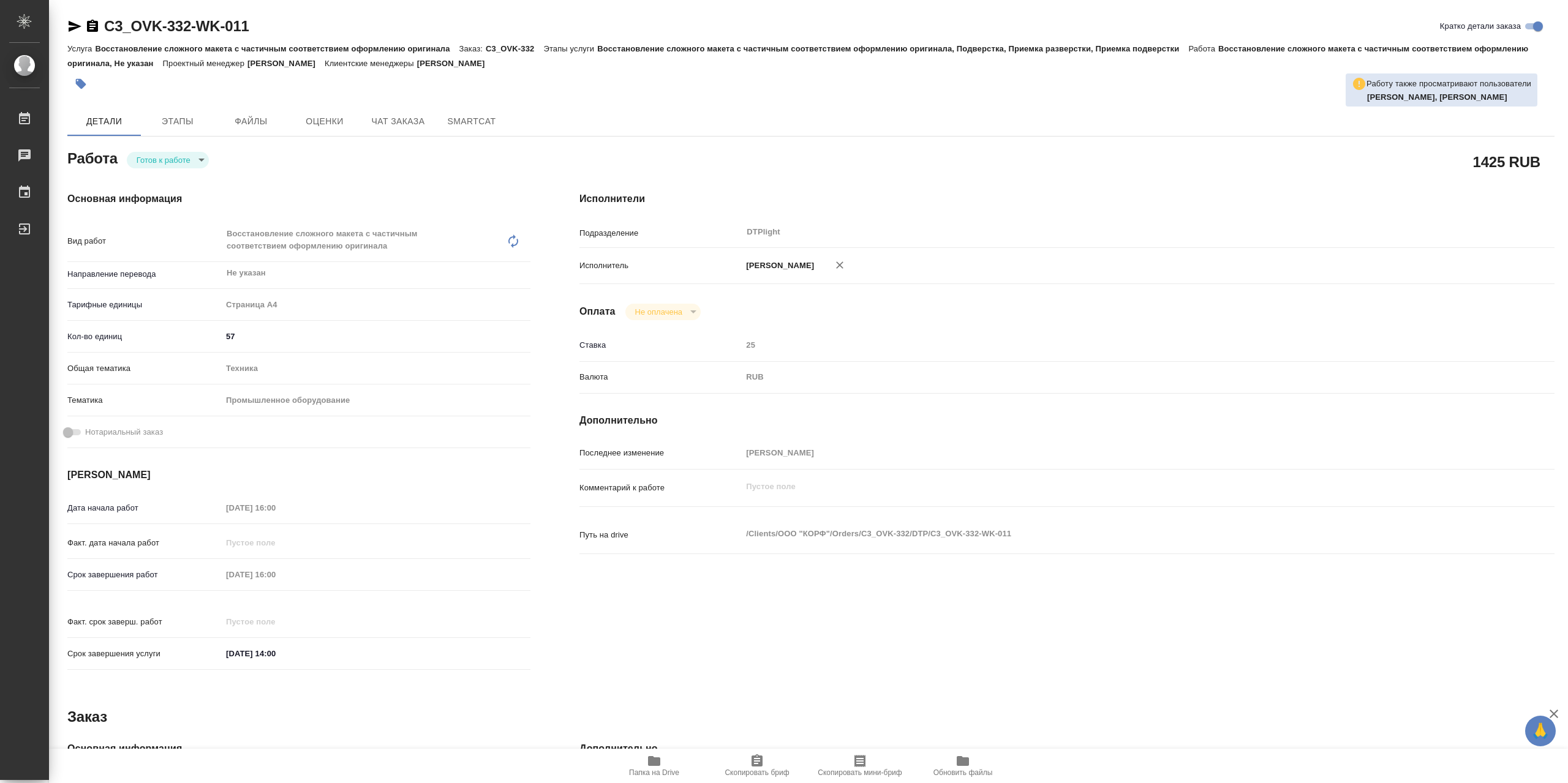
type textarea "x"
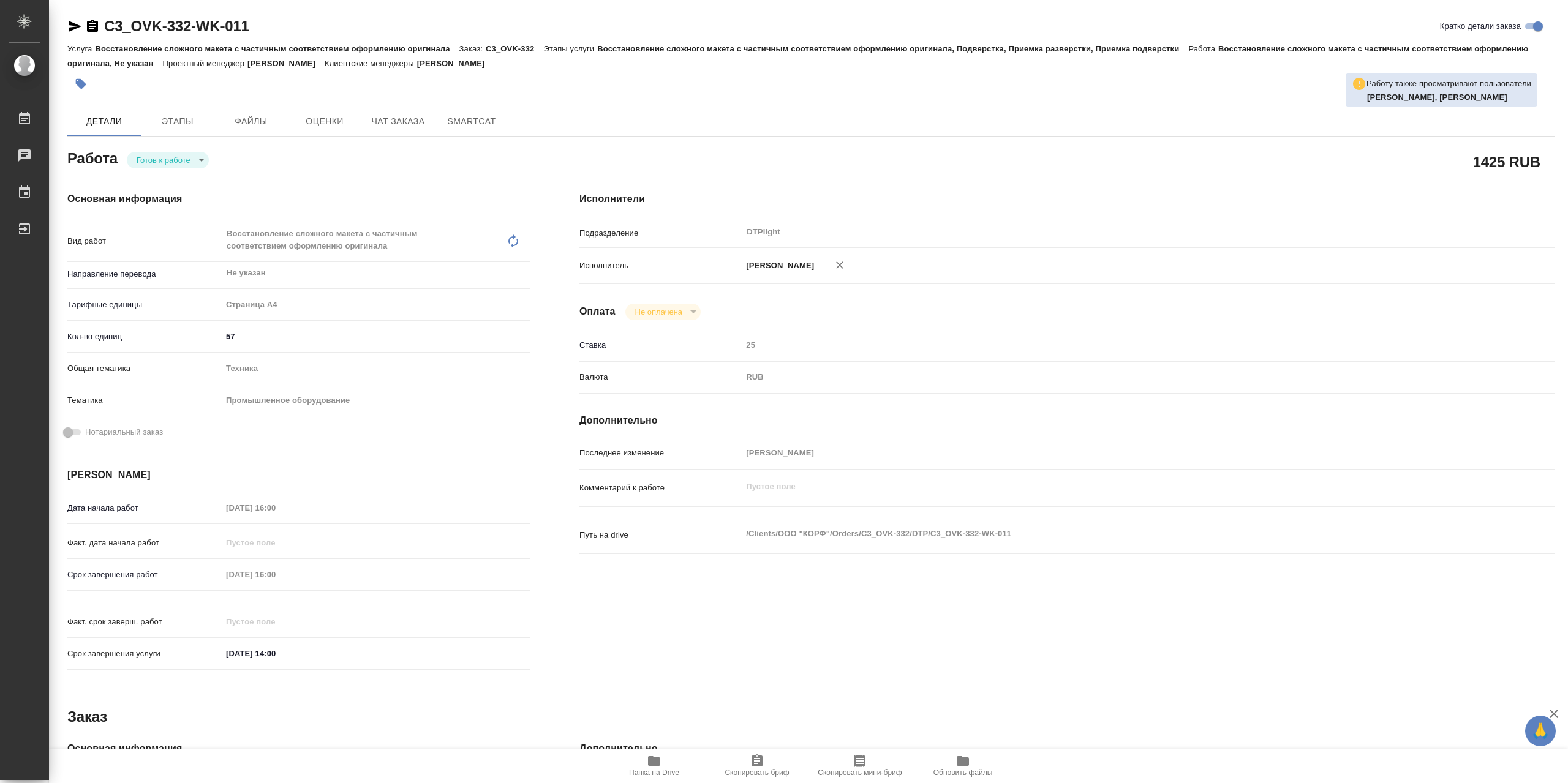
type textarea "x"
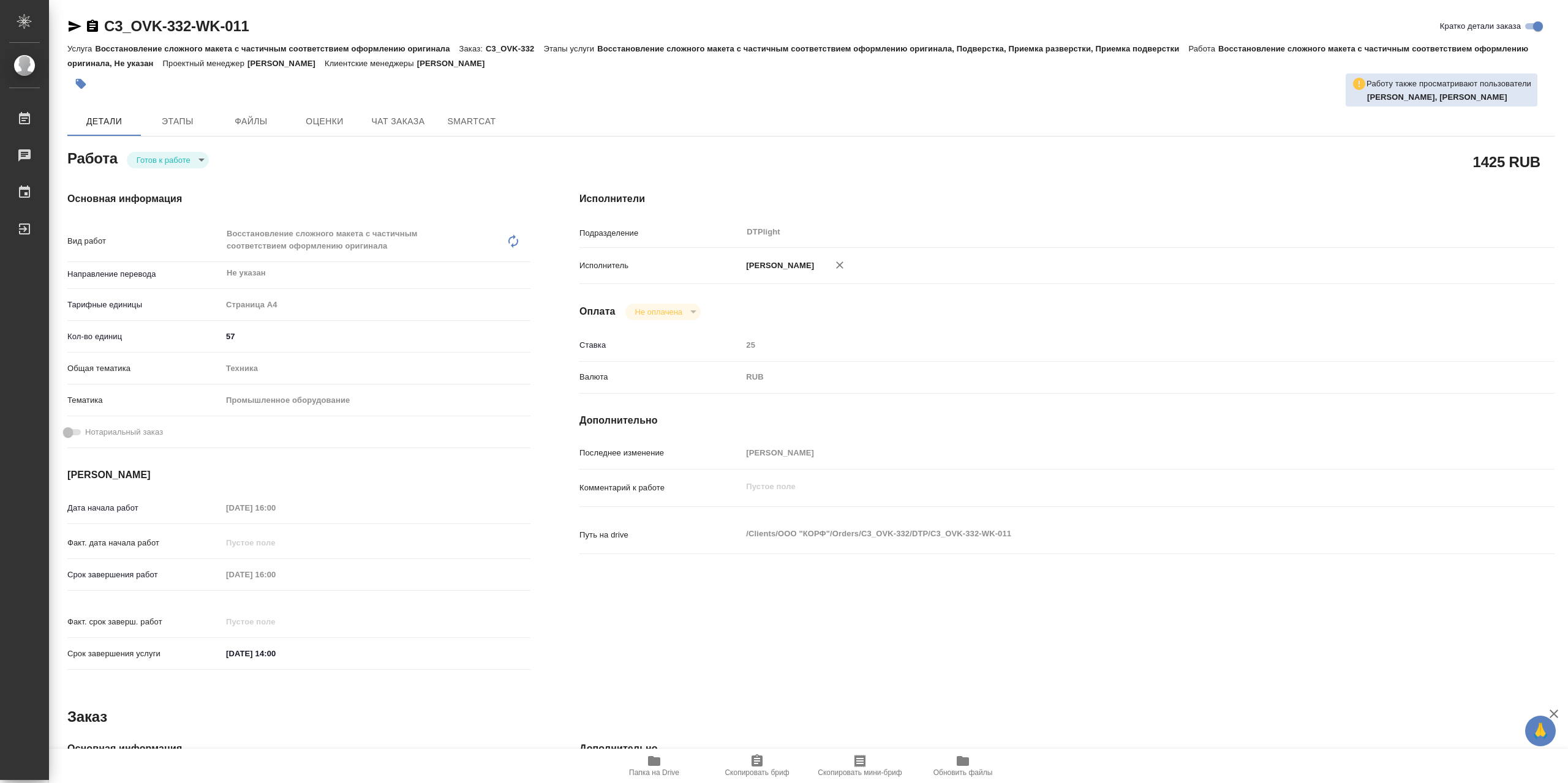
click at [194, 166] on body "🙏 .cls-1 fill:#fff; AWATERA Сархатов [PERSON_NAME] Работы Чаты График Выйти C3_…" at bounding box center [784, 392] width 1568 height 783
click at [196, 164] on li "В работе" at bounding box center [167, 163] width 82 height 21
type textarea "x"
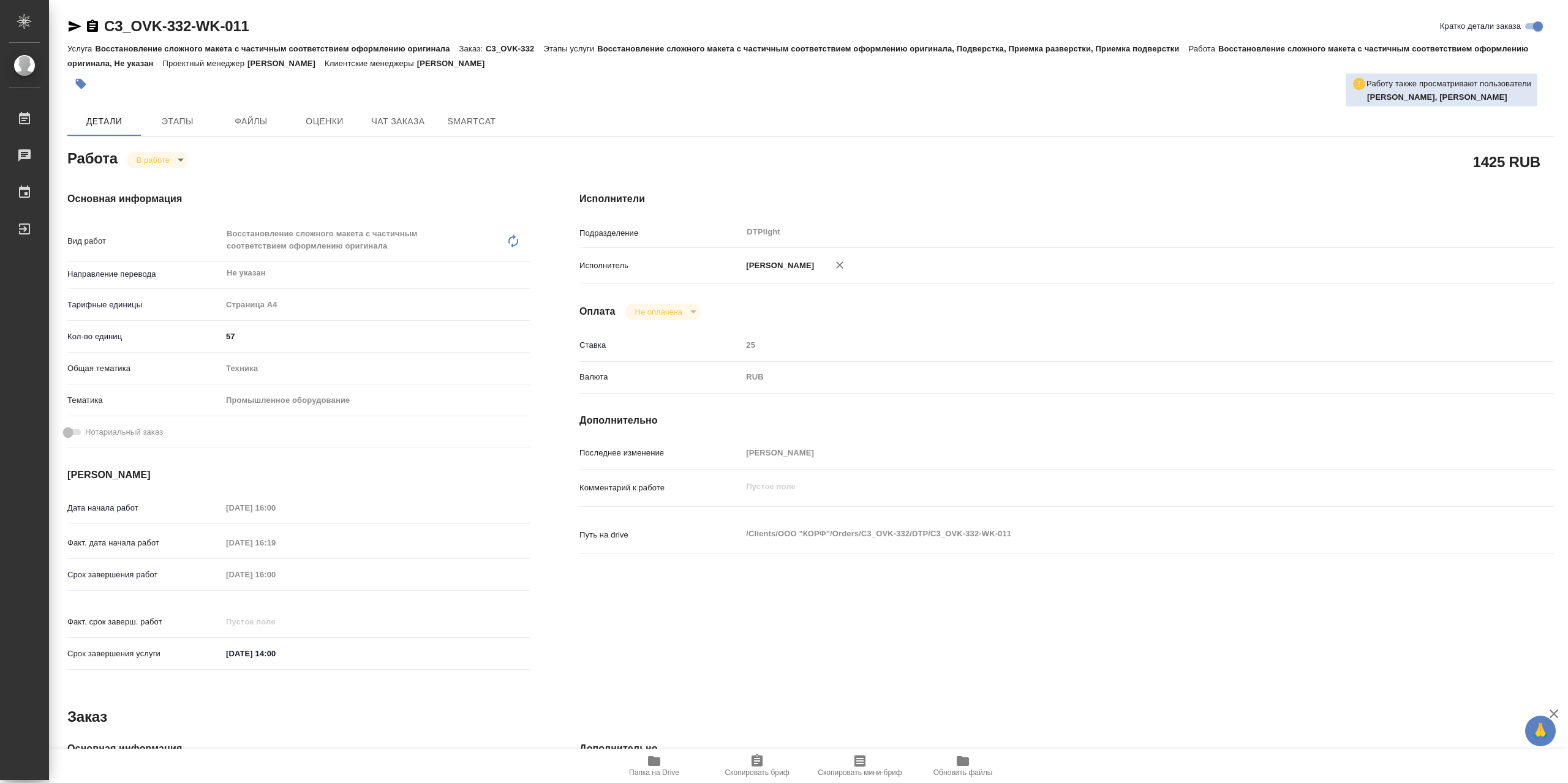
type textarea "x"
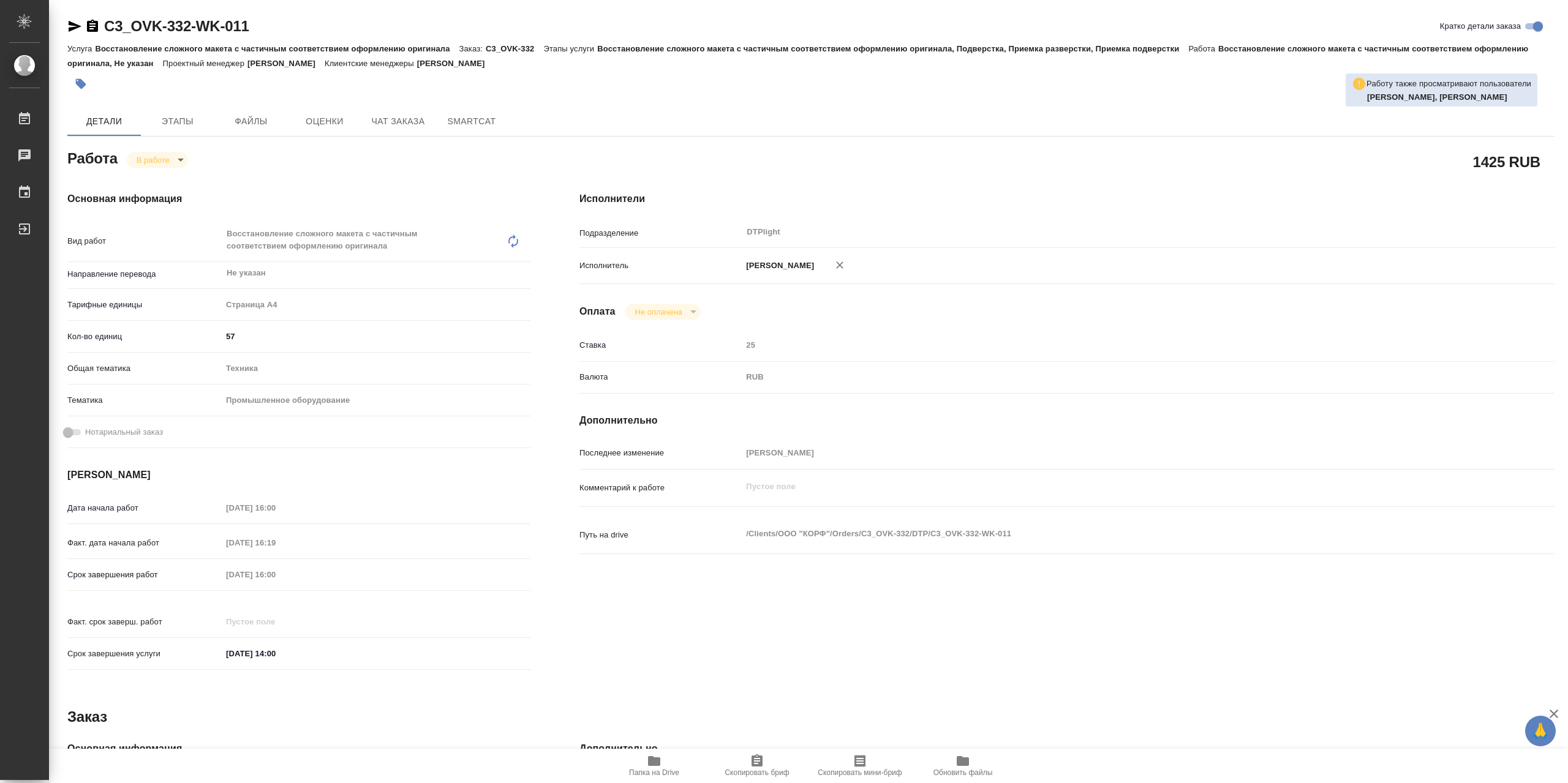
type textarea "x"
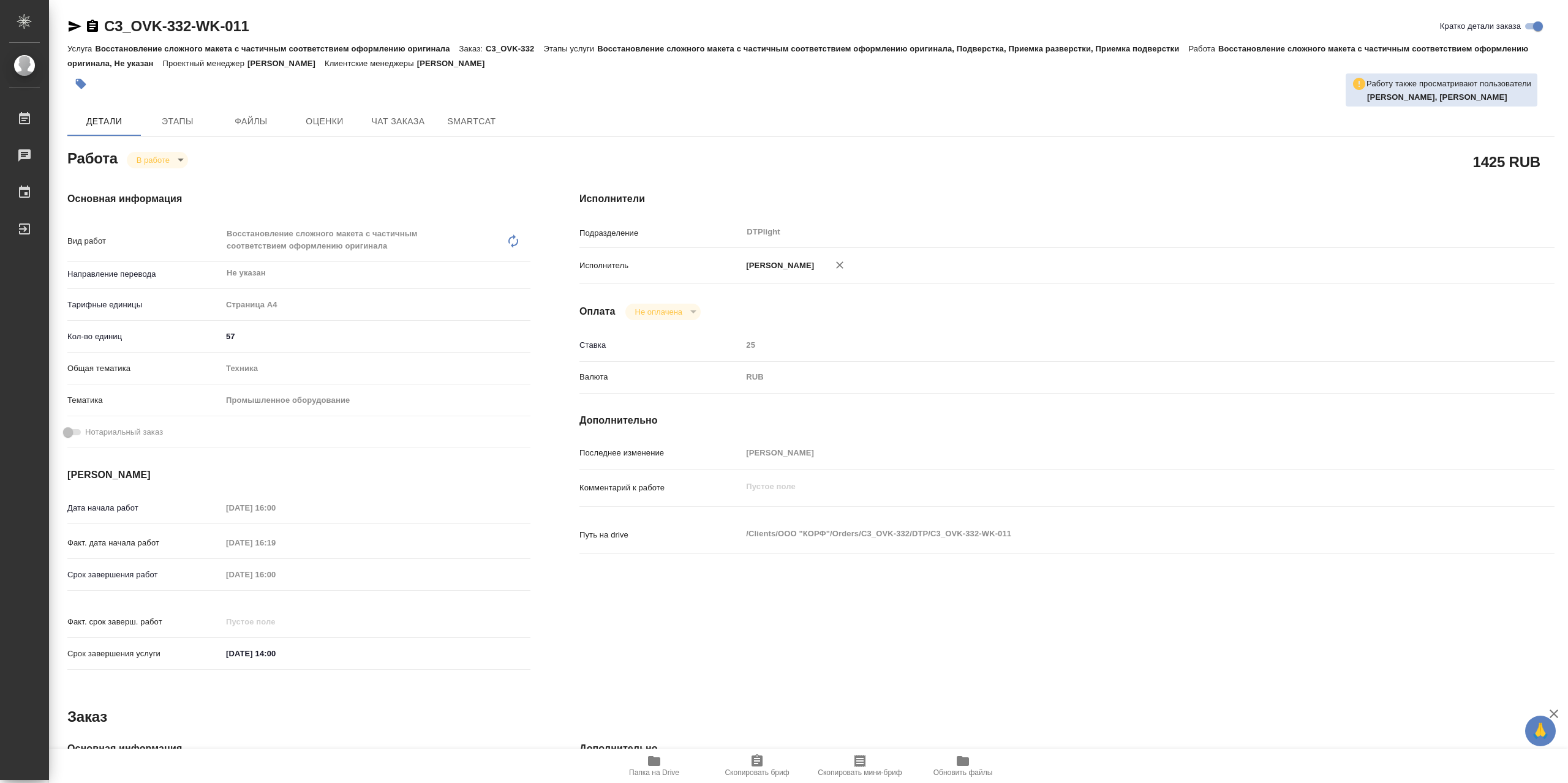
type textarea "x"
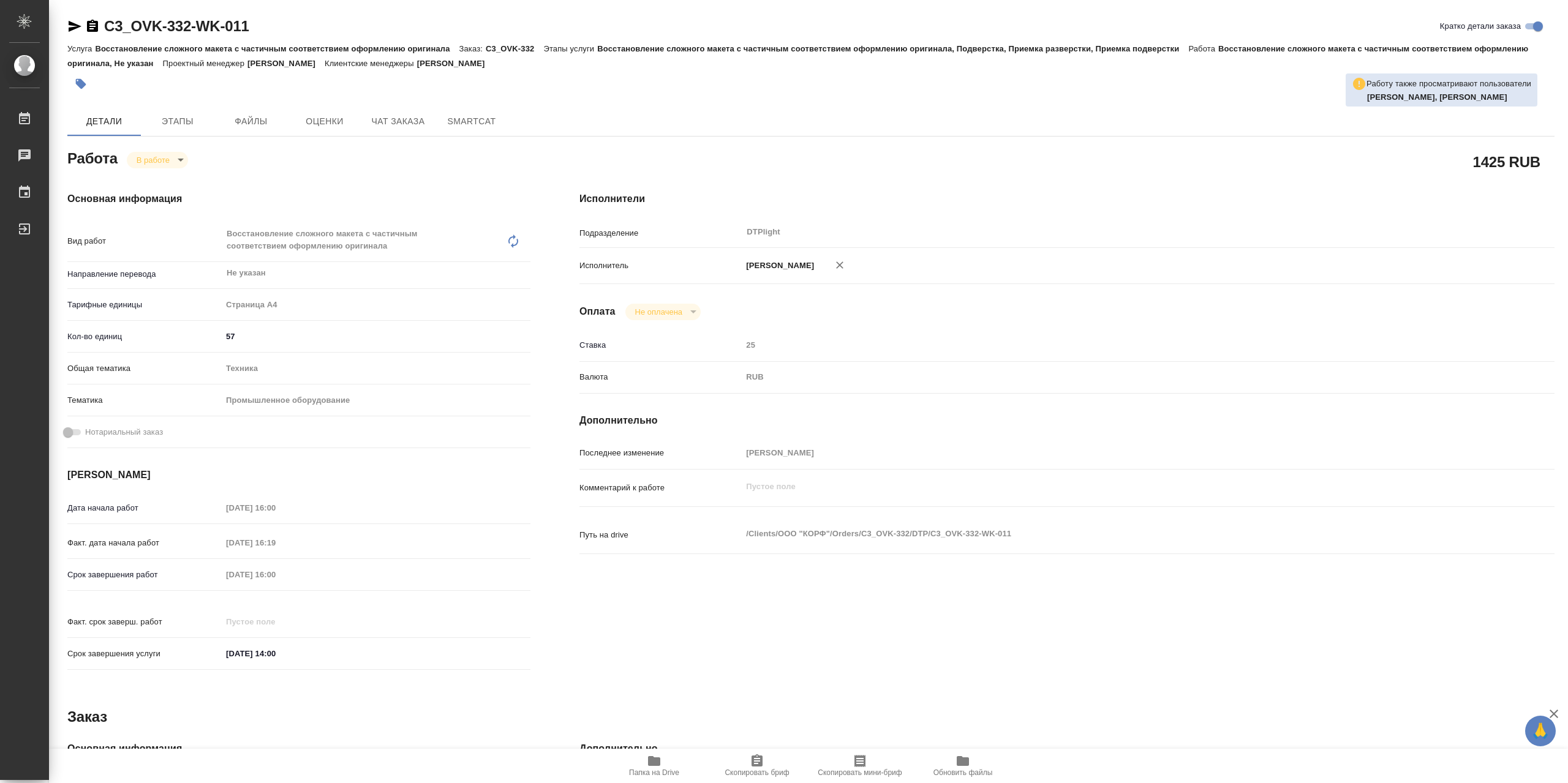
type textarea "x"
